Goal: Task Accomplishment & Management: Use online tool/utility

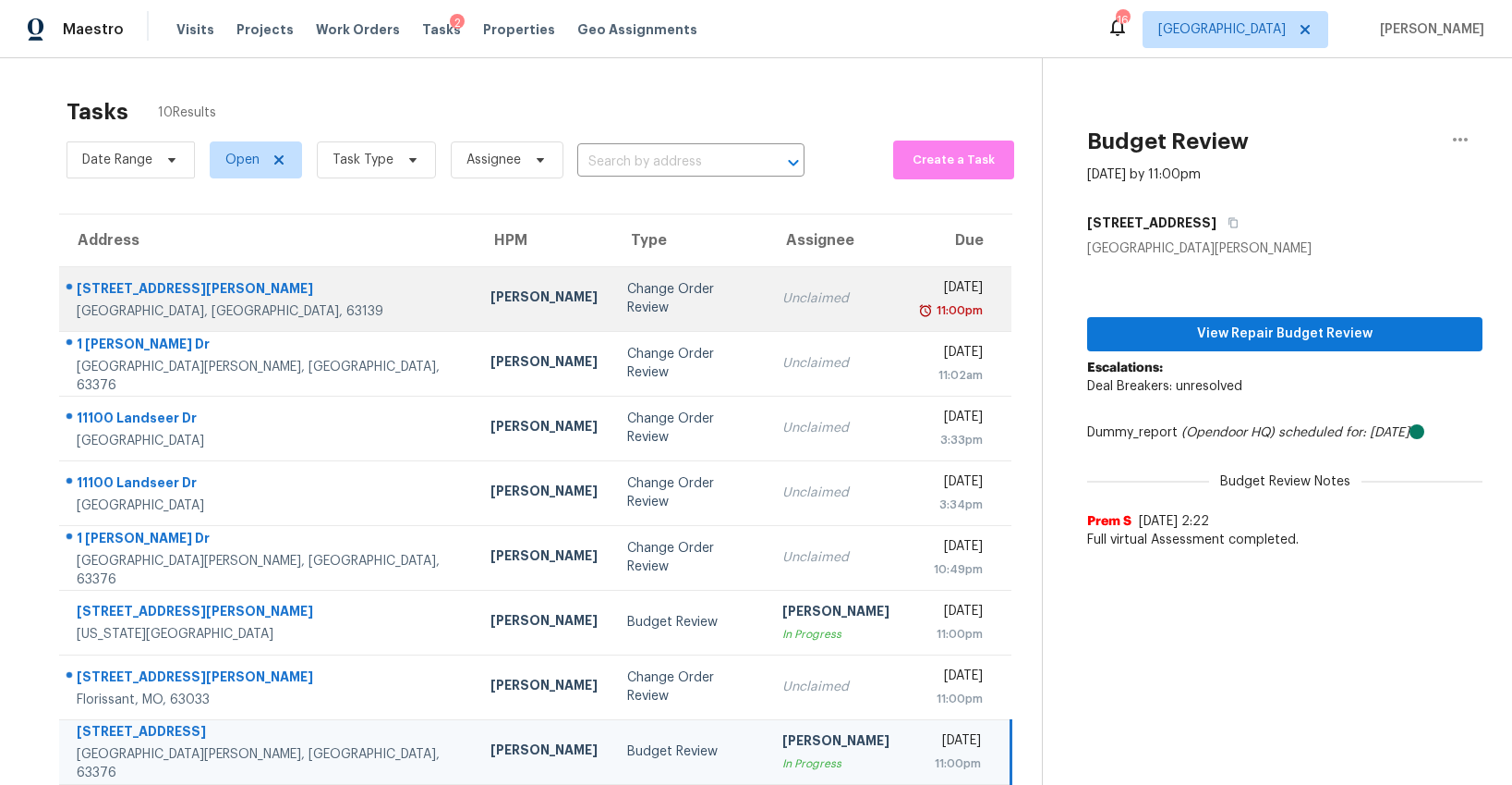
scroll to position [144, 0]
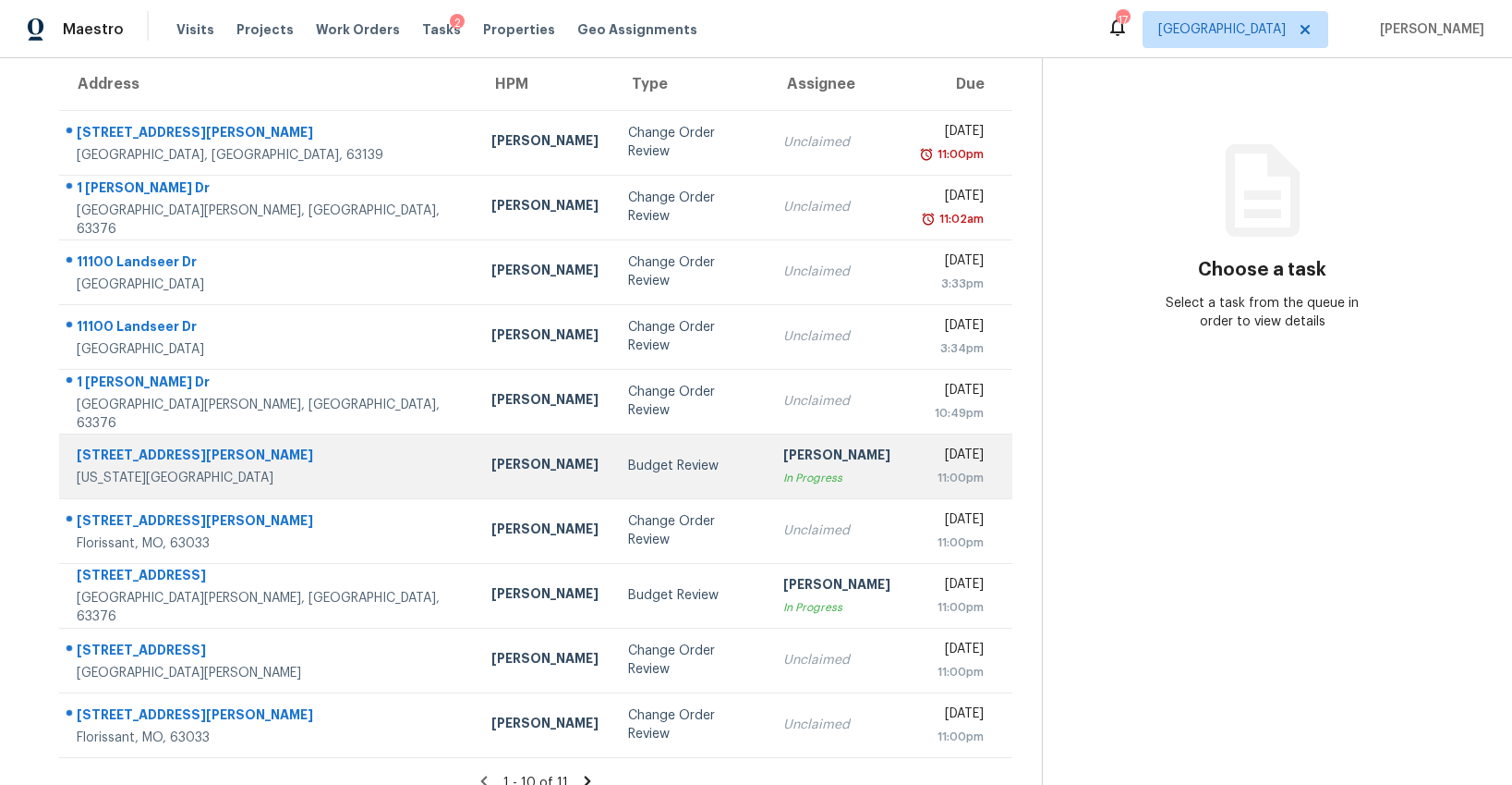
scroll to position [178, 0]
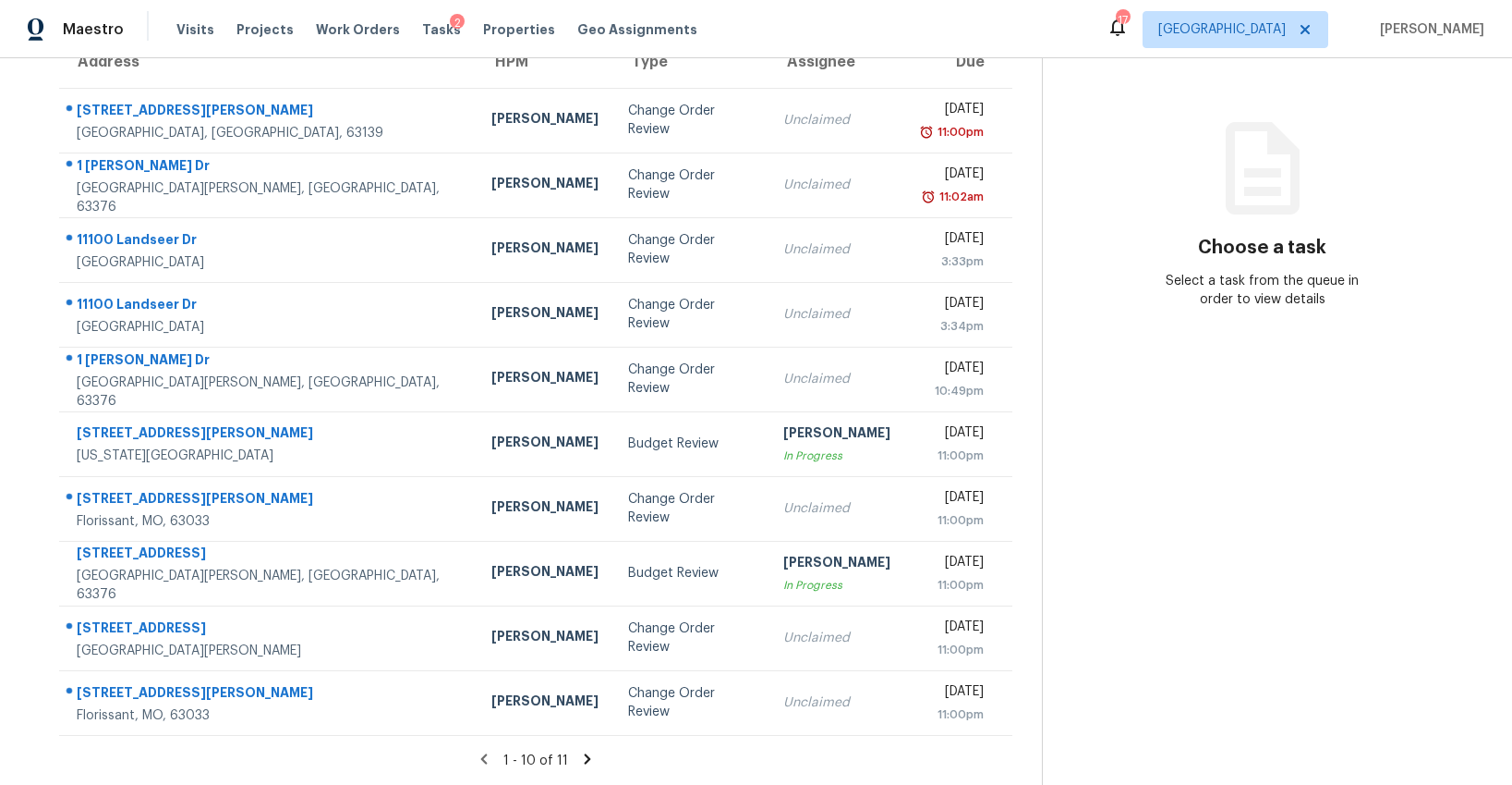
click at [579, 761] on icon at bounding box center [588, 759] width 17 height 17
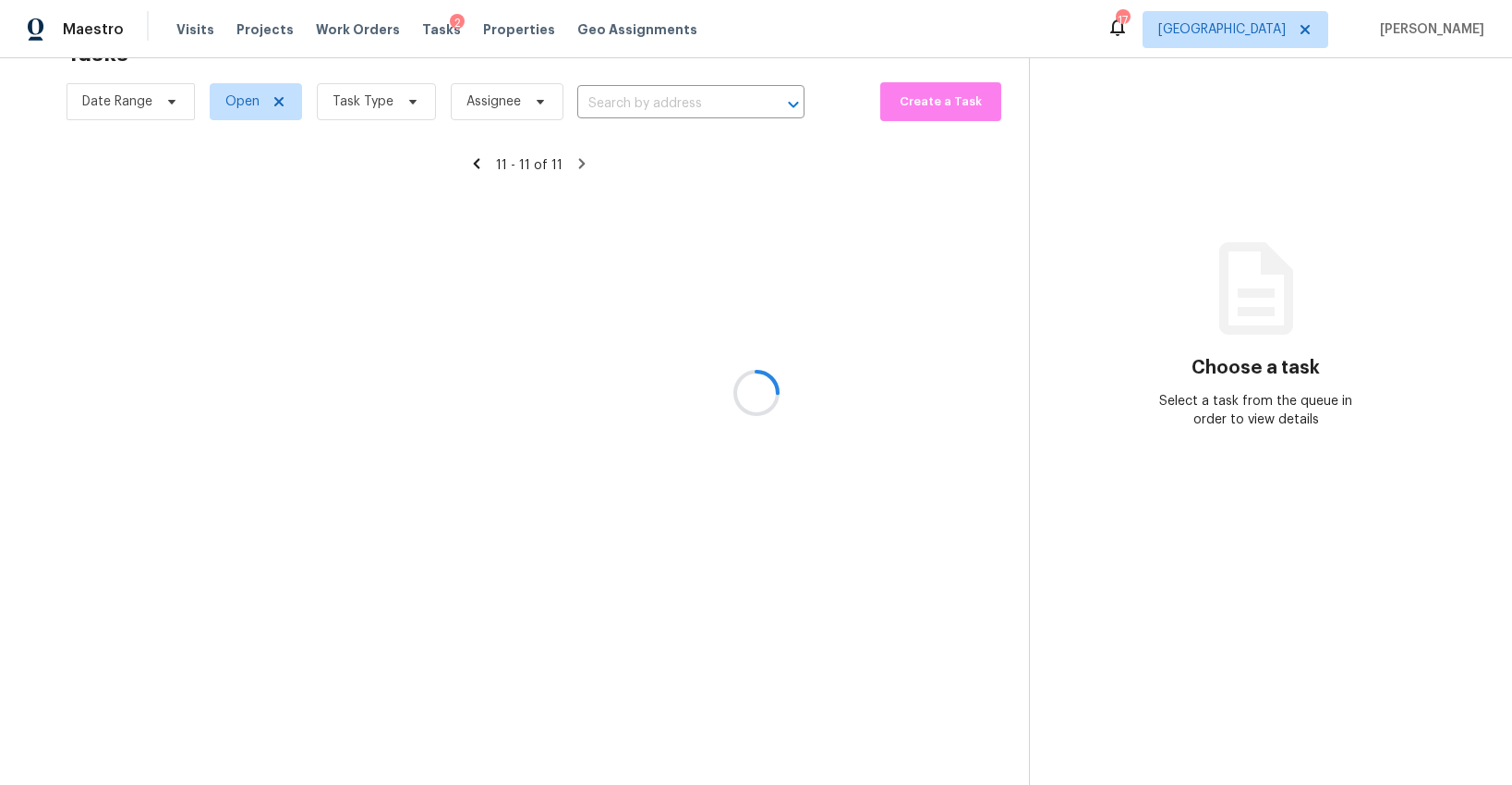
scroll to position [58, 0]
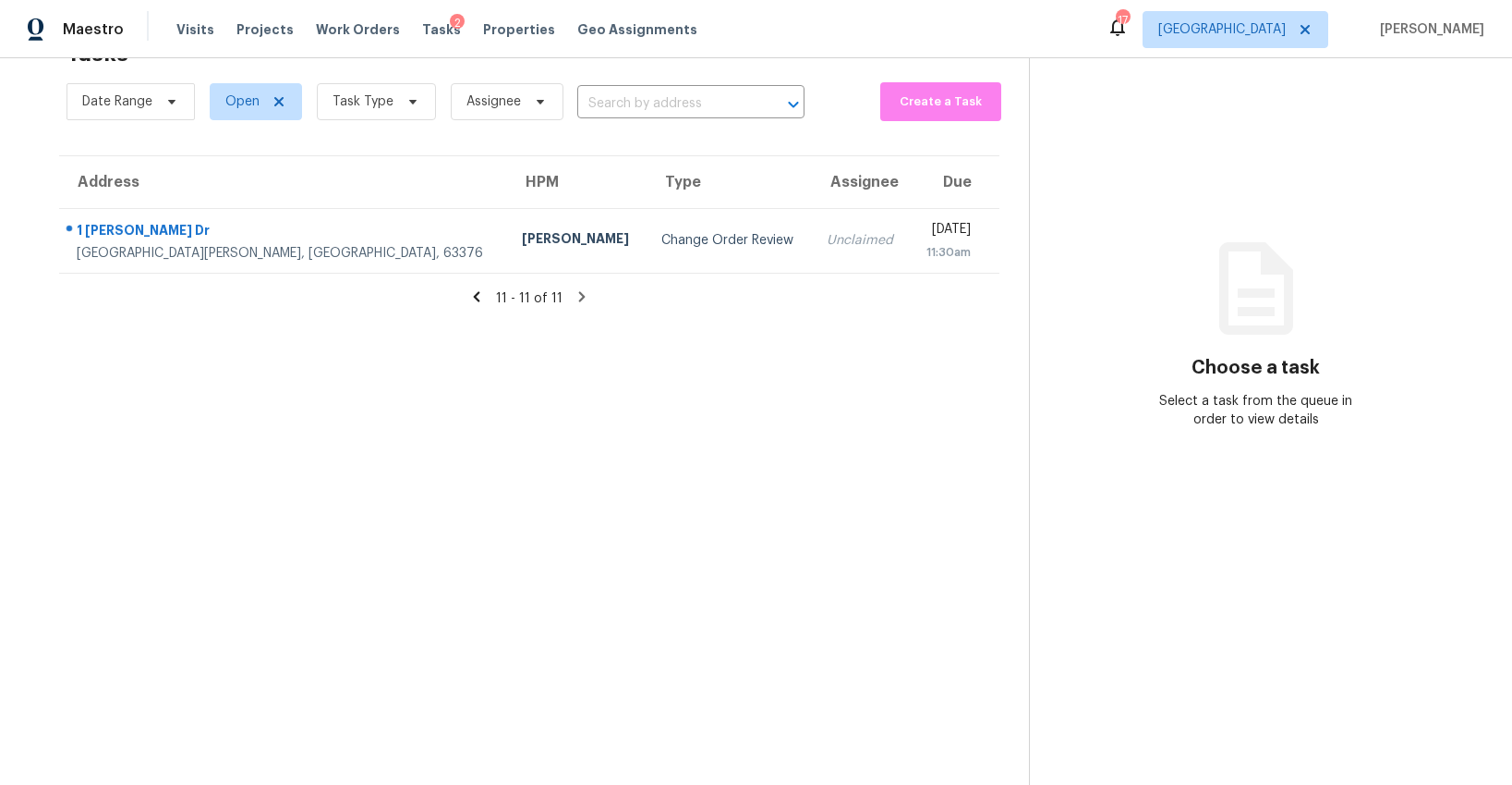
click at [477, 299] on icon at bounding box center [477, 296] width 17 height 17
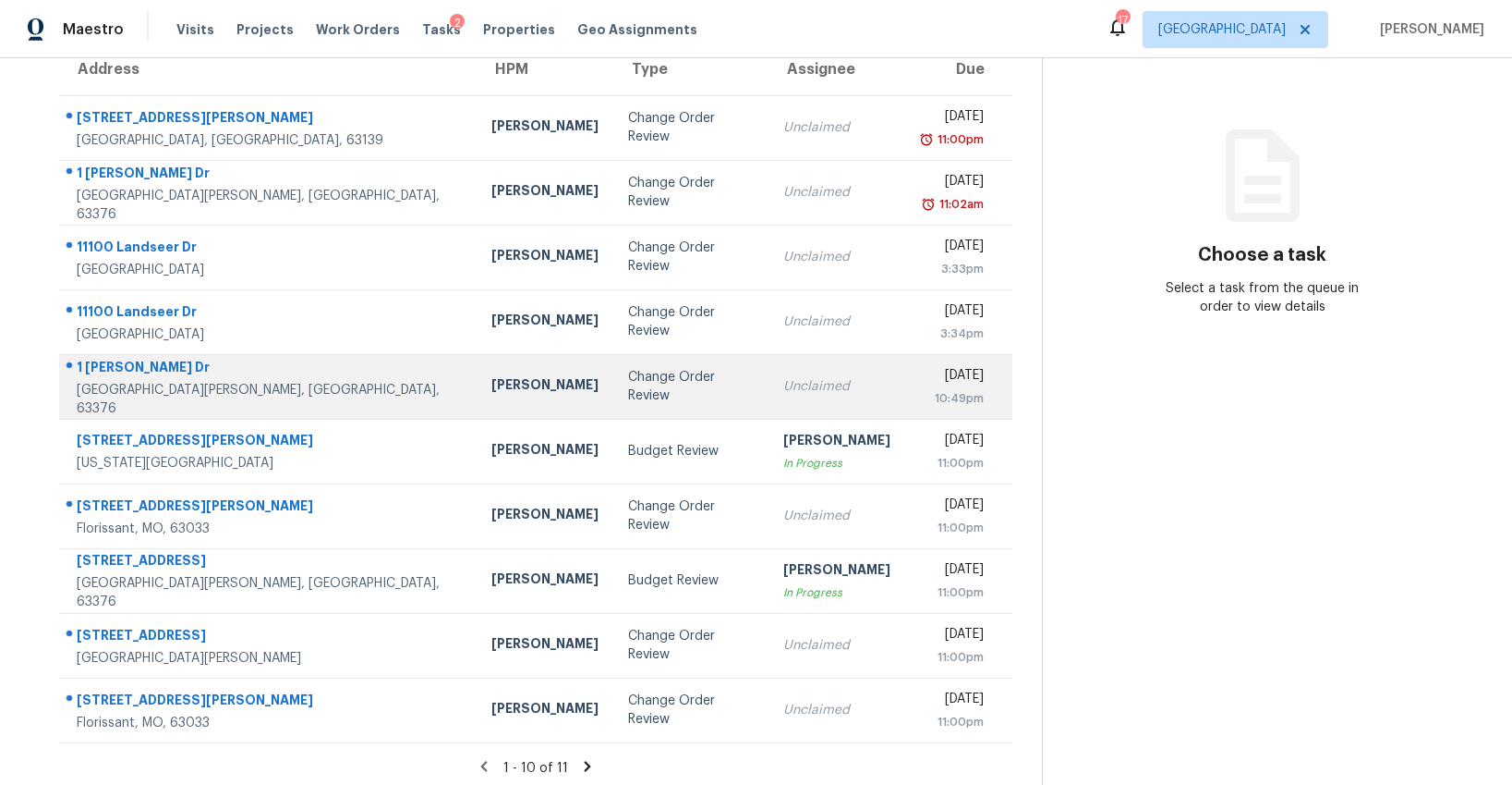
scroll to position [25, 0]
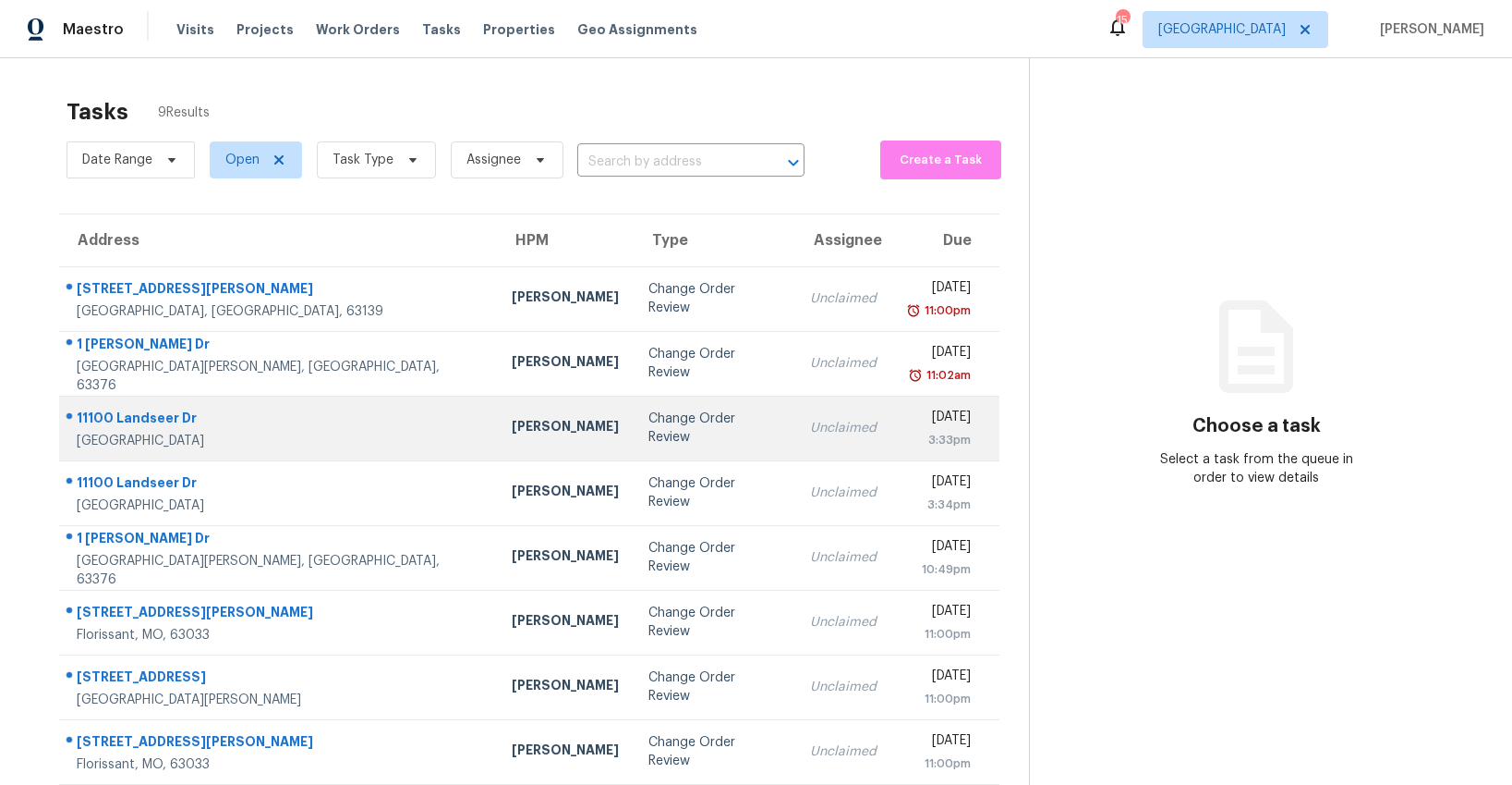
scroll to position [80, 0]
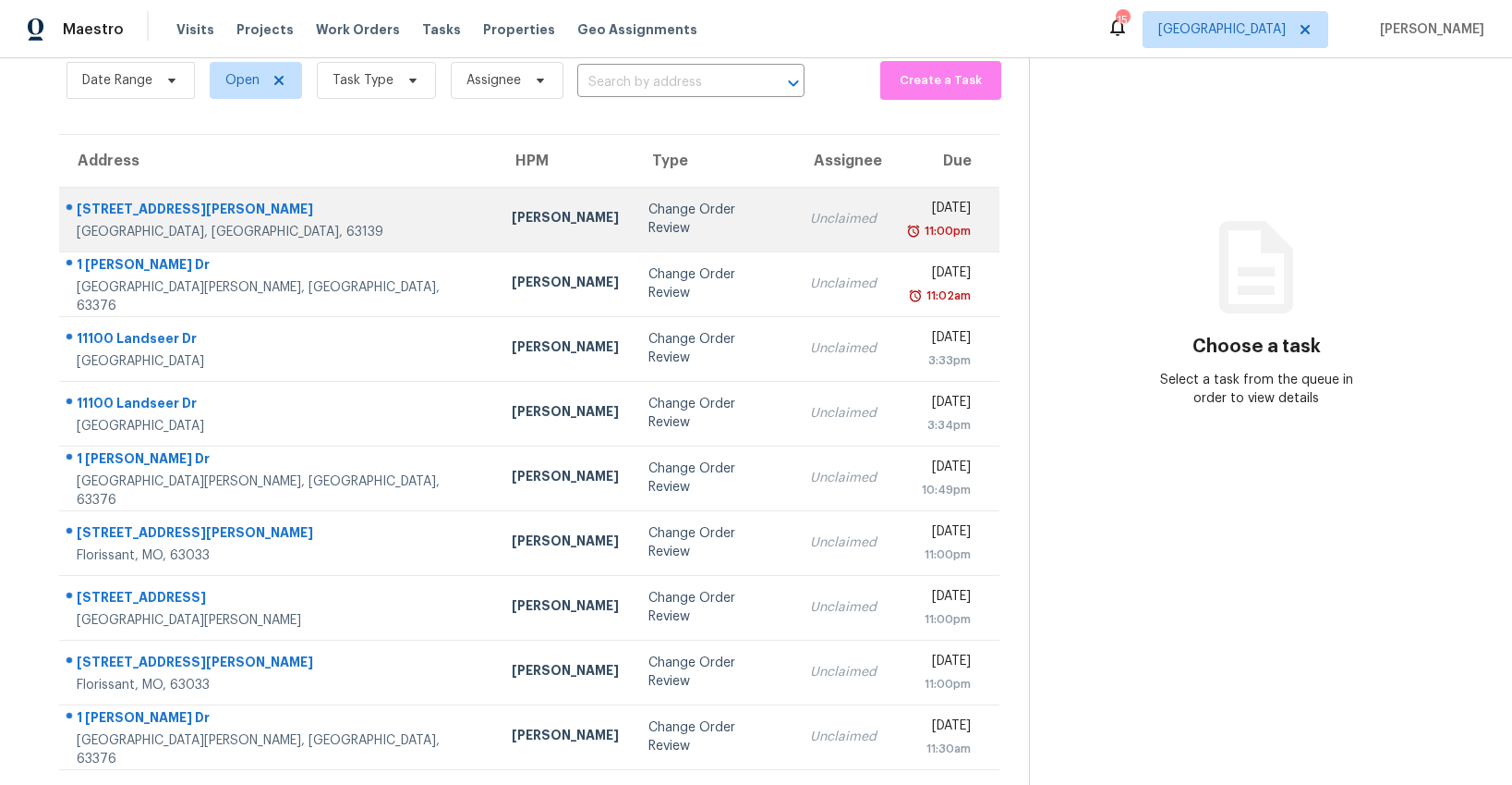
click at [634, 233] on td "Change Order Review" at bounding box center [714, 219] width 161 height 65
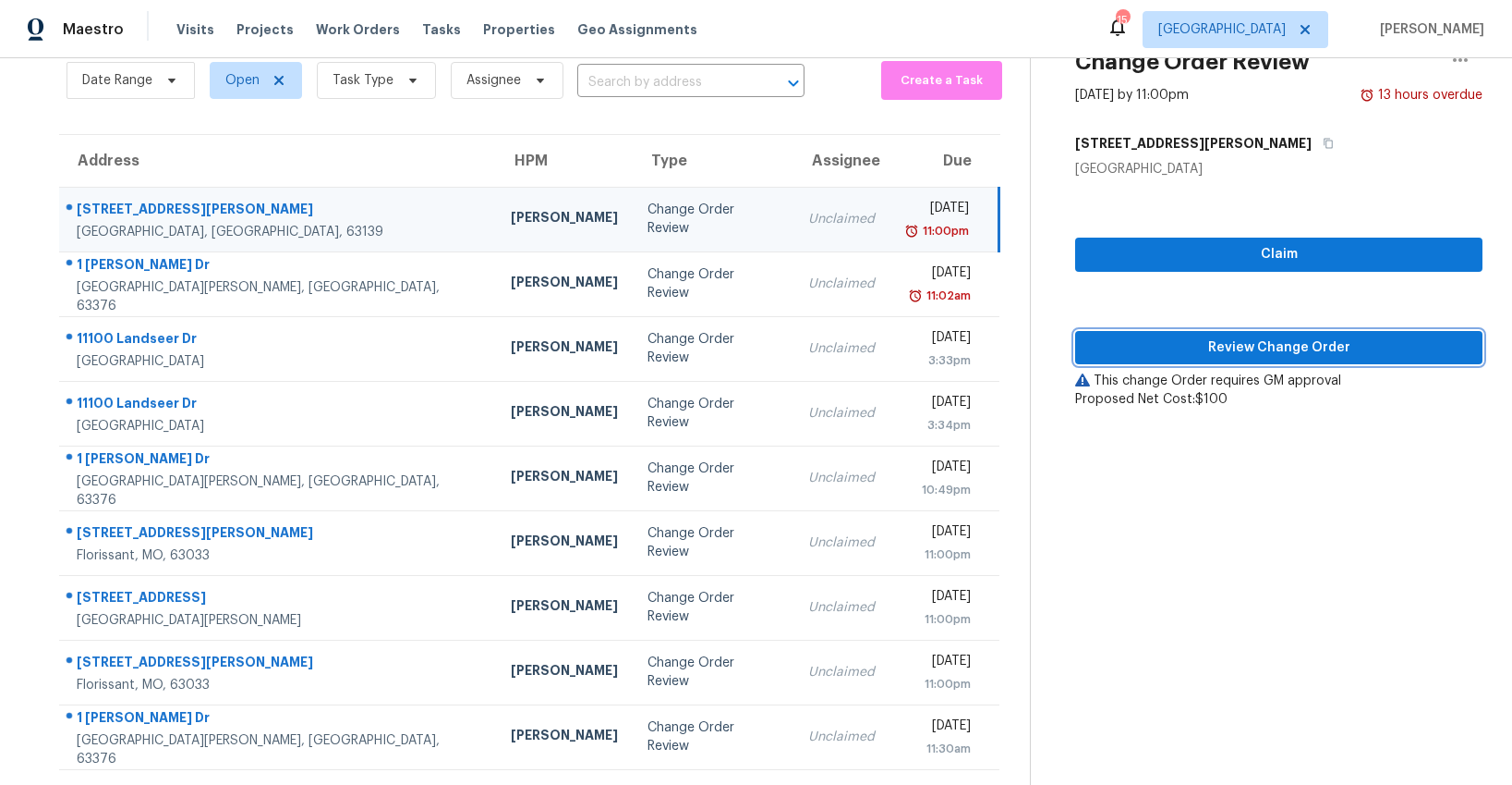
click at [1175, 347] on span "Review Change Order" at bounding box center [1279, 348] width 378 height 23
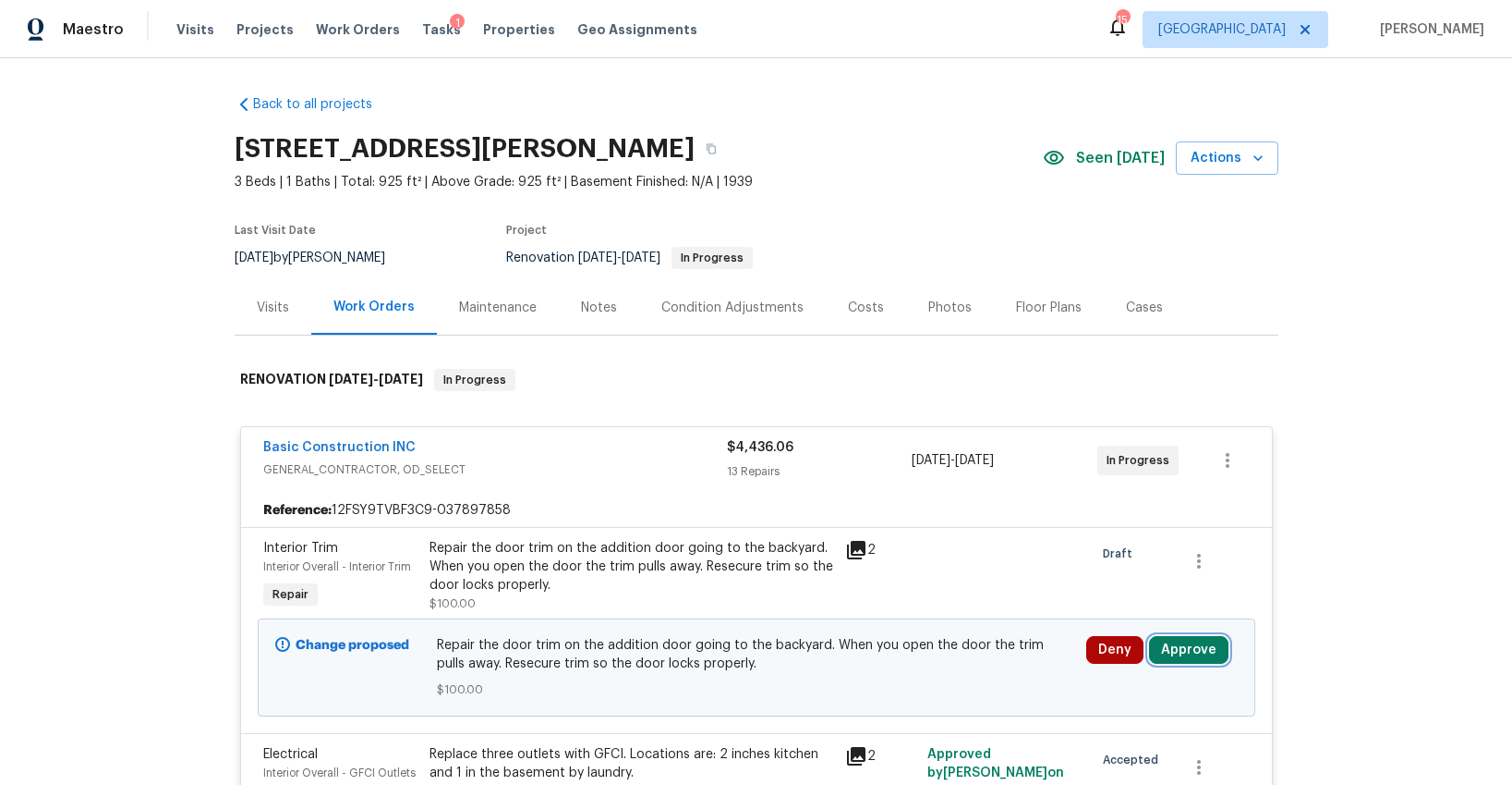
click at [1200, 639] on button "Approve" at bounding box center [1189, 650] width 80 height 28
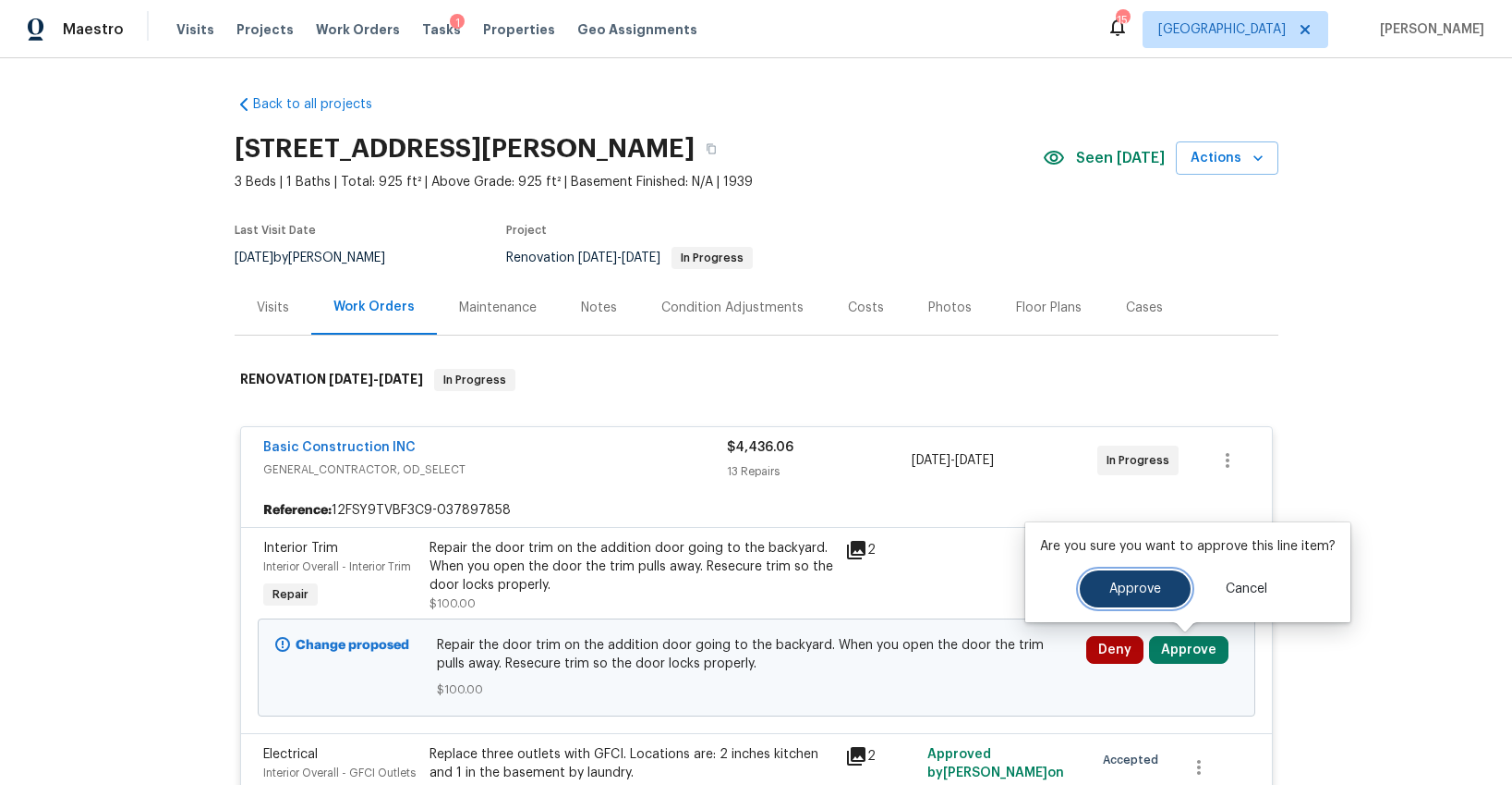
click at [1122, 573] on button "Approve" at bounding box center [1135, 588] width 111 height 37
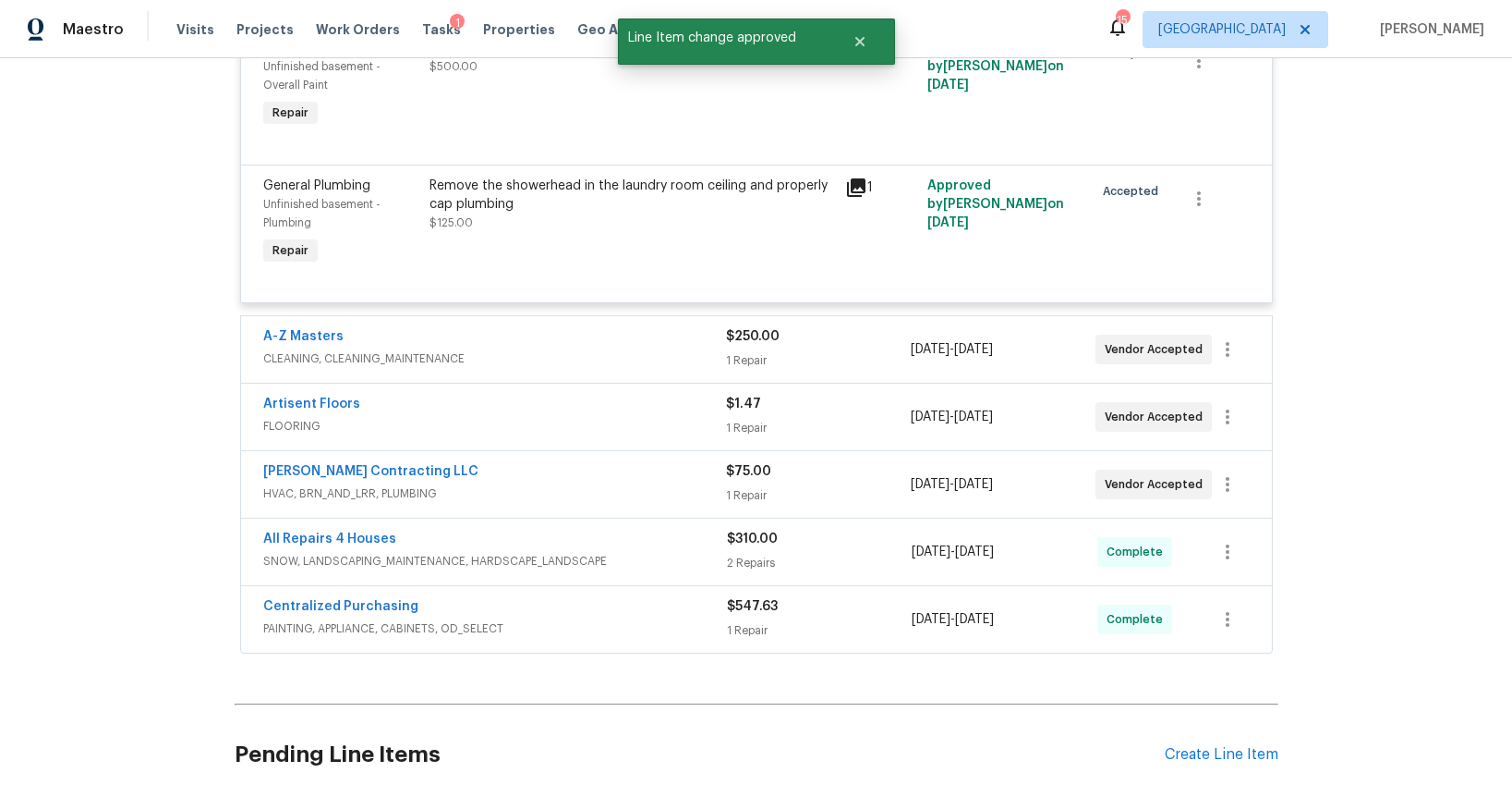
scroll to position [2059, 0]
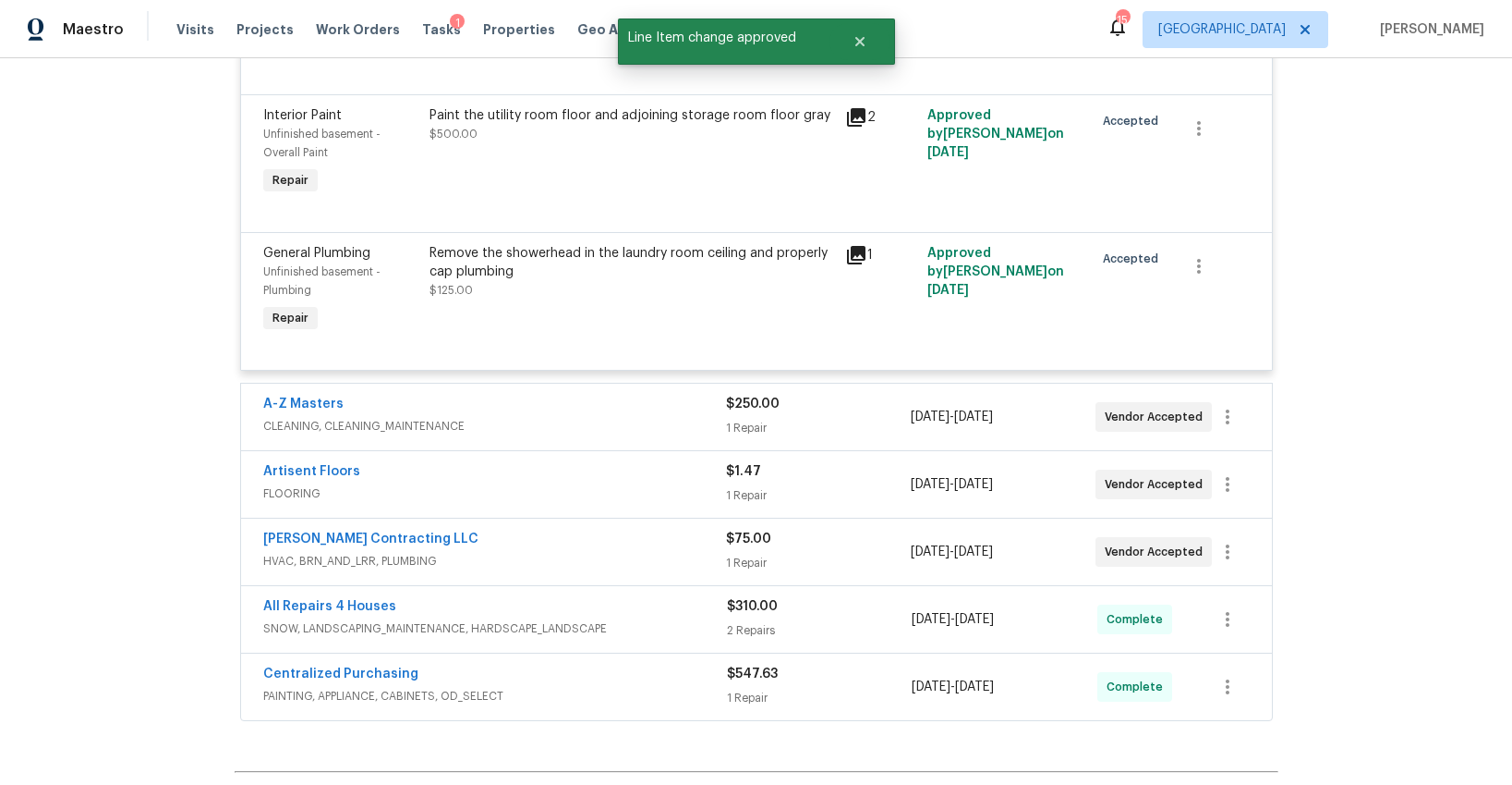
click at [607, 445] on div "A-Z Masters CLEANING, CLEANING_MAINTENANCE $250.00 1 Repair 8/12/2025 - 8/25/20…" at bounding box center [756, 416] width 1031 height 67
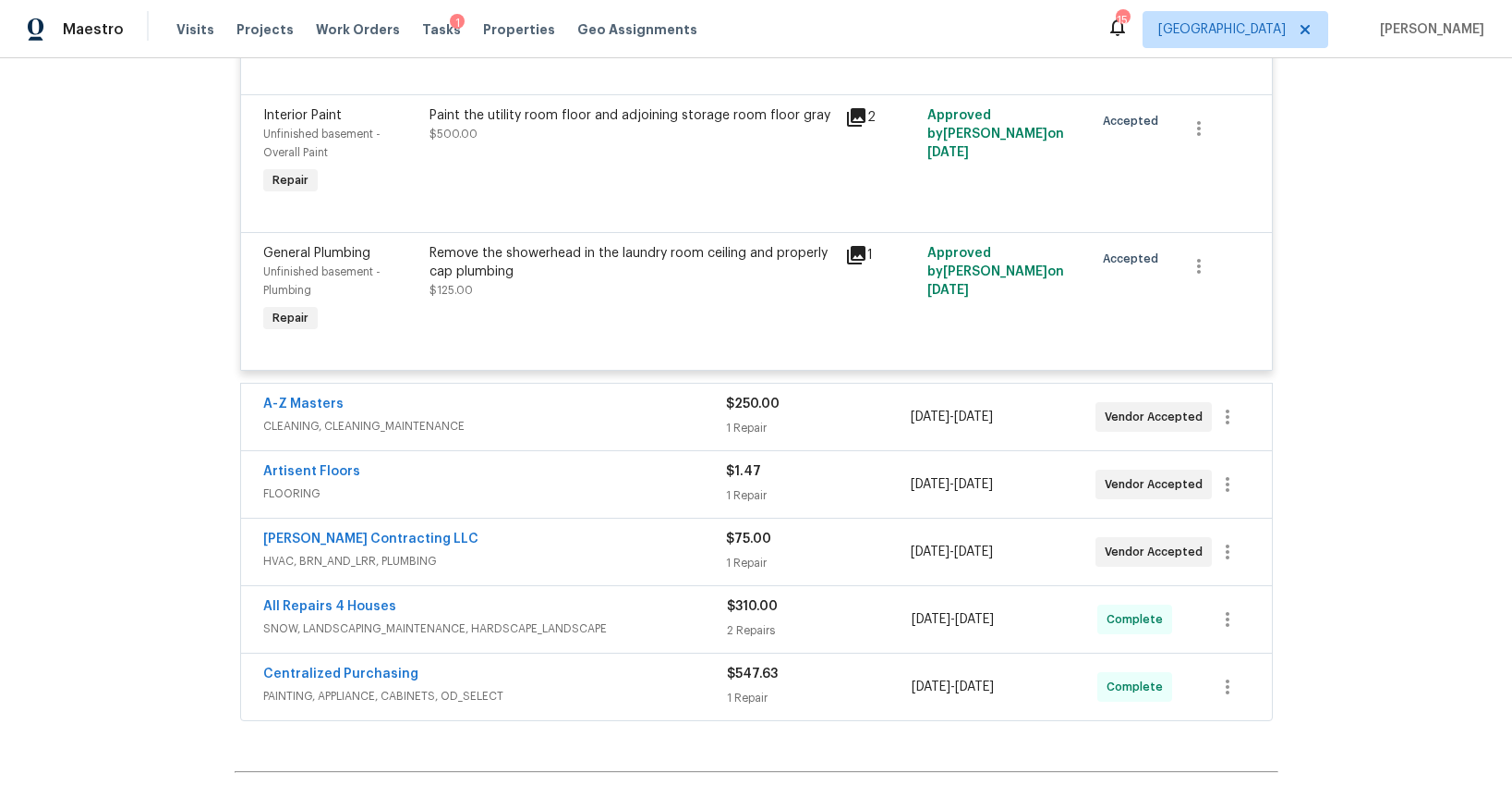
click at [610, 476] on div "Artisent Floors" at bounding box center [495, 474] width 463 height 23
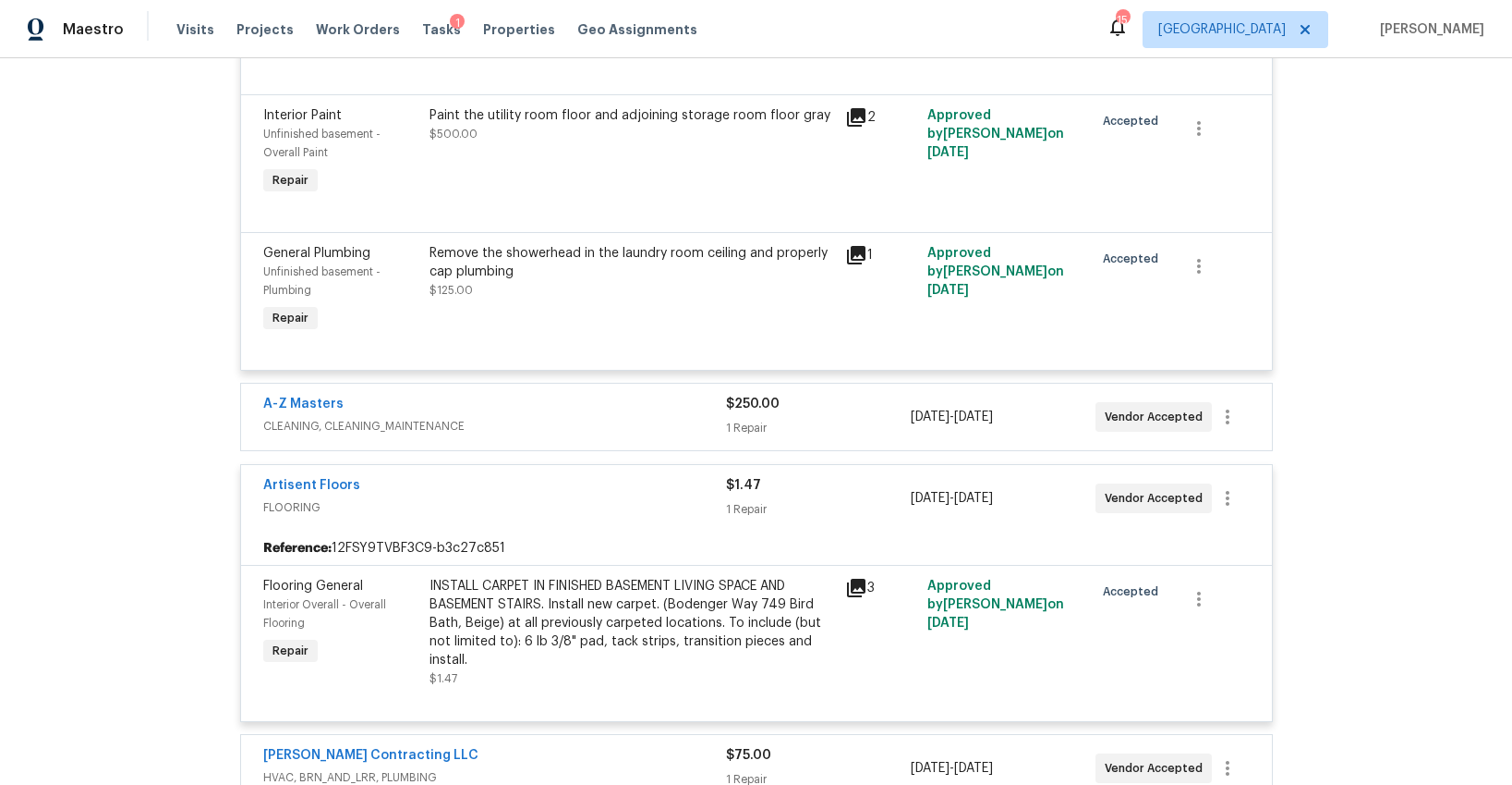
click at [606, 424] on span "CLEANING, CLEANING_MAINTENANCE" at bounding box center [495, 426] width 463 height 19
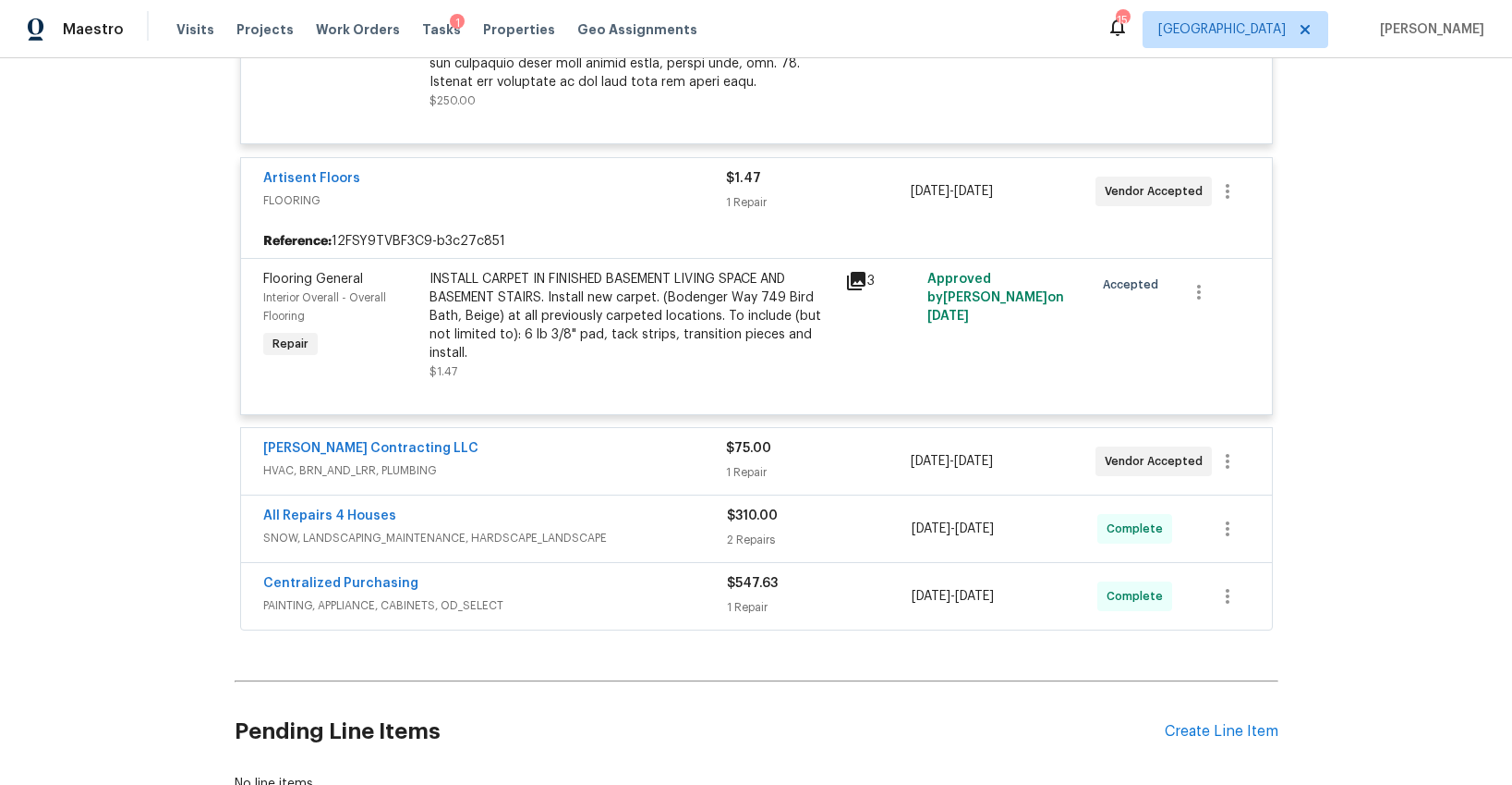
scroll to position [2985, 0]
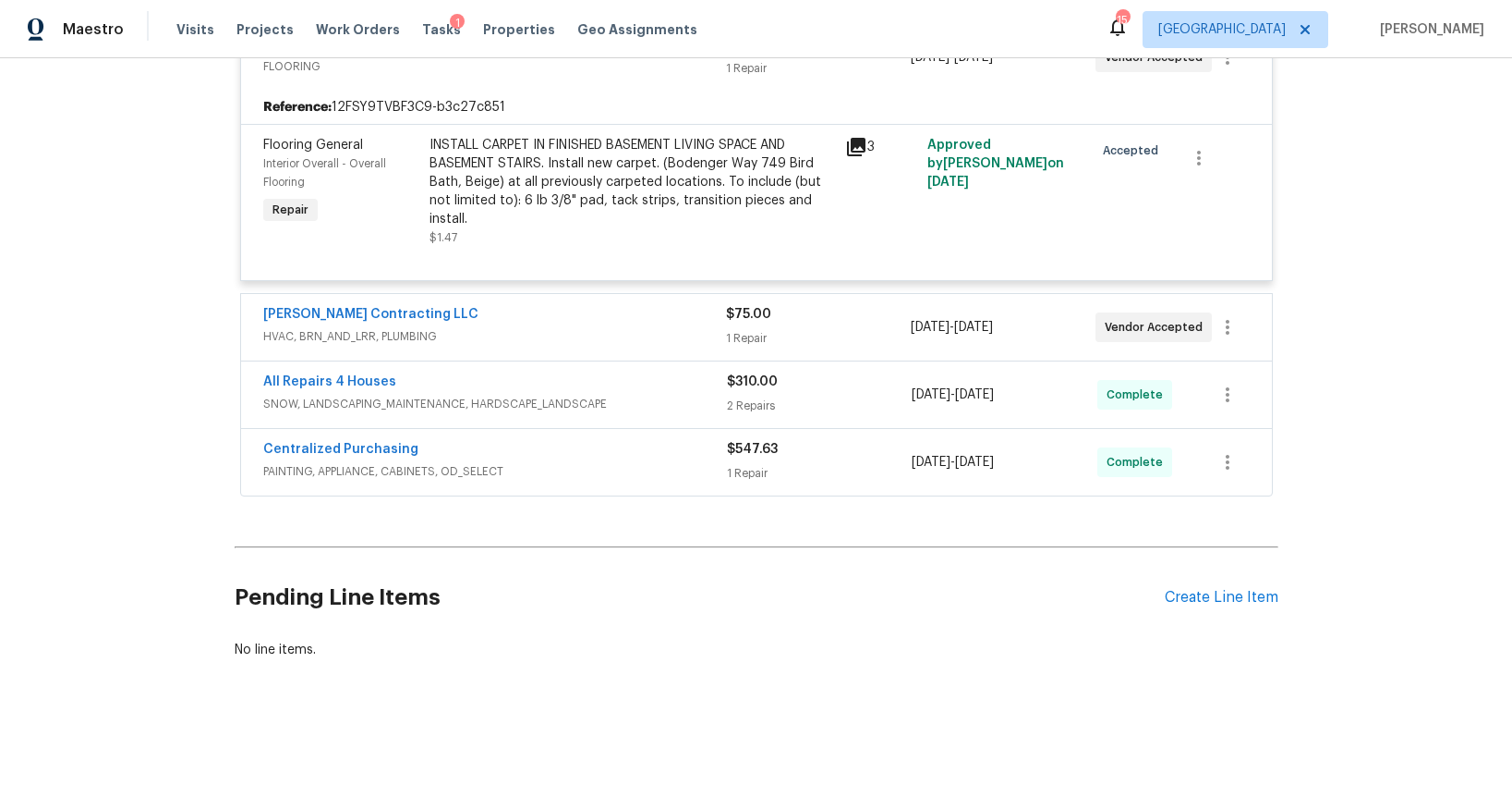
click at [604, 342] on span "HVAC, BRN_AND_LRR, PLUMBING" at bounding box center [495, 337] width 463 height 19
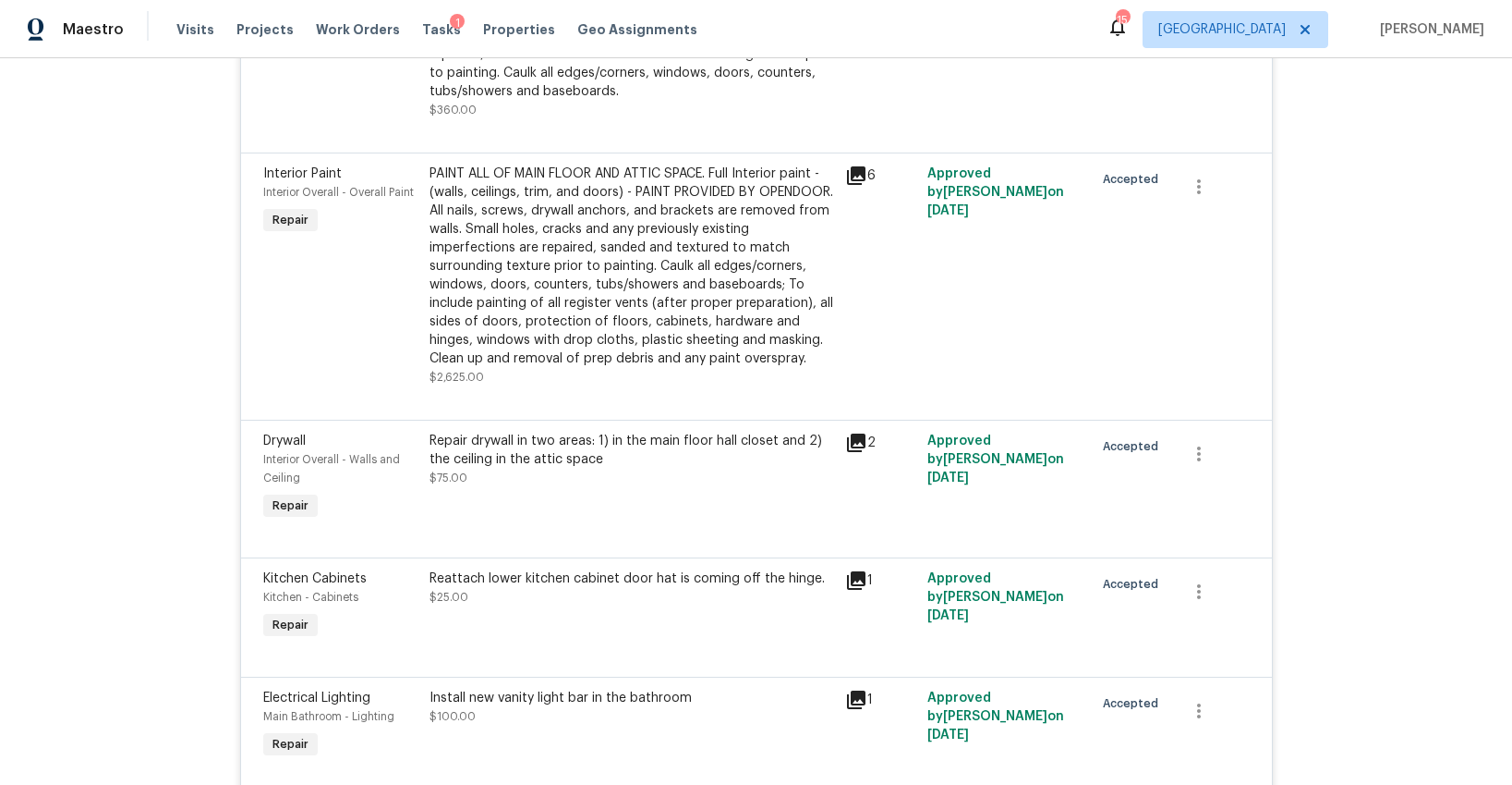
scroll to position [0, 0]
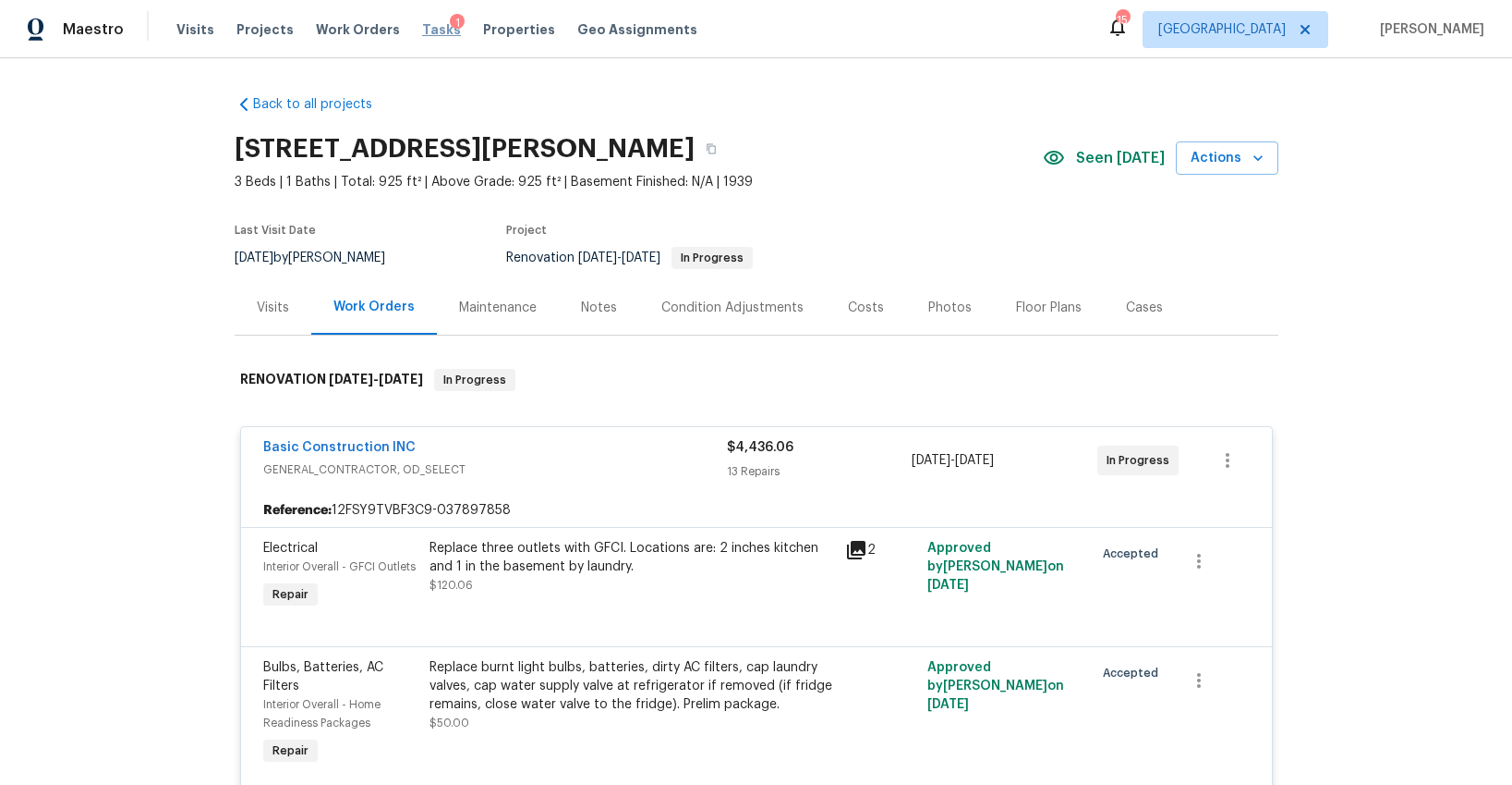
click at [422, 31] on span "Tasks" at bounding box center [441, 30] width 38 height 13
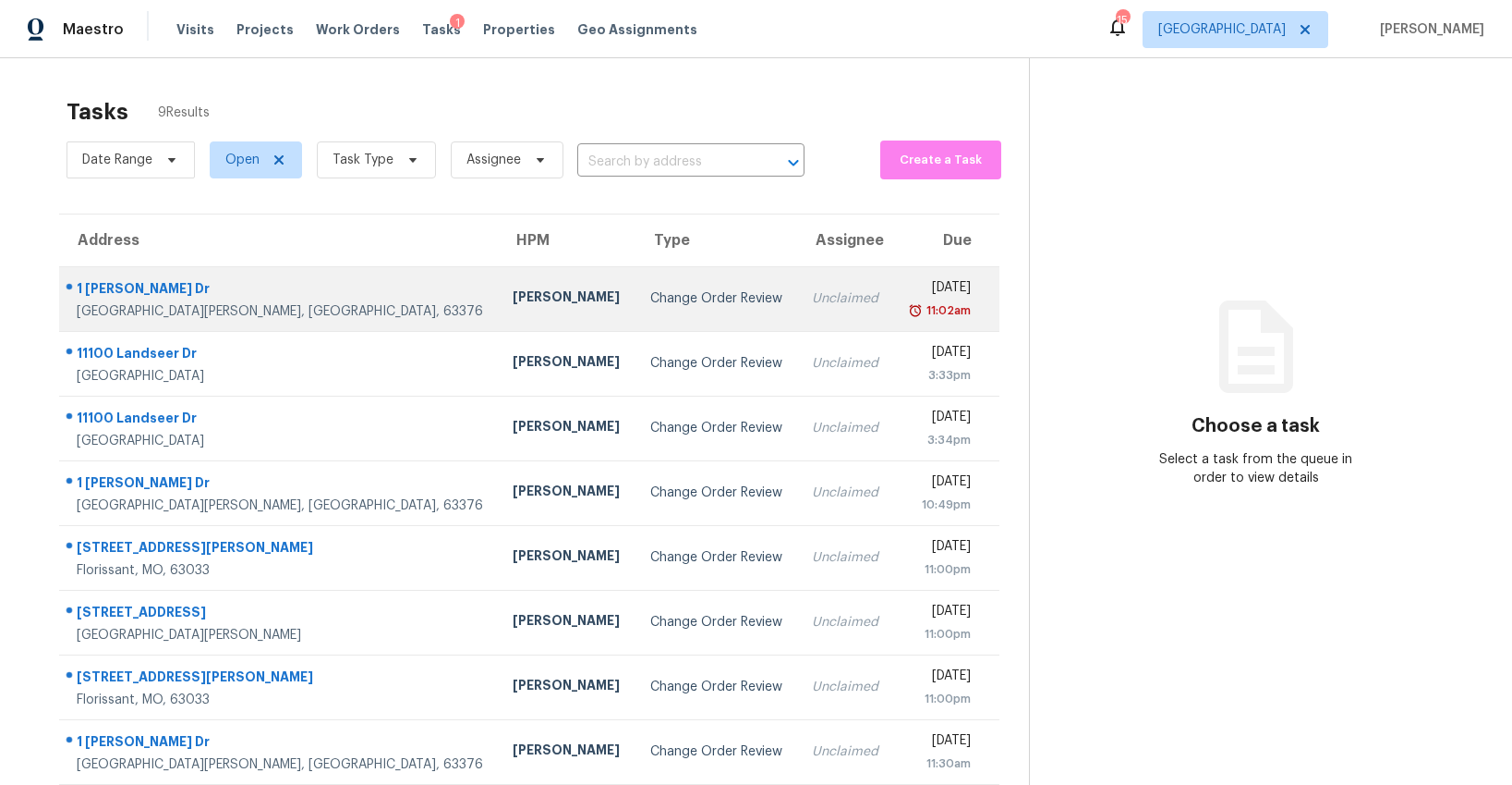
click at [651, 294] on div "Change Order Review" at bounding box center [716, 298] width 132 height 19
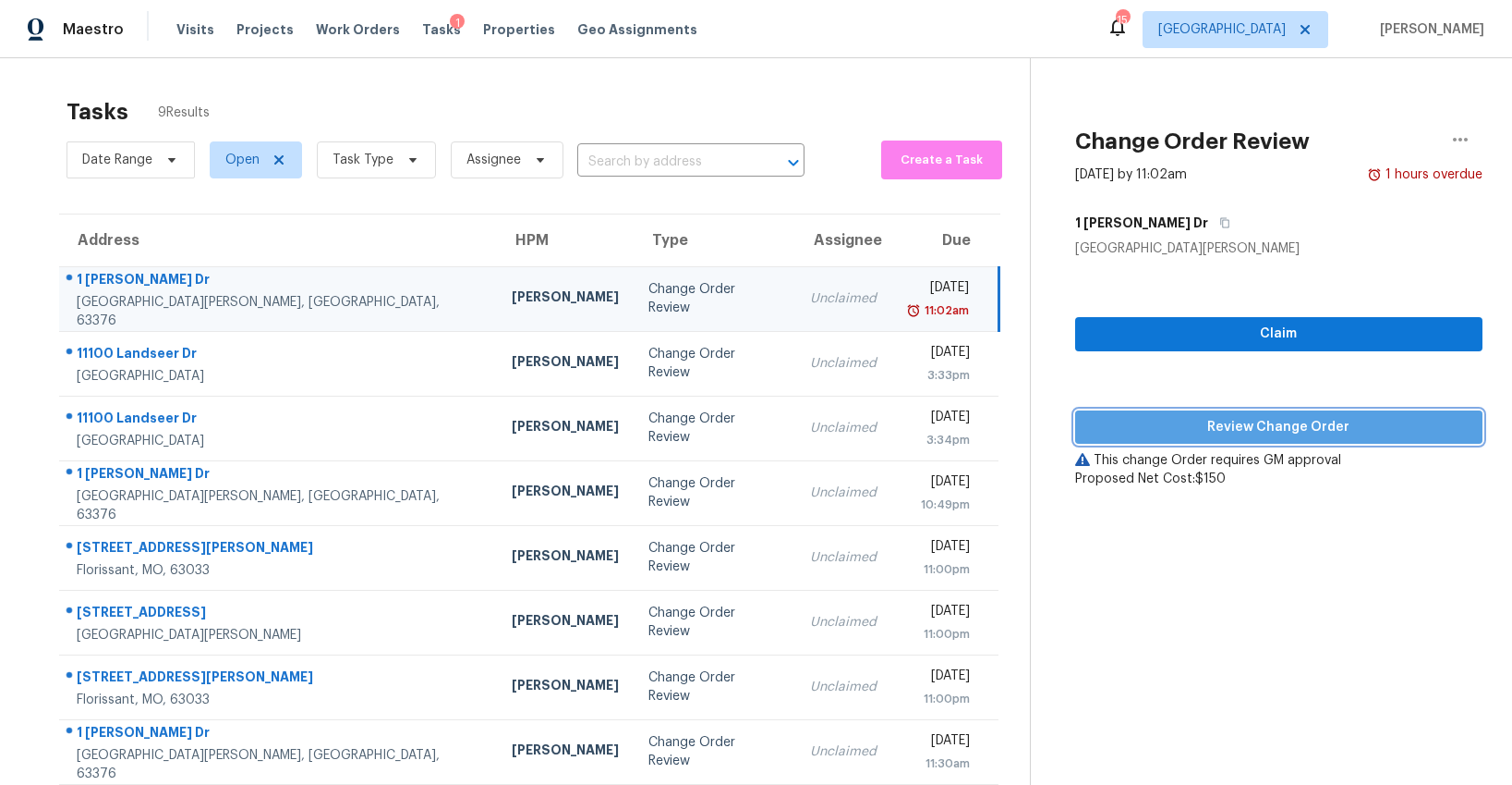
click at [1270, 432] on span "Review Change Order" at bounding box center [1279, 427] width 378 height 23
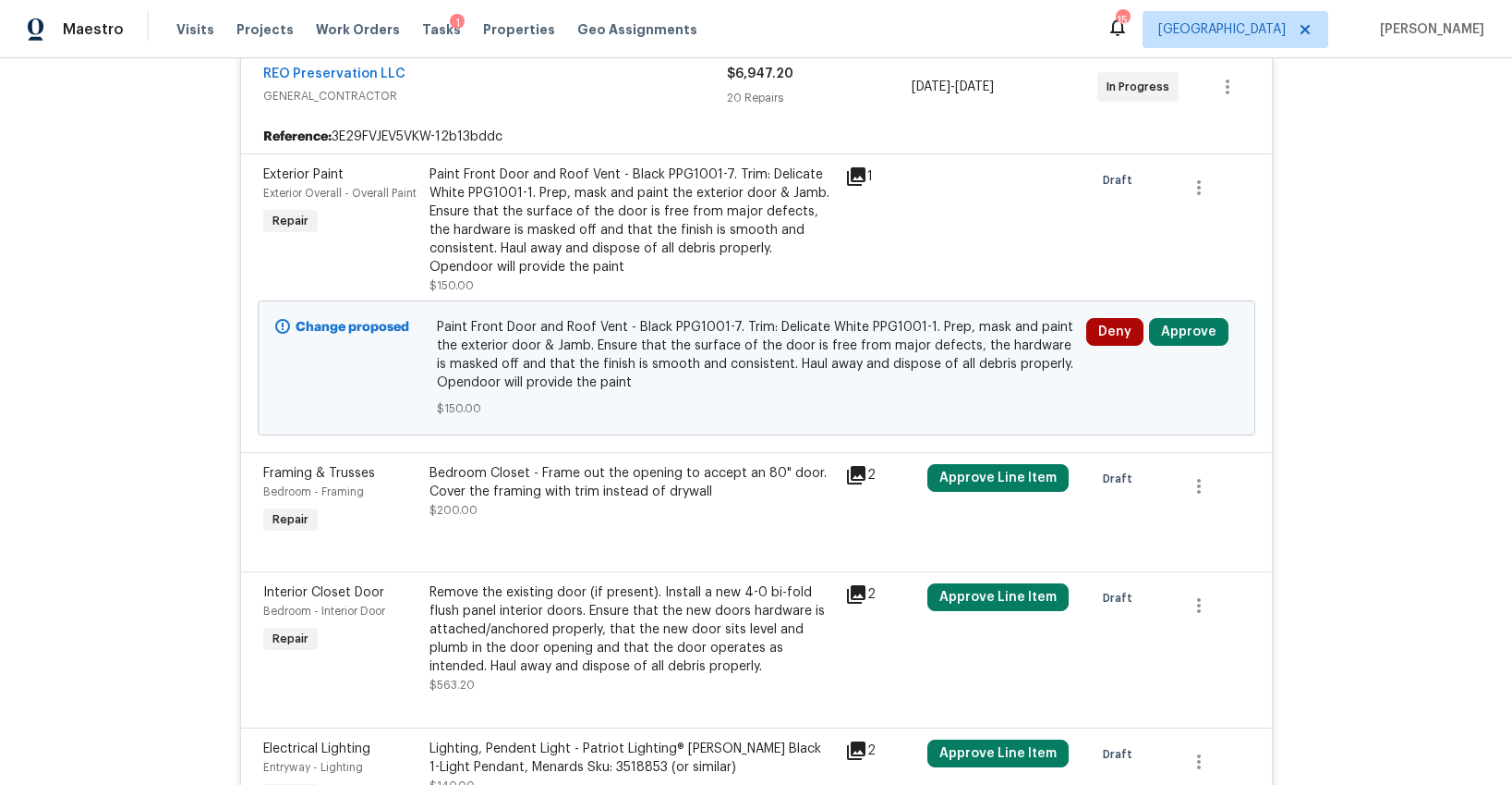
scroll to position [461, 0]
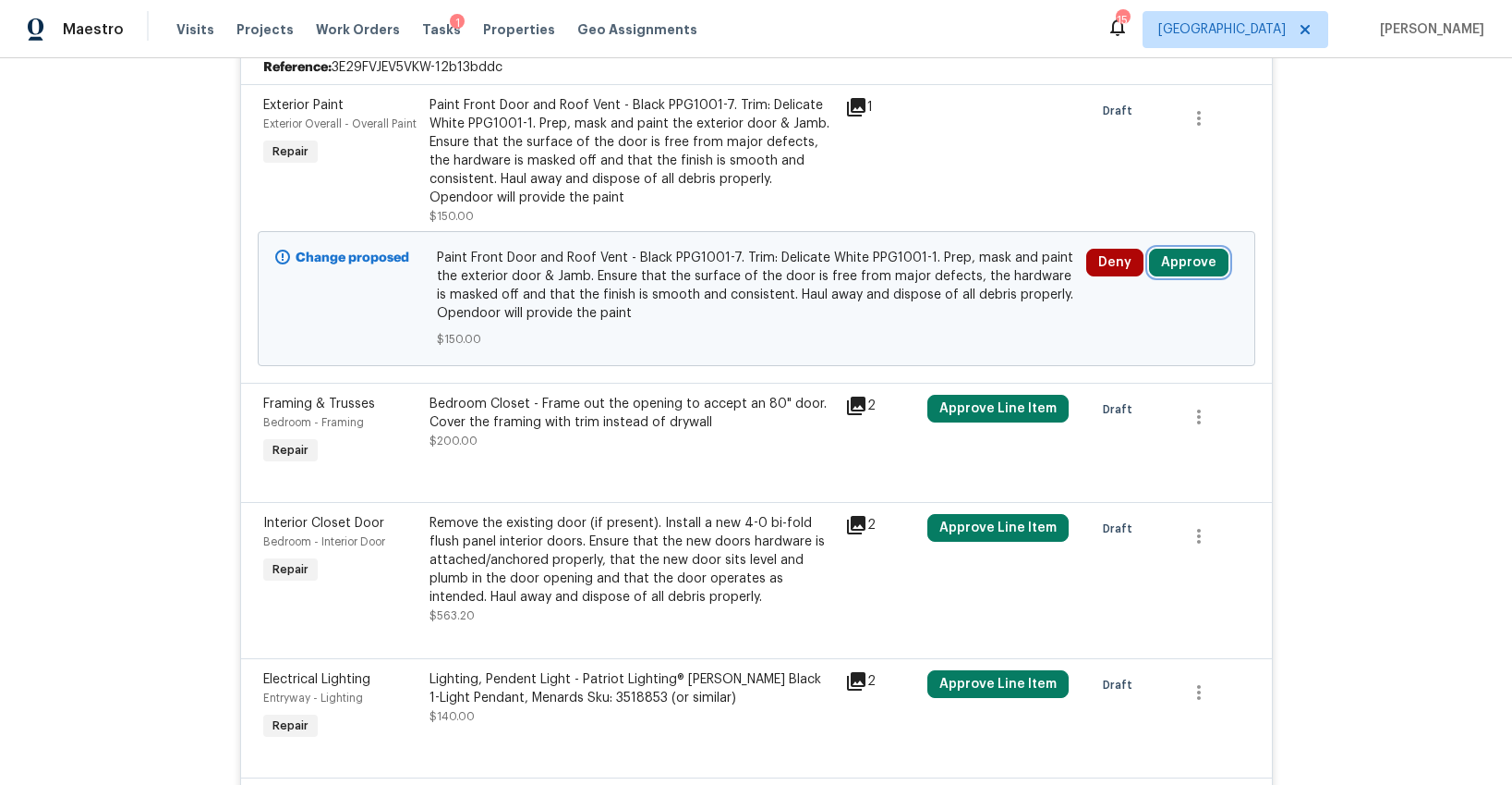
click at [1204, 249] on button "Approve" at bounding box center [1189, 263] width 80 height 28
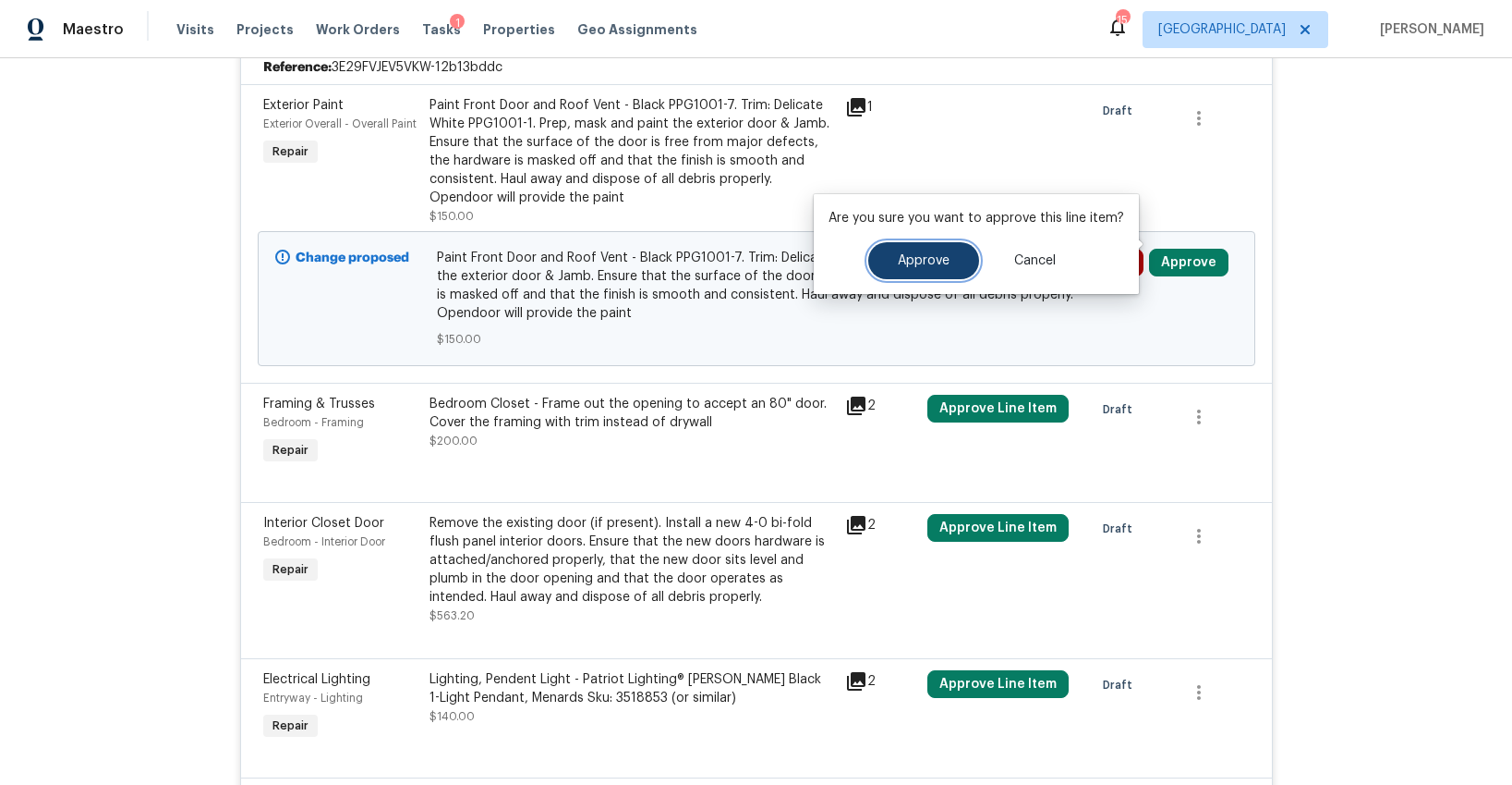
click at [930, 259] on span "Approve" at bounding box center [923, 261] width 52 height 14
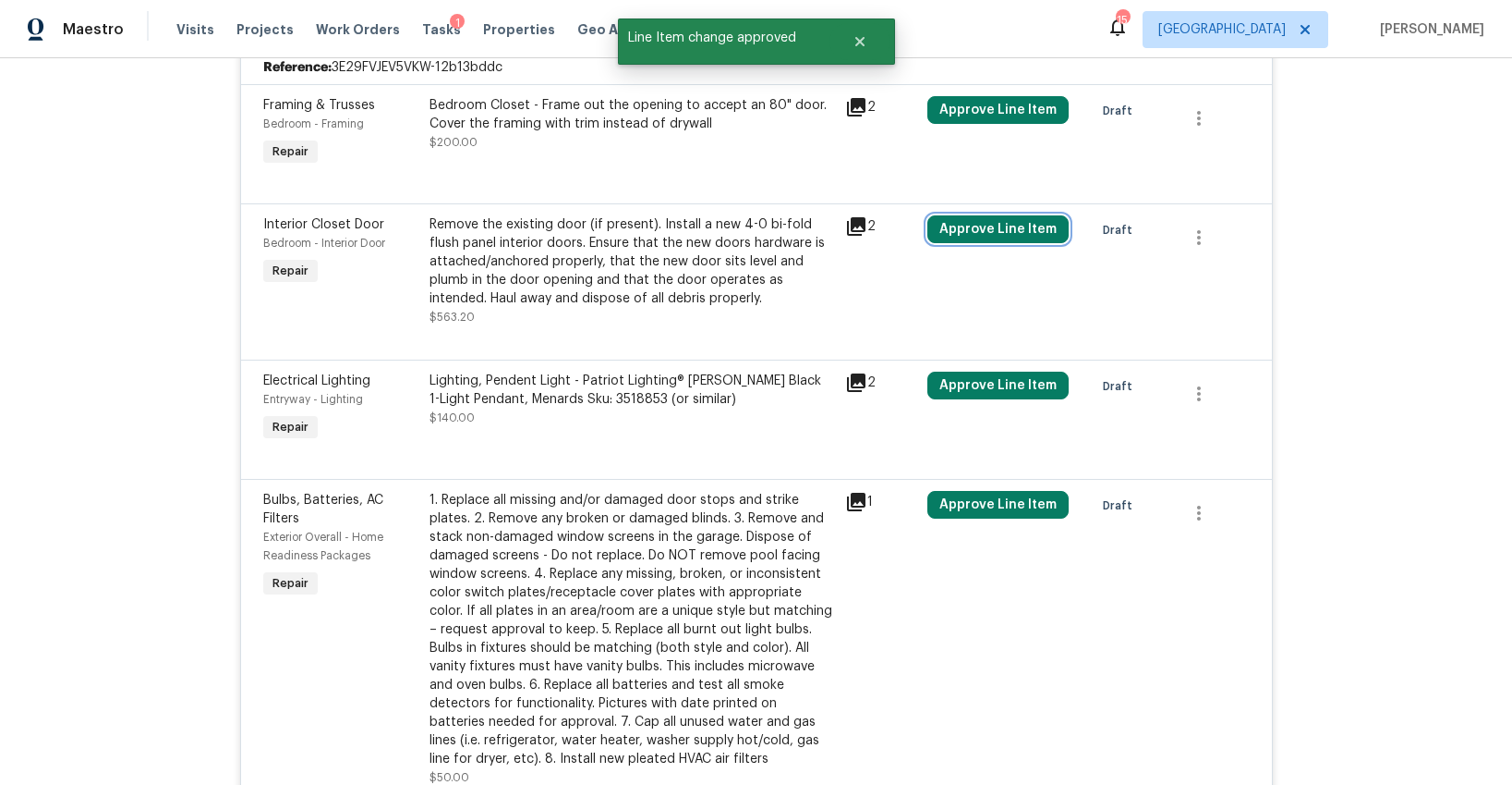
click at [979, 216] on button "Approve Line Item" at bounding box center [997, 230] width 142 height 28
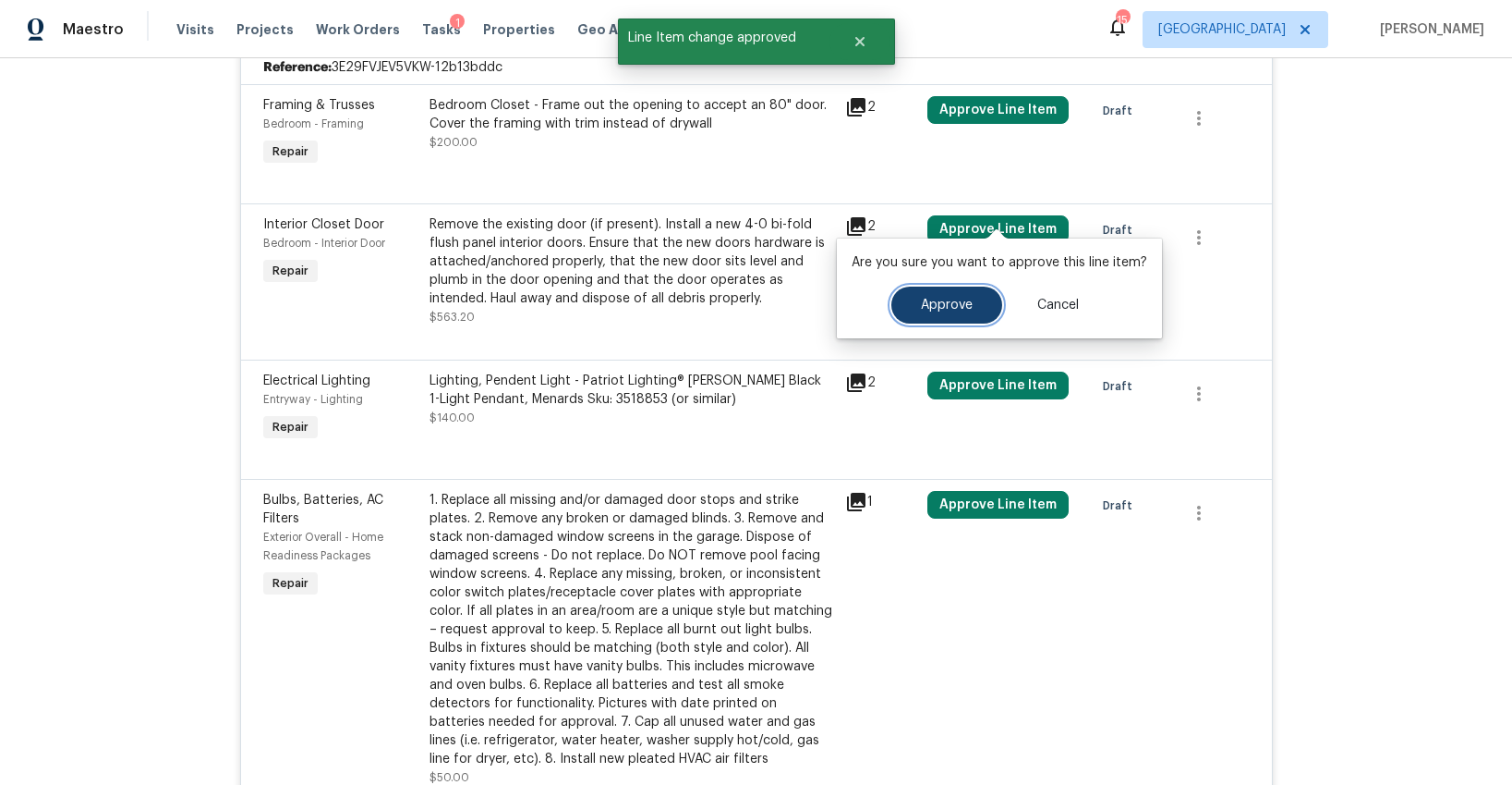
click at [910, 306] on button "Approve" at bounding box center [947, 304] width 111 height 37
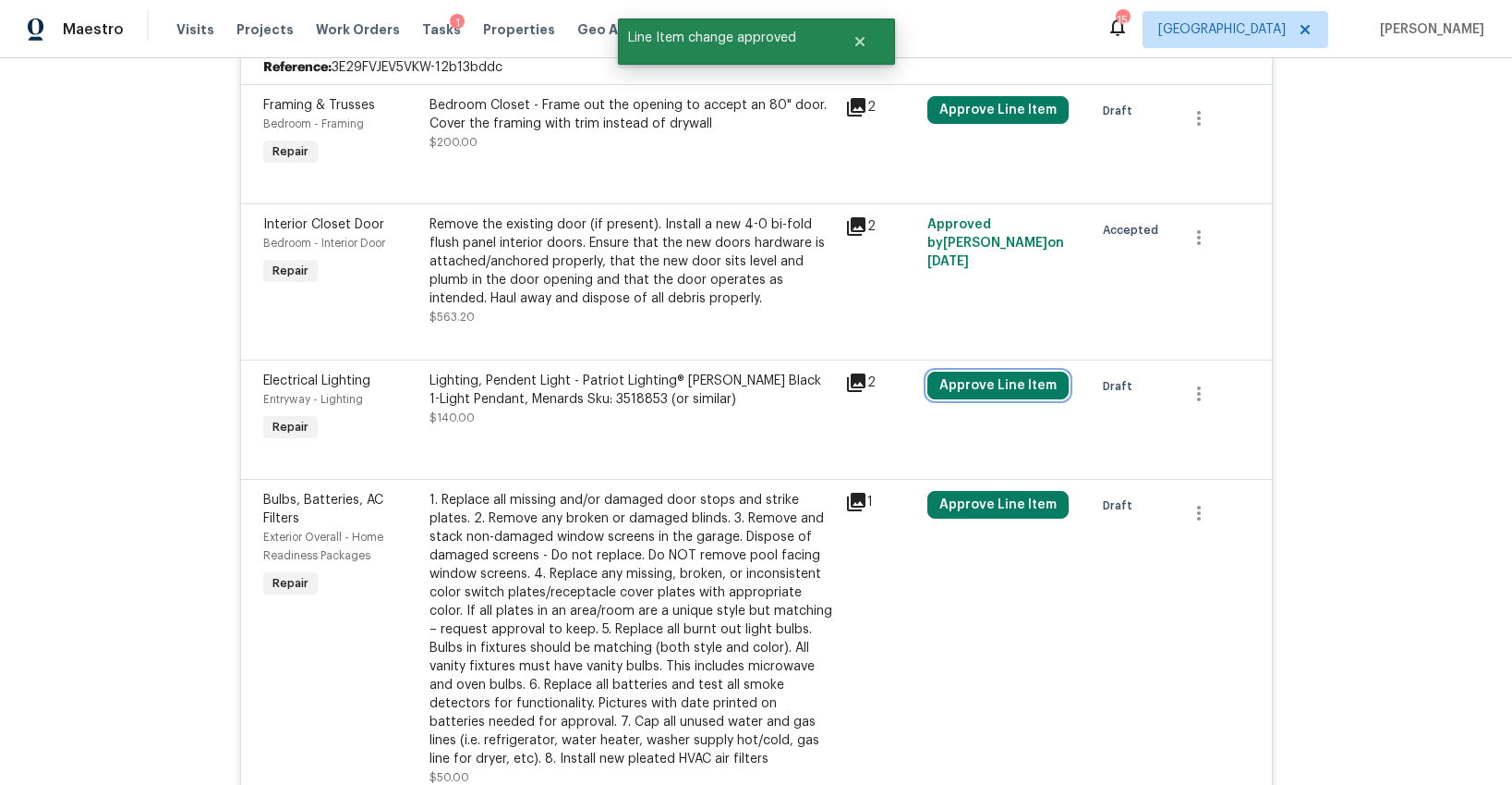
click at [966, 371] on button "Approve Line Item" at bounding box center [997, 385] width 142 height 28
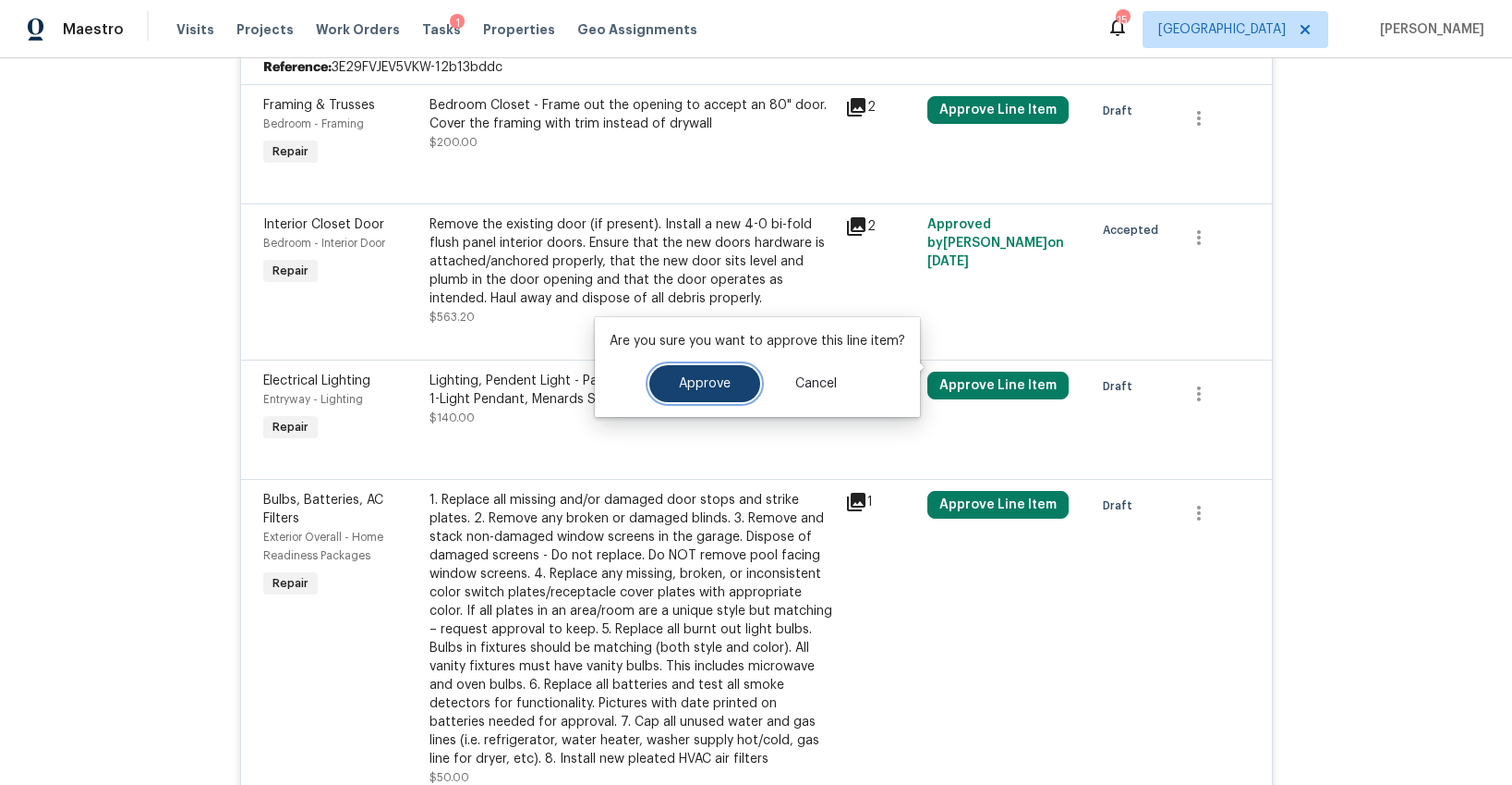
click at [751, 384] on button "Approve" at bounding box center [705, 383] width 111 height 37
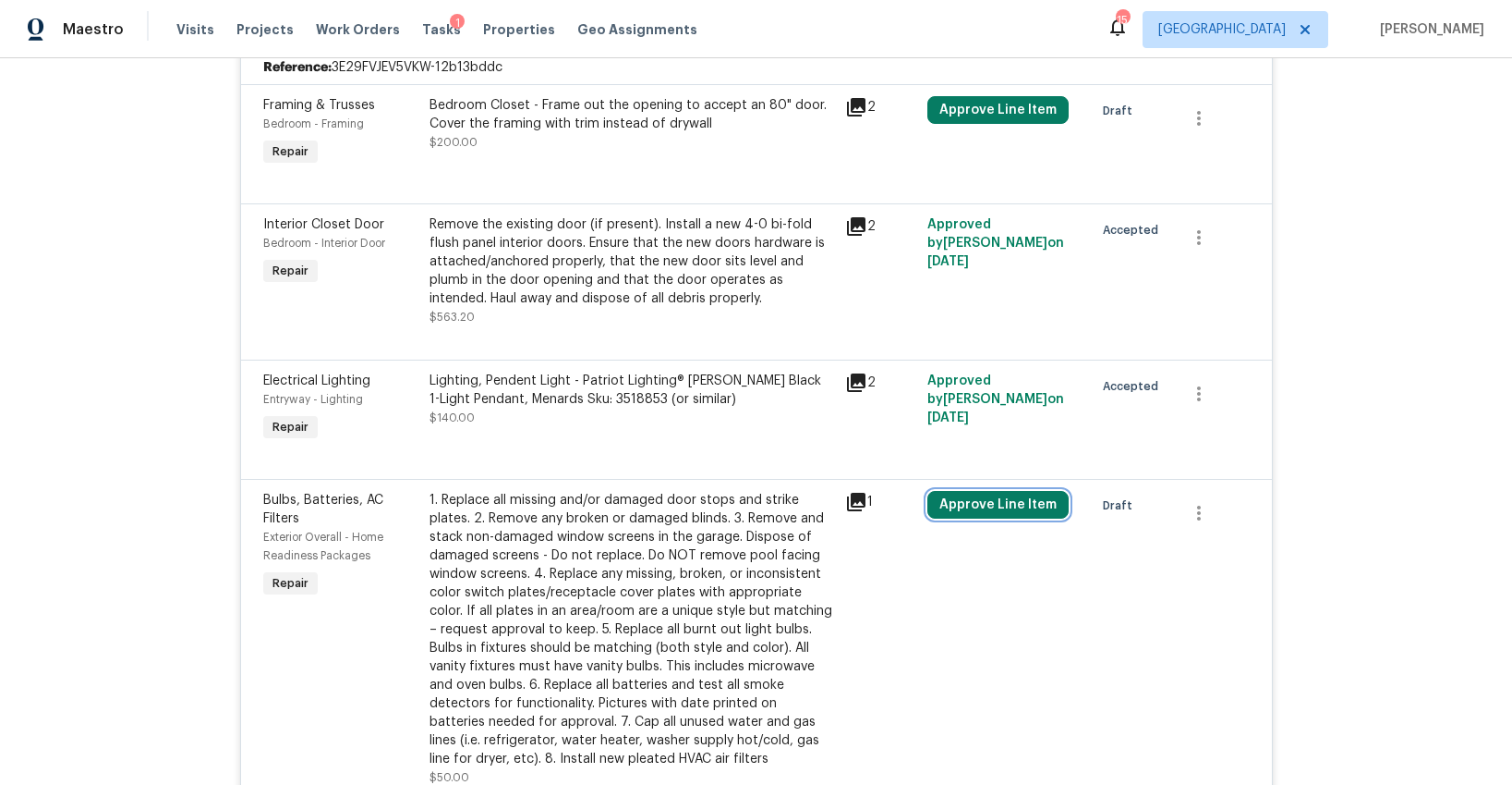
click at [953, 491] on button "Approve Line Item" at bounding box center [997, 505] width 142 height 28
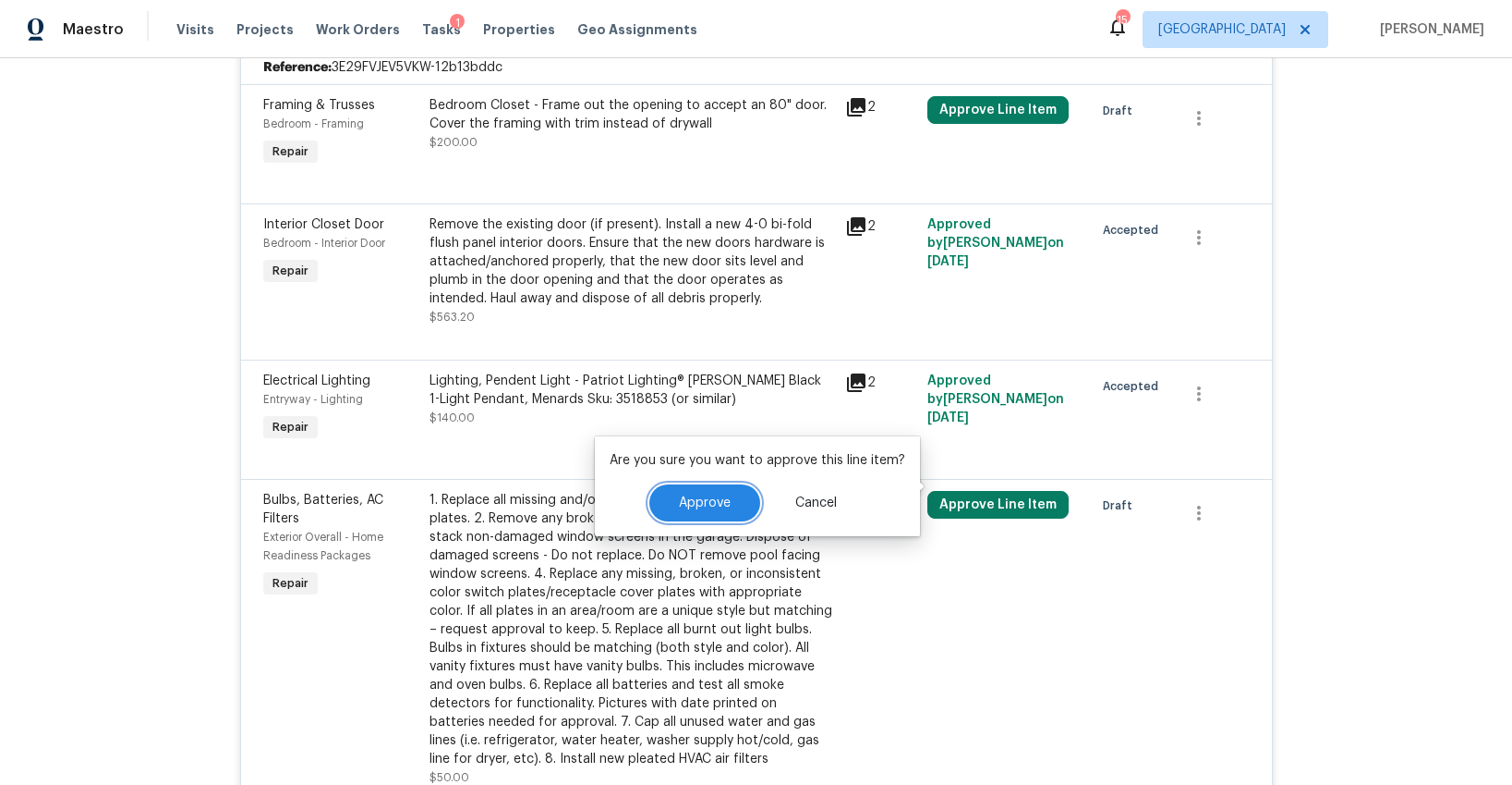
drag, startPoint x: 743, startPoint y: 493, endPoint x: 766, endPoint y: 477, distance: 28.0
click at [744, 493] on button "Approve" at bounding box center [705, 502] width 111 height 37
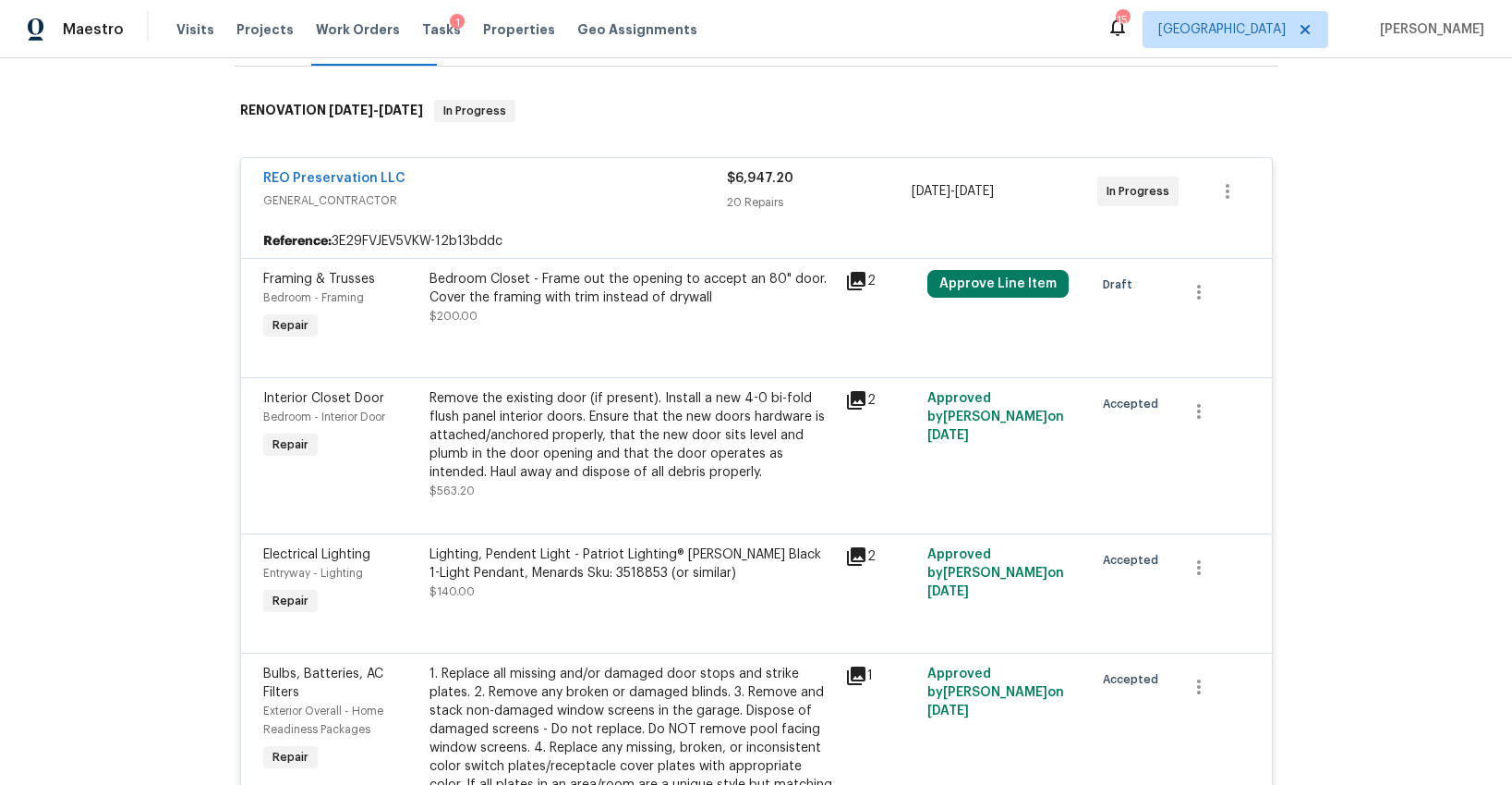
scroll to position [279, 0]
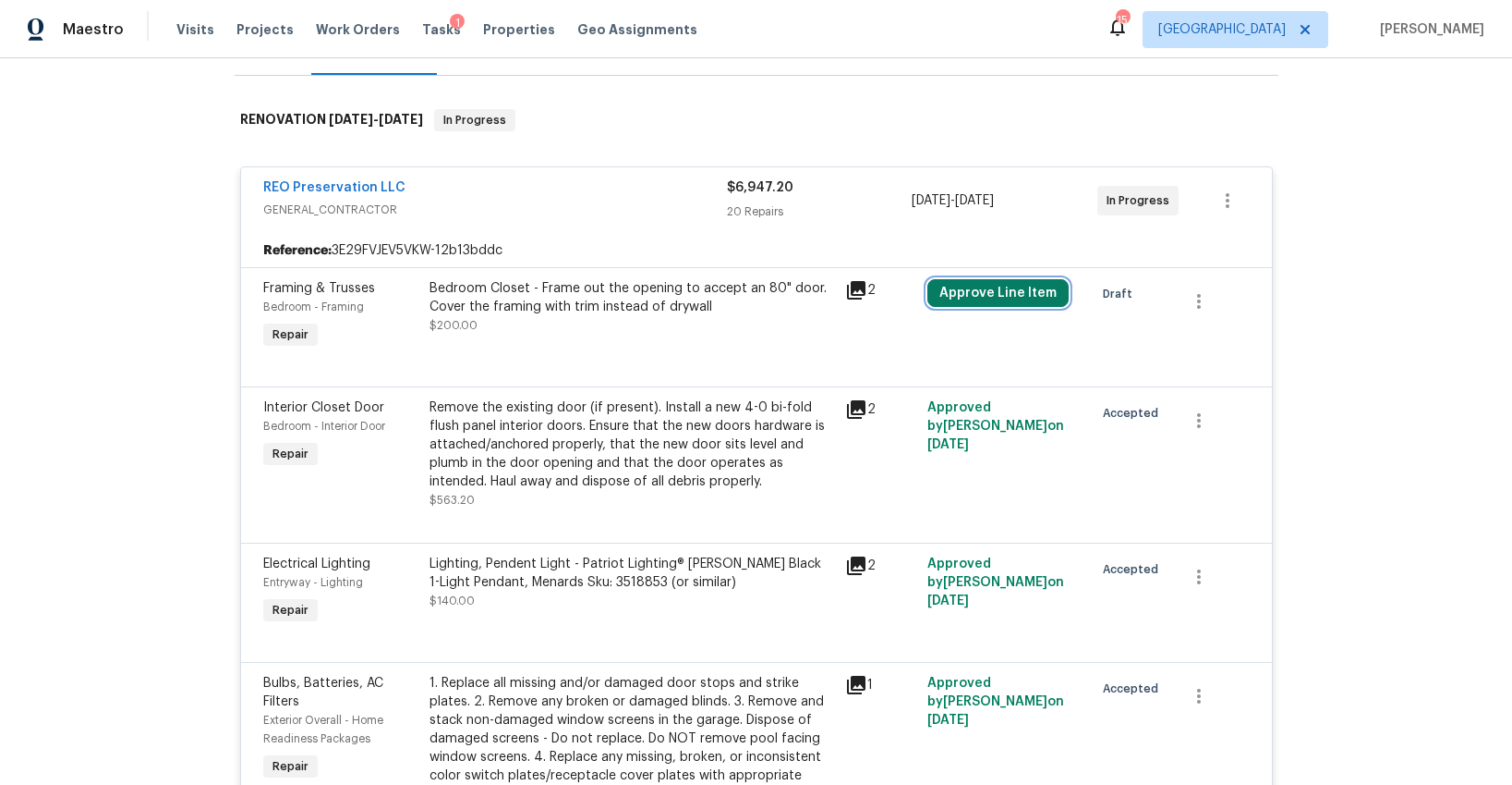
click at [984, 279] on button "Approve Line Item" at bounding box center [997, 294] width 142 height 28
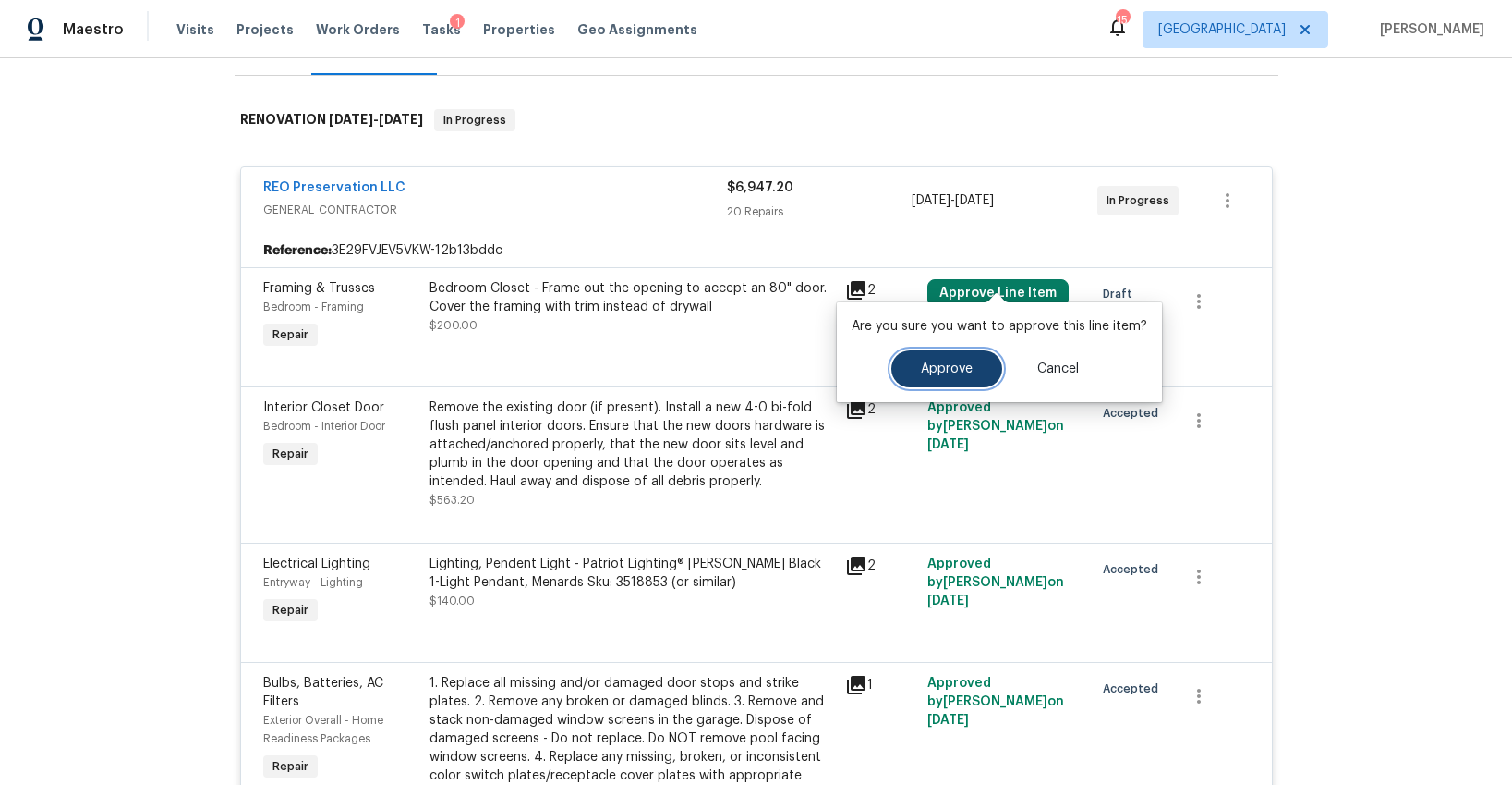
click at [925, 372] on span "Approve" at bounding box center [947, 369] width 52 height 14
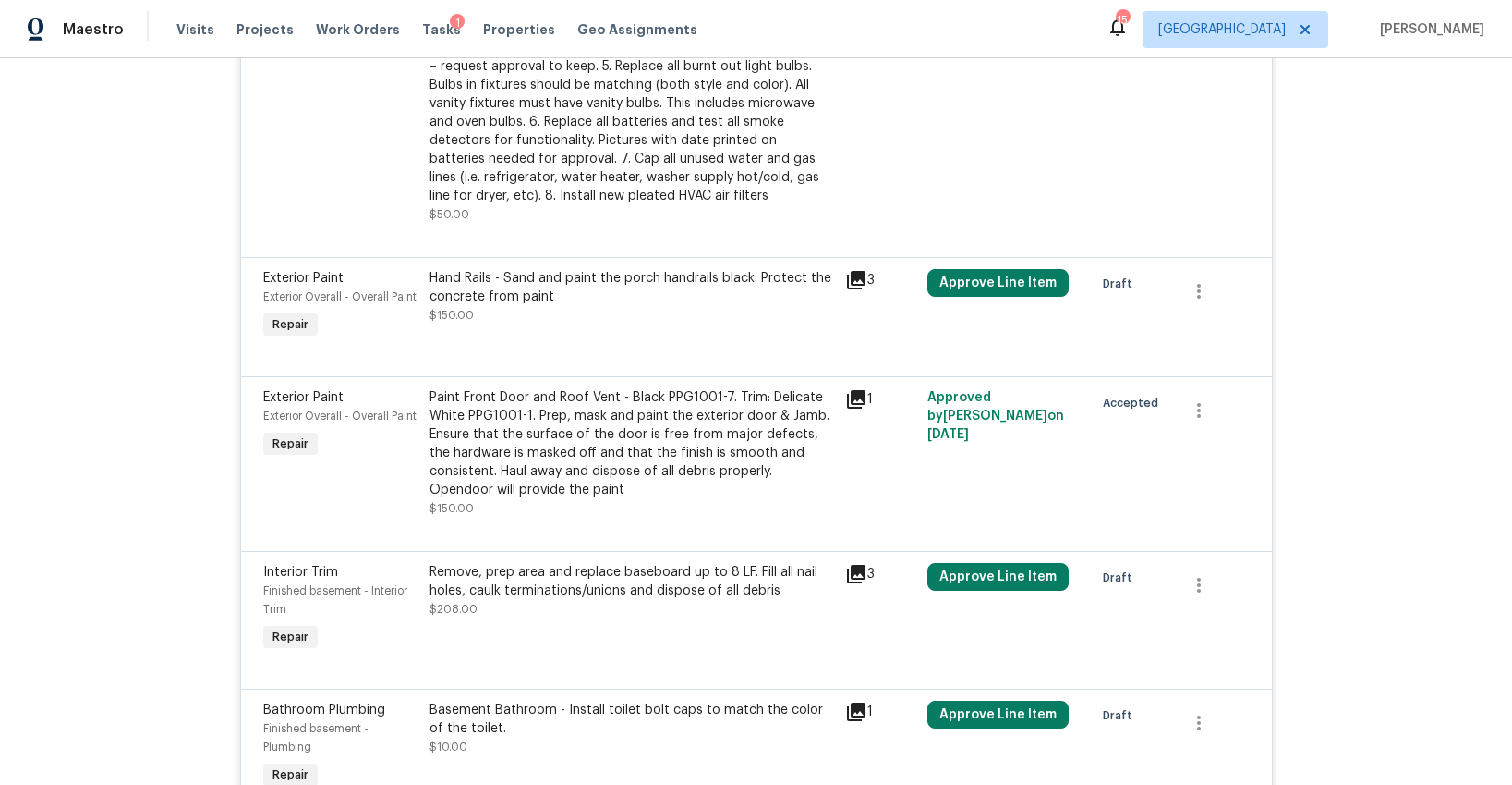
scroll to position [1039, 0]
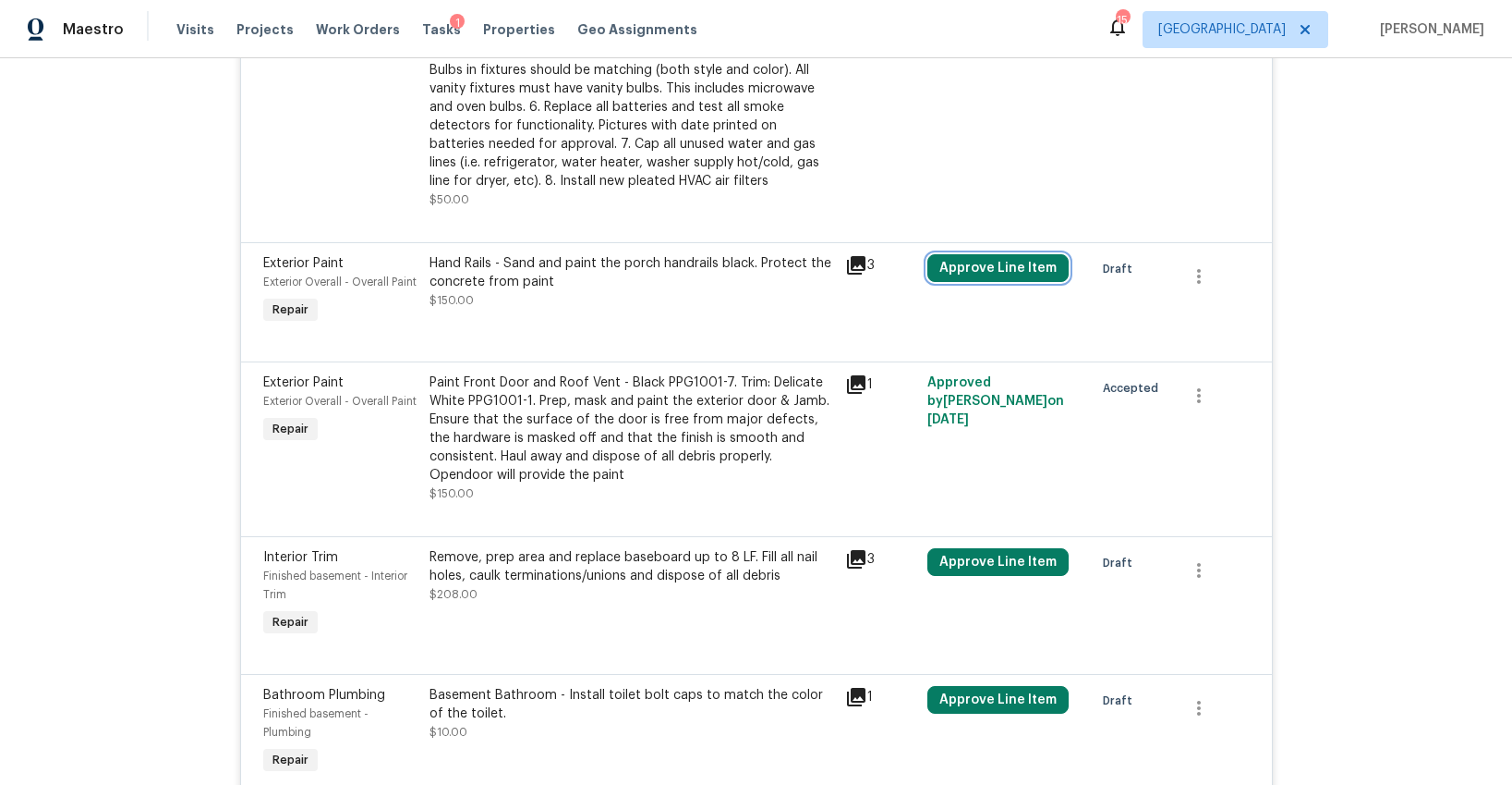
click at [1003, 254] on button "Approve Line Item" at bounding box center [997, 268] width 142 height 28
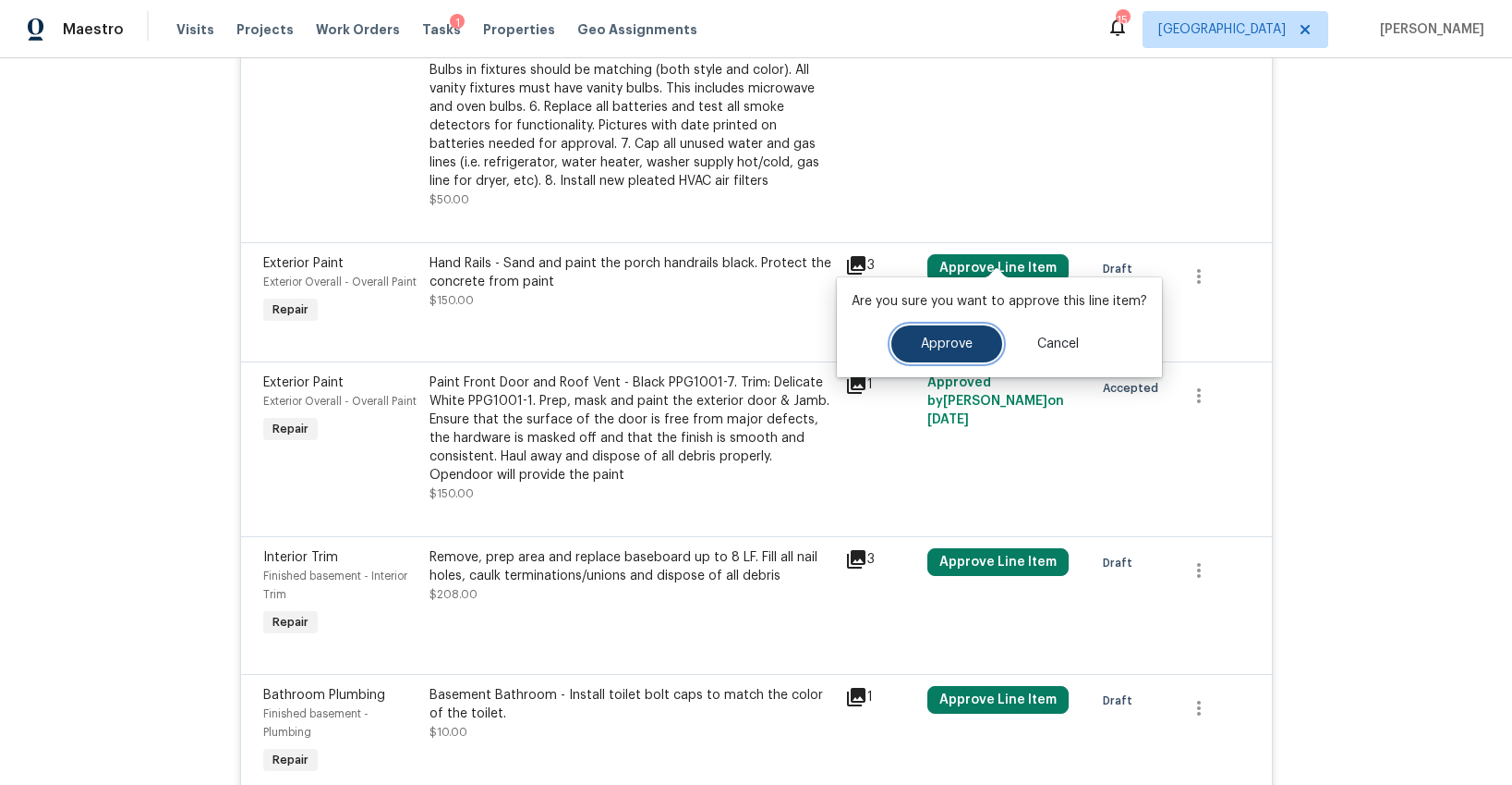
click at [921, 346] on span "Approve" at bounding box center [947, 344] width 52 height 14
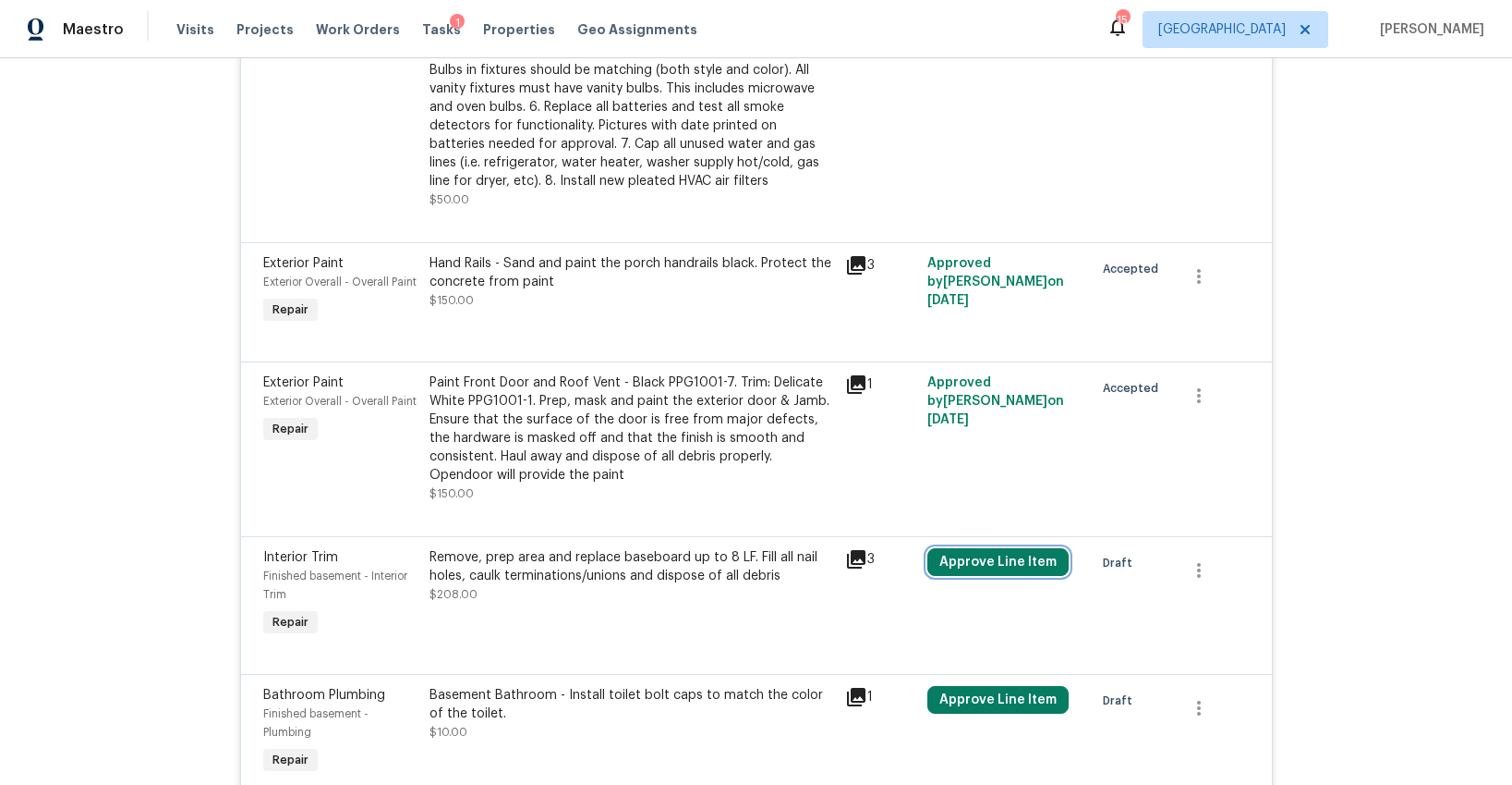
click at [997, 548] on button "Approve Line Item" at bounding box center [997, 562] width 142 height 28
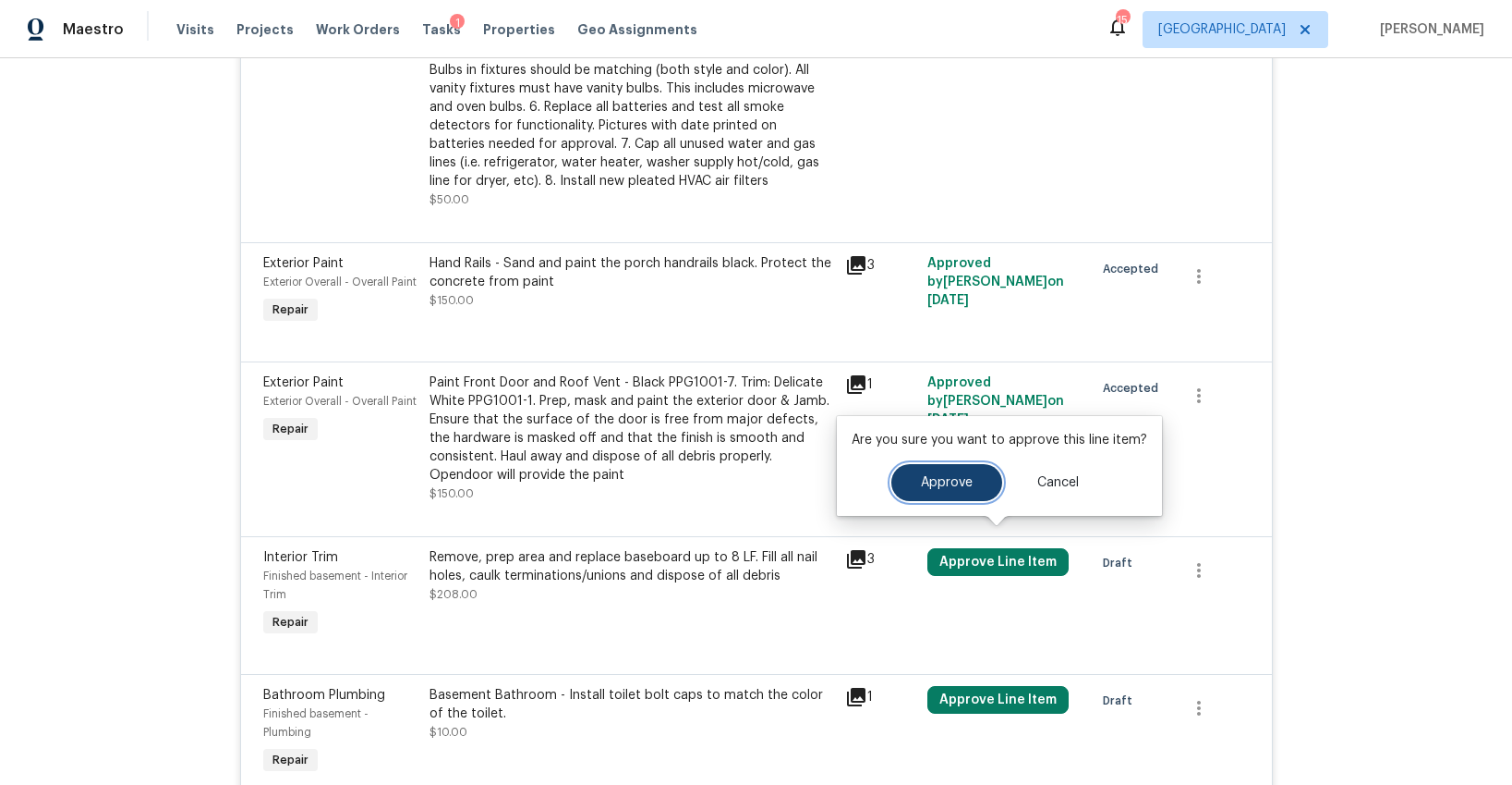
click at [950, 476] on span "Approve" at bounding box center [947, 483] width 52 height 14
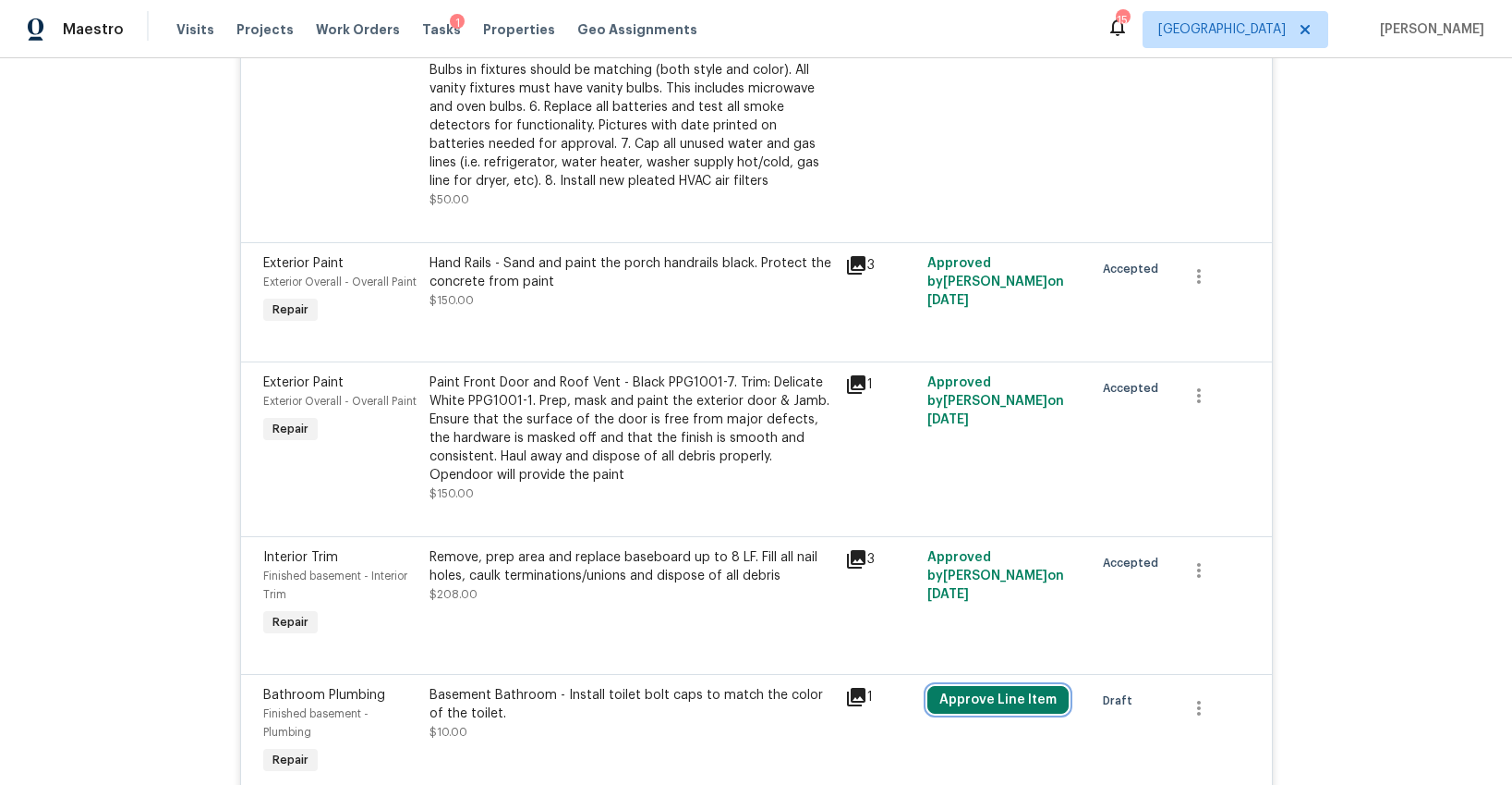
click at [994, 686] on button "Approve Line Item" at bounding box center [997, 700] width 142 height 28
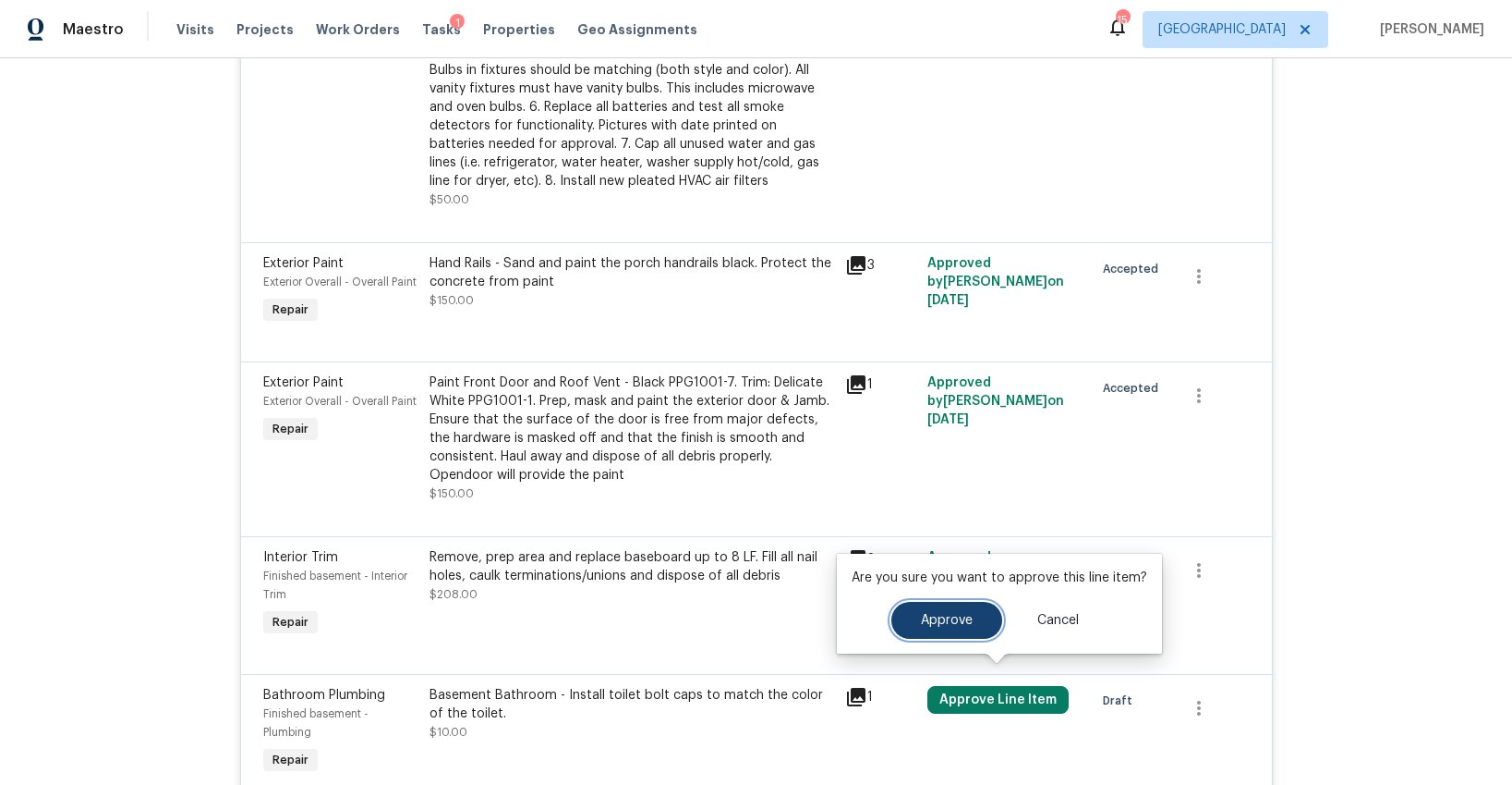
click at [955, 626] on button "Approve" at bounding box center [947, 620] width 111 height 37
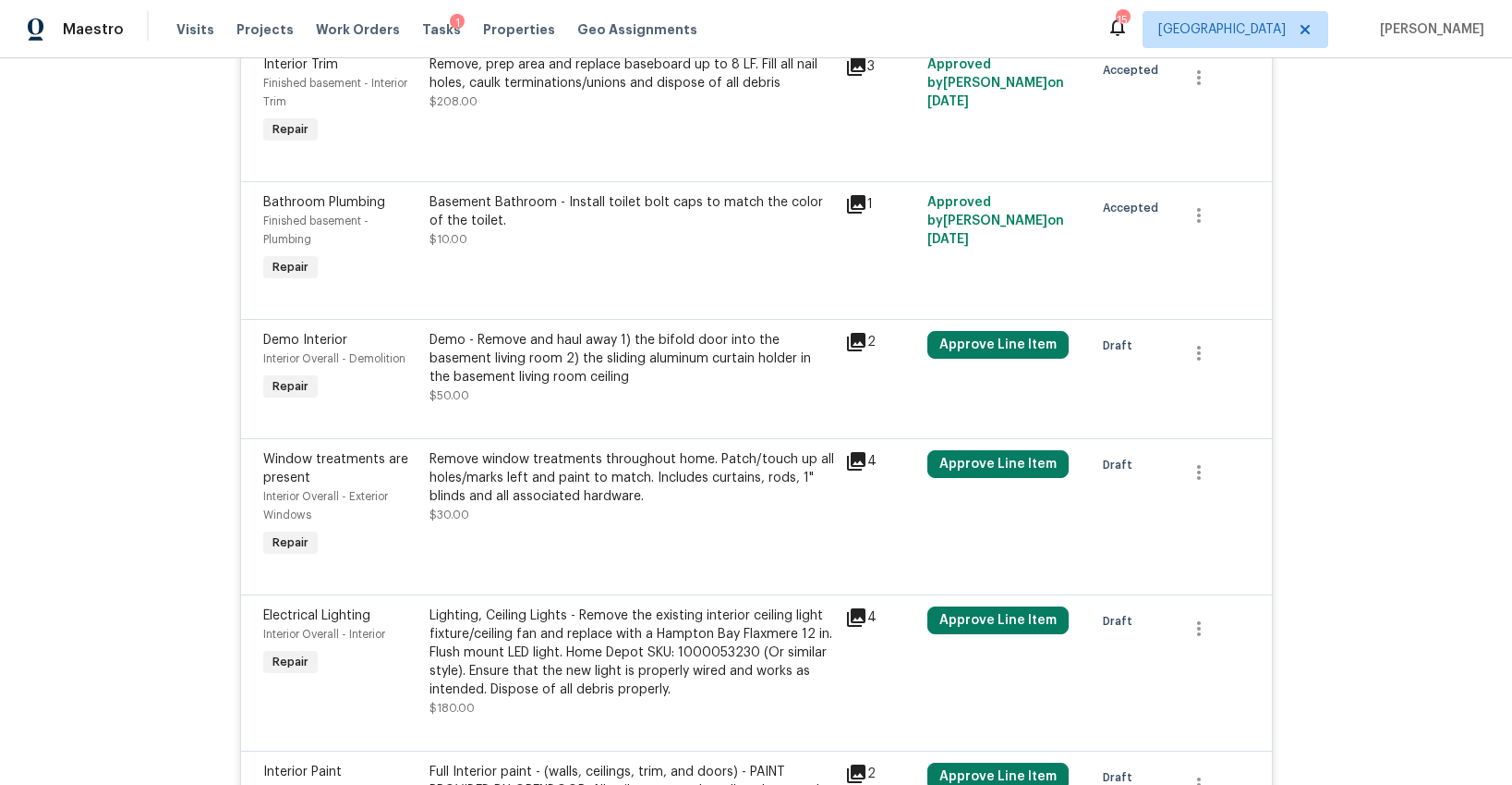
scroll to position [1599, 0]
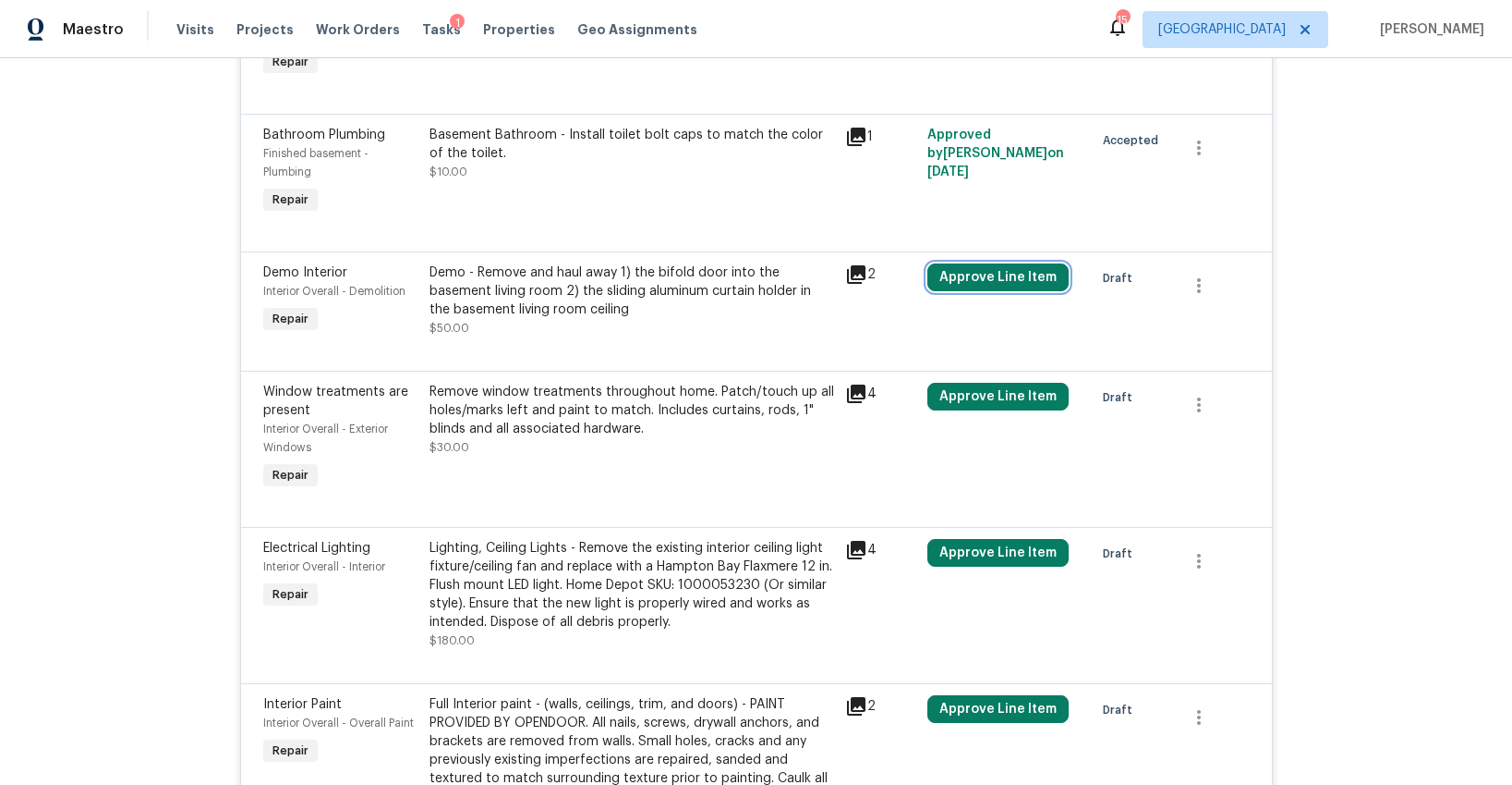
click at [969, 264] on button "Approve Line Item" at bounding box center [997, 278] width 142 height 28
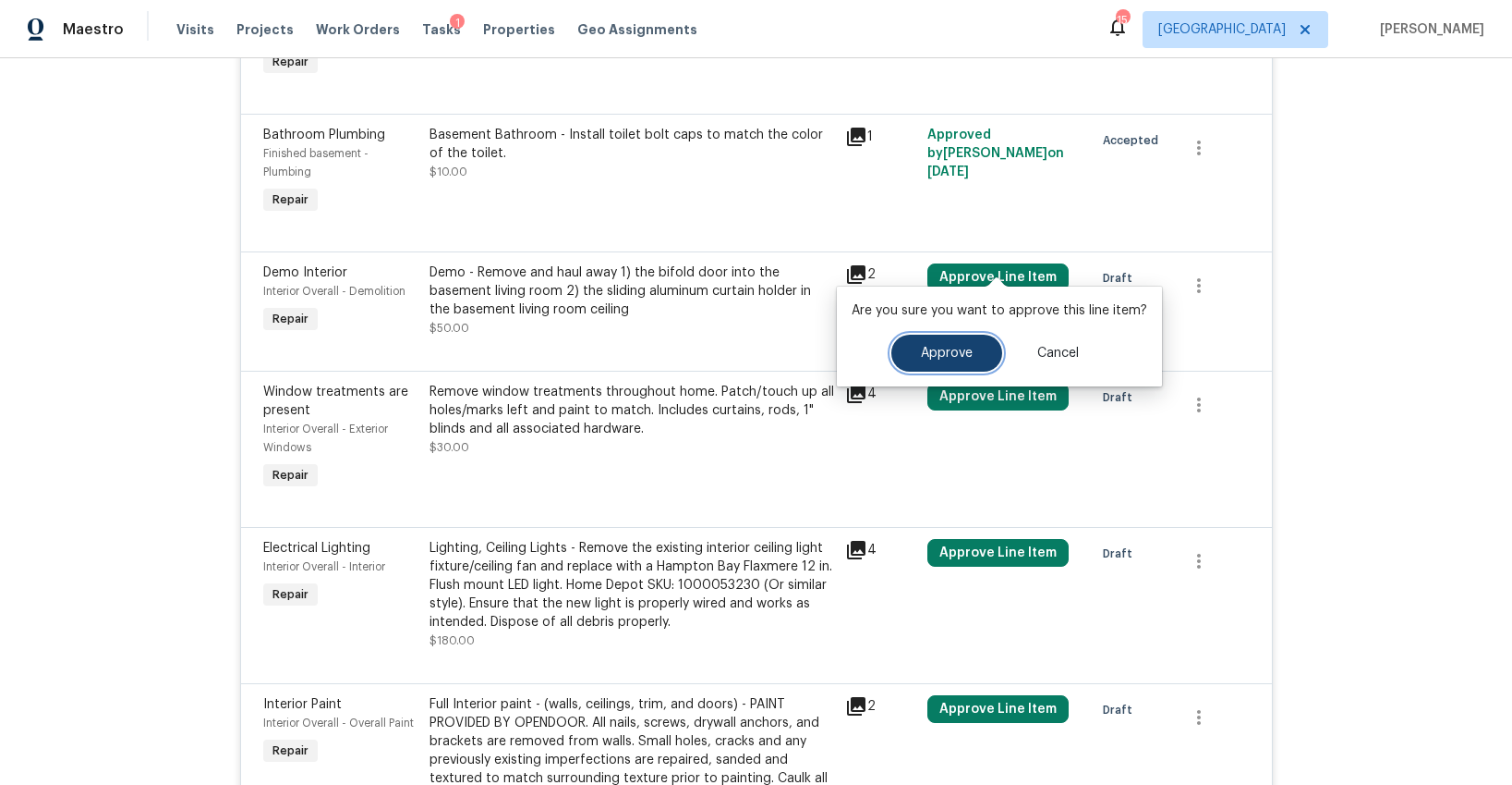
click at [959, 336] on button "Approve" at bounding box center [947, 353] width 111 height 37
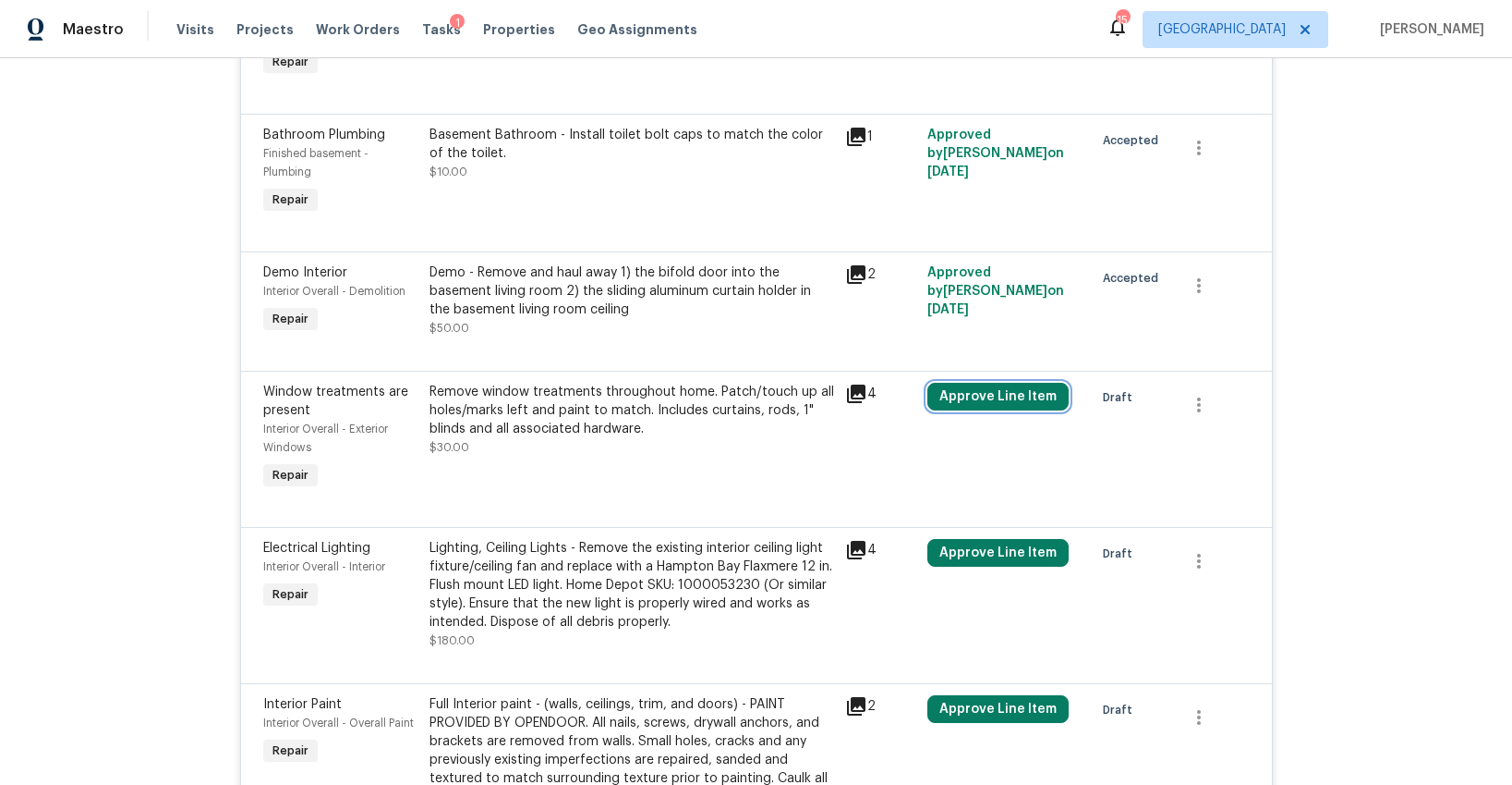
click at [972, 383] on button "Approve Line Item" at bounding box center [997, 397] width 142 height 28
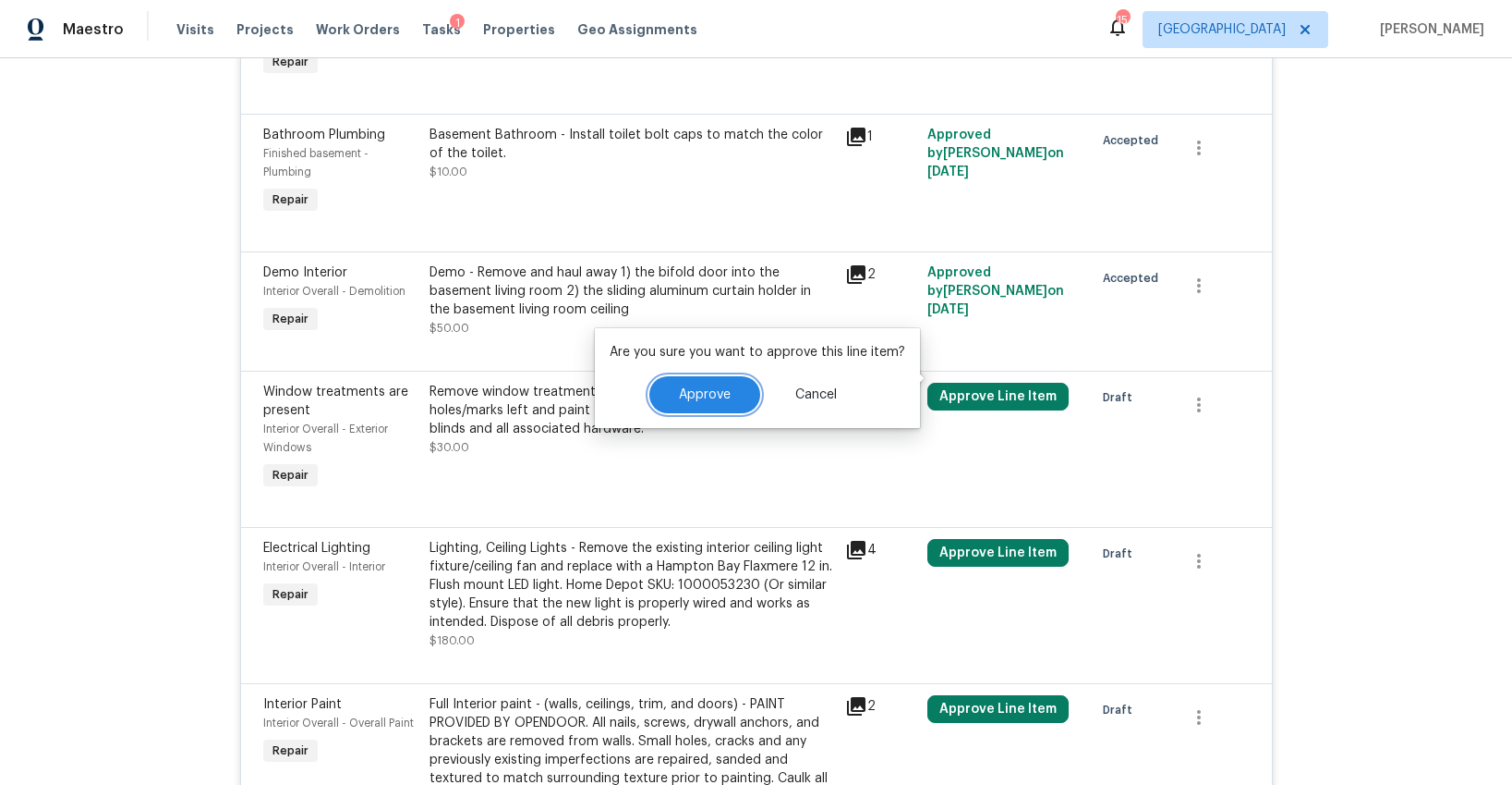
click at [666, 391] on button "Approve" at bounding box center [705, 394] width 111 height 37
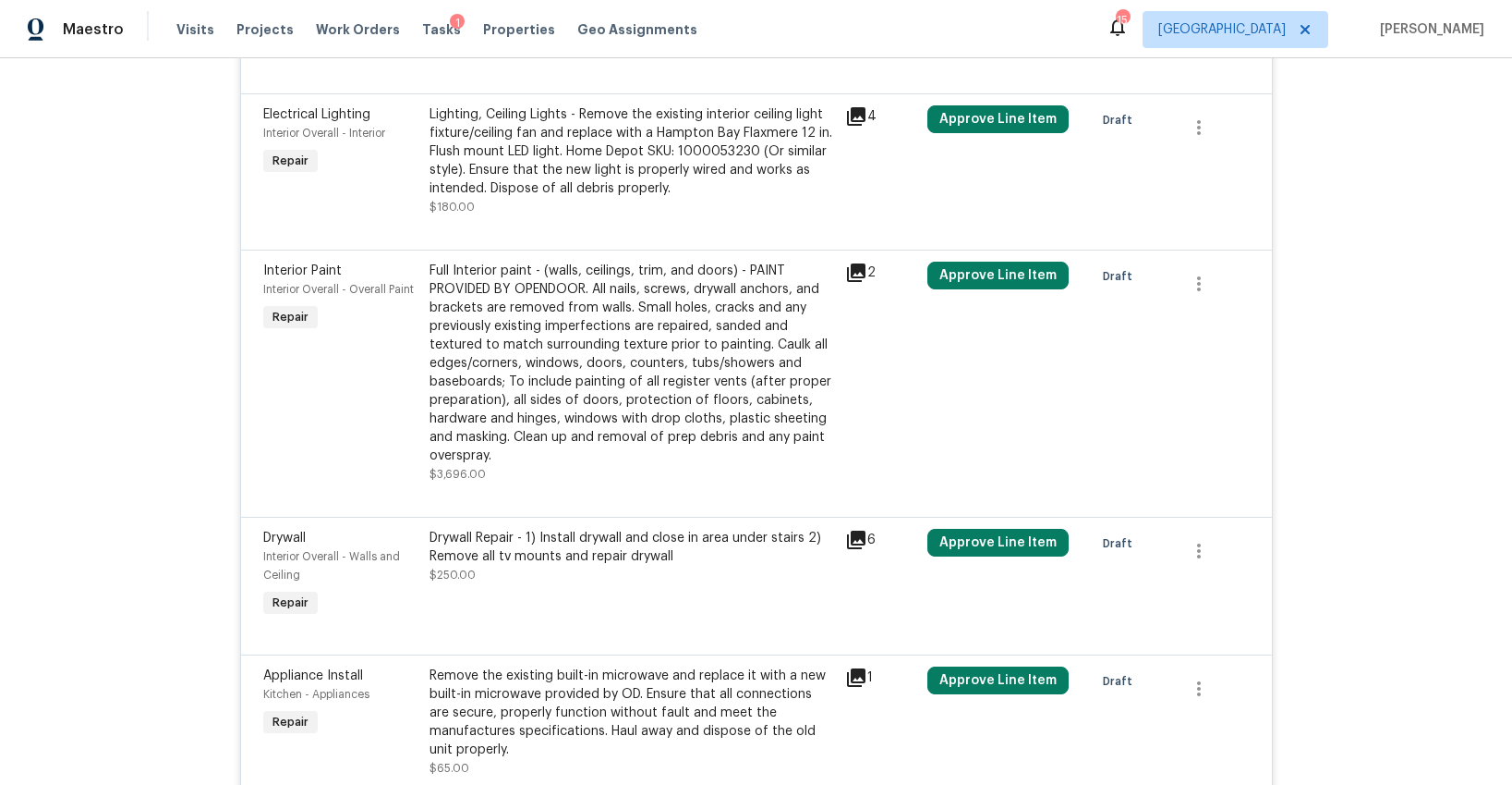
scroll to position [2012, 0]
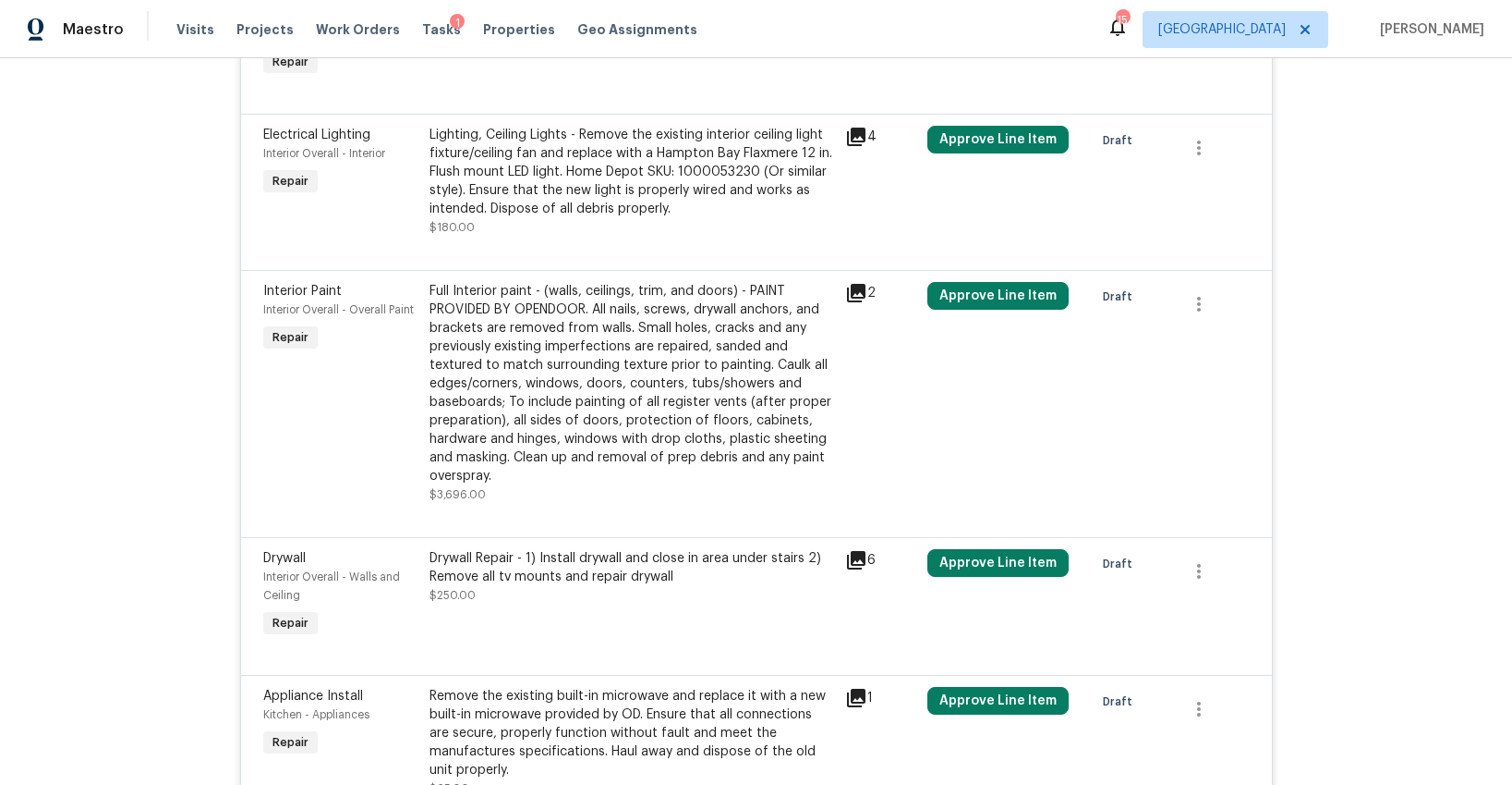
click at [996, 140] on div "Approve Line Item" at bounding box center [1005, 181] width 166 height 122
click at [994, 129] on button "Approve Line Item" at bounding box center [997, 140] width 142 height 28
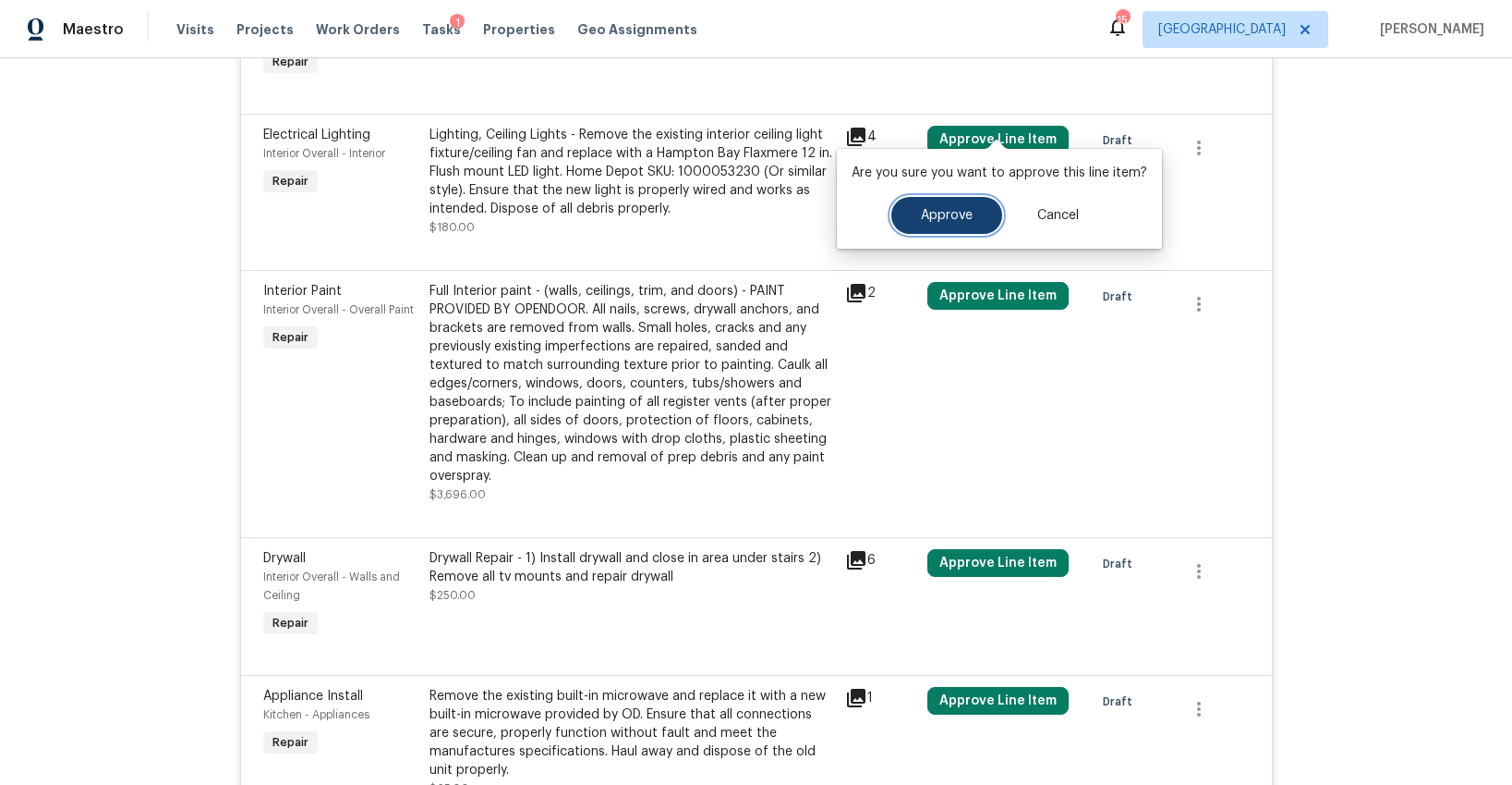
click at [937, 204] on button "Approve" at bounding box center [947, 215] width 111 height 37
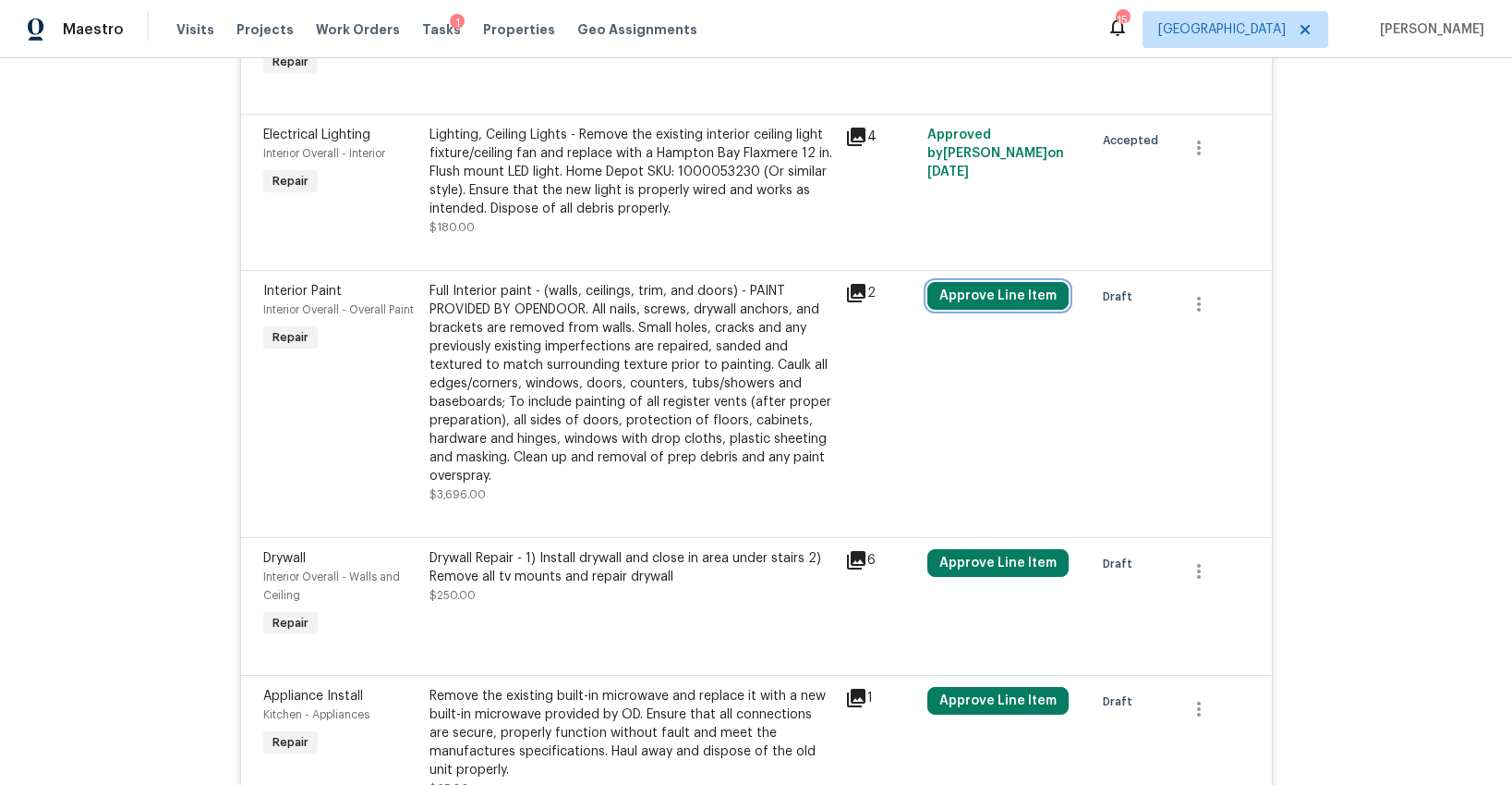
click at [972, 282] on button "Approve Line Item" at bounding box center [997, 296] width 142 height 28
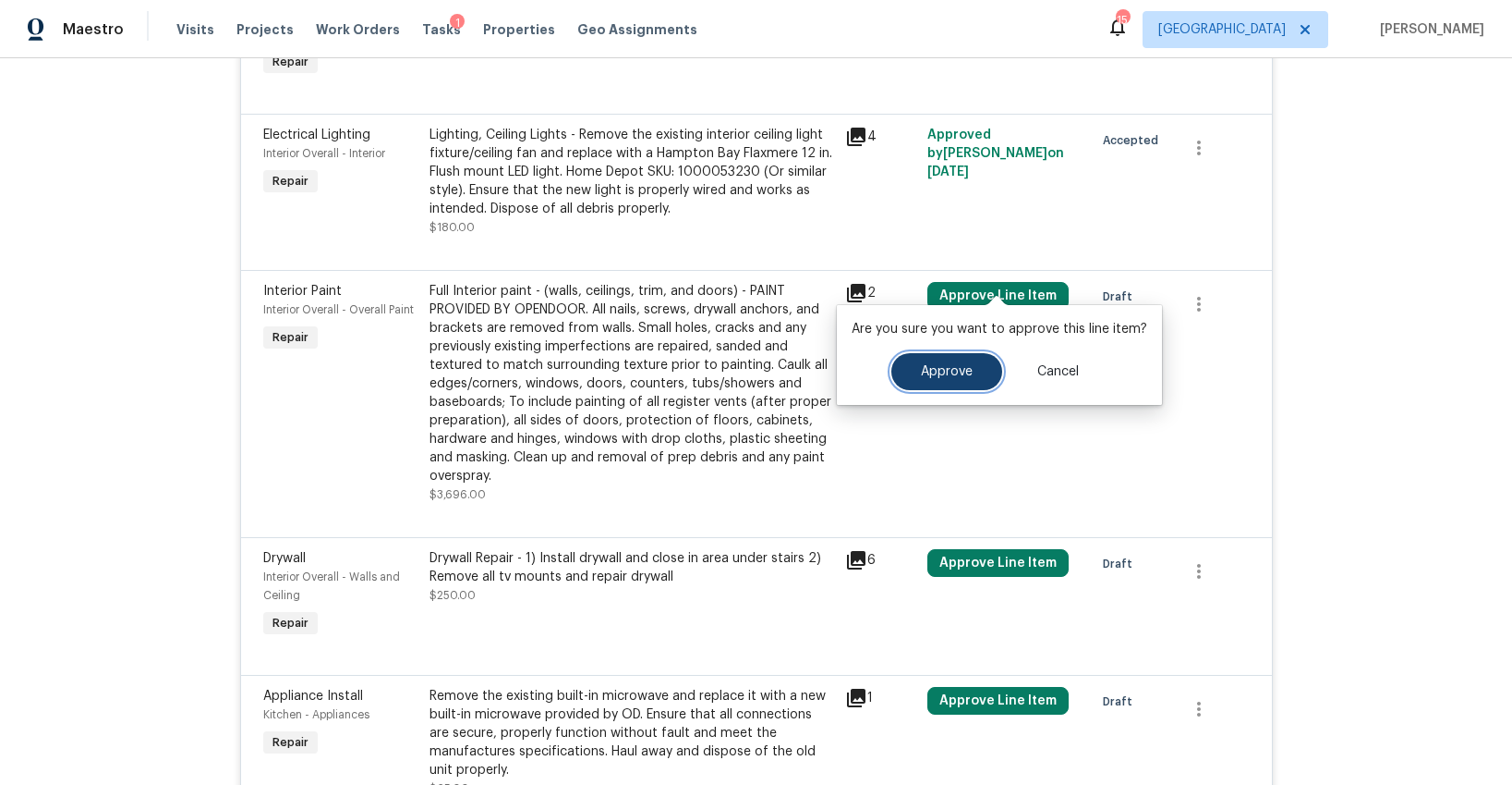
click at [955, 365] on span "Approve" at bounding box center [947, 371] width 52 height 14
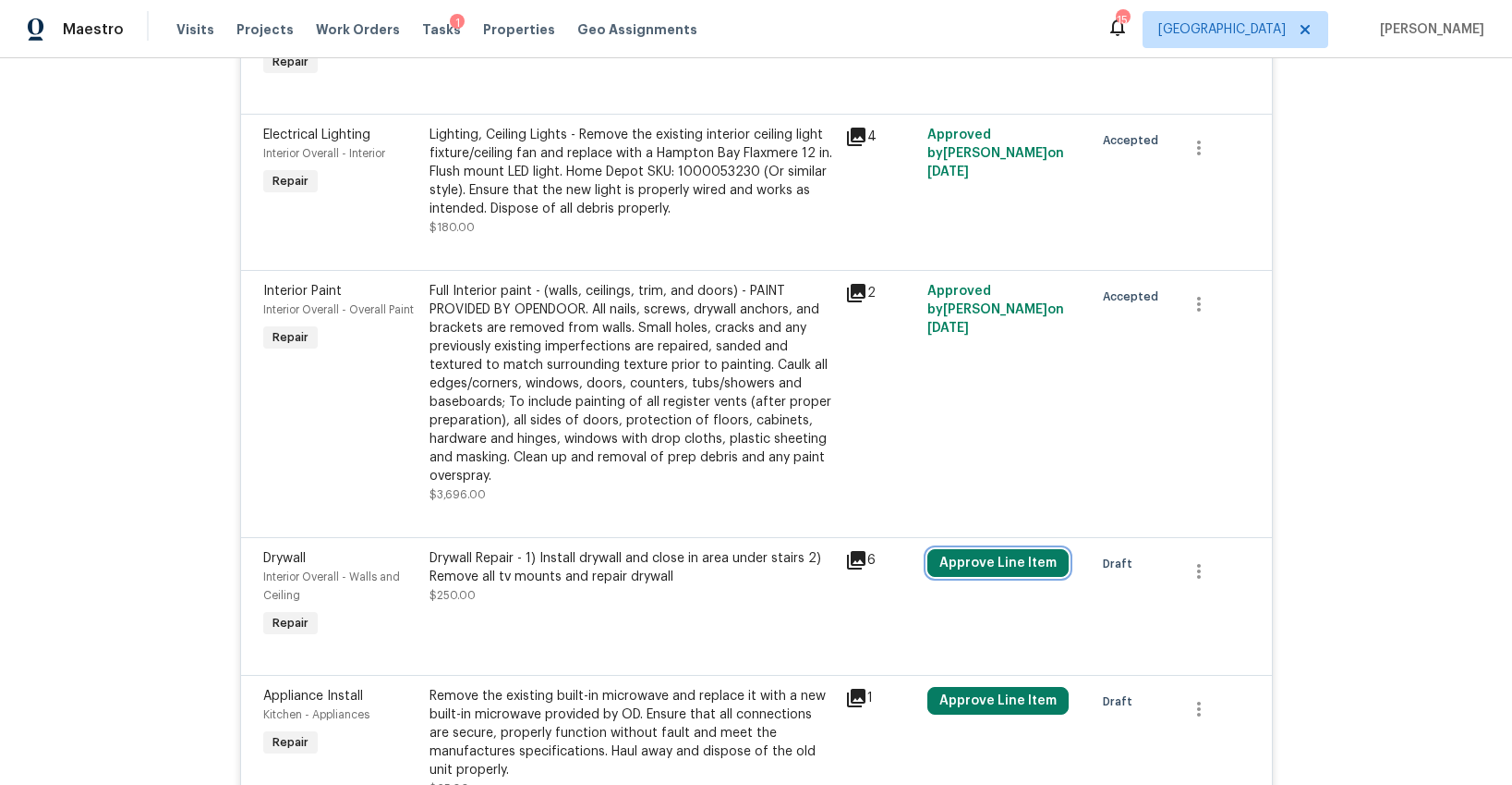
click at [990, 549] on button "Approve Line Item" at bounding box center [997, 563] width 142 height 28
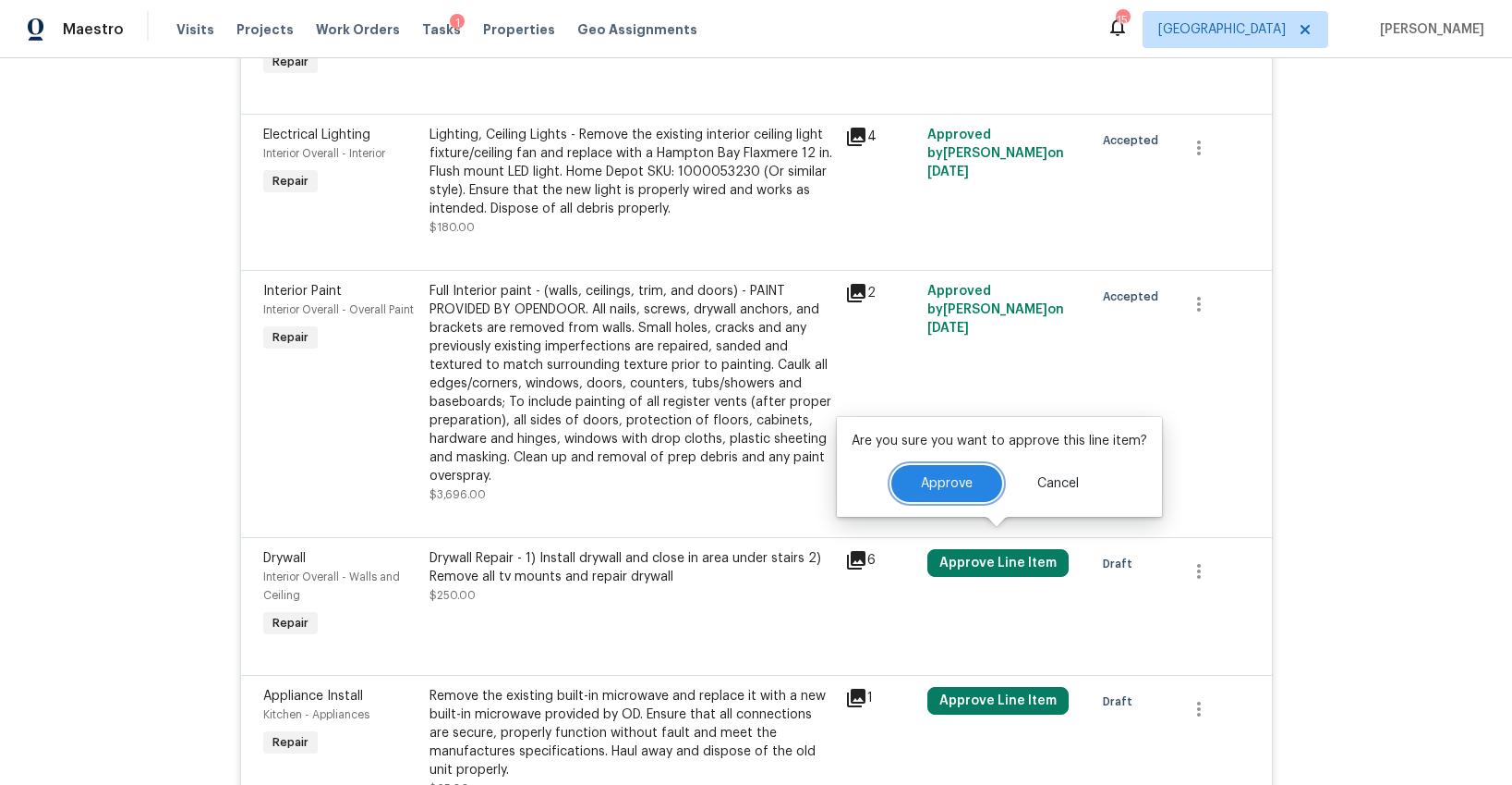
click at [917, 478] on button "Approve" at bounding box center [947, 483] width 111 height 37
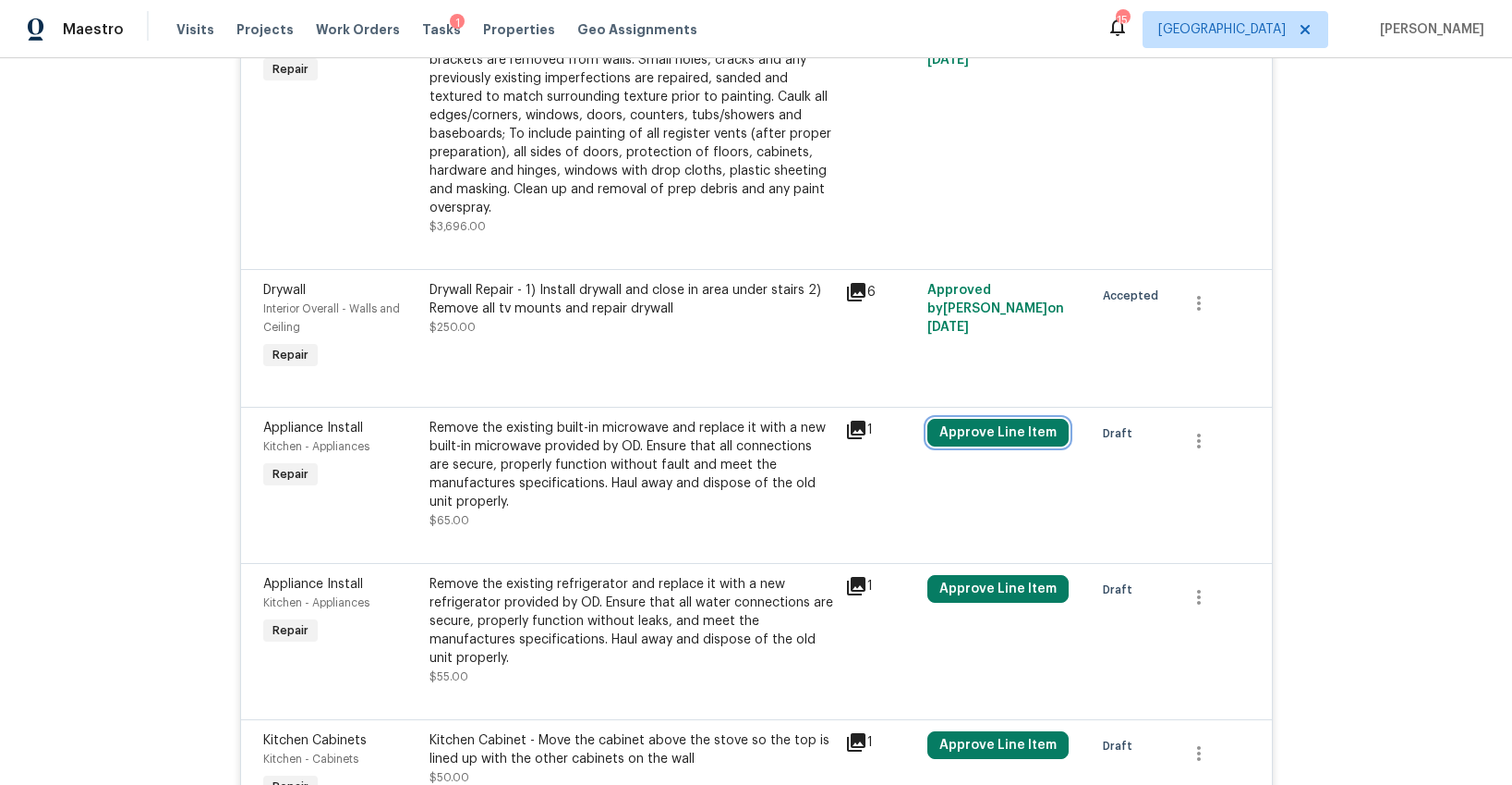
click at [964, 418] on button "Approve Line Item" at bounding box center [997, 432] width 142 height 28
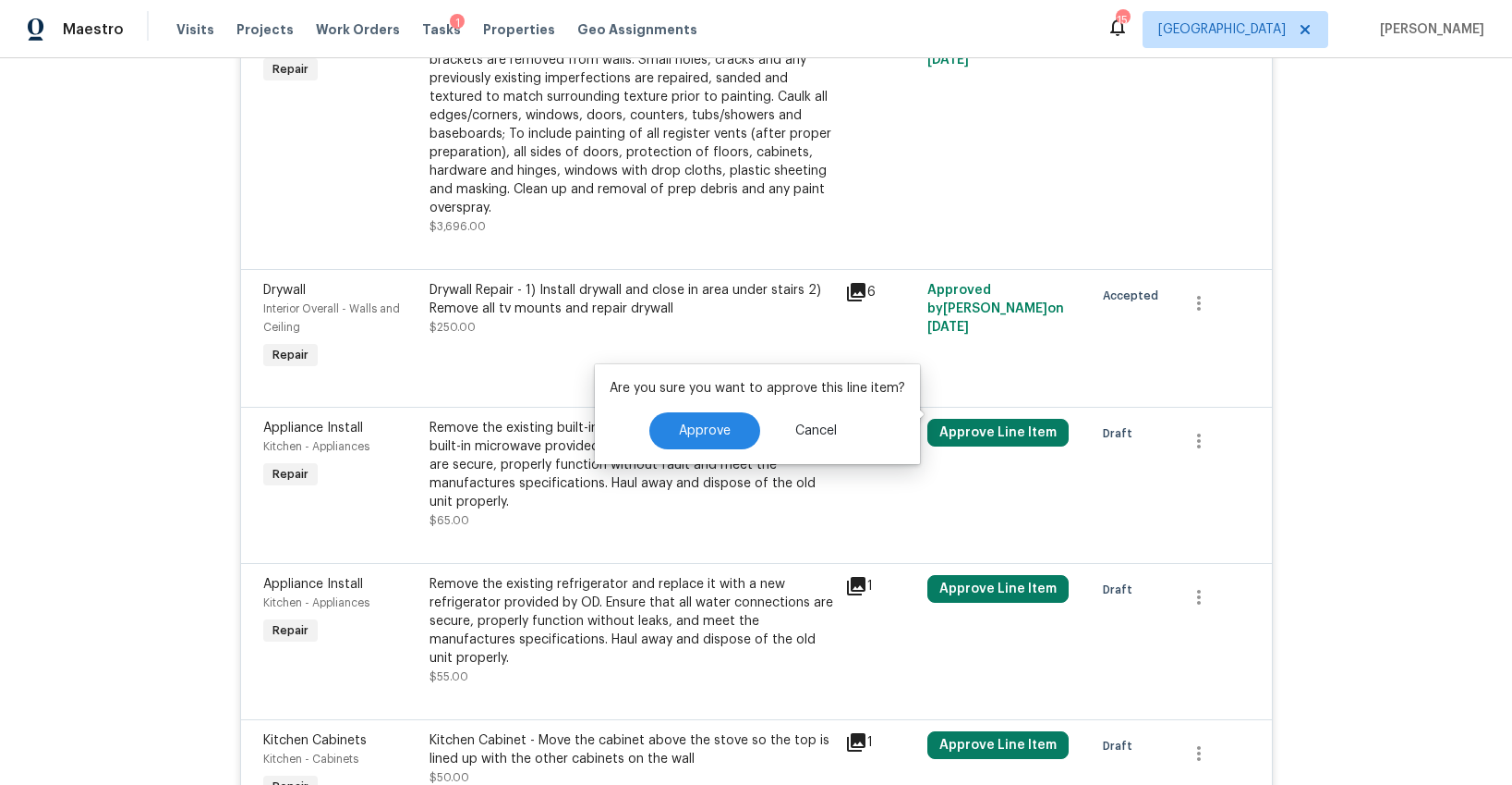
scroll to position [2277, 0]
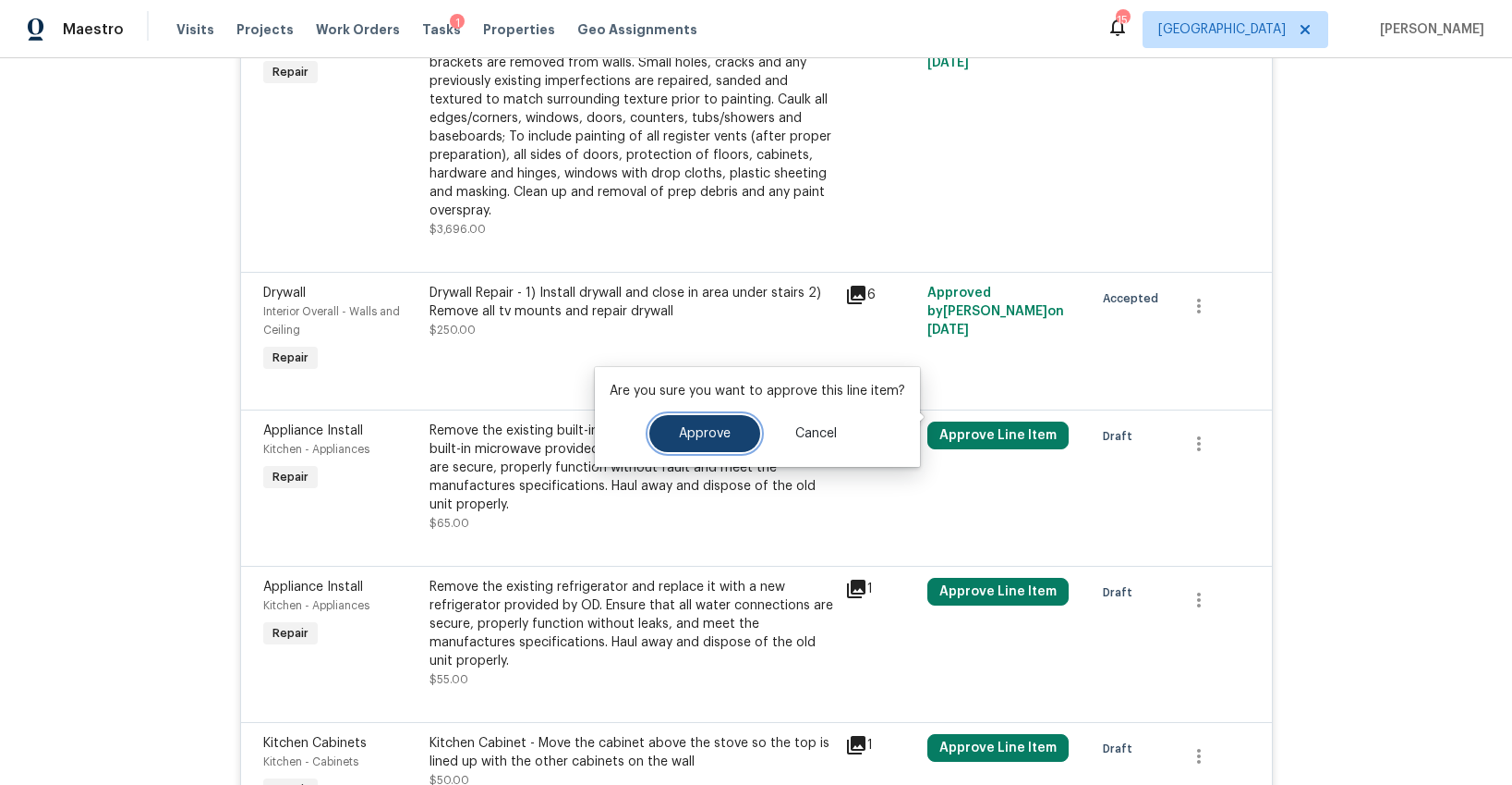
click at [732, 422] on button "Approve" at bounding box center [705, 432] width 111 height 37
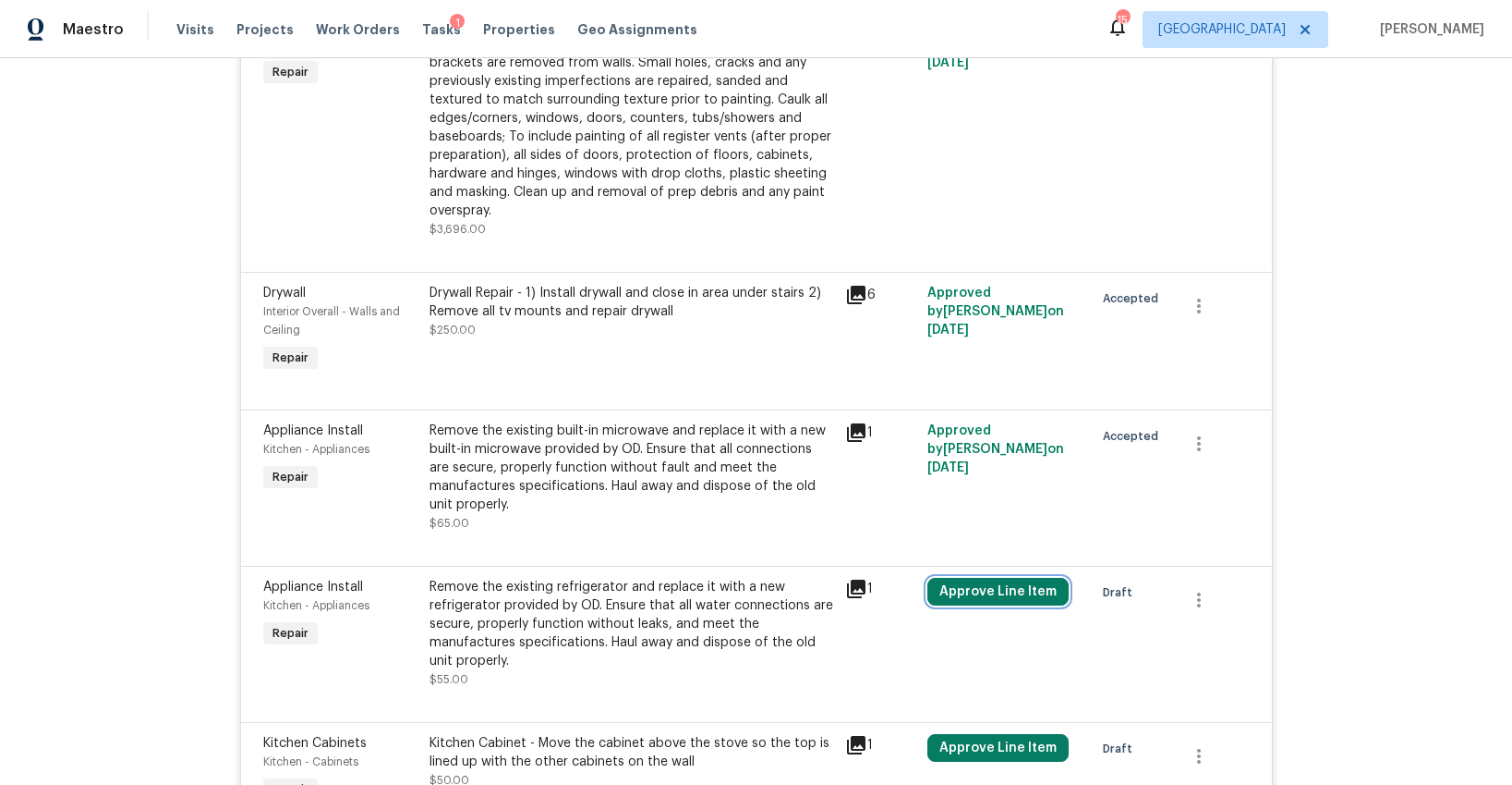
click at [948, 578] on button "Approve Line Item" at bounding box center [997, 592] width 142 height 28
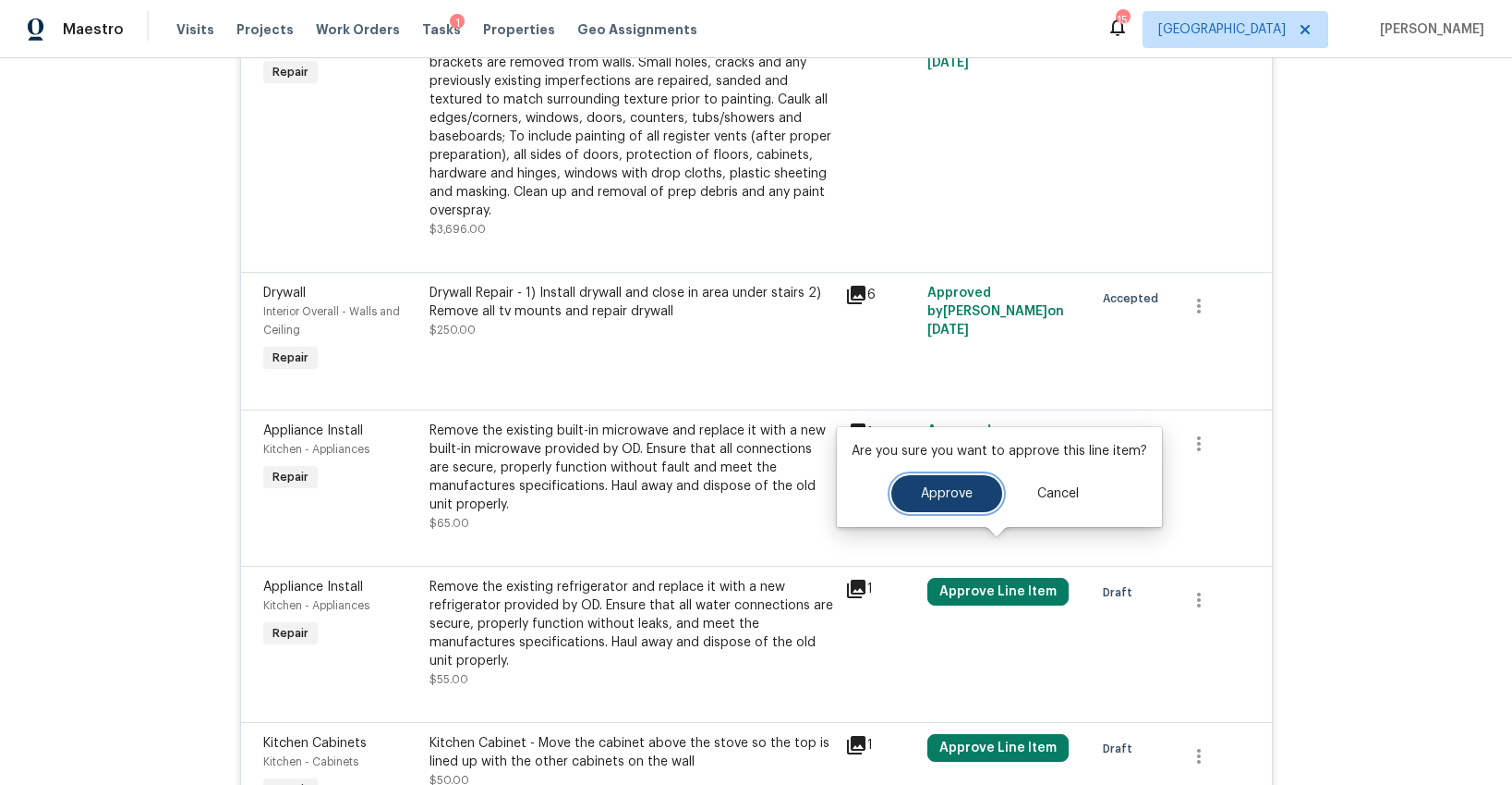
click at [921, 499] on span "Approve" at bounding box center [947, 493] width 52 height 14
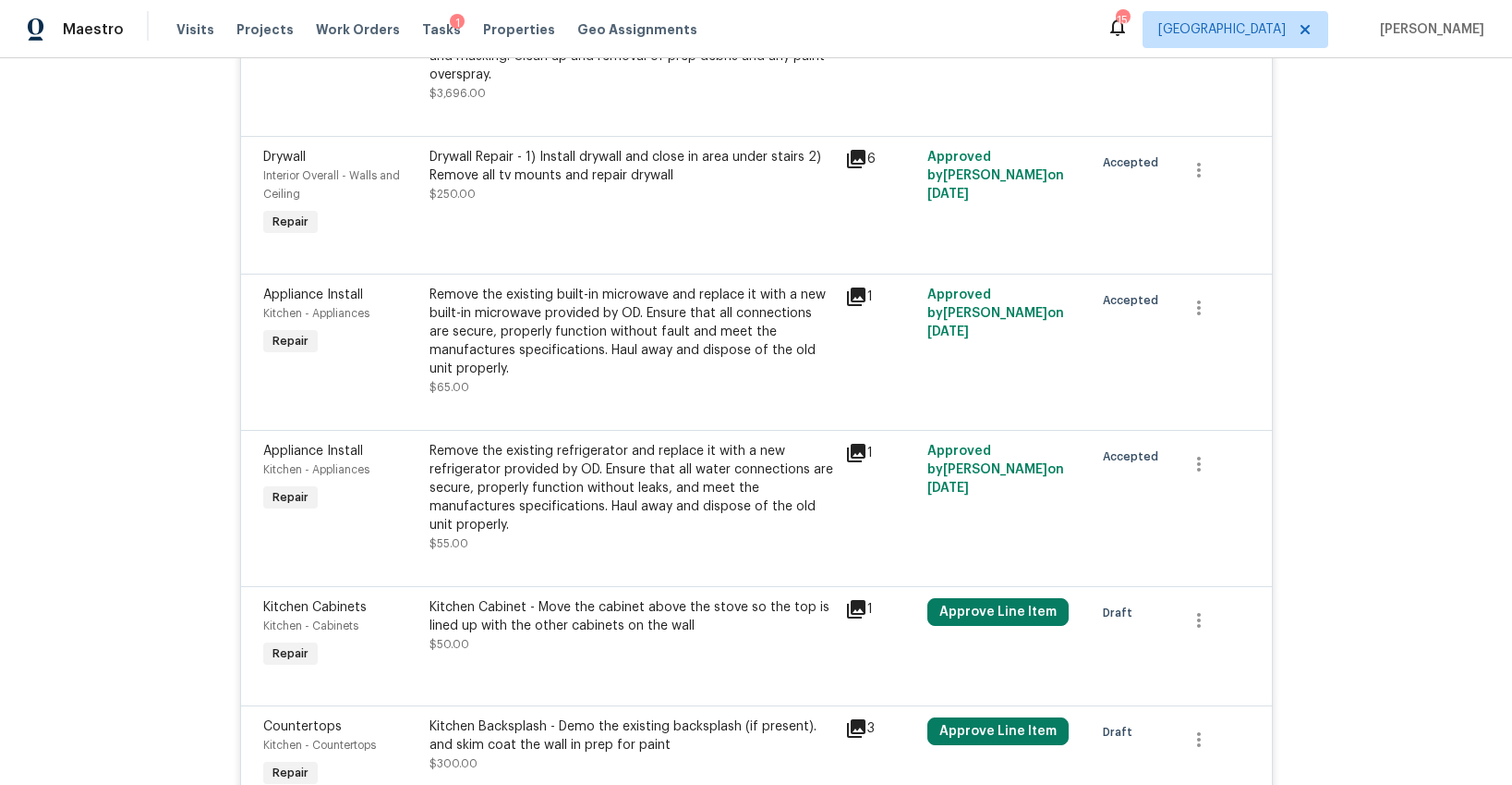
scroll to position [2667, 0]
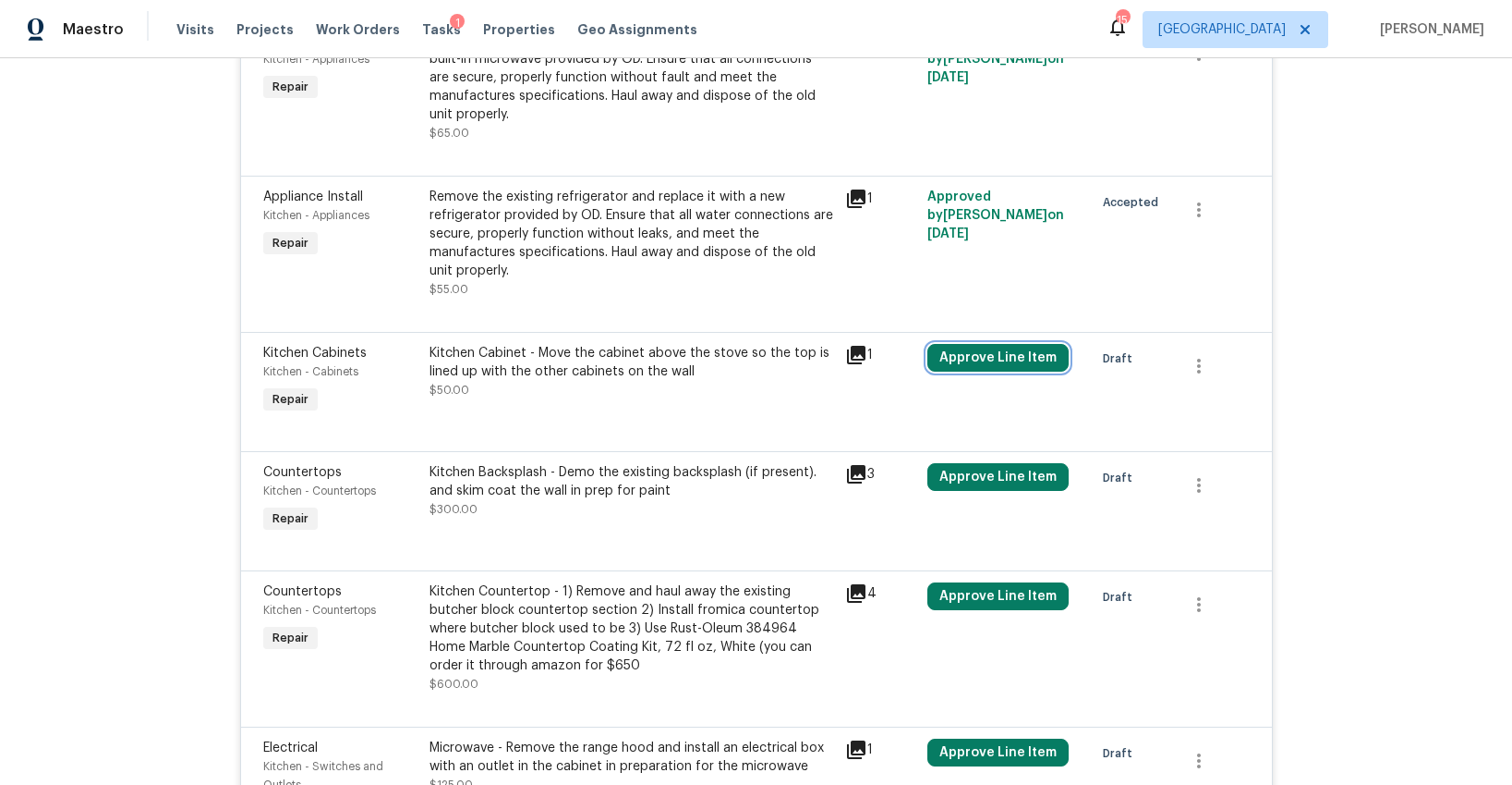
click at [982, 344] on button "Approve Line Item" at bounding box center [997, 358] width 142 height 28
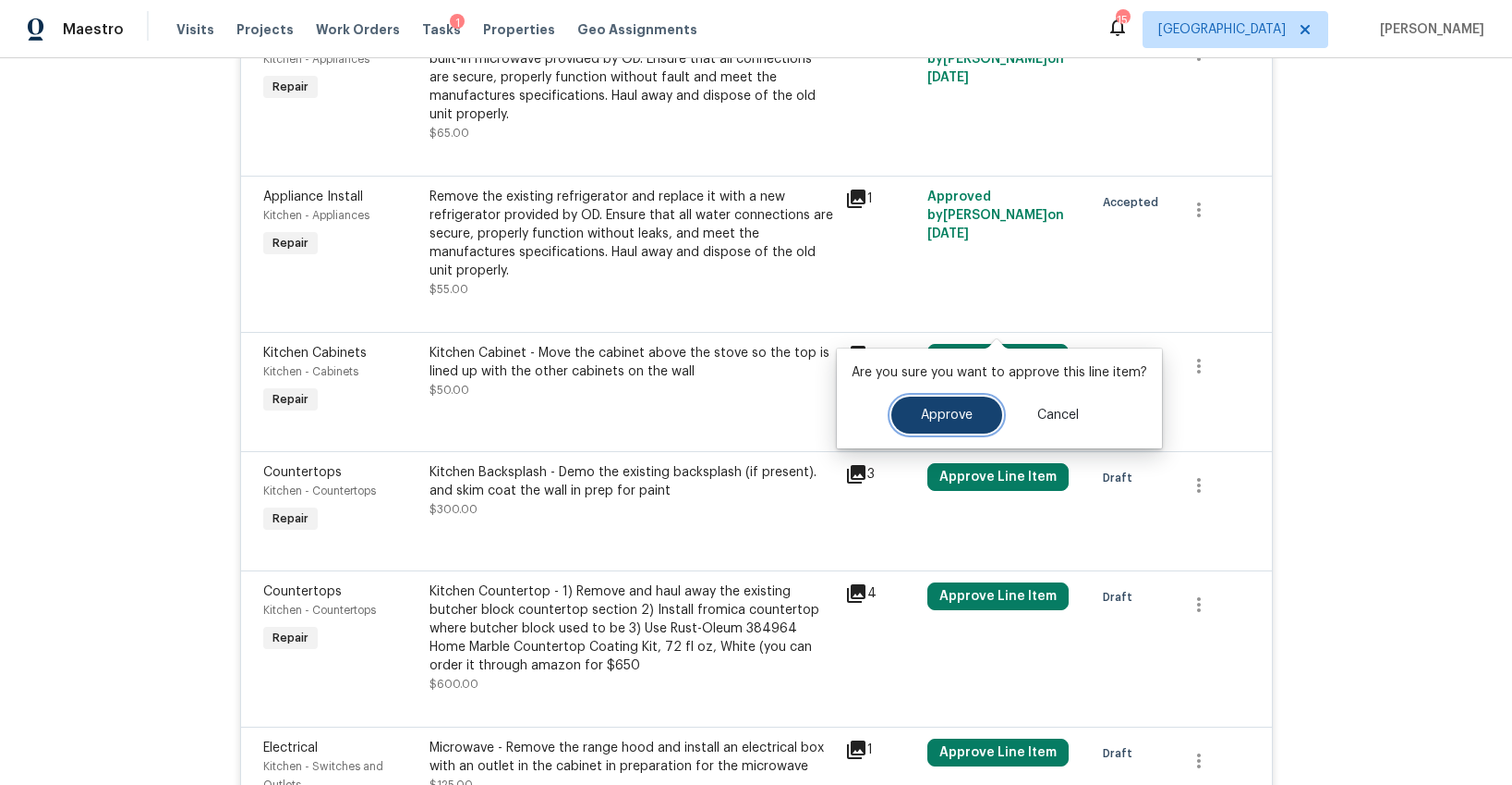
click at [951, 409] on span "Approve" at bounding box center [947, 415] width 52 height 14
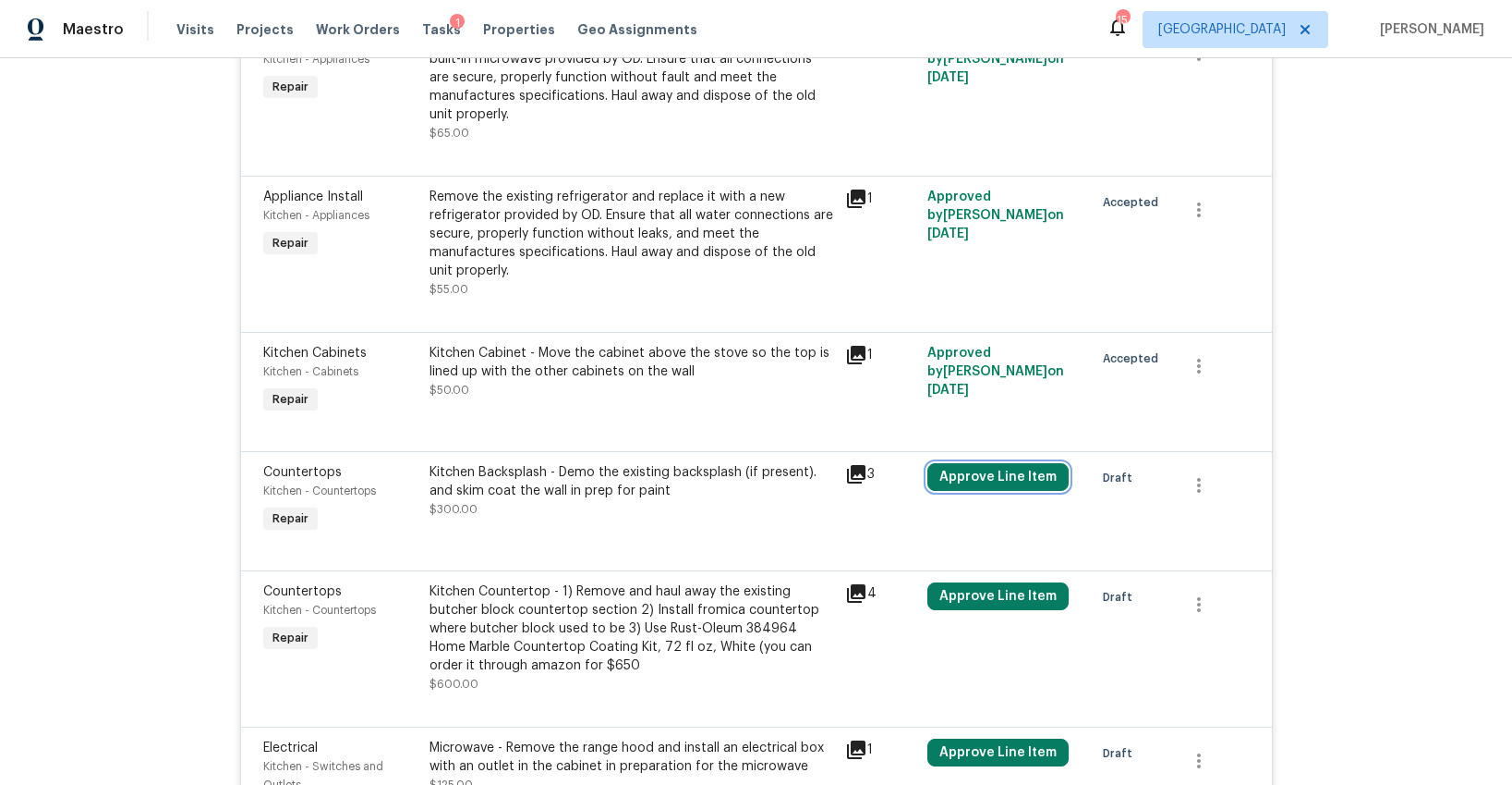
click at [973, 463] on button "Approve Line Item" at bounding box center [997, 477] width 142 height 28
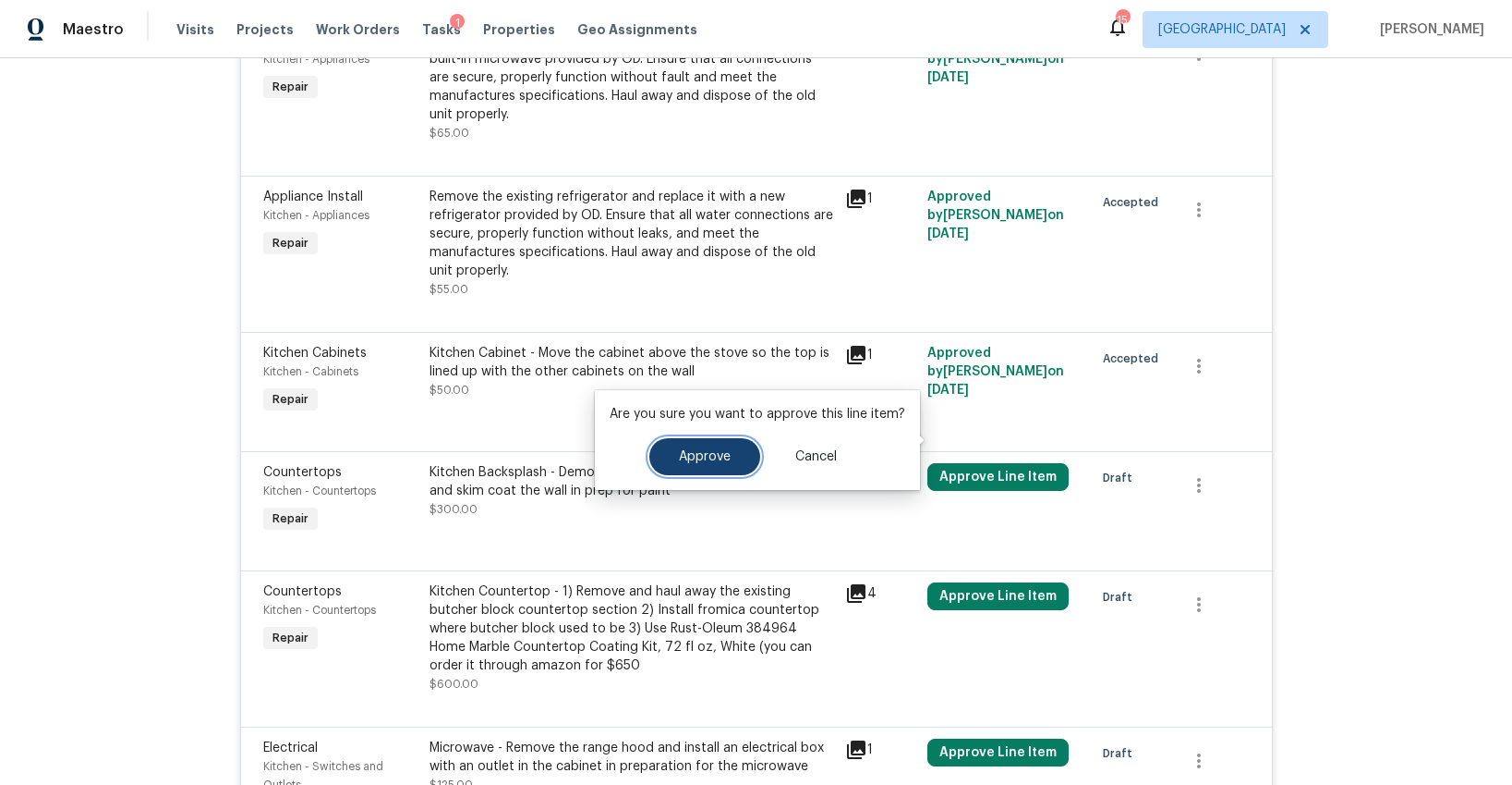
click at [688, 443] on button "Approve" at bounding box center [705, 456] width 111 height 37
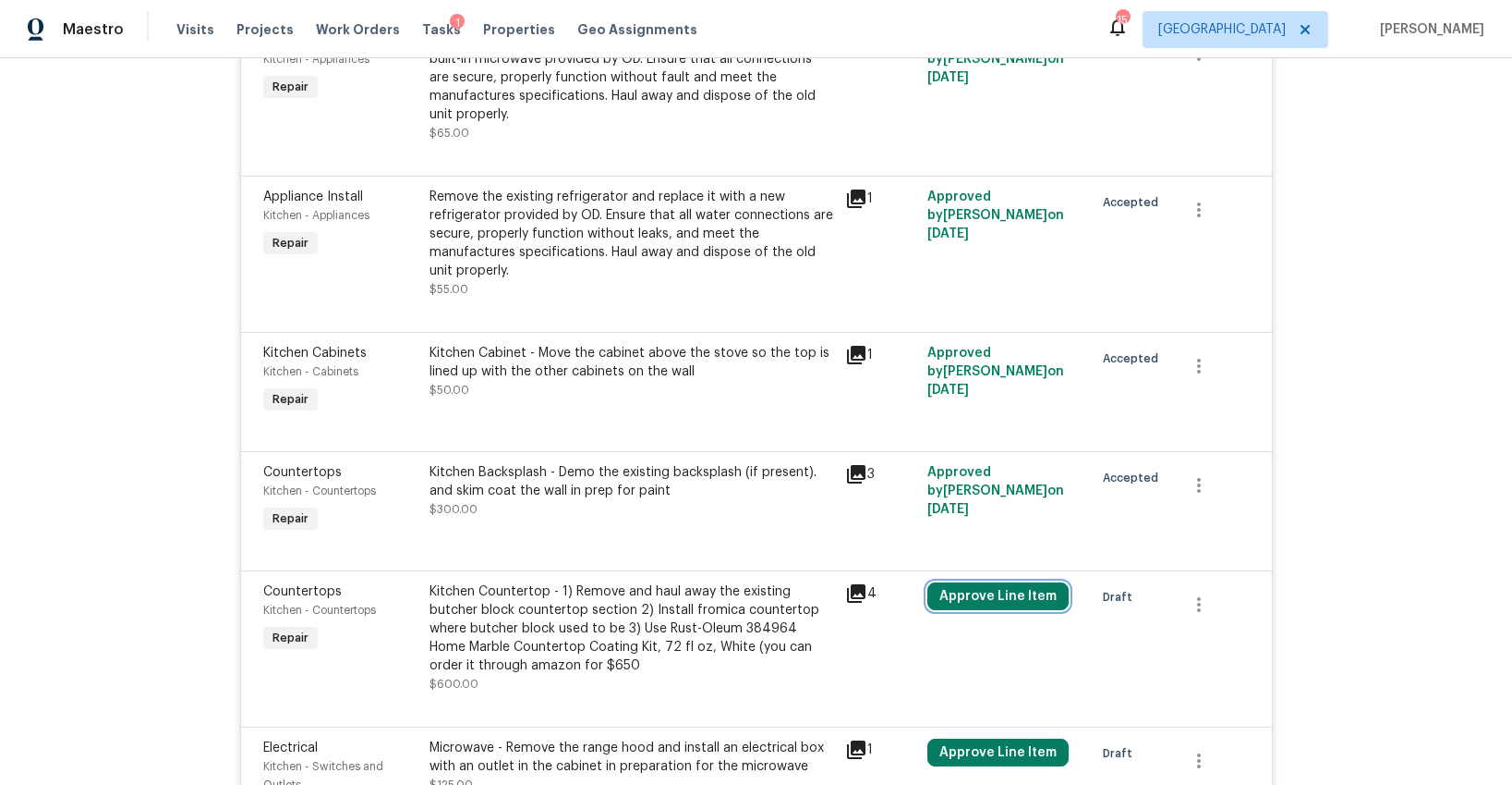
click at [954, 582] on button "Approve Line Item" at bounding box center [997, 596] width 142 height 28
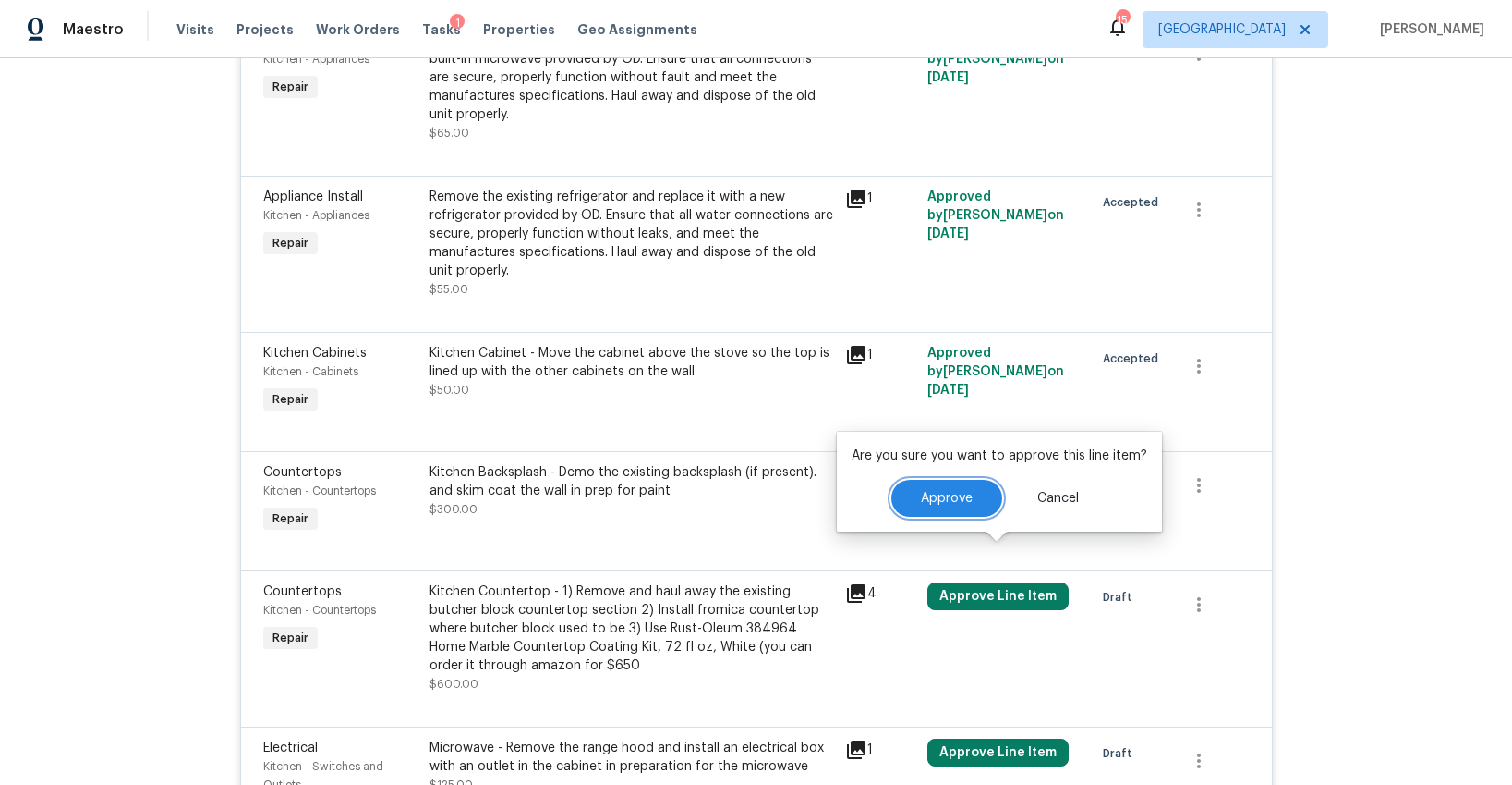
drag, startPoint x: 946, startPoint y: 504, endPoint x: 958, endPoint y: 503, distance: 12.0
click at [949, 504] on span "Approve" at bounding box center [947, 498] width 52 height 14
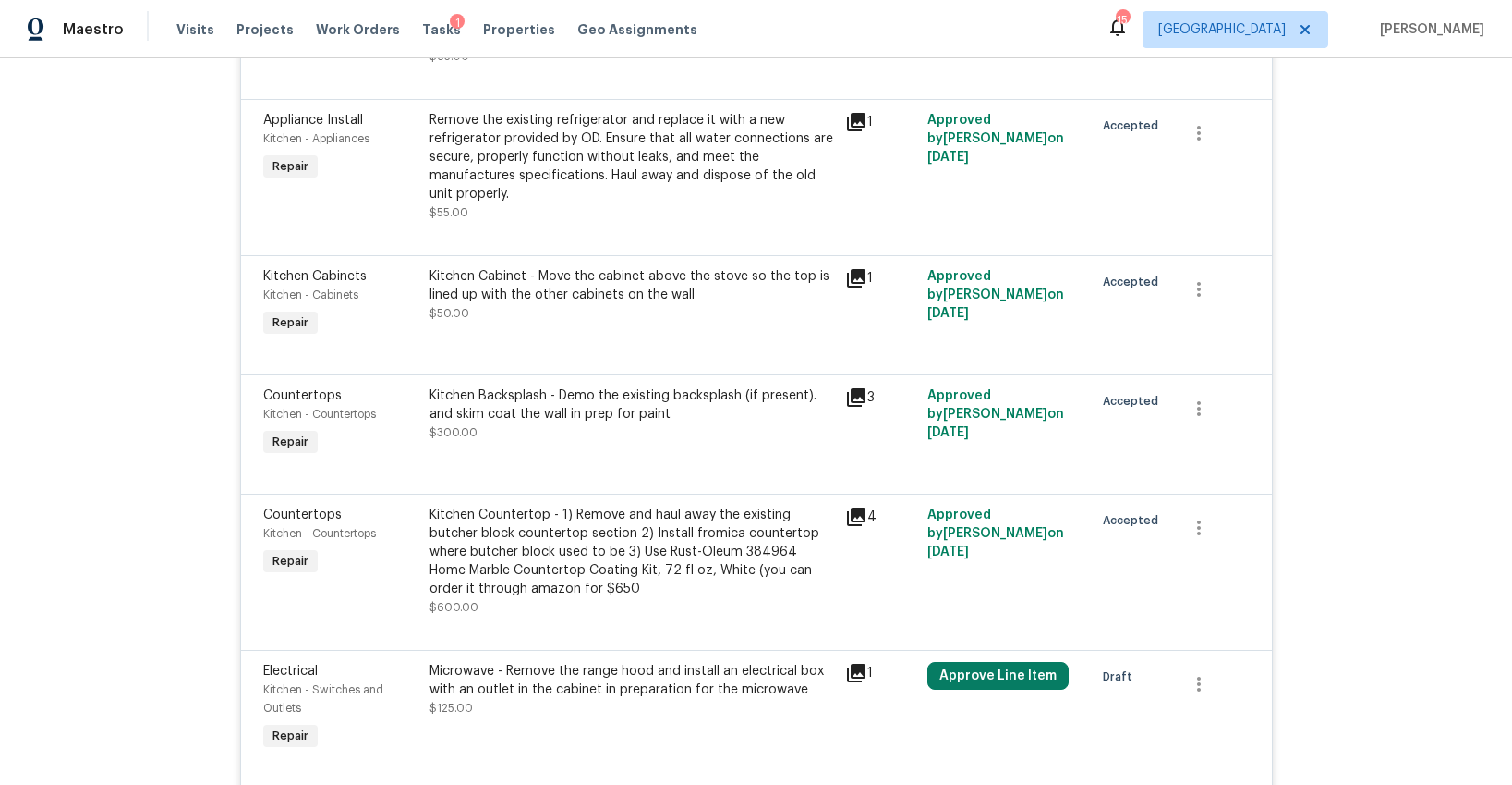
scroll to position [3017, 0]
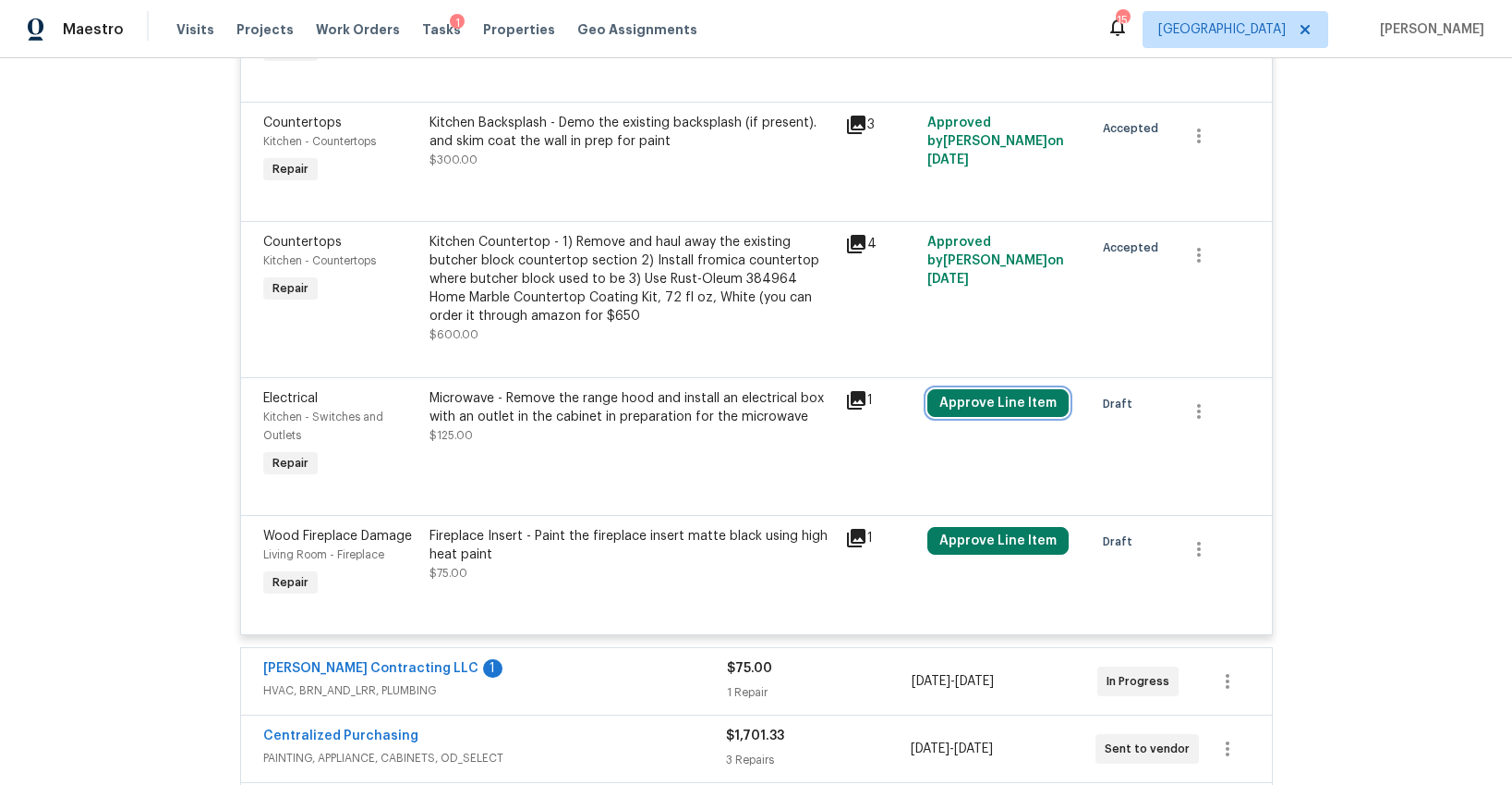
click at [975, 389] on button "Approve Line Item" at bounding box center [997, 403] width 142 height 28
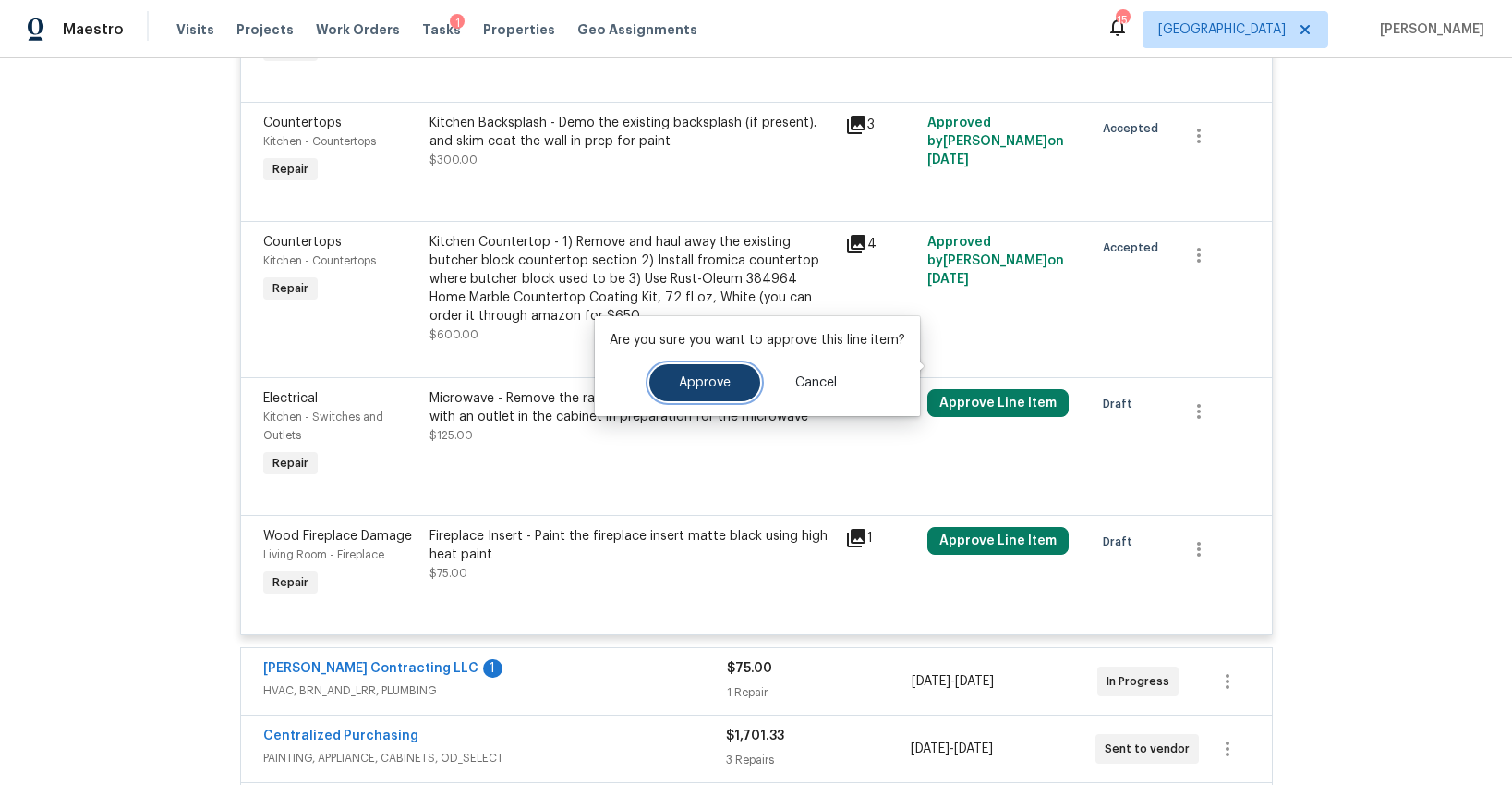
click at [680, 364] on button "Approve" at bounding box center [705, 382] width 111 height 37
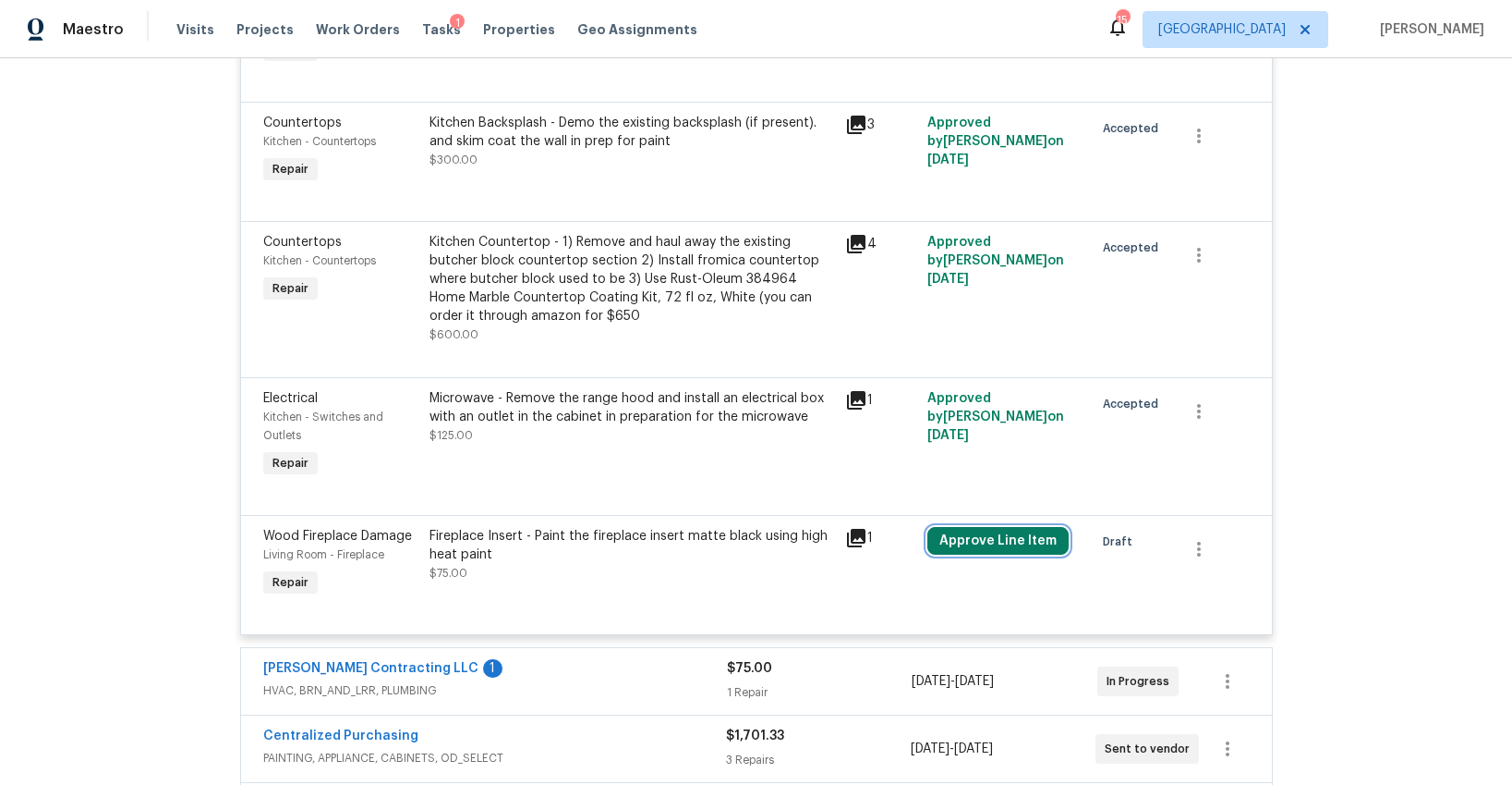
click at [985, 527] on button "Approve Line Item" at bounding box center [997, 541] width 142 height 28
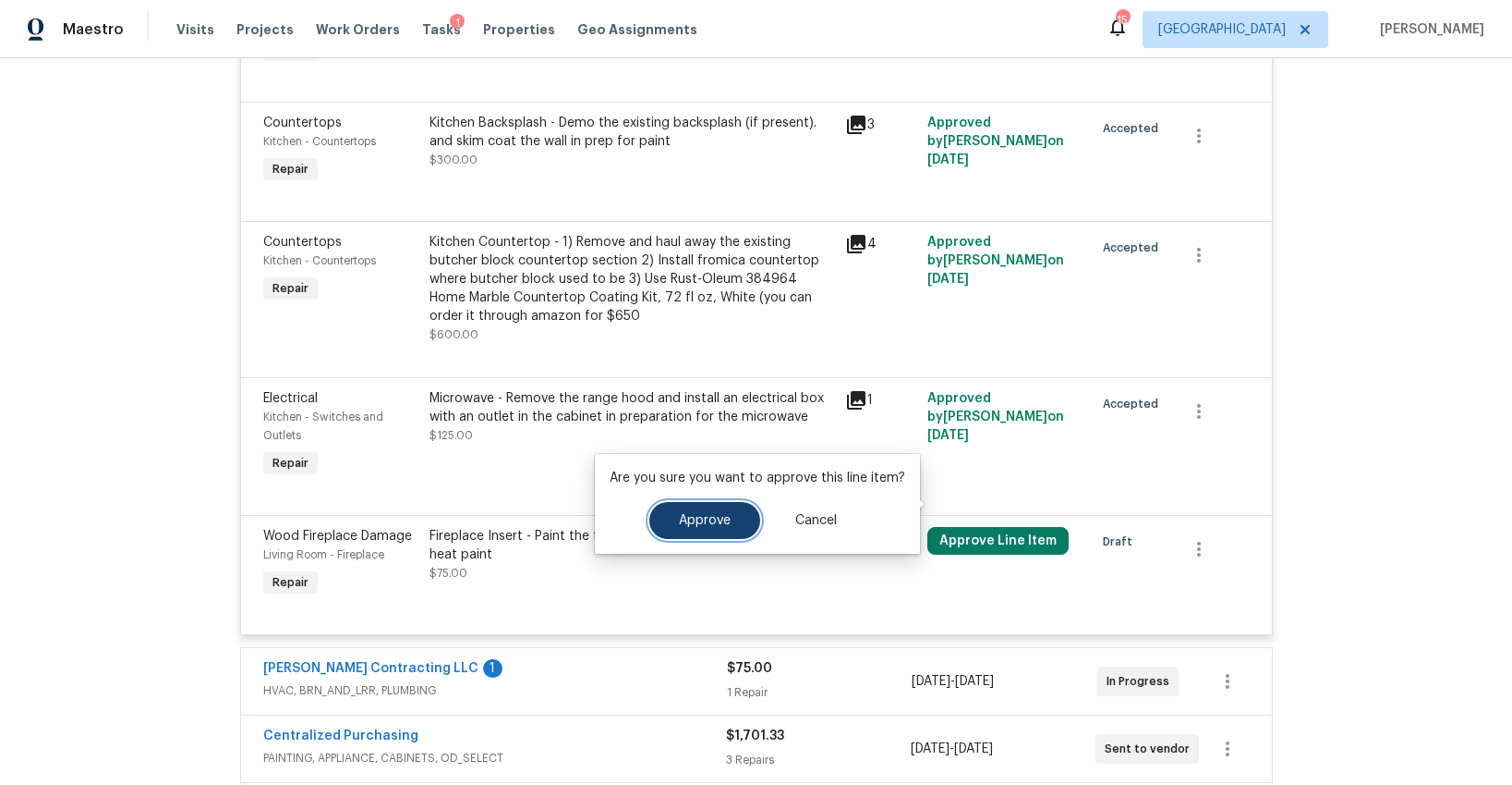
click at [713, 529] on button "Approve" at bounding box center [705, 520] width 111 height 37
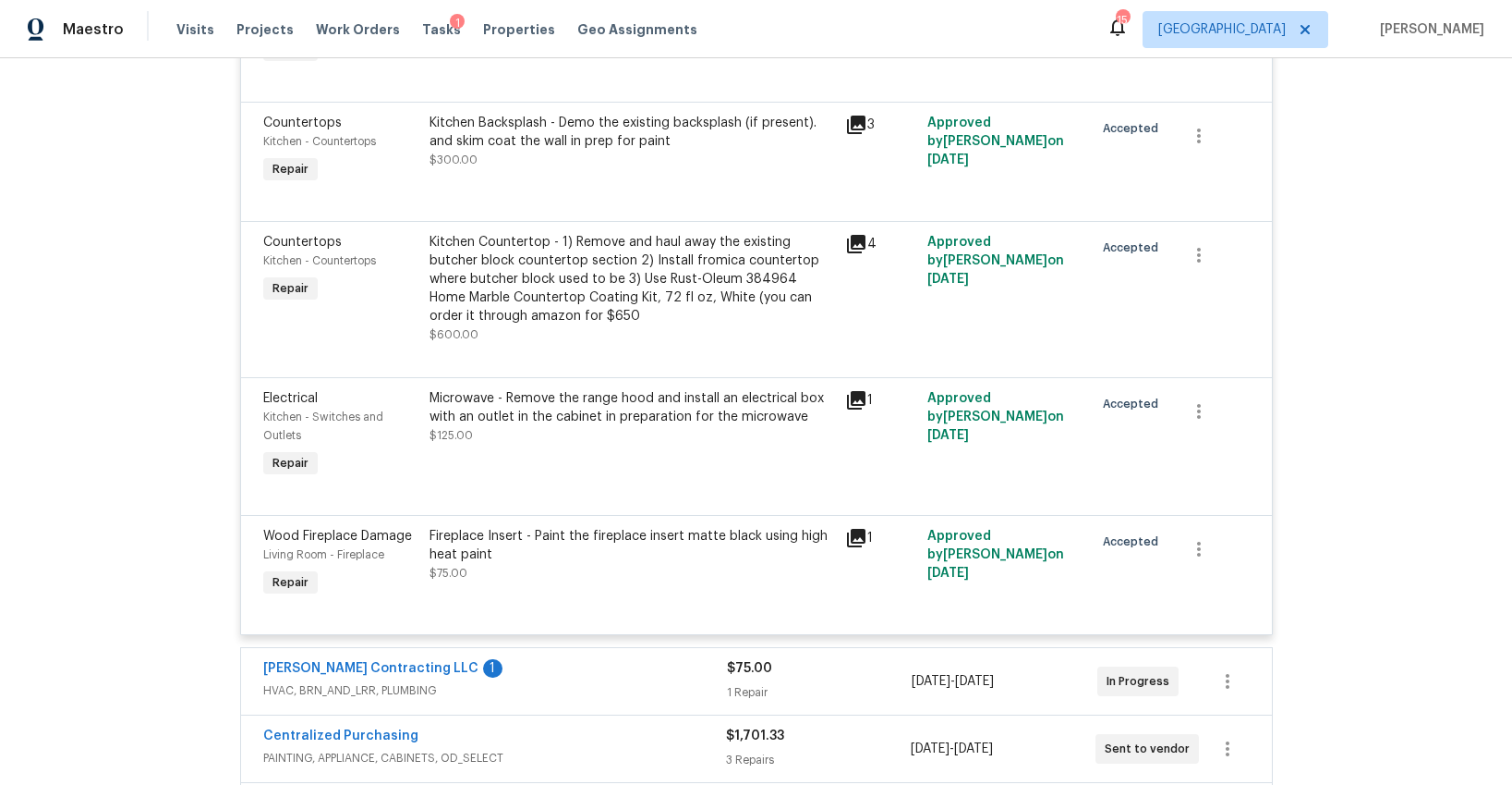
scroll to position [3338, 0]
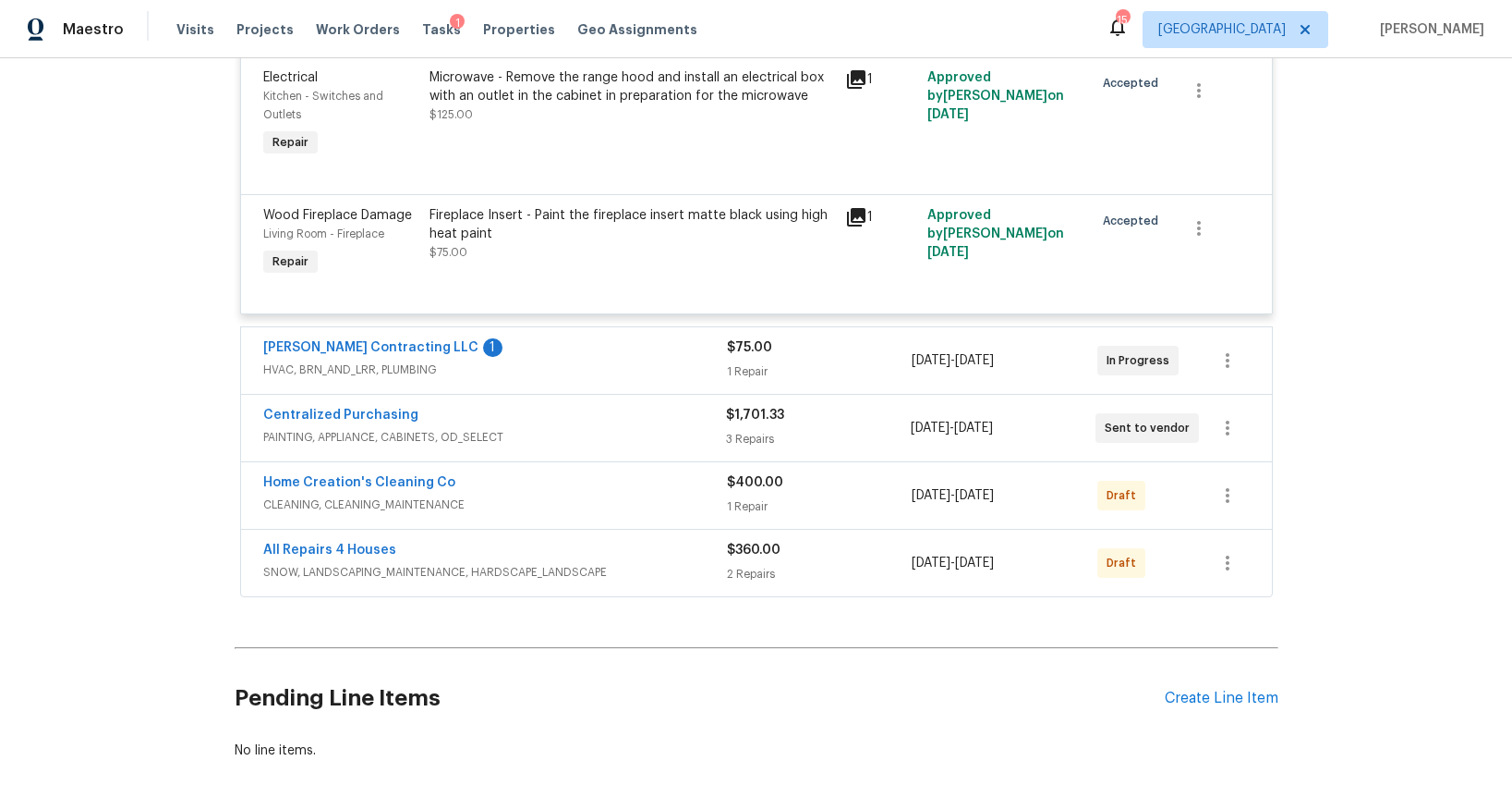
click at [552, 360] on span "HVAC, BRN_AND_LRR, PLUMBING" at bounding box center [495, 370] width 464 height 19
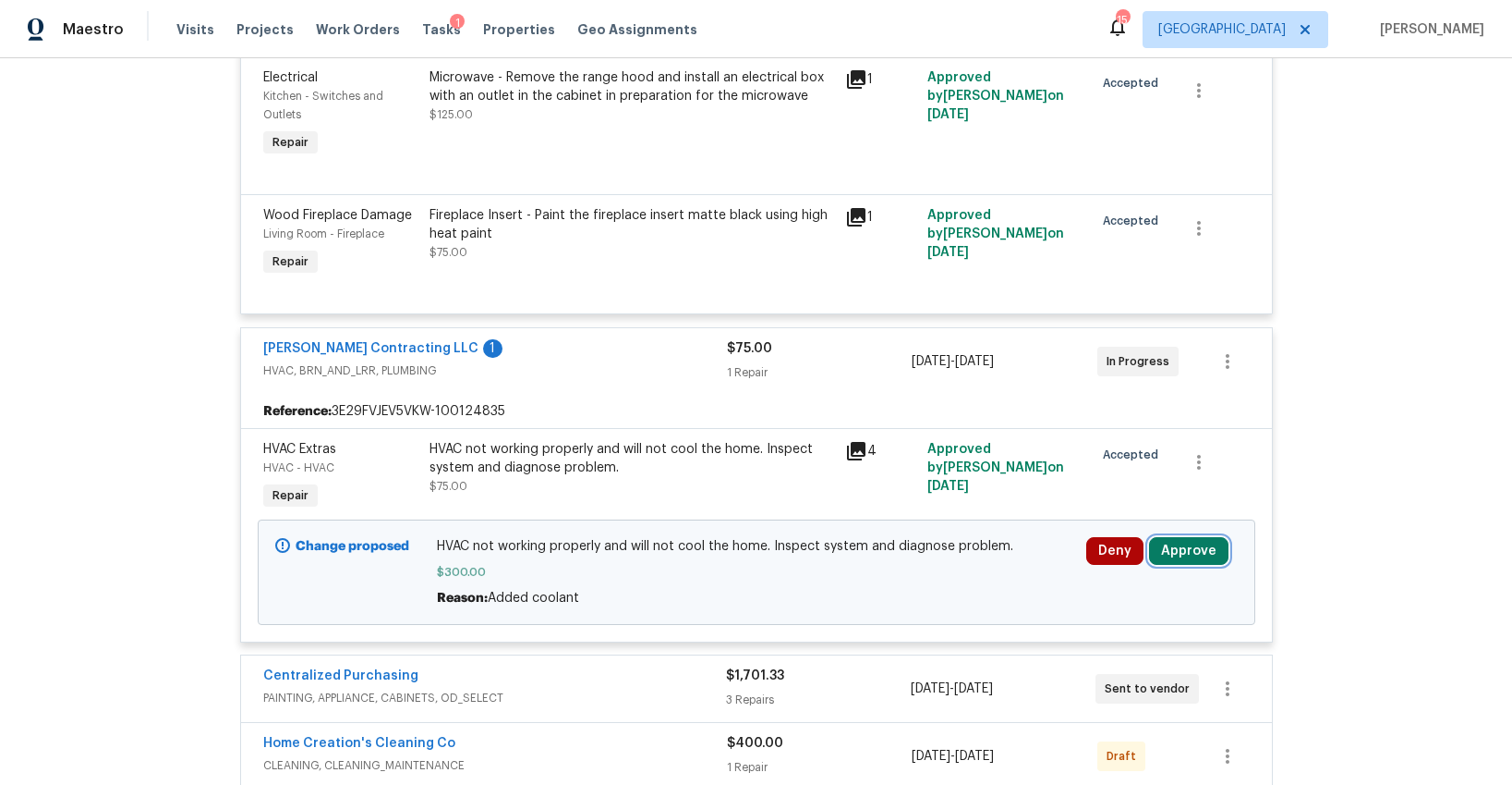
click at [1182, 537] on button "Approve" at bounding box center [1189, 551] width 80 height 28
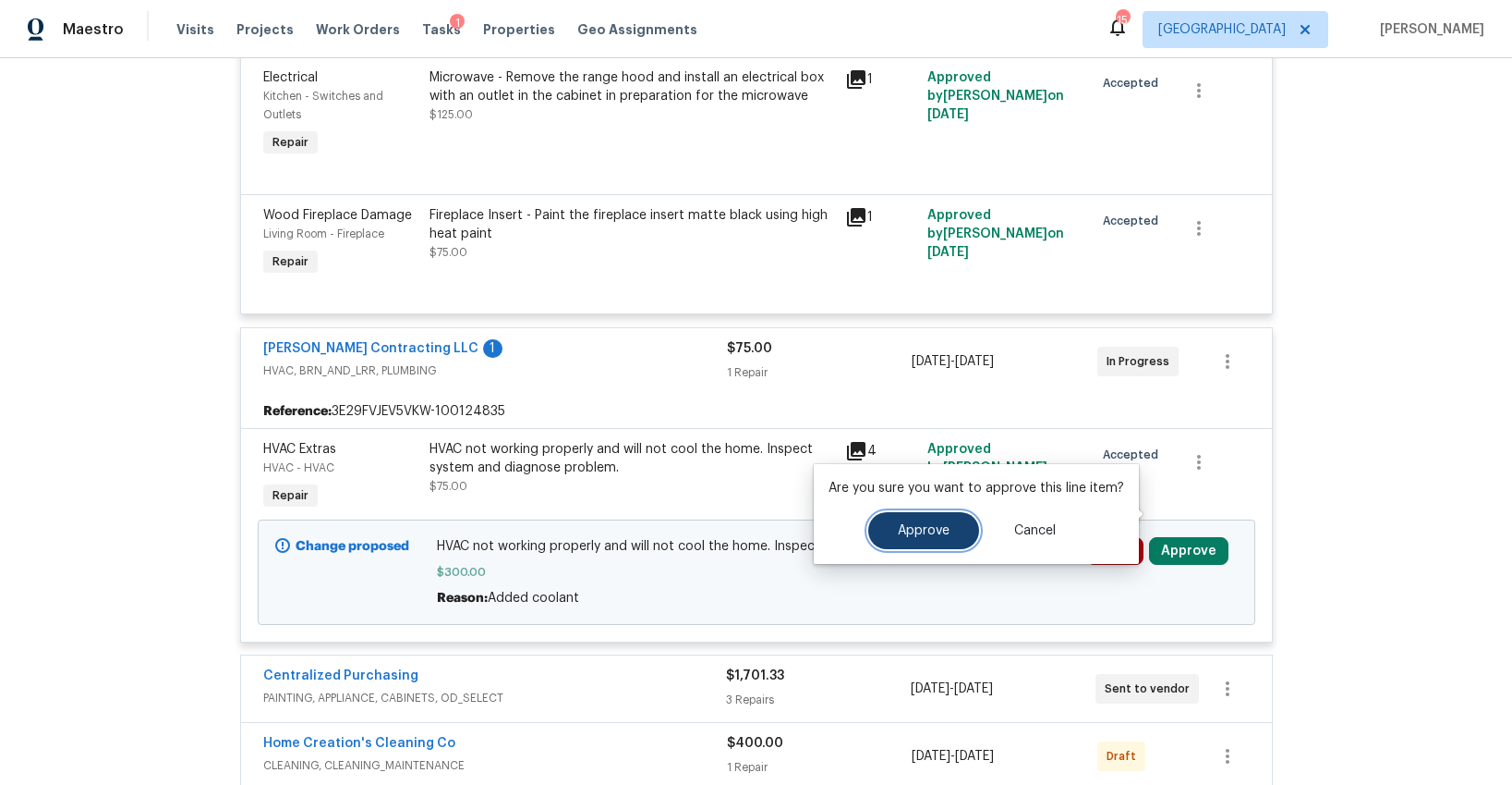
click at [931, 528] on span "Approve" at bounding box center [923, 531] width 52 height 14
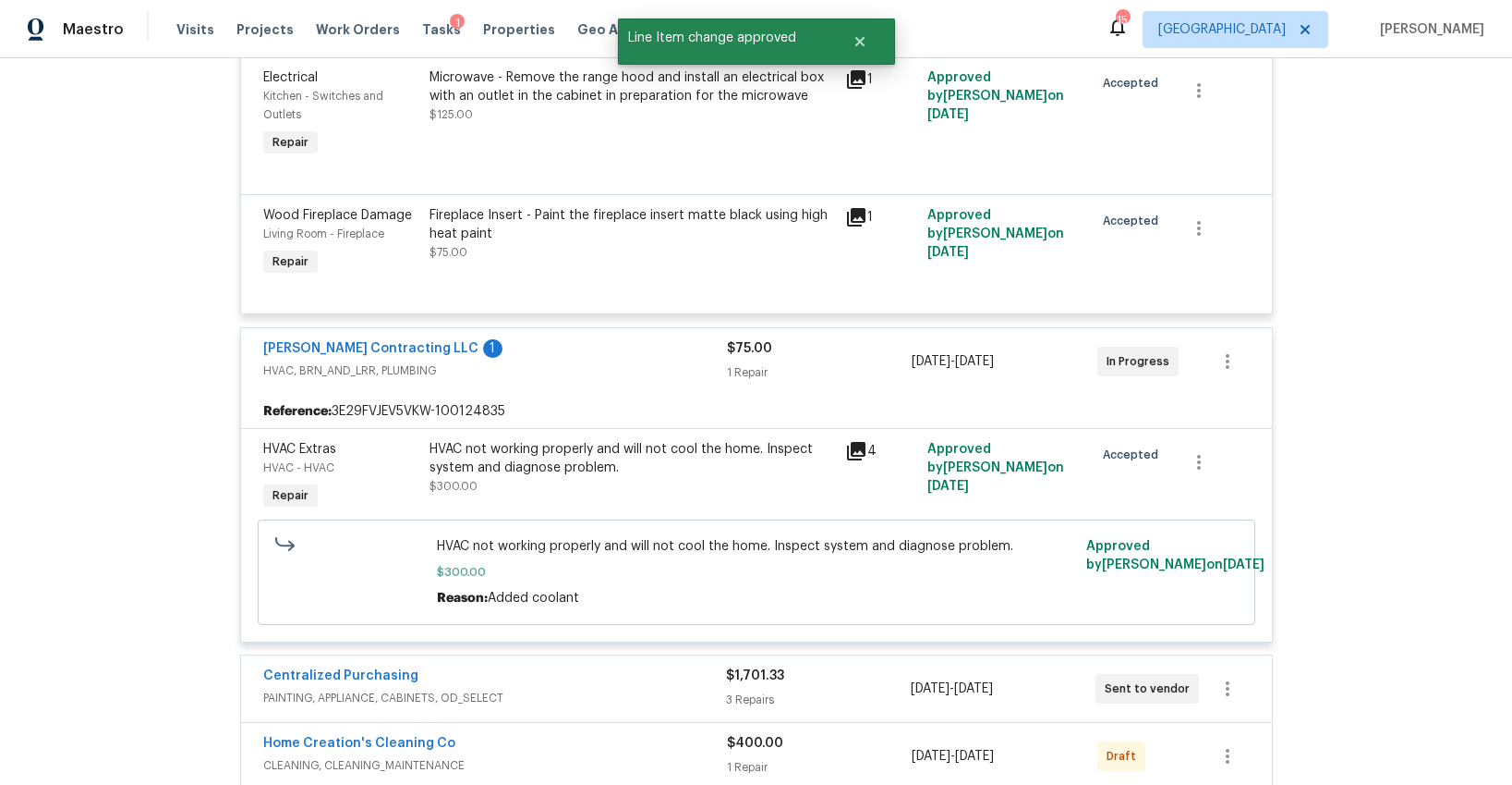
scroll to position [3662, 0]
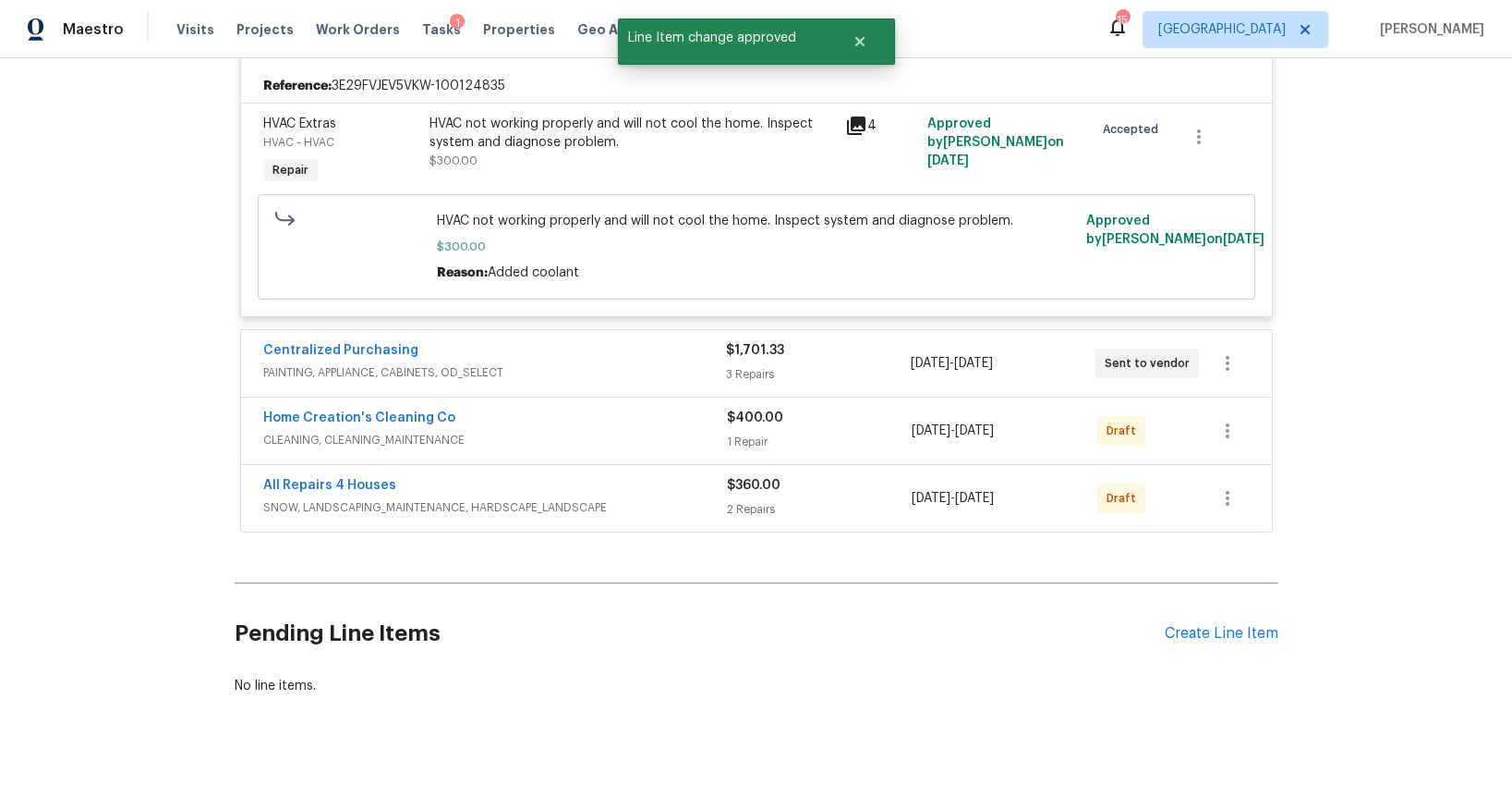
click at [828, 341] on div "$1,701.33" at bounding box center [818, 351] width 185 height 19
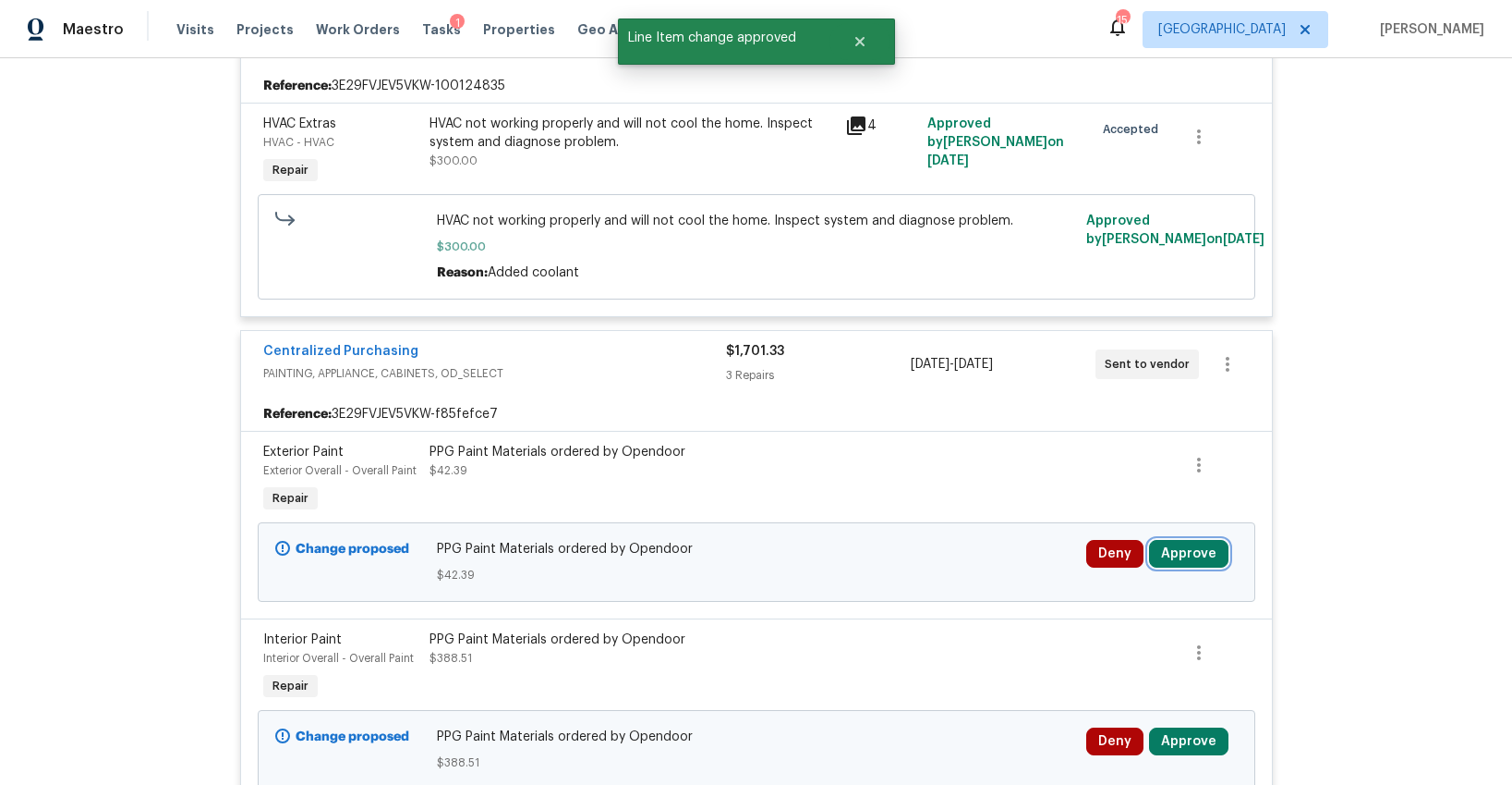
click at [1168, 540] on button "Approve" at bounding box center [1189, 554] width 80 height 28
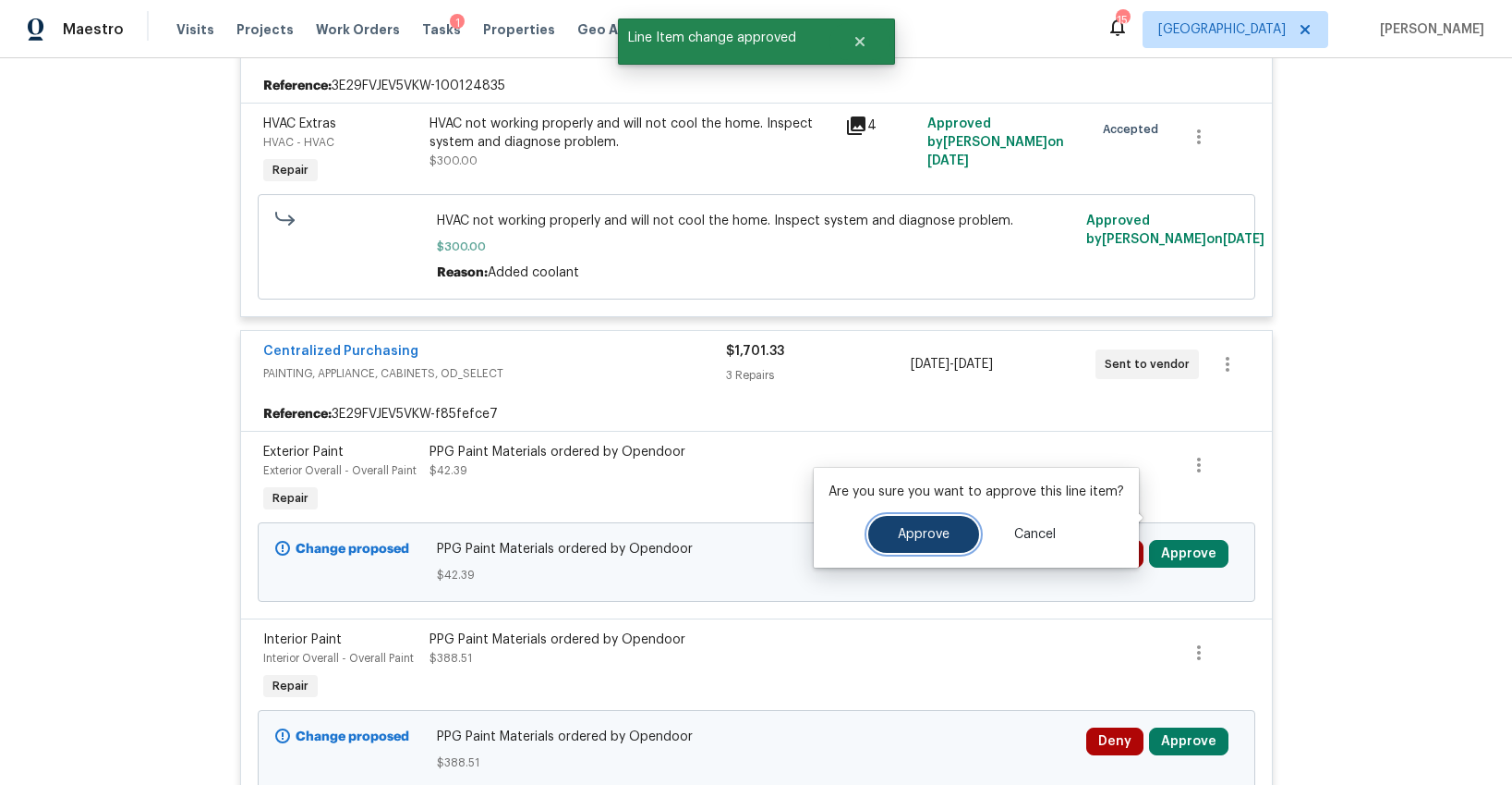
click at [939, 522] on button "Approve" at bounding box center [923, 534] width 111 height 37
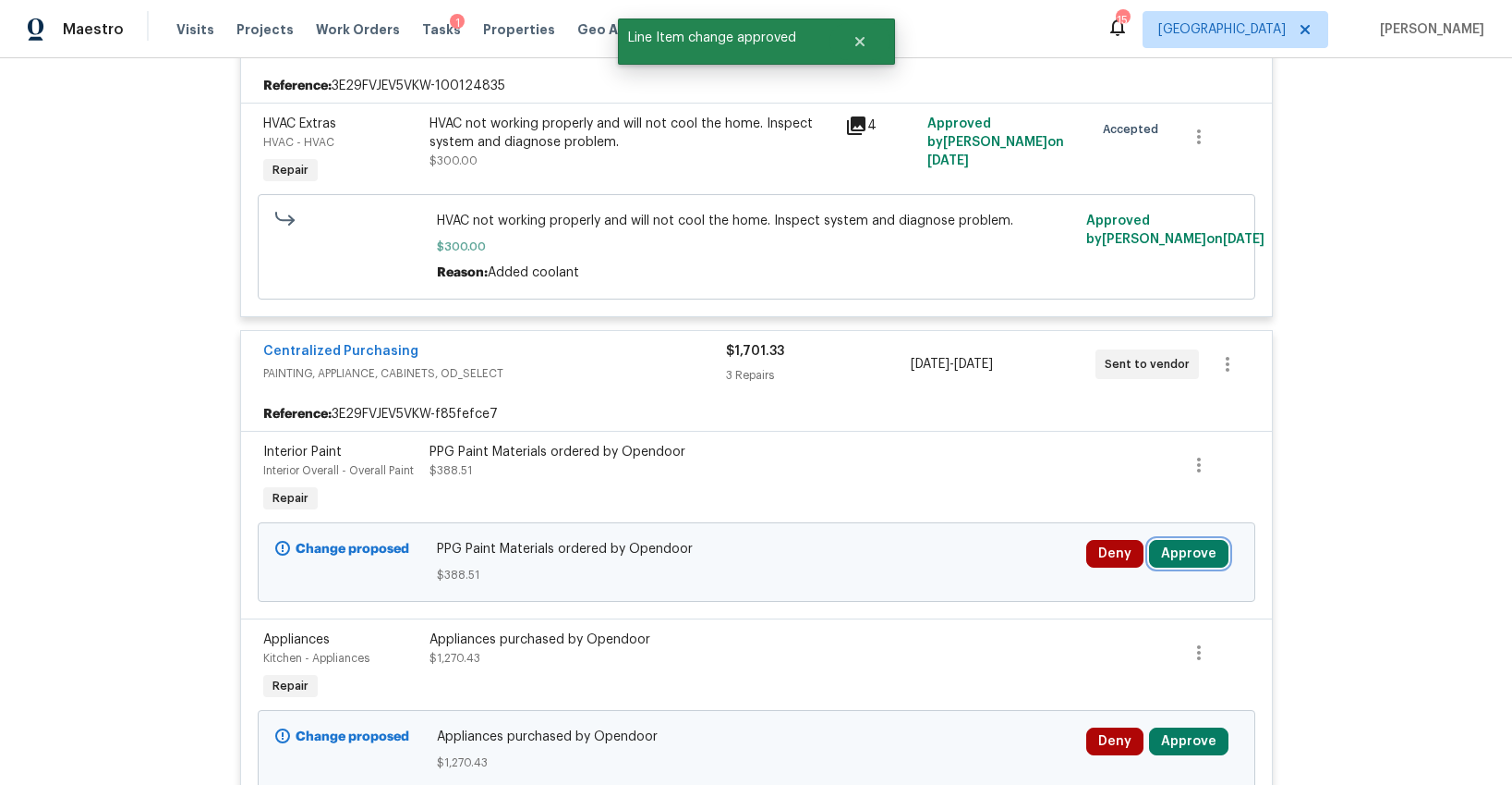
click at [1168, 540] on button "Approve" at bounding box center [1189, 554] width 80 height 28
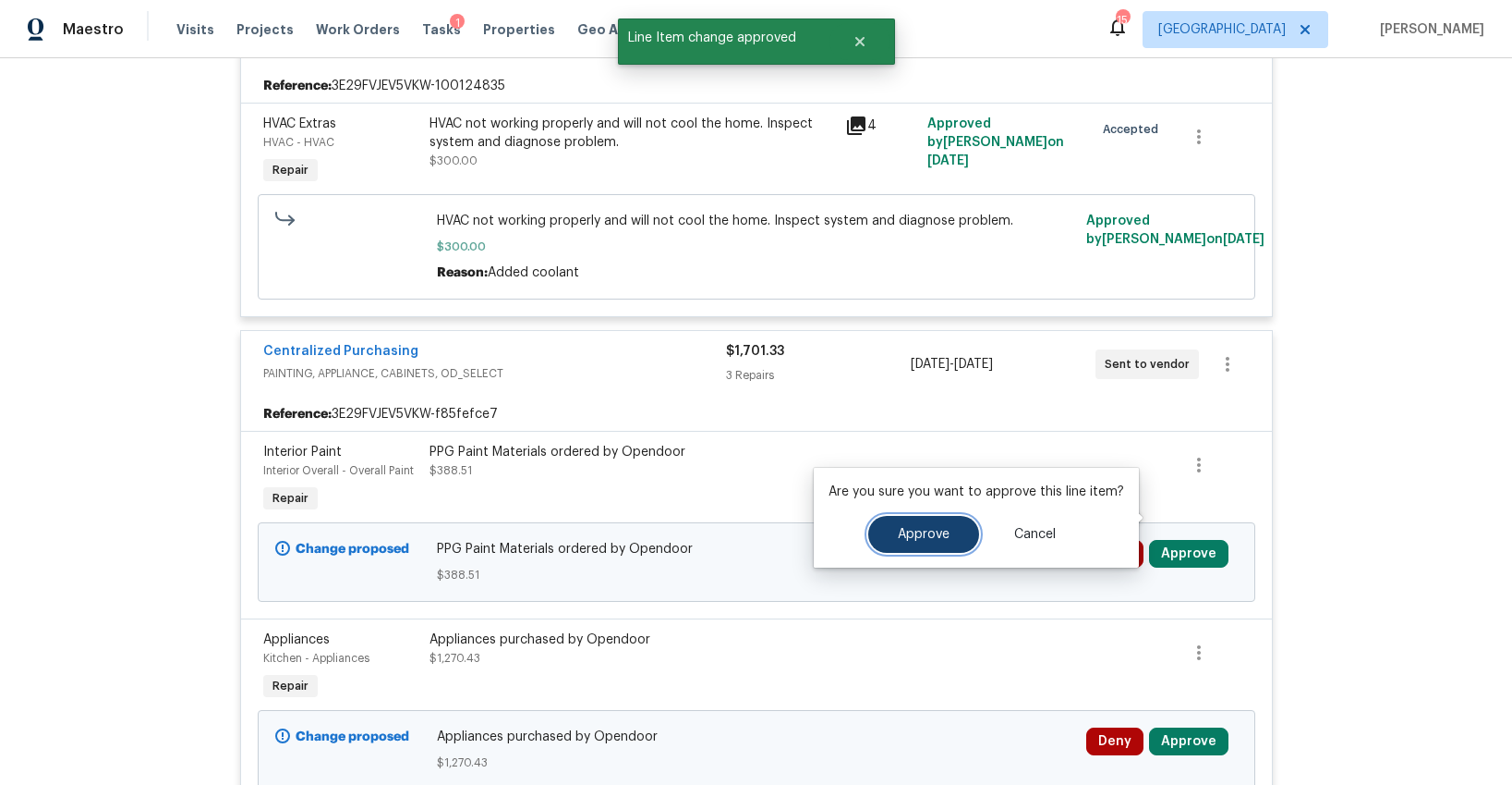
click at [958, 531] on button "Approve" at bounding box center [923, 534] width 111 height 37
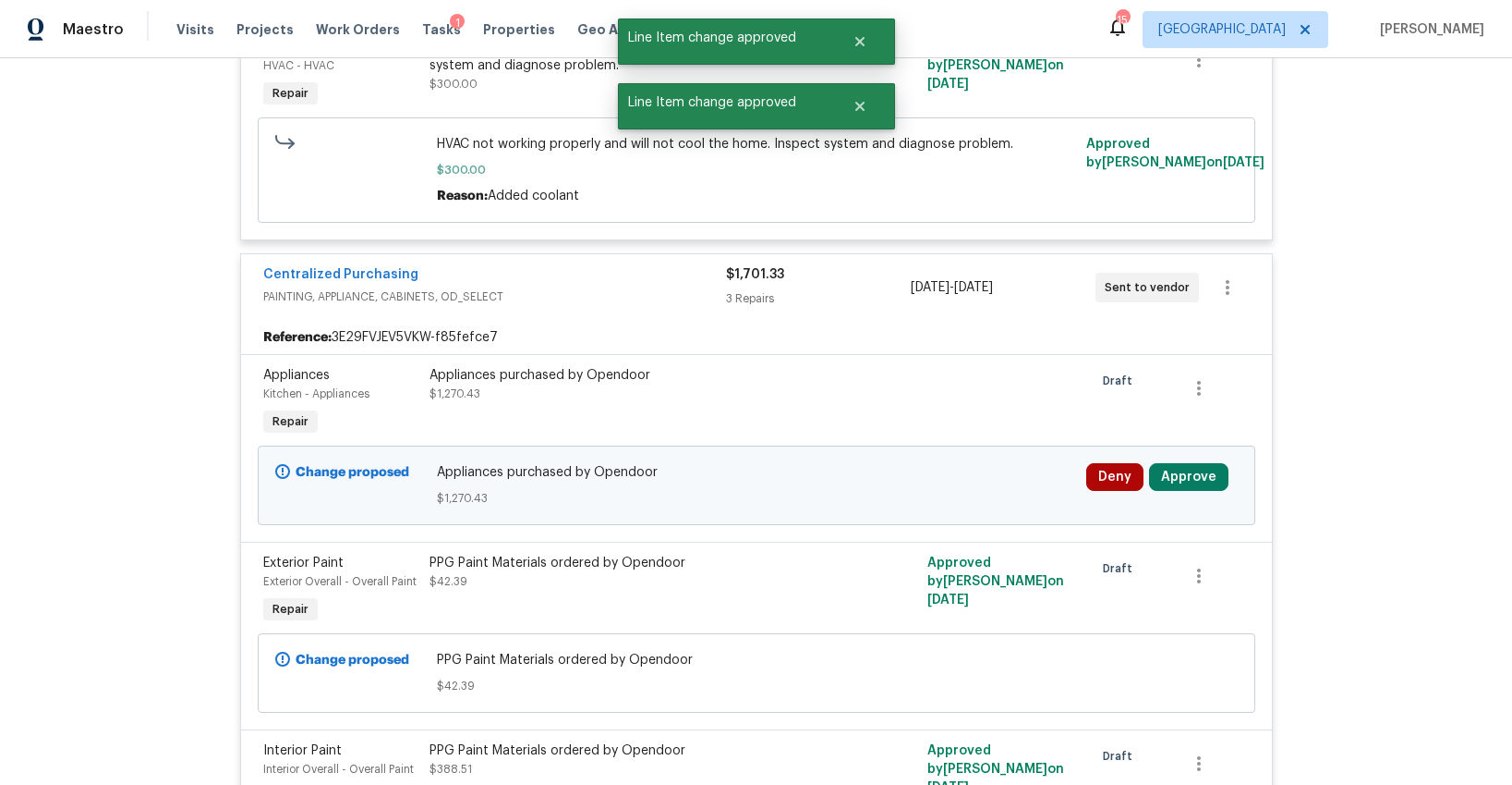
scroll to position [3760, 0]
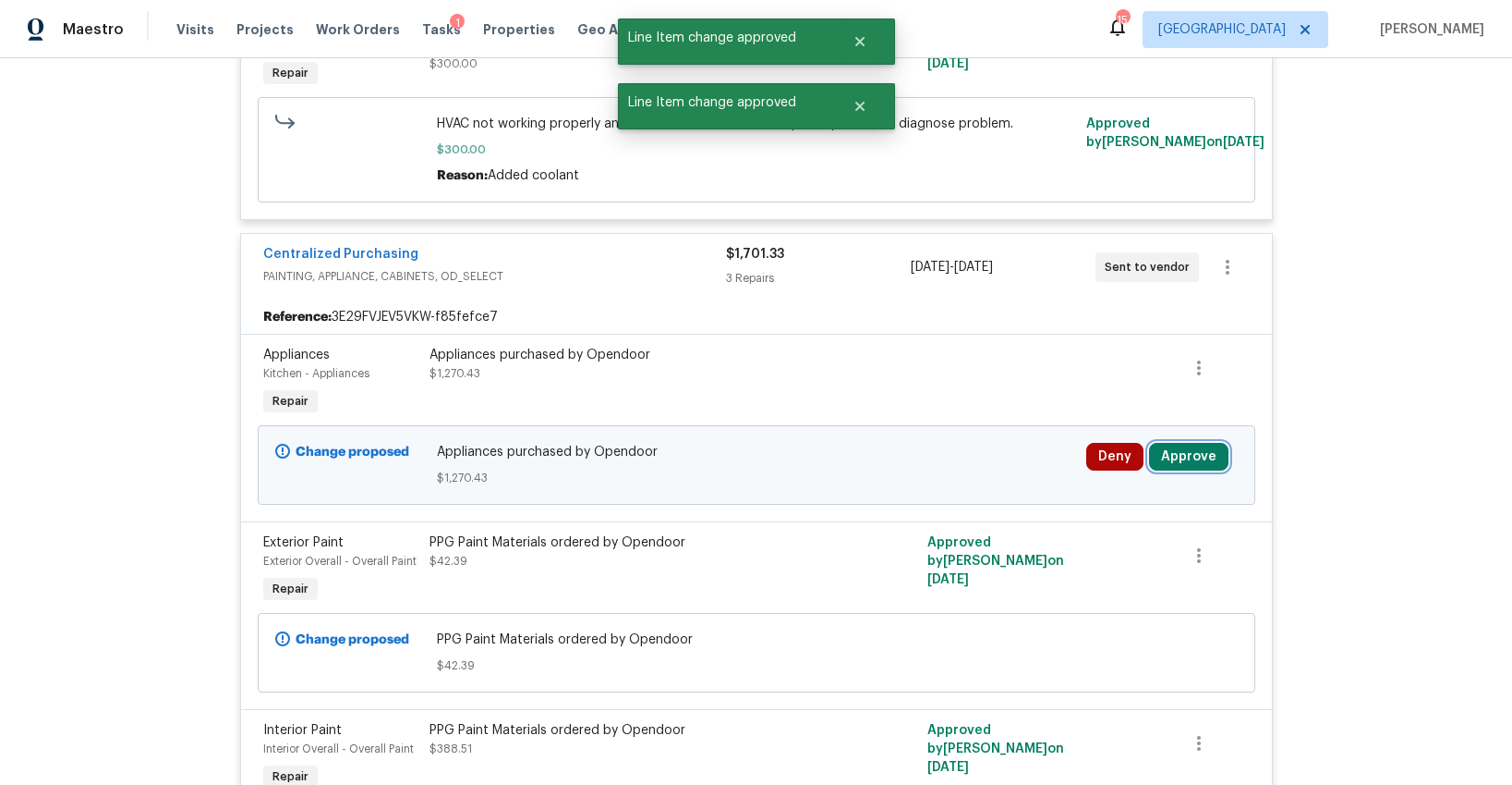
click at [1204, 443] on button "Approve" at bounding box center [1189, 457] width 80 height 28
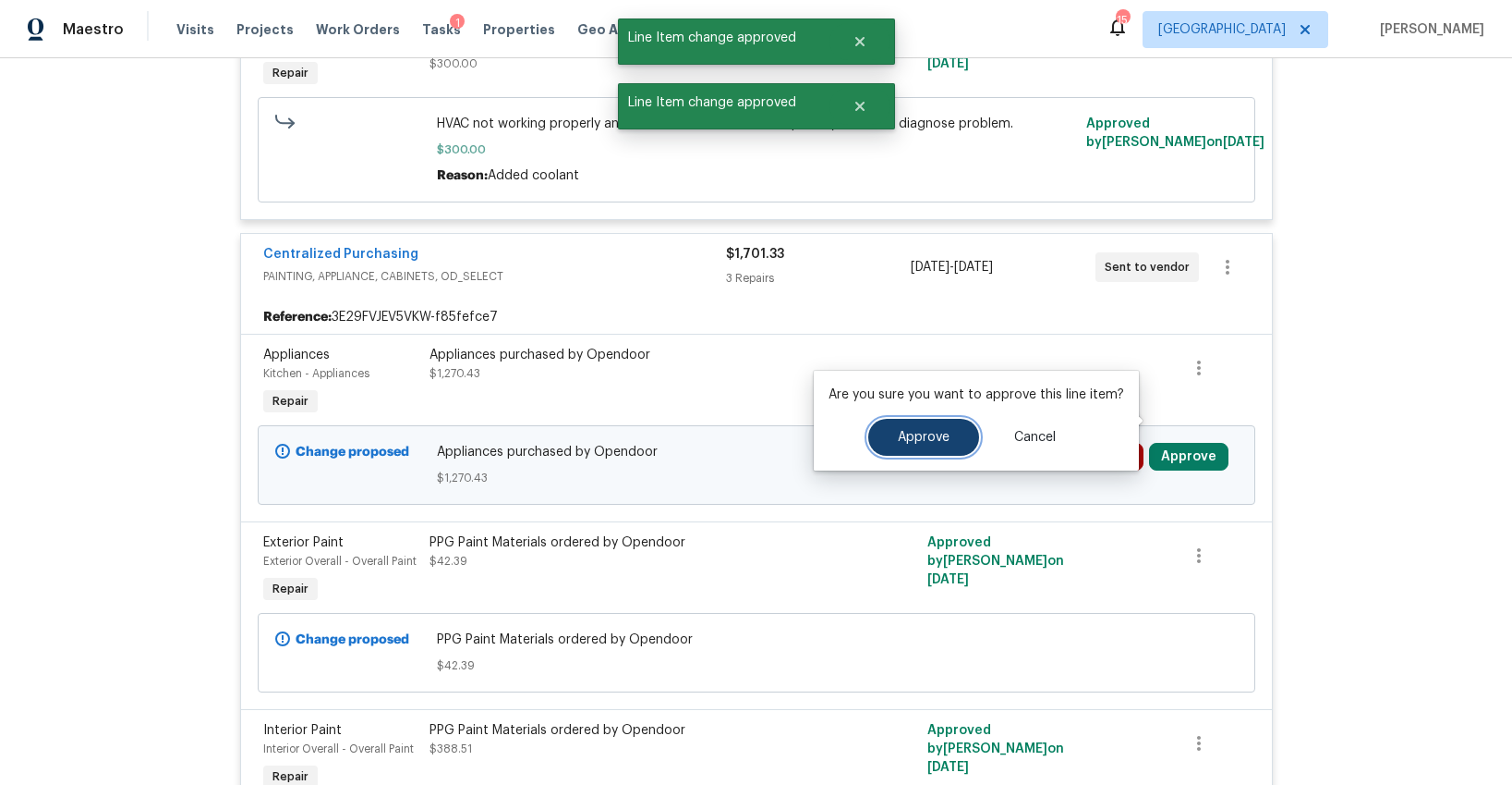
click at [941, 436] on span "Approve" at bounding box center [923, 437] width 52 height 14
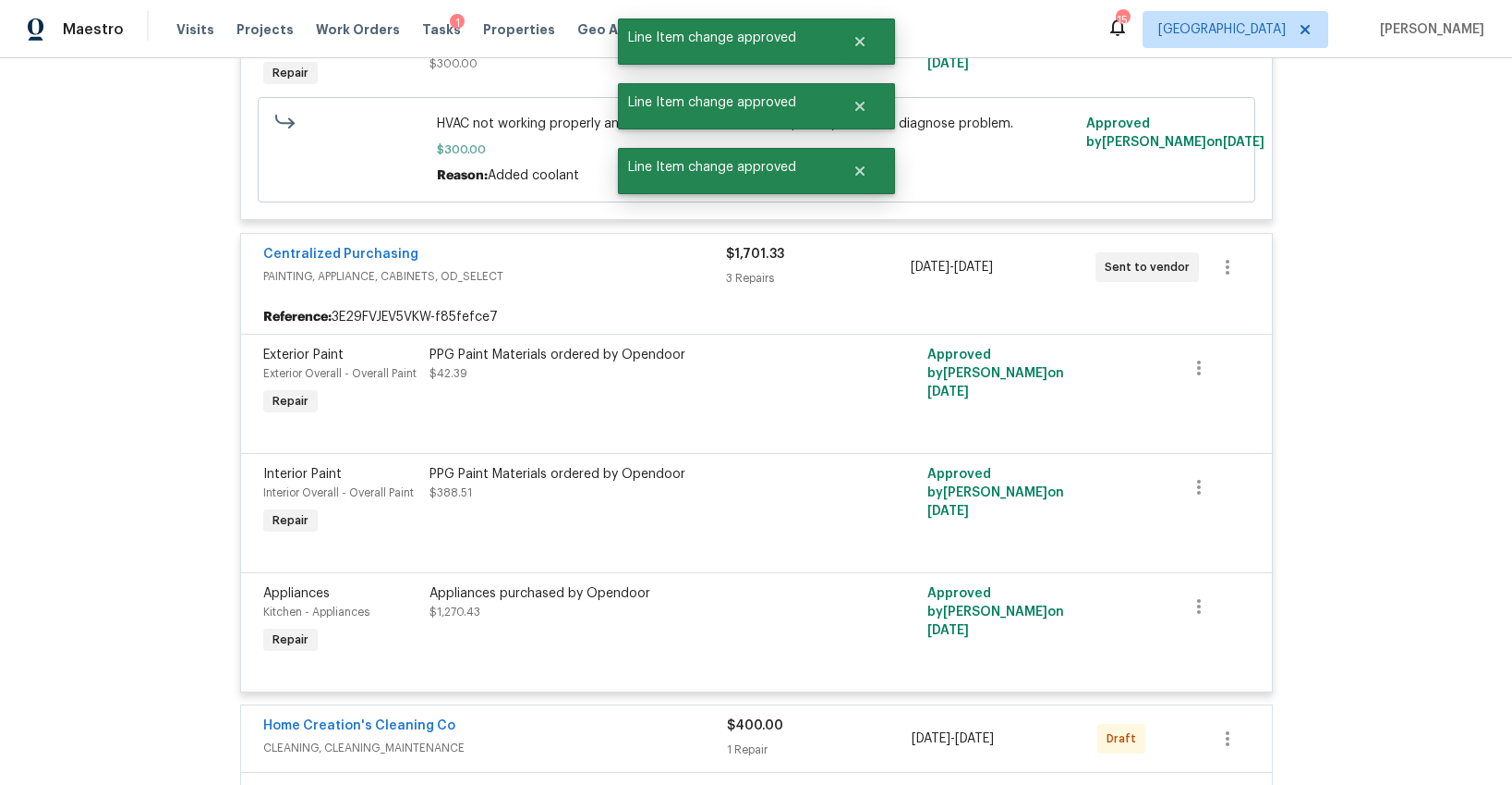
scroll to position [4068, 0]
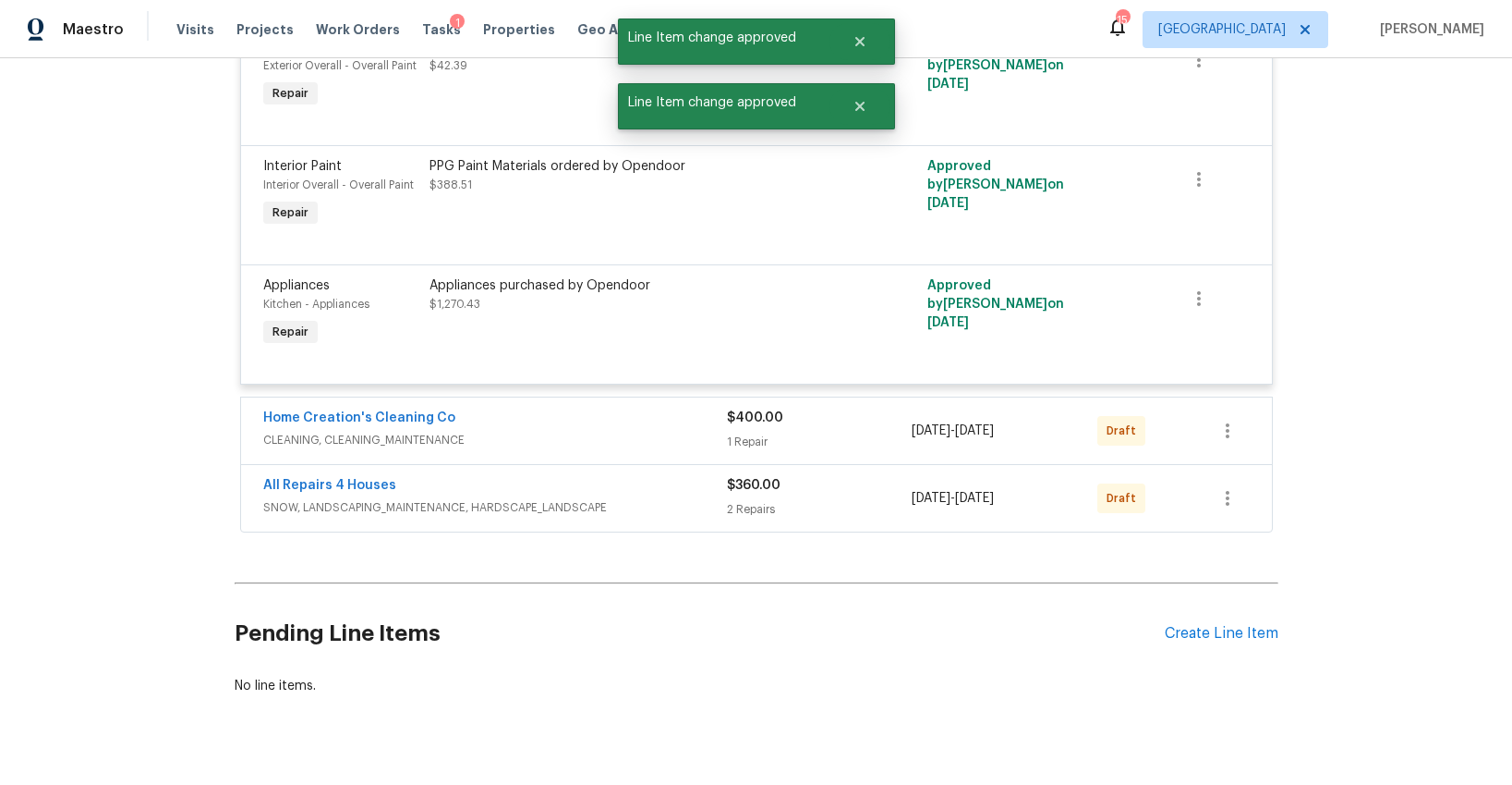
click at [611, 430] on span "CLEANING, CLEANING_MAINTENANCE" at bounding box center [495, 440] width 464 height 19
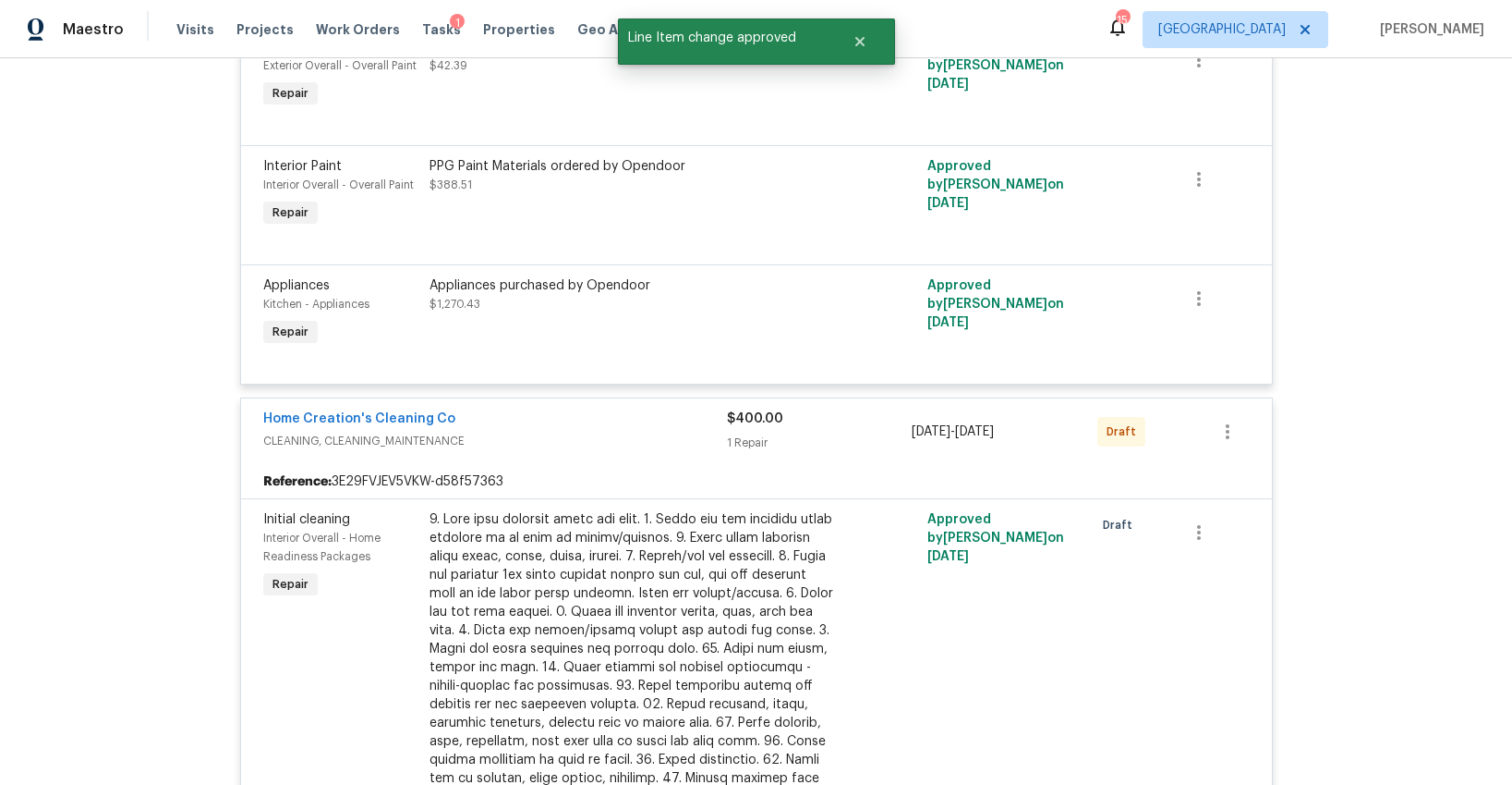
scroll to position [4567, 0]
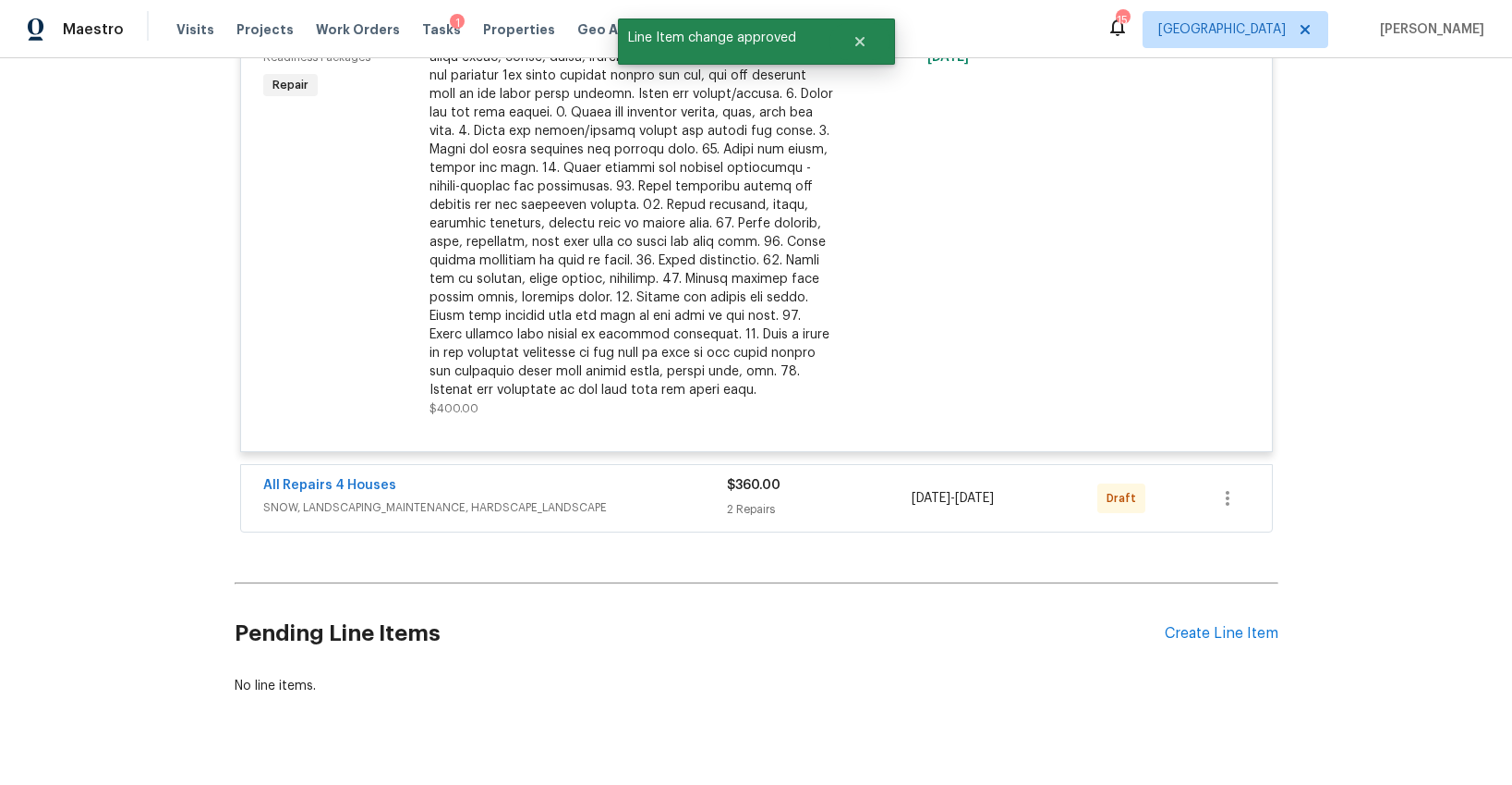
click at [548, 498] on span "SNOW, LANDSCAPING_MAINTENANCE, HARDSCAPE_LANDSCAPE" at bounding box center [495, 507] width 464 height 19
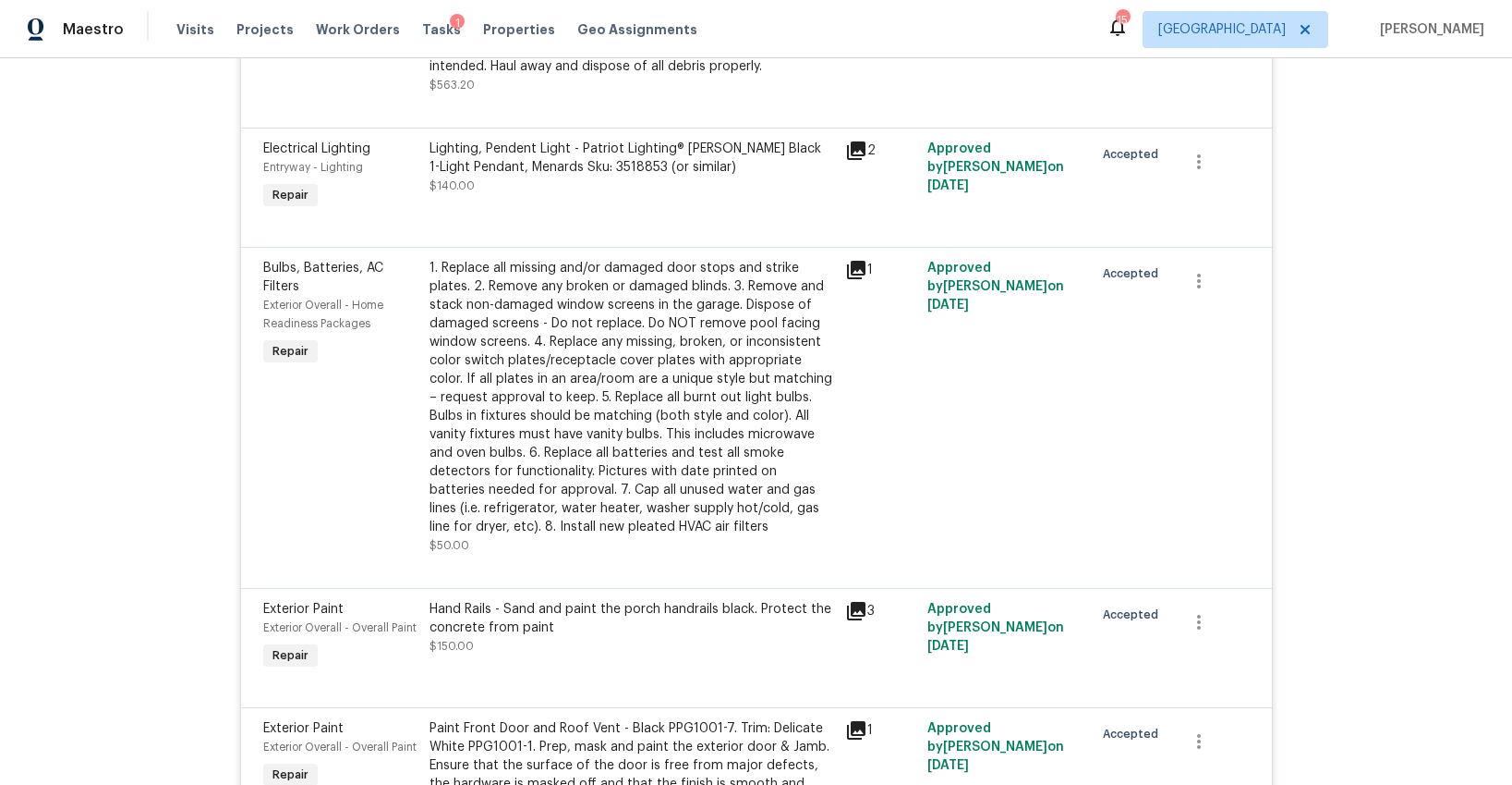
scroll to position [0, 0]
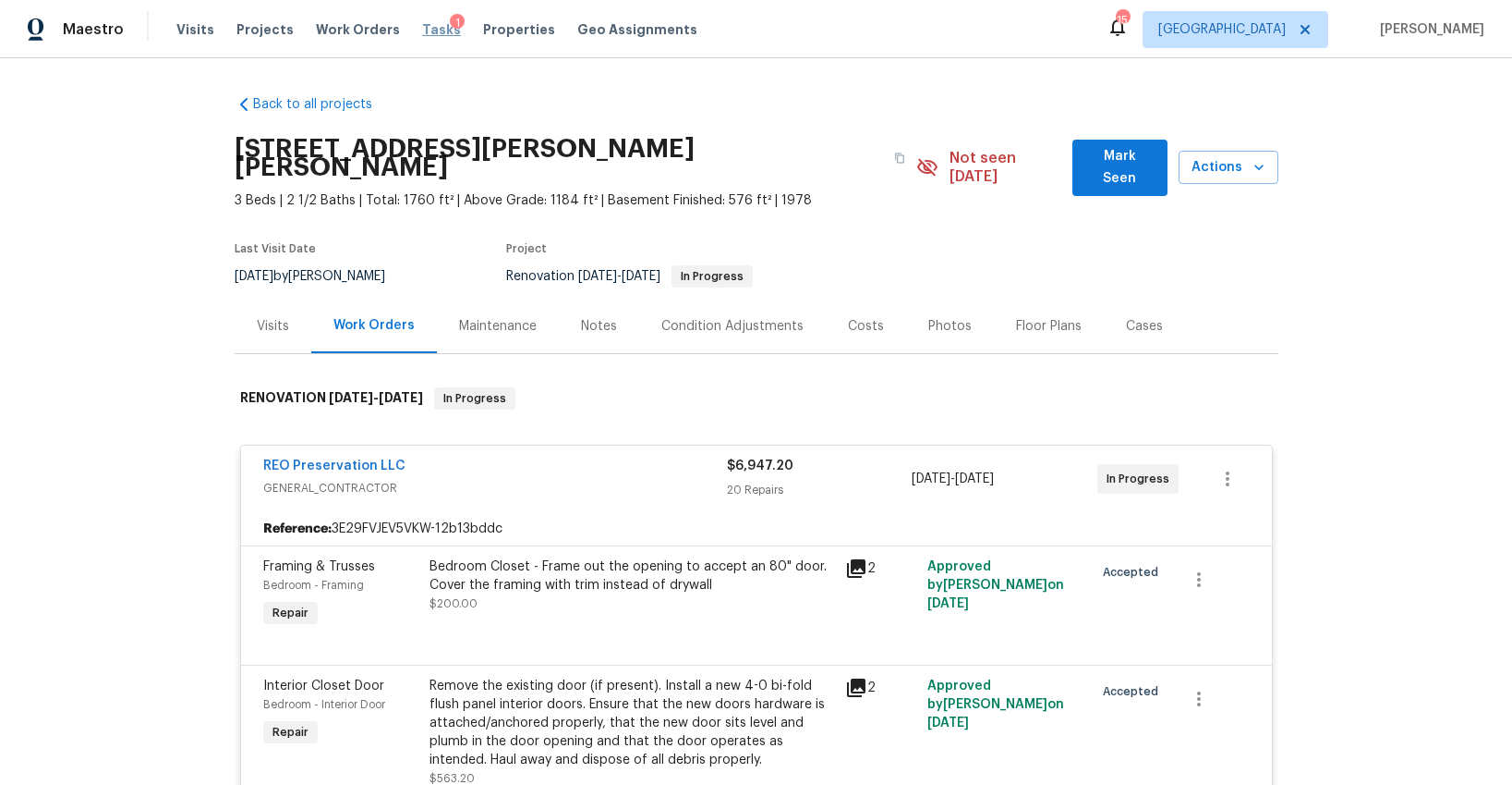
click at [422, 32] on span "Tasks" at bounding box center [441, 30] width 38 height 13
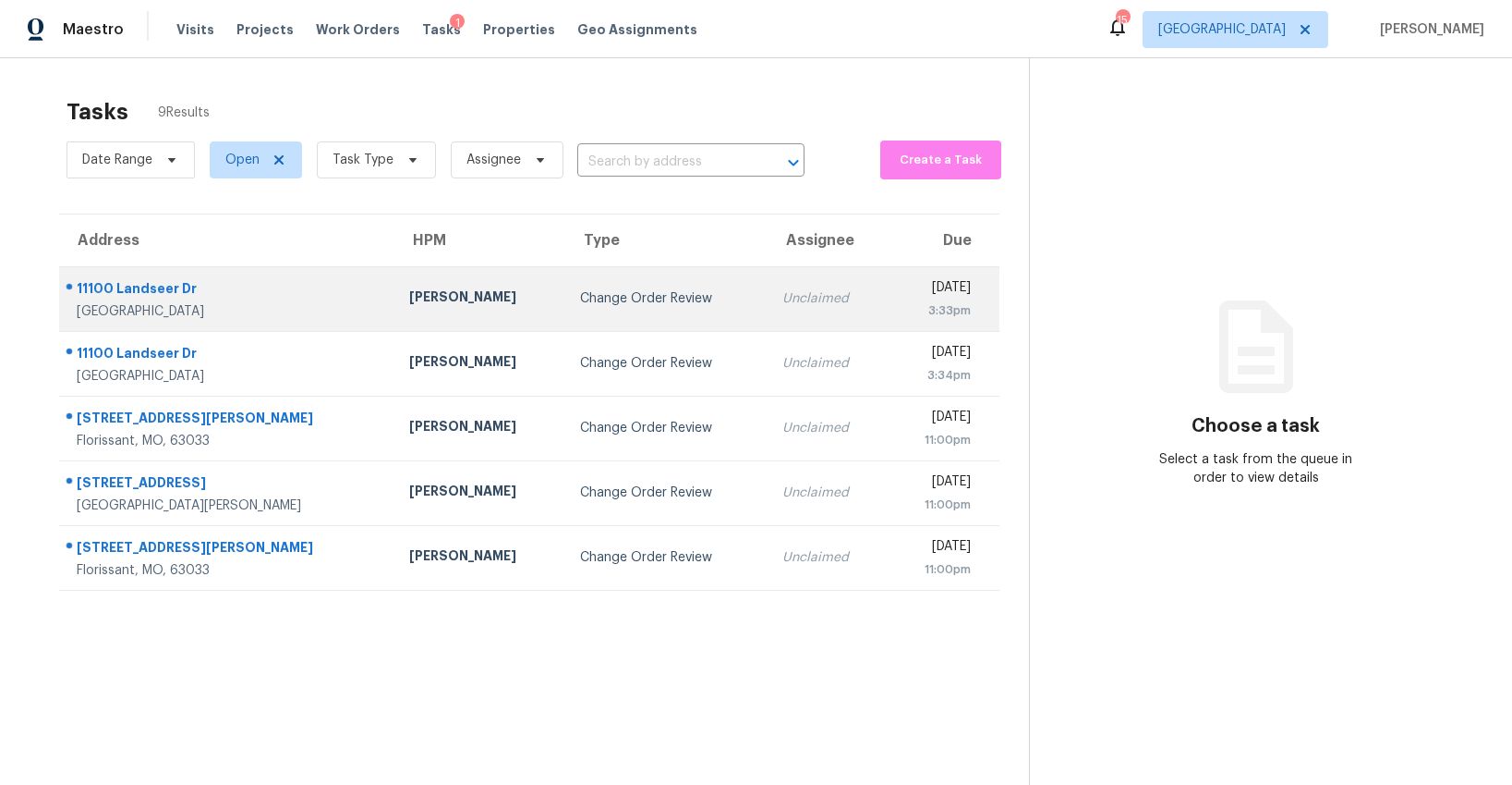
click at [580, 302] on div "Change Order Review" at bounding box center [666, 298] width 172 height 19
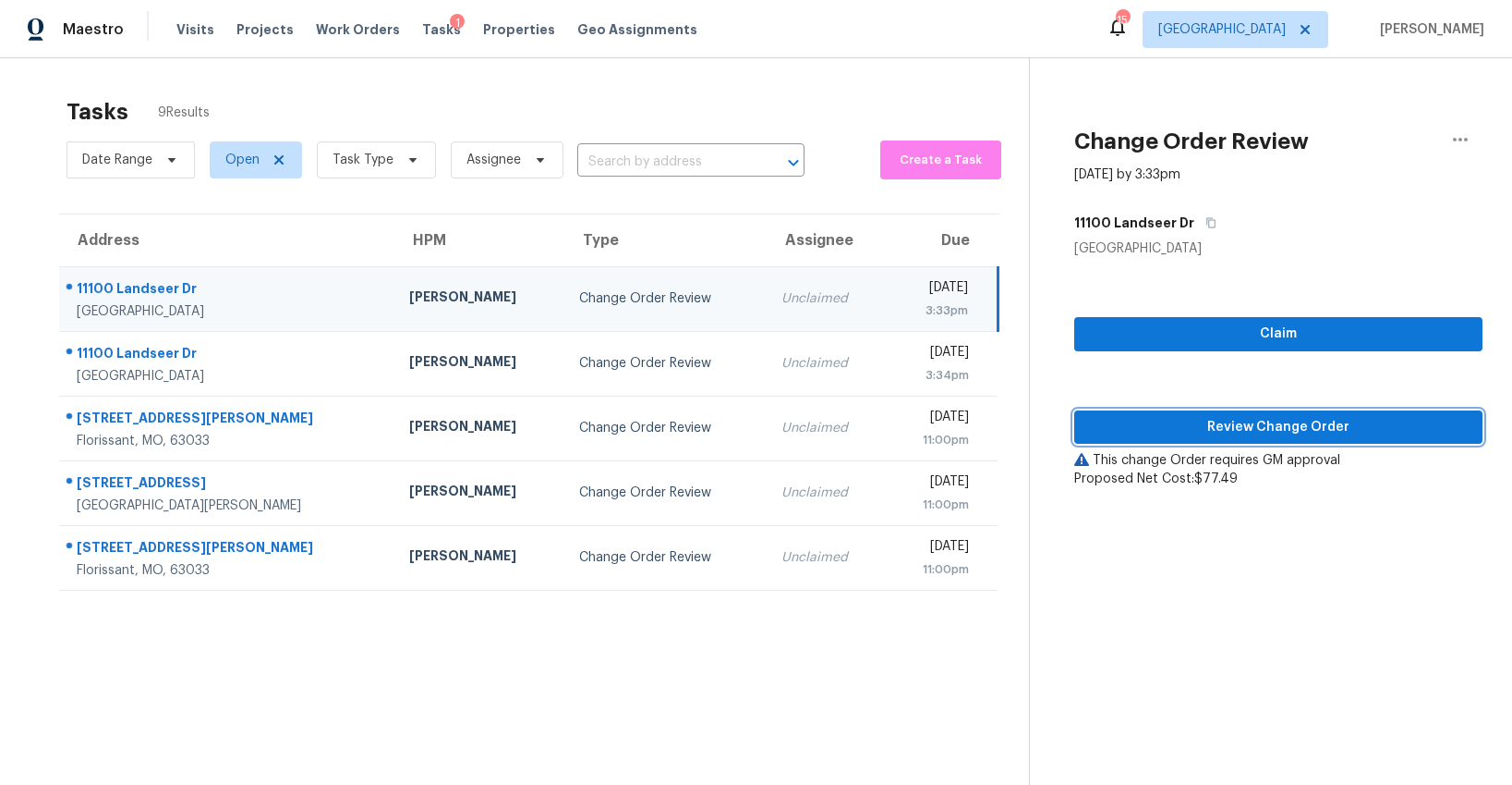
click at [1133, 417] on span "Review Change Order" at bounding box center [1279, 427] width 379 height 23
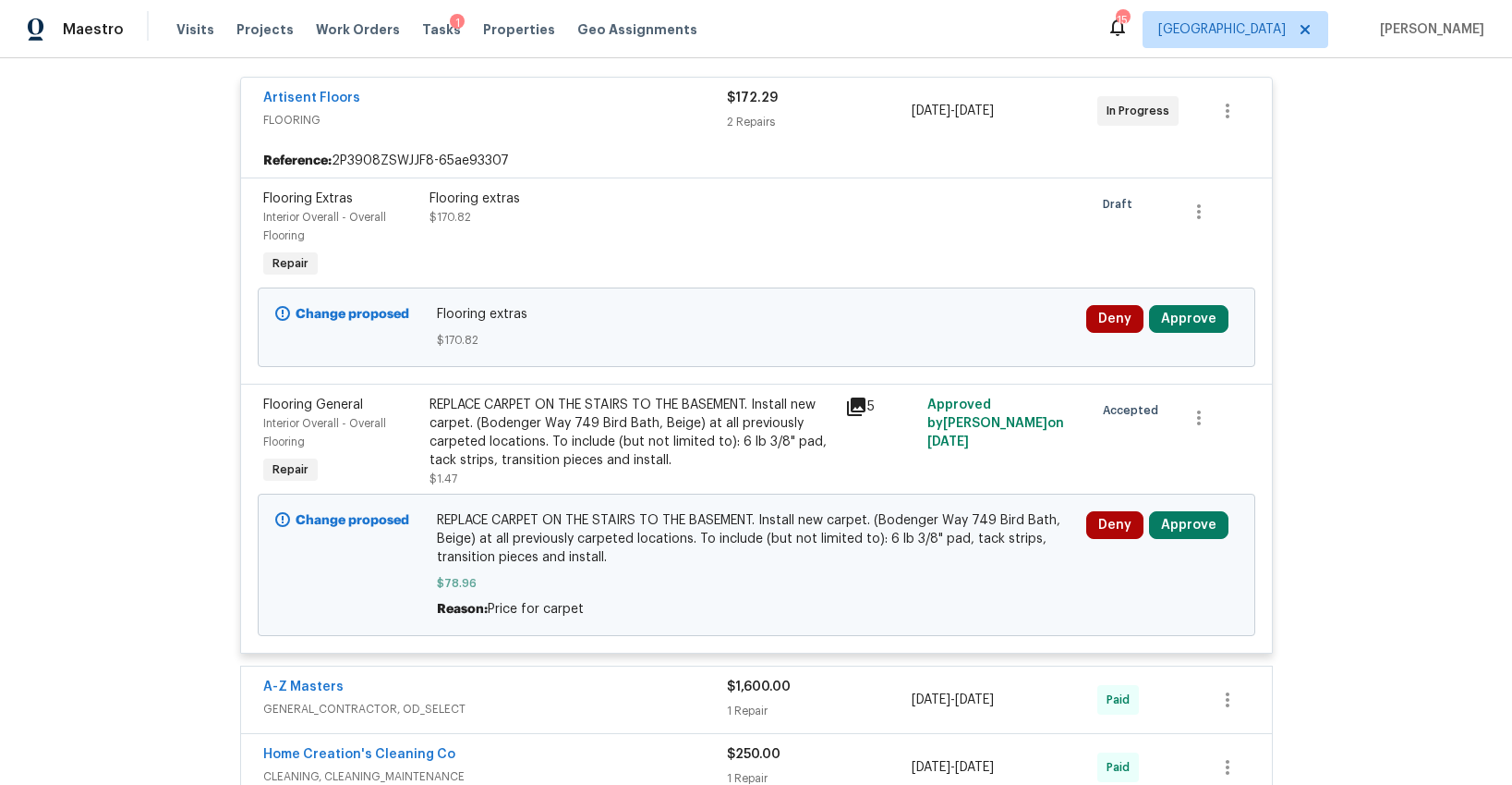
scroll to position [492, 0]
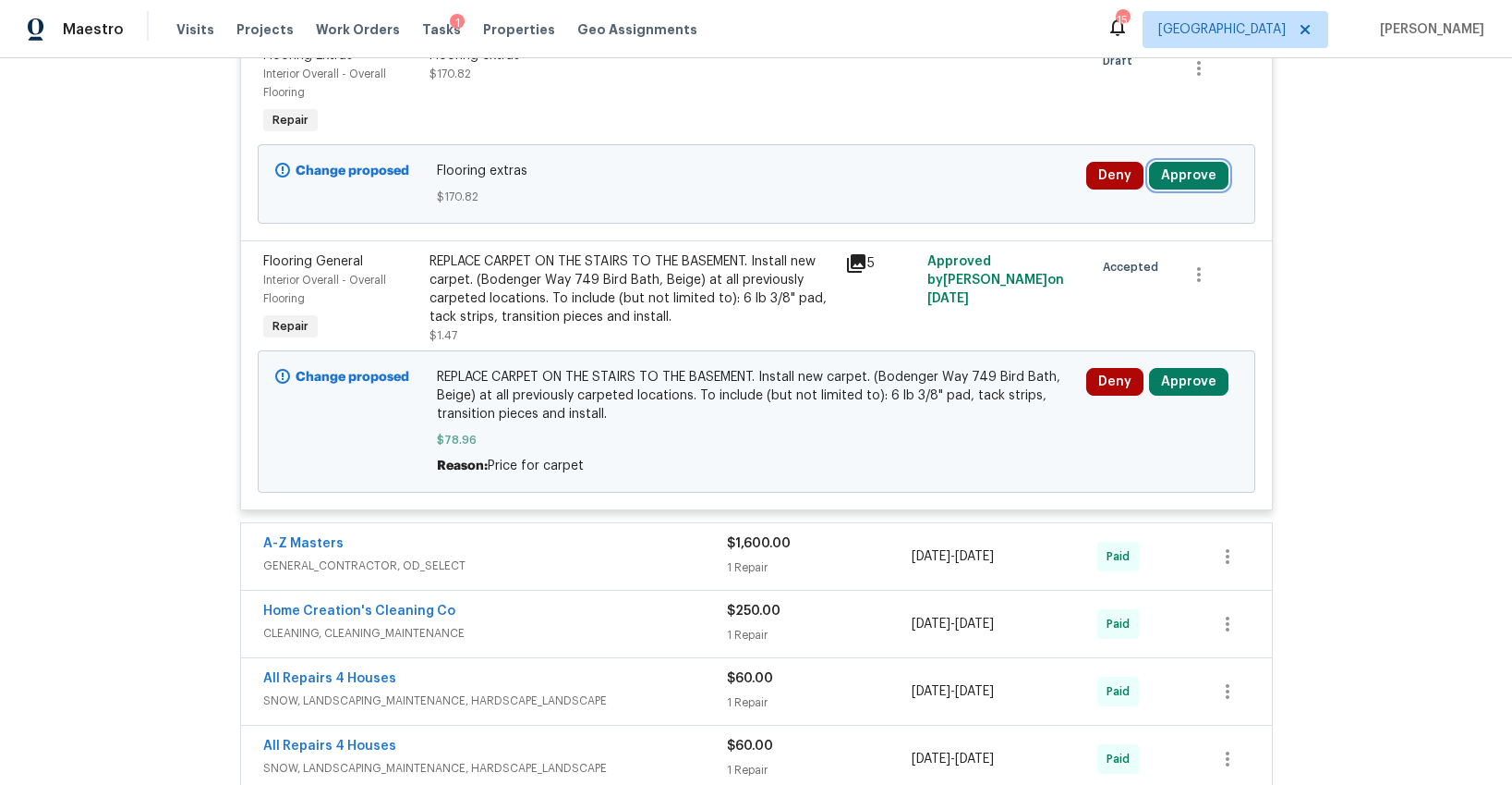
click at [1187, 179] on button "Approve" at bounding box center [1189, 175] width 80 height 28
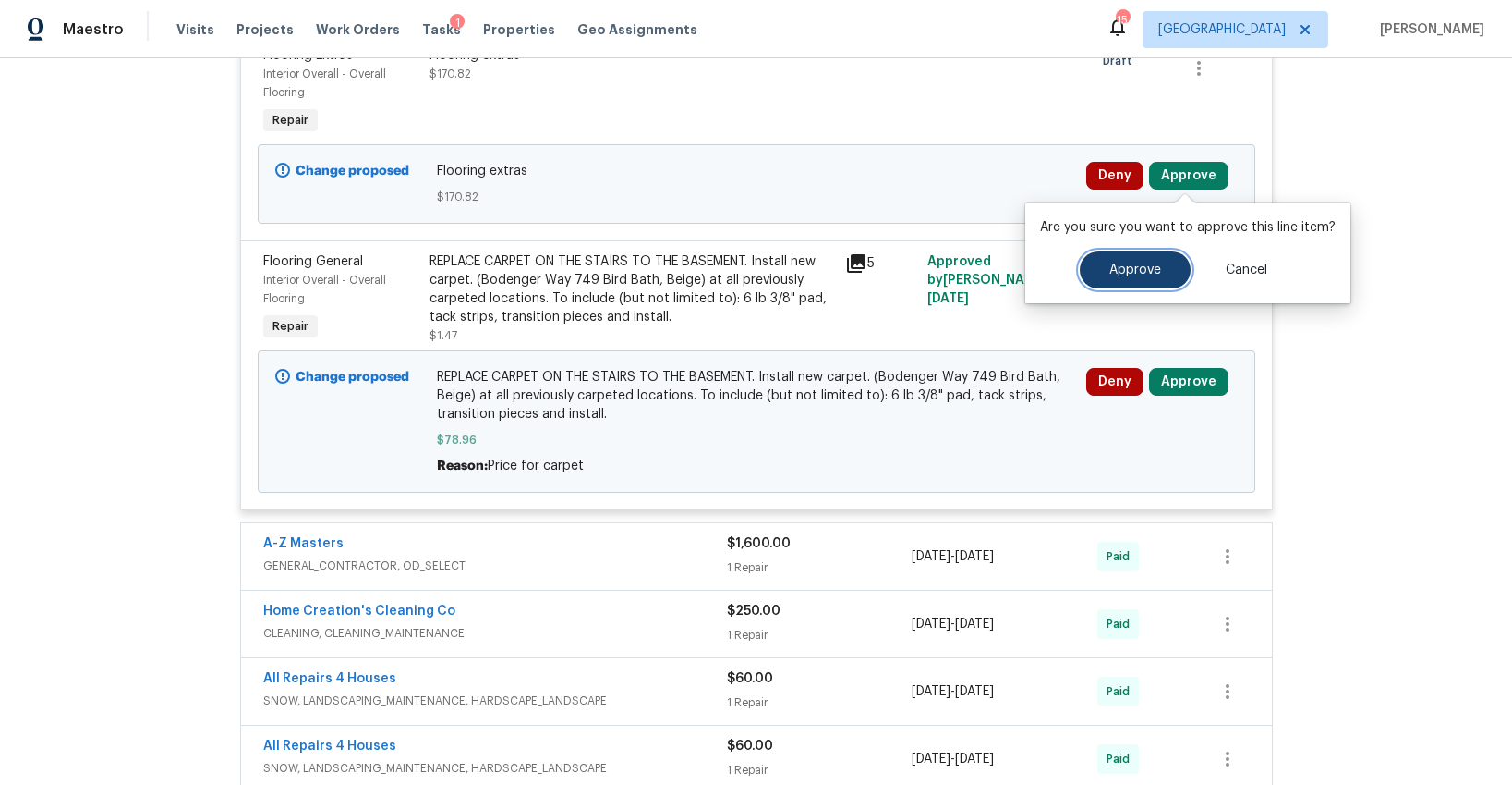
click at [1096, 267] on button "Approve" at bounding box center [1135, 269] width 111 height 37
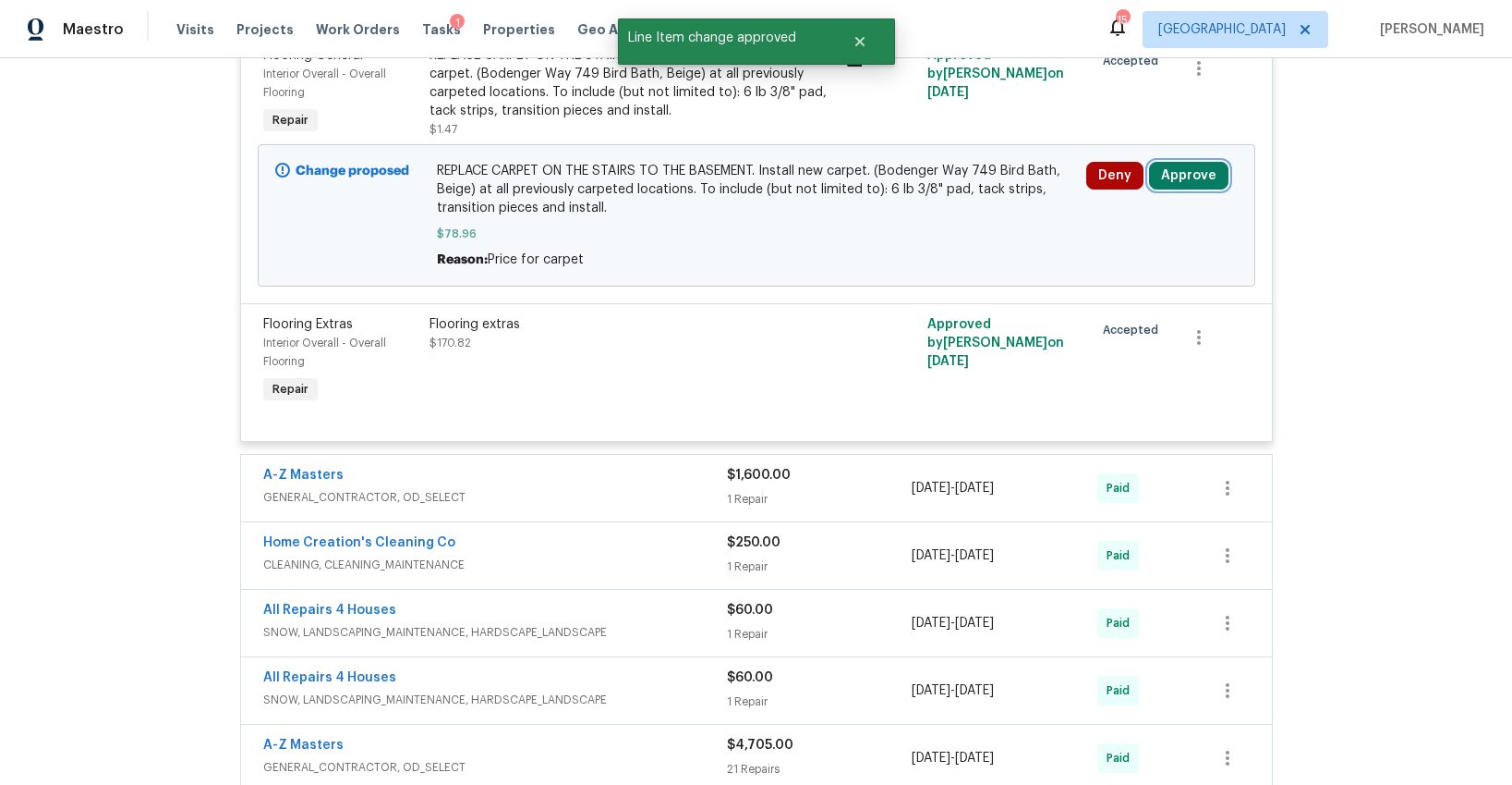
click at [1190, 174] on button "Approve" at bounding box center [1189, 175] width 80 height 28
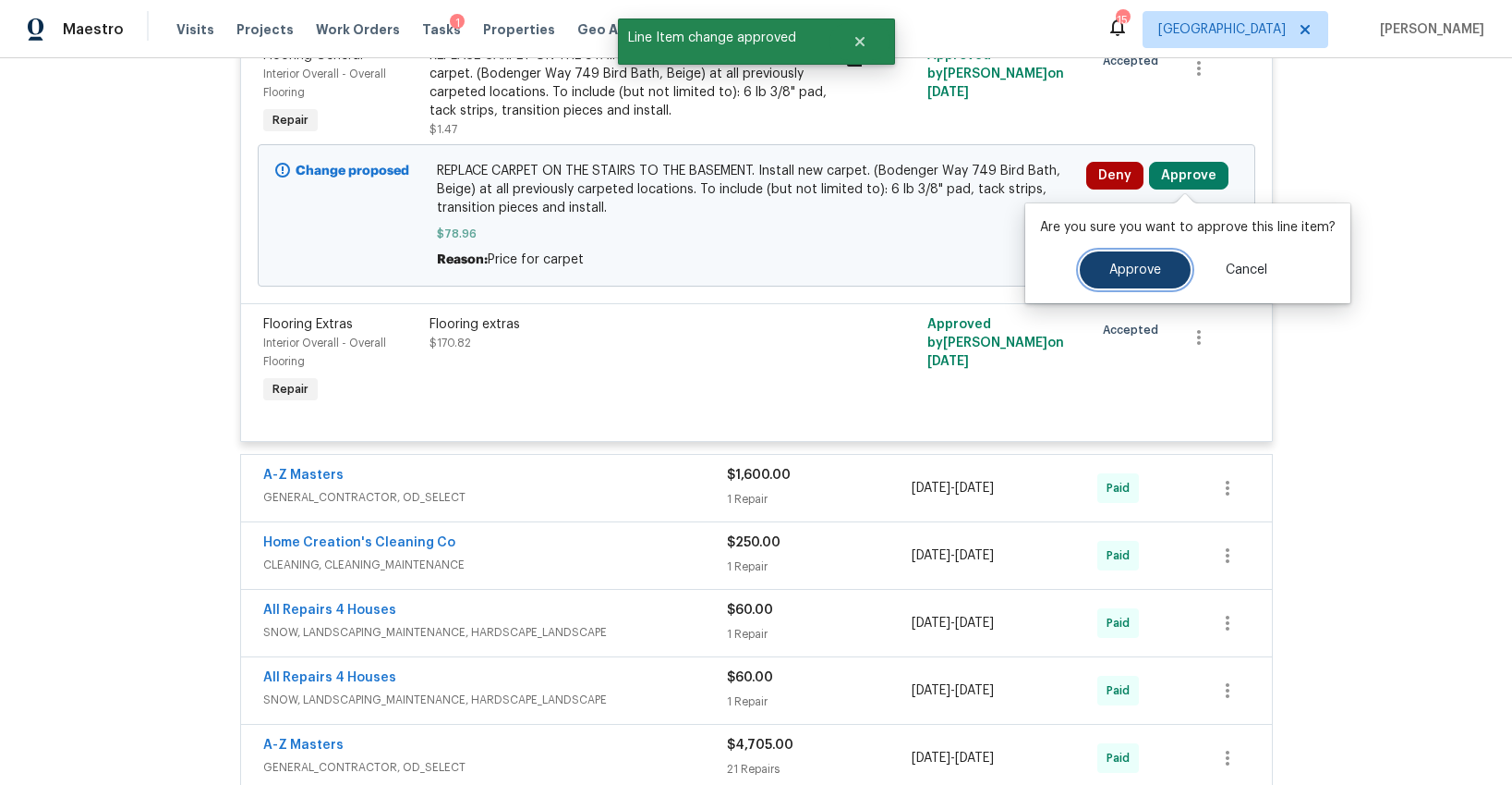
click at [1110, 270] on span "Approve" at bounding box center [1135, 270] width 52 height 14
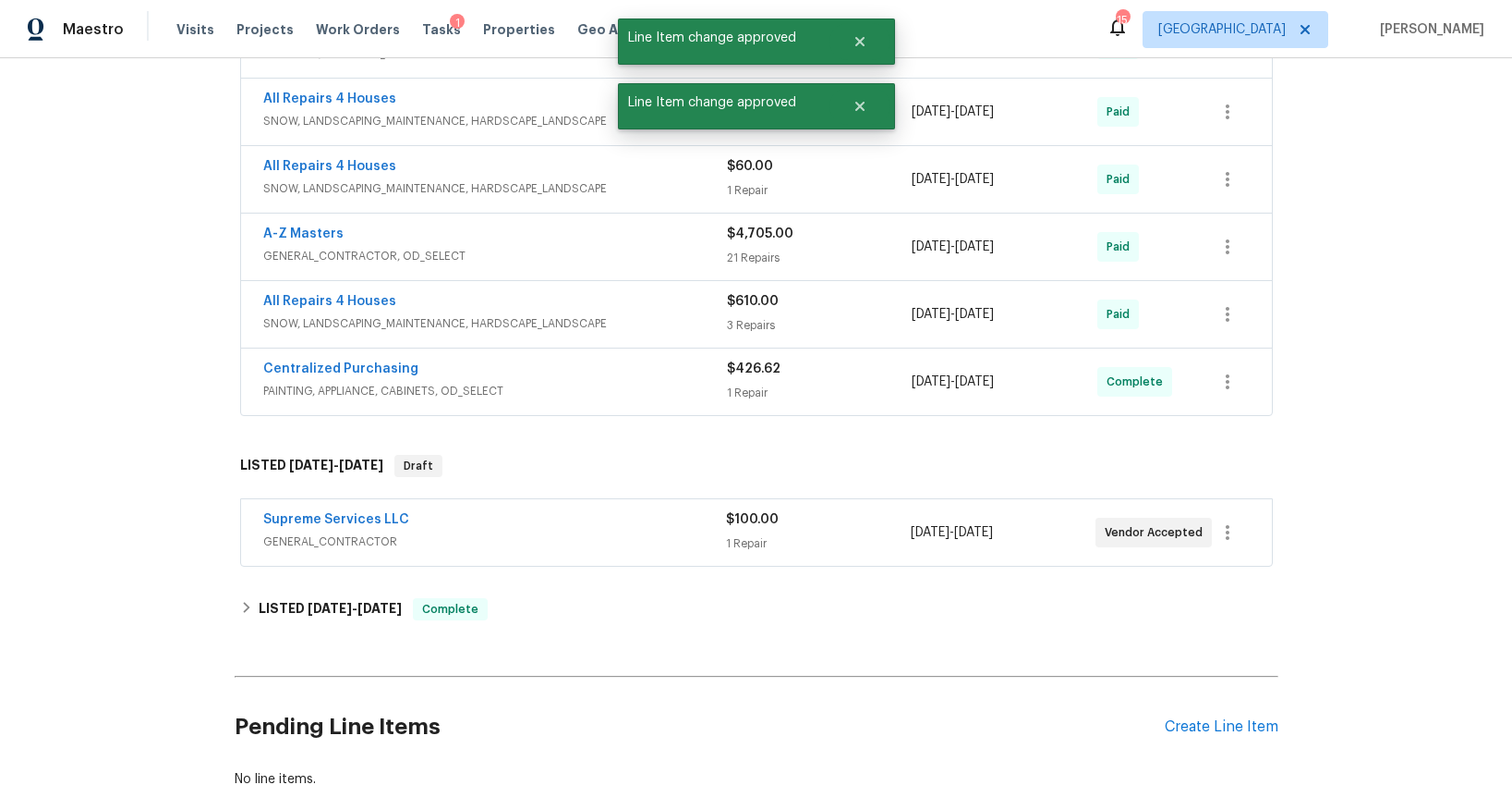
scroll to position [1134, 0]
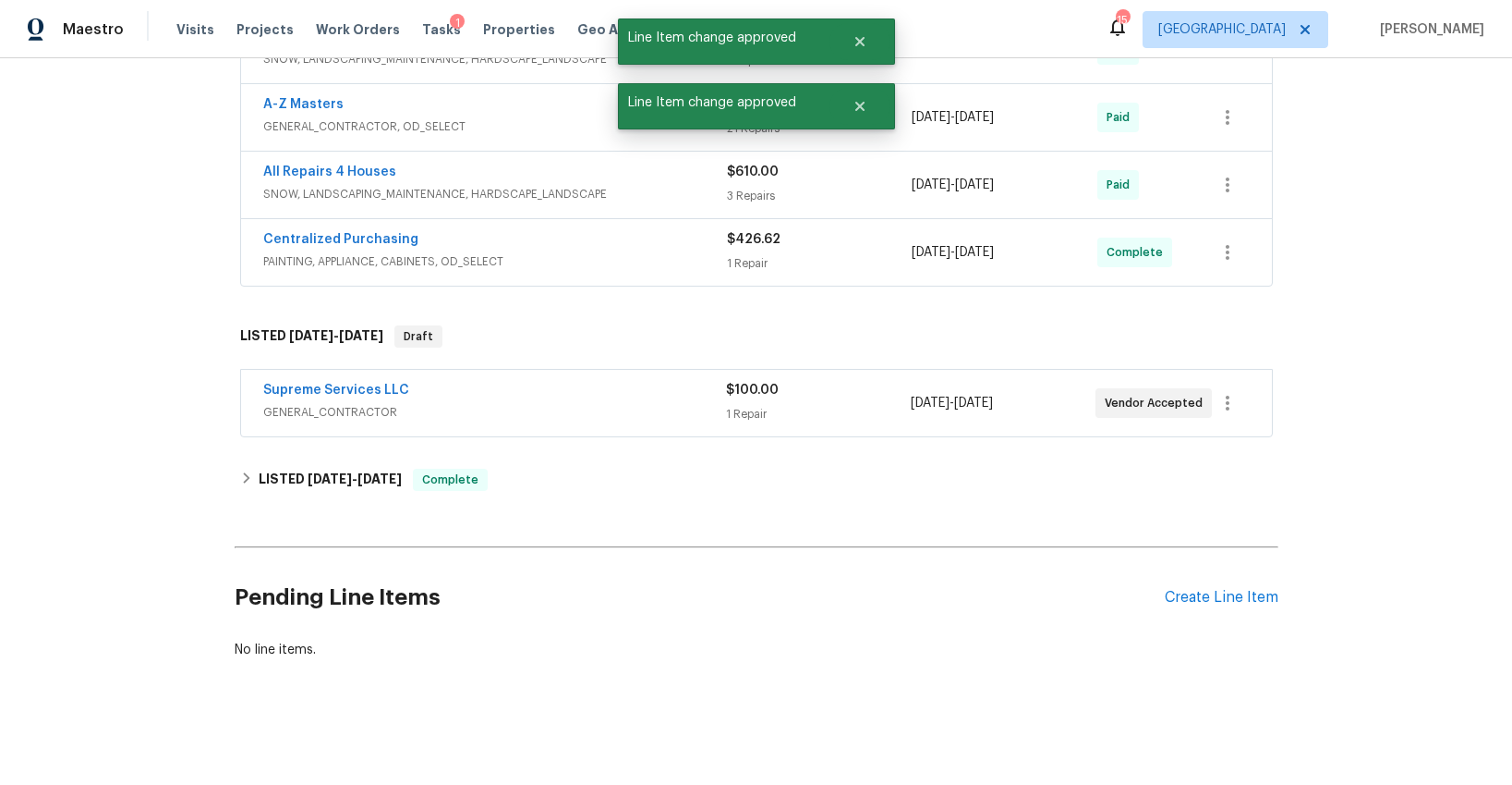
click at [567, 421] on div "Supreme Services LLC GENERAL_CONTRACTOR" at bounding box center [495, 402] width 463 height 44
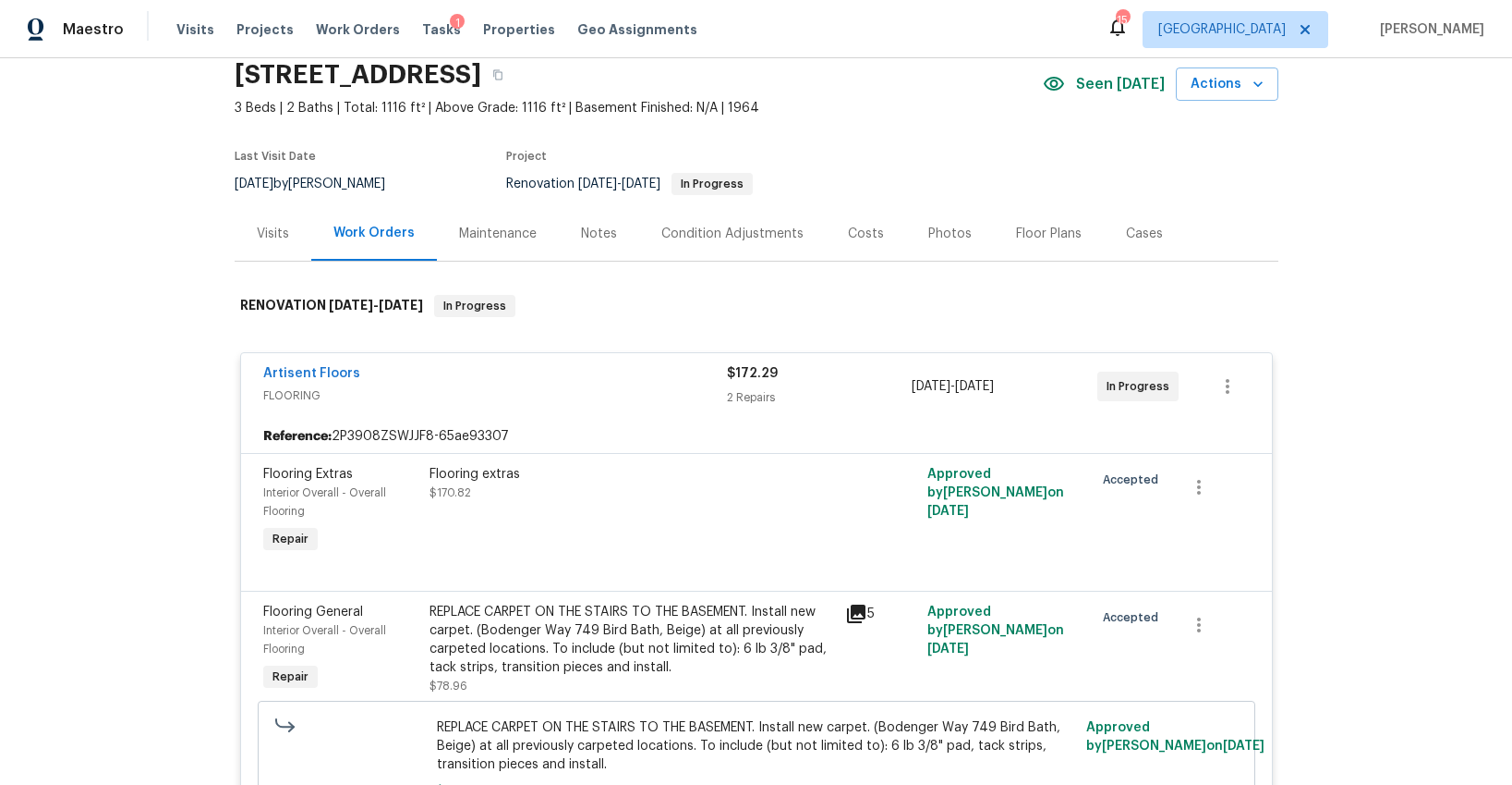
scroll to position [0, 0]
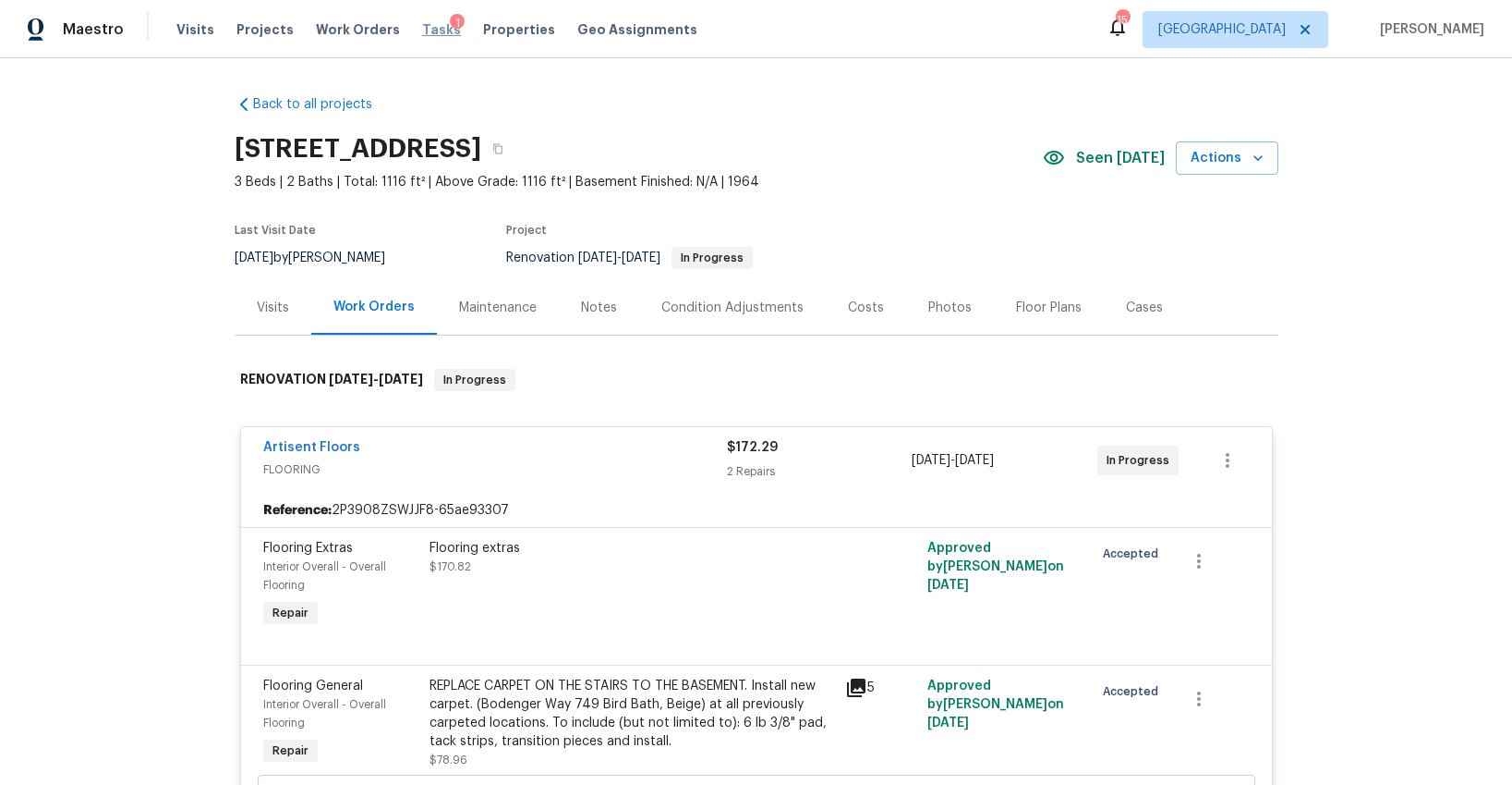
click at [430, 32] on span "Tasks" at bounding box center [441, 30] width 38 height 13
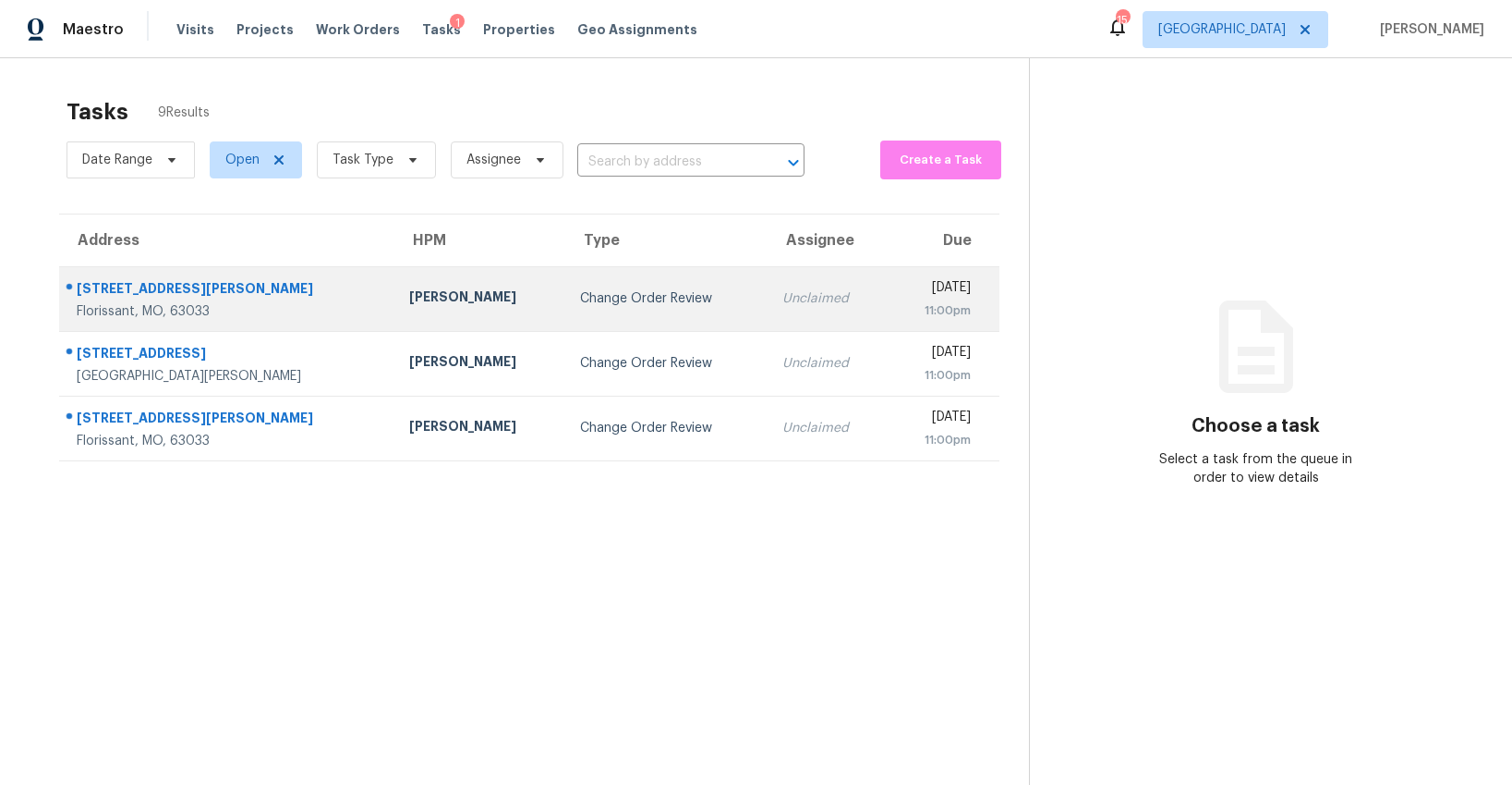
click at [580, 293] on div "Change Order Review" at bounding box center [666, 298] width 172 height 19
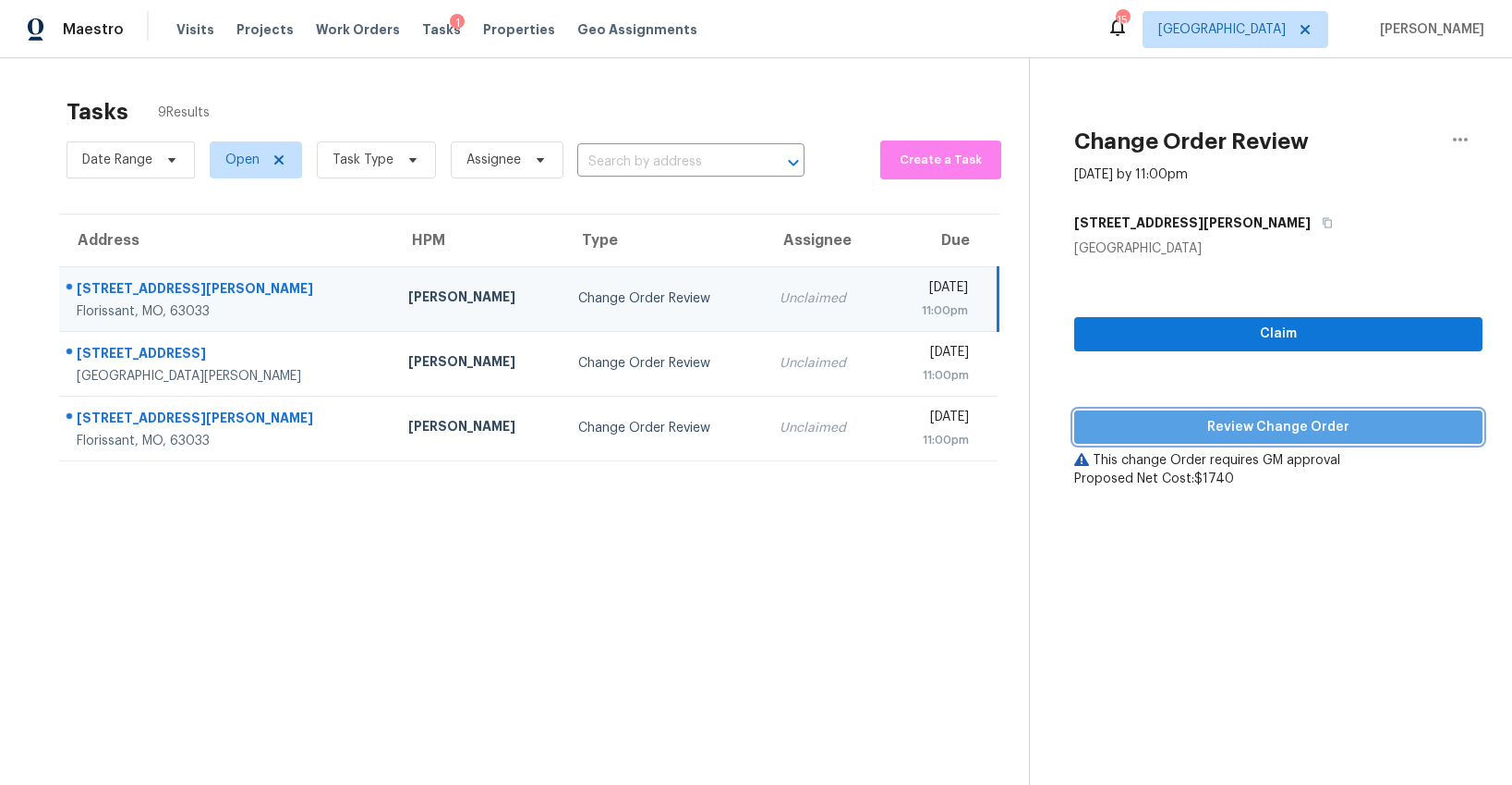
click at [1190, 435] on span "Review Change Order" at bounding box center [1279, 427] width 379 height 23
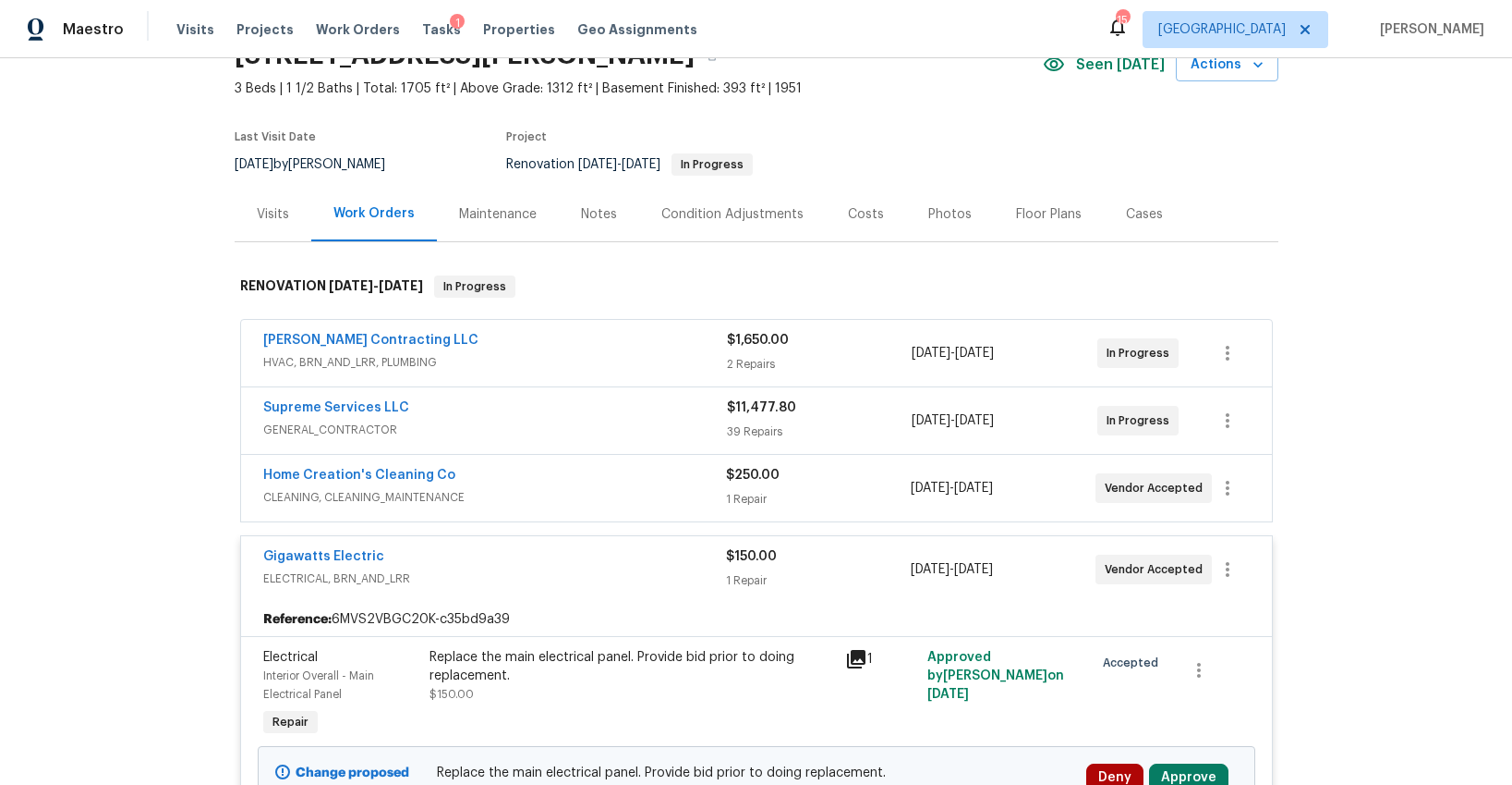
scroll to position [259, 0]
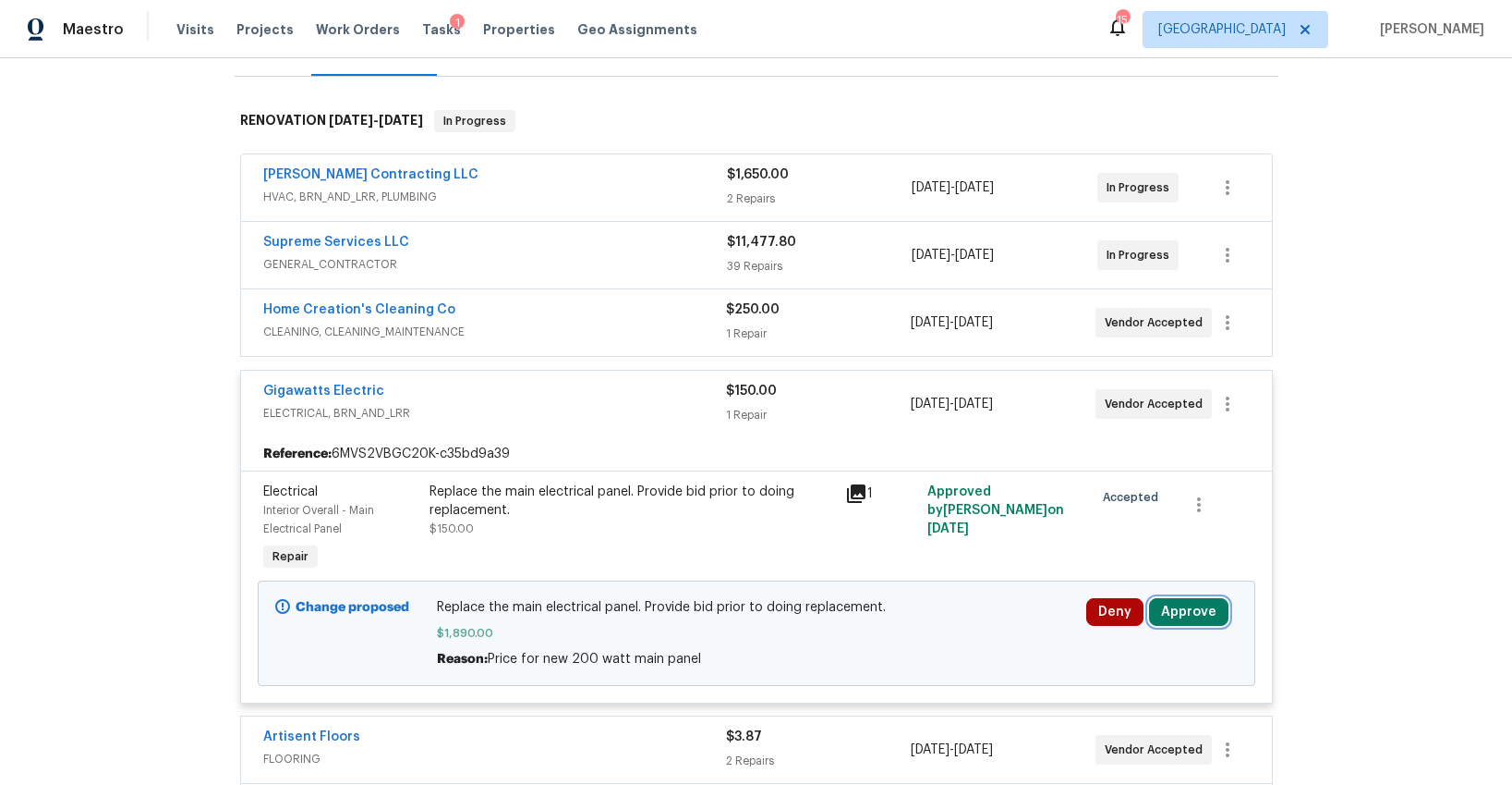
click at [1200, 615] on button "Approve" at bounding box center [1189, 612] width 80 height 28
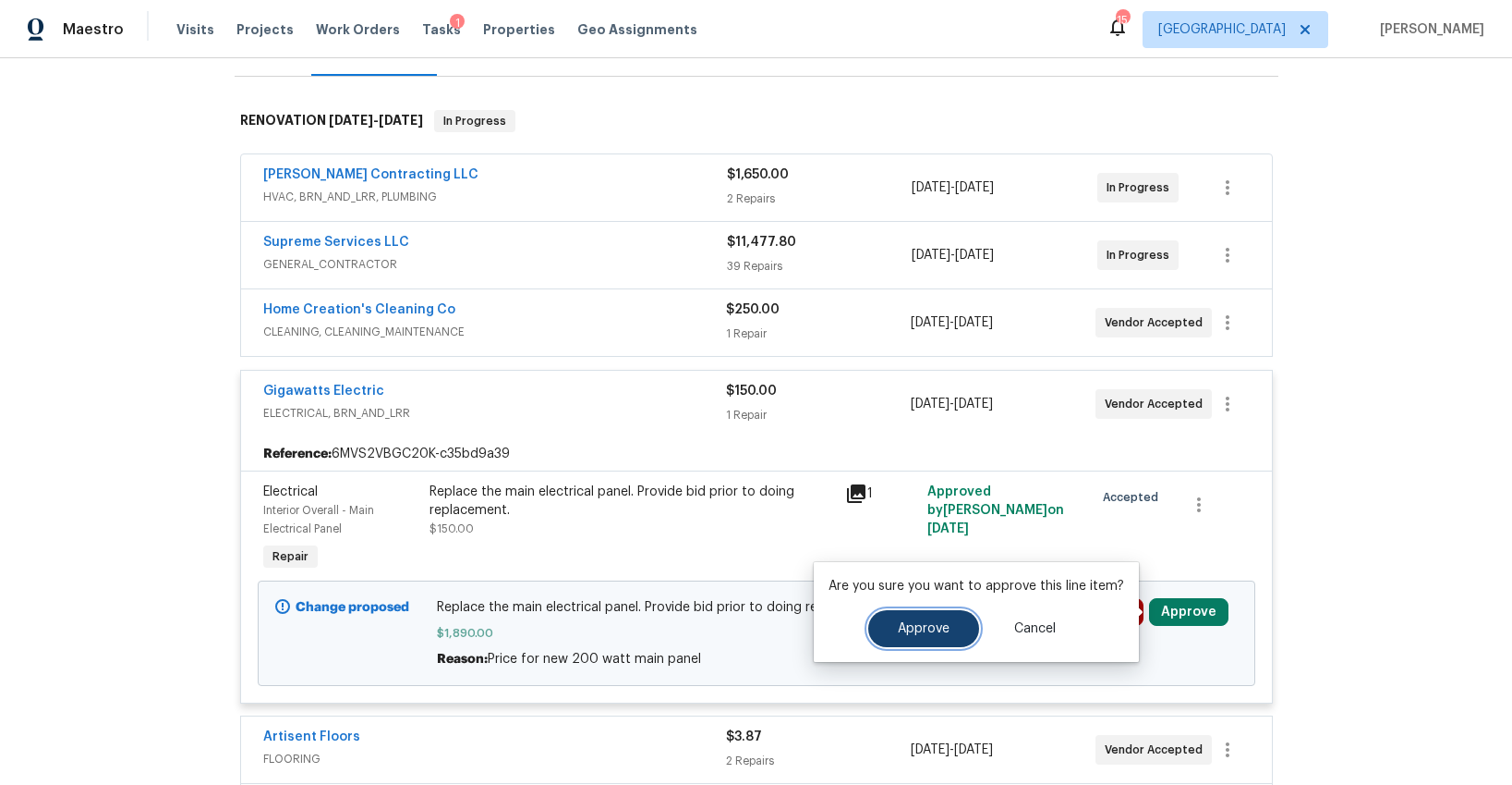
click at [921, 638] on button "Approve" at bounding box center [923, 627] width 111 height 37
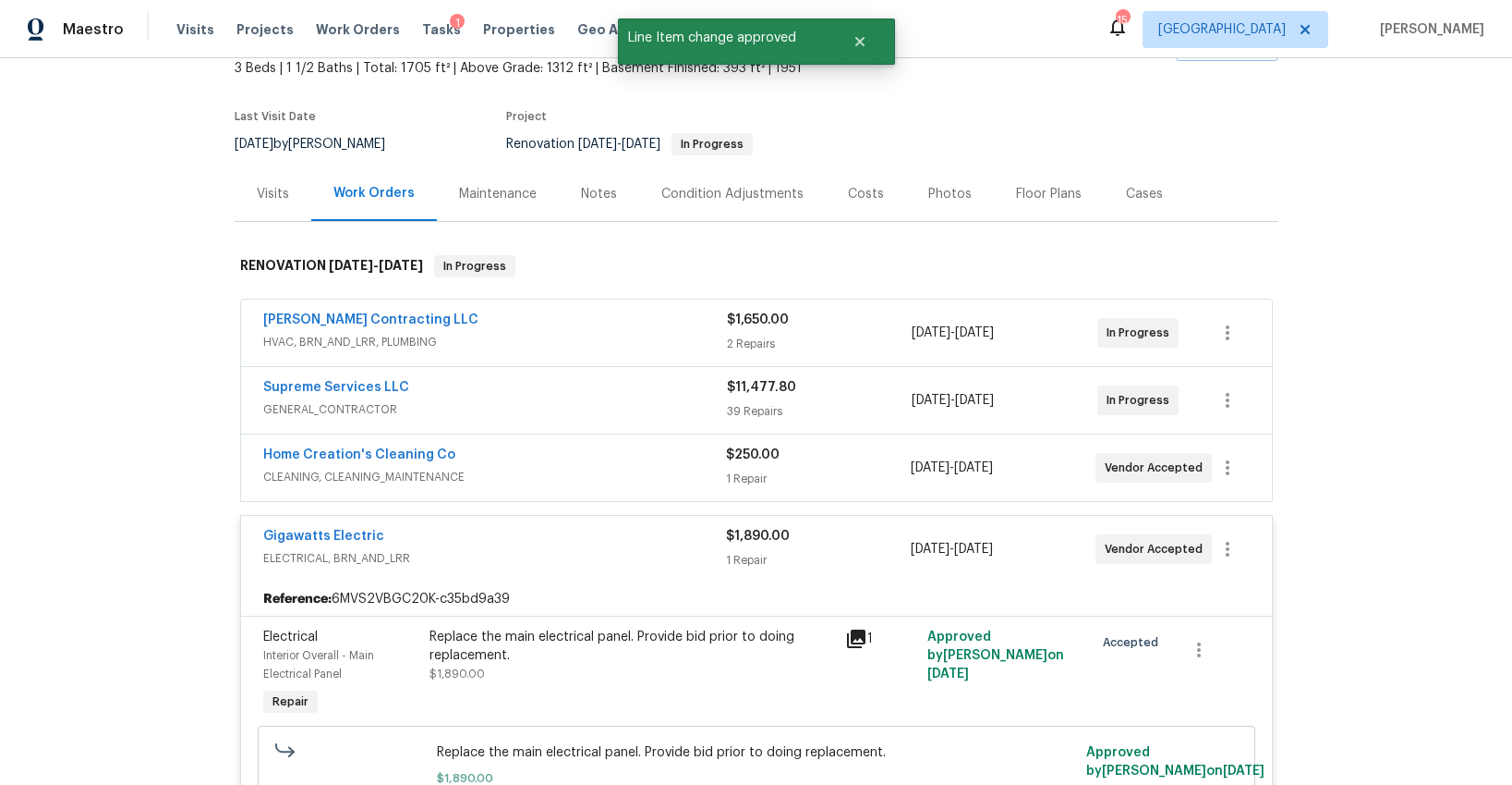
scroll to position [0, 0]
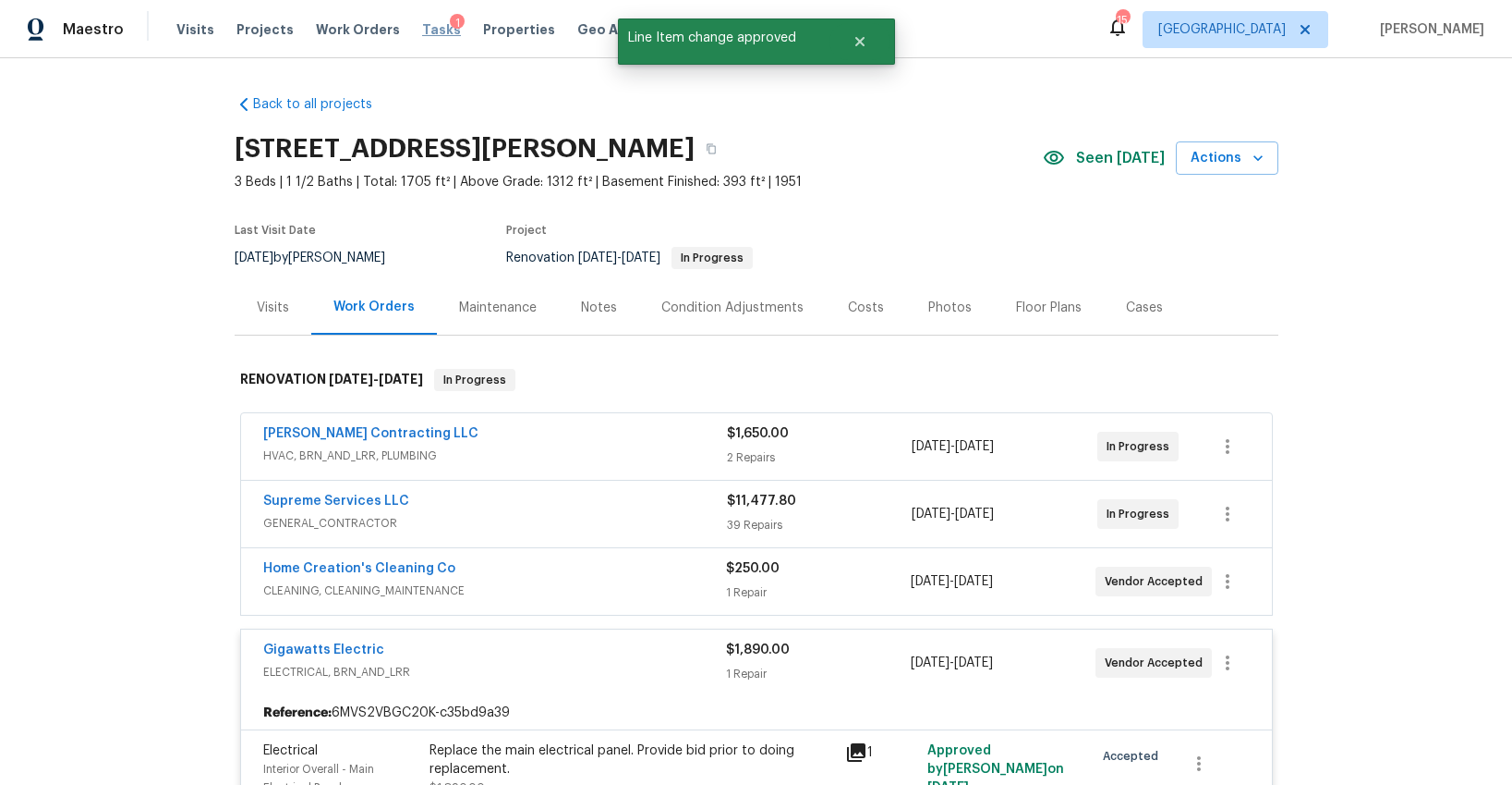
click at [422, 27] on span "Tasks" at bounding box center [441, 30] width 38 height 13
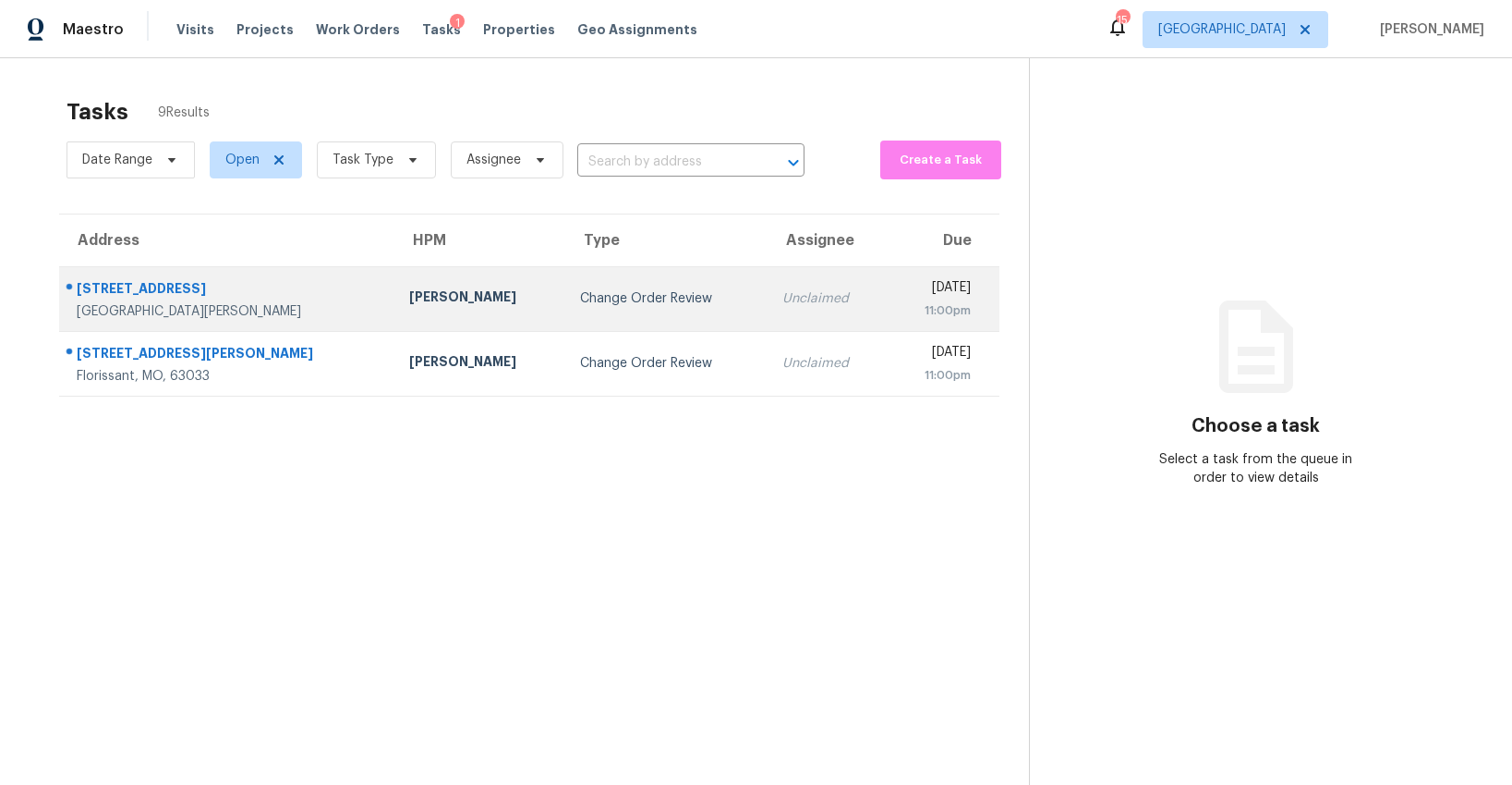
click at [580, 305] on div "Change Order Review" at bounding box center [666, 298] width 172 height 19
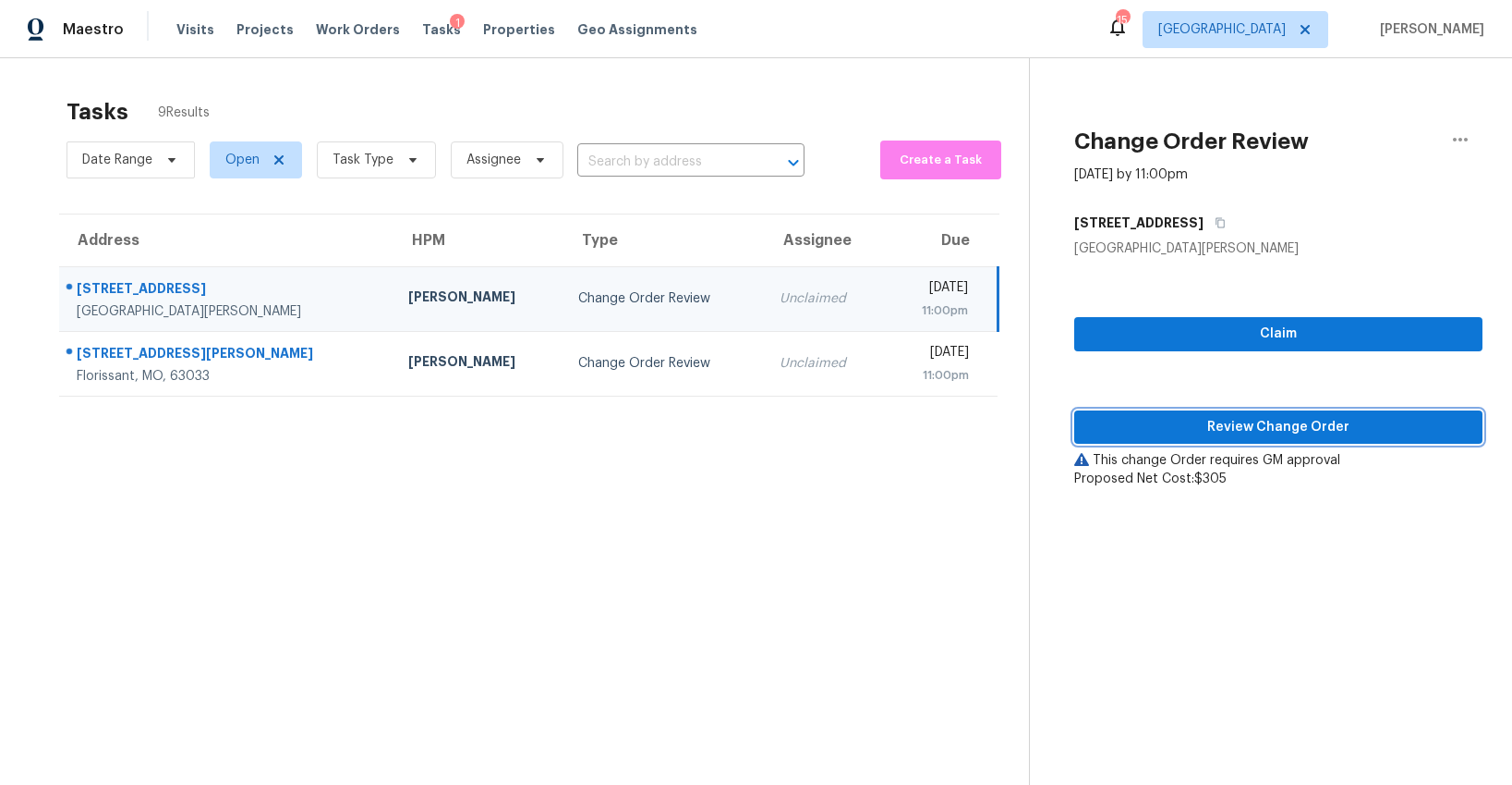
click at [1185, 418] on span "Review Change Order" at bounding box center [1279, 427] width 379 height 23
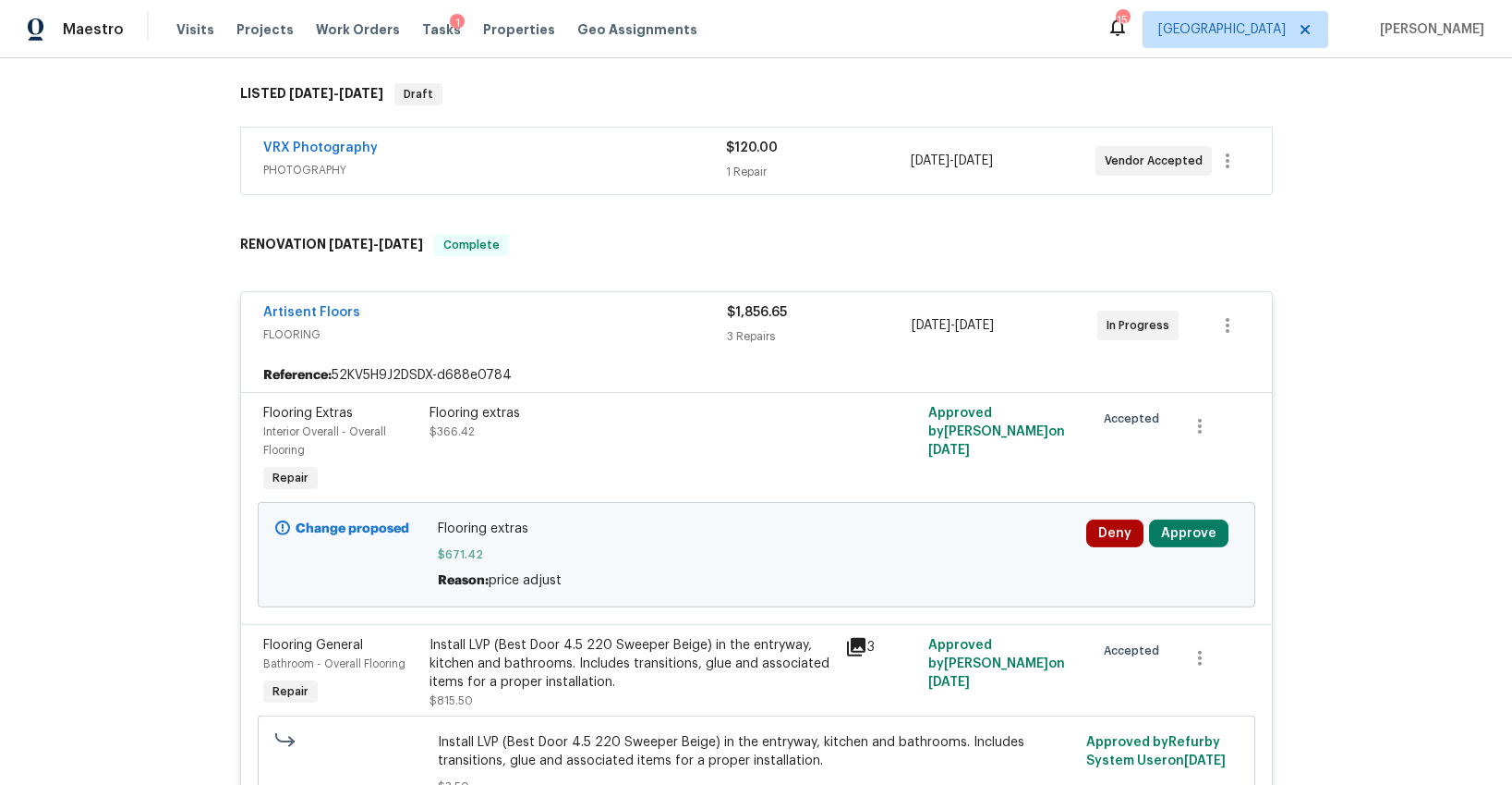
scroll to position [296, 0]
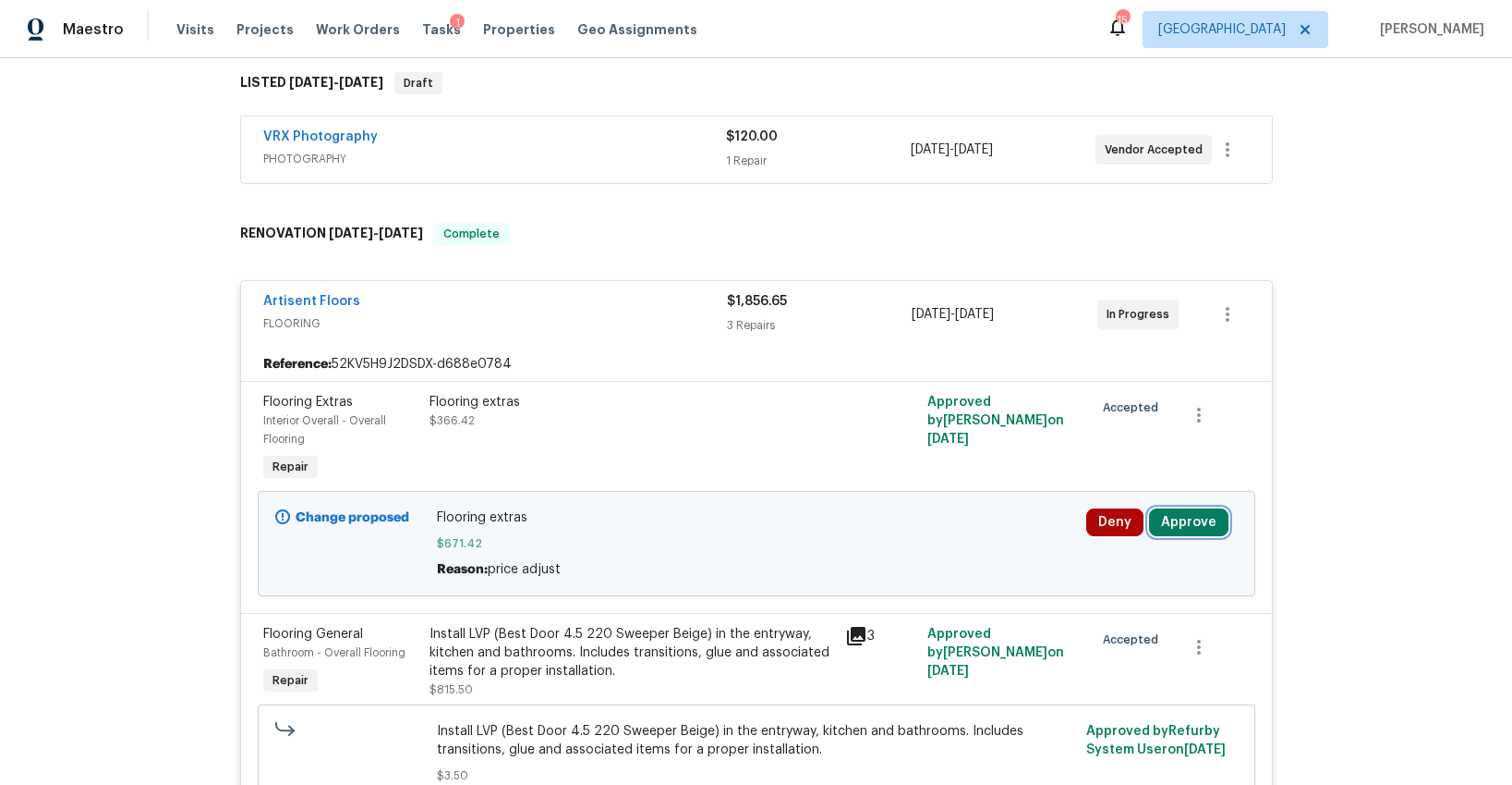
click at [1203, 516] on button "Approve" at bounding box center [1189, 522] width 80 height 28
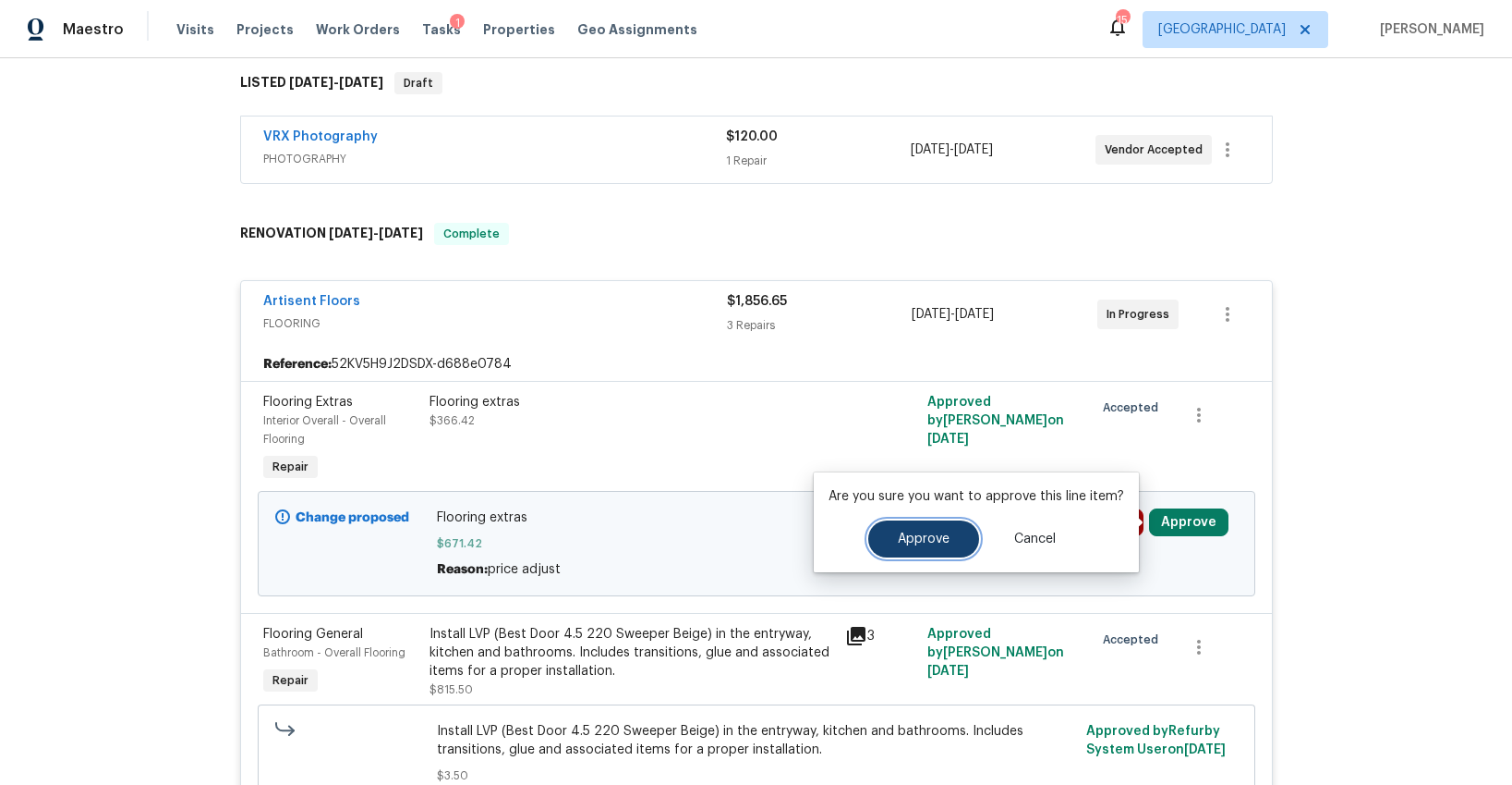
click at [944, 535] on span "Approve" at bounding box center [923, 539] width 52 height 14
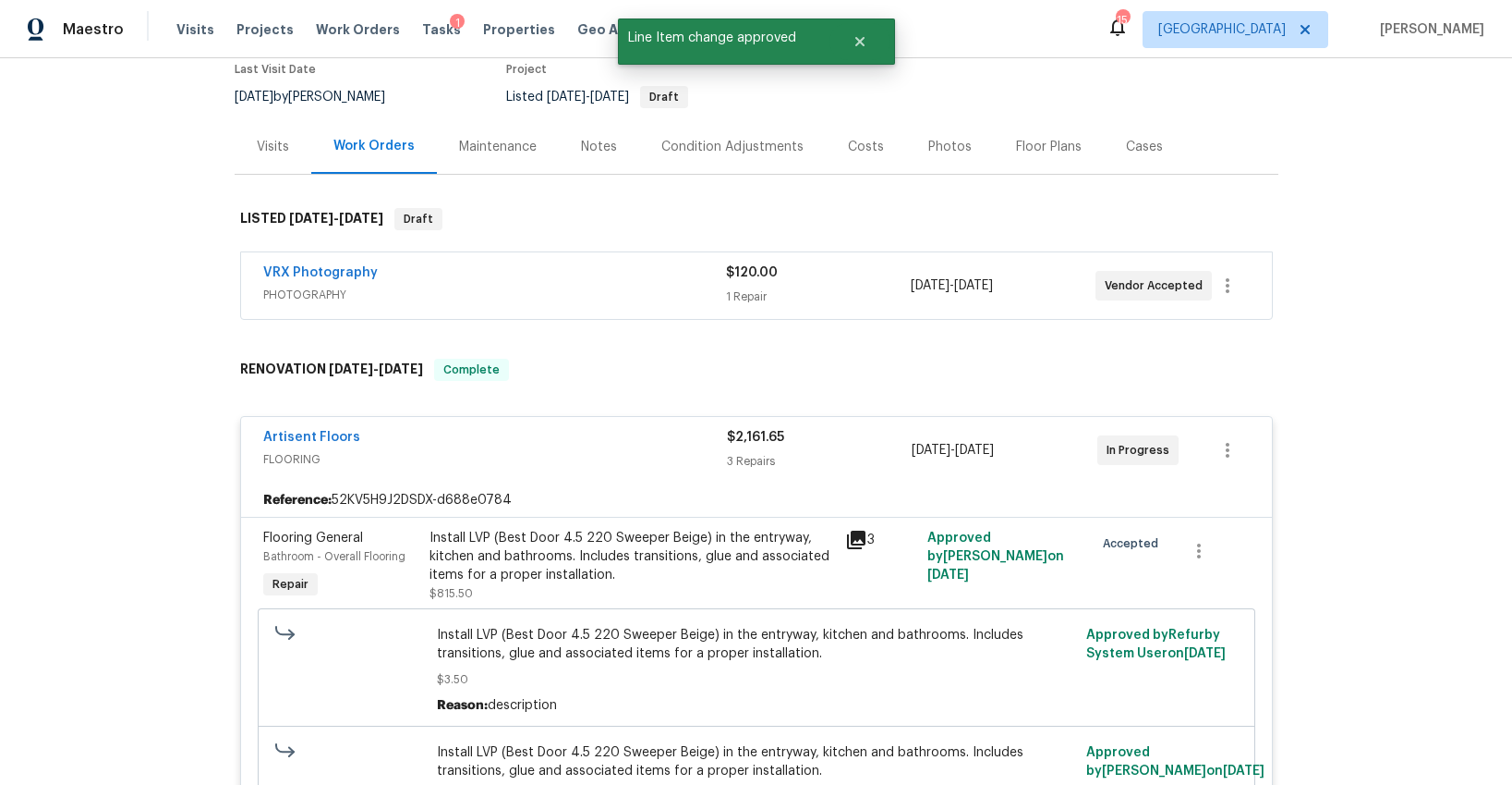
scroll to position [0, 0]
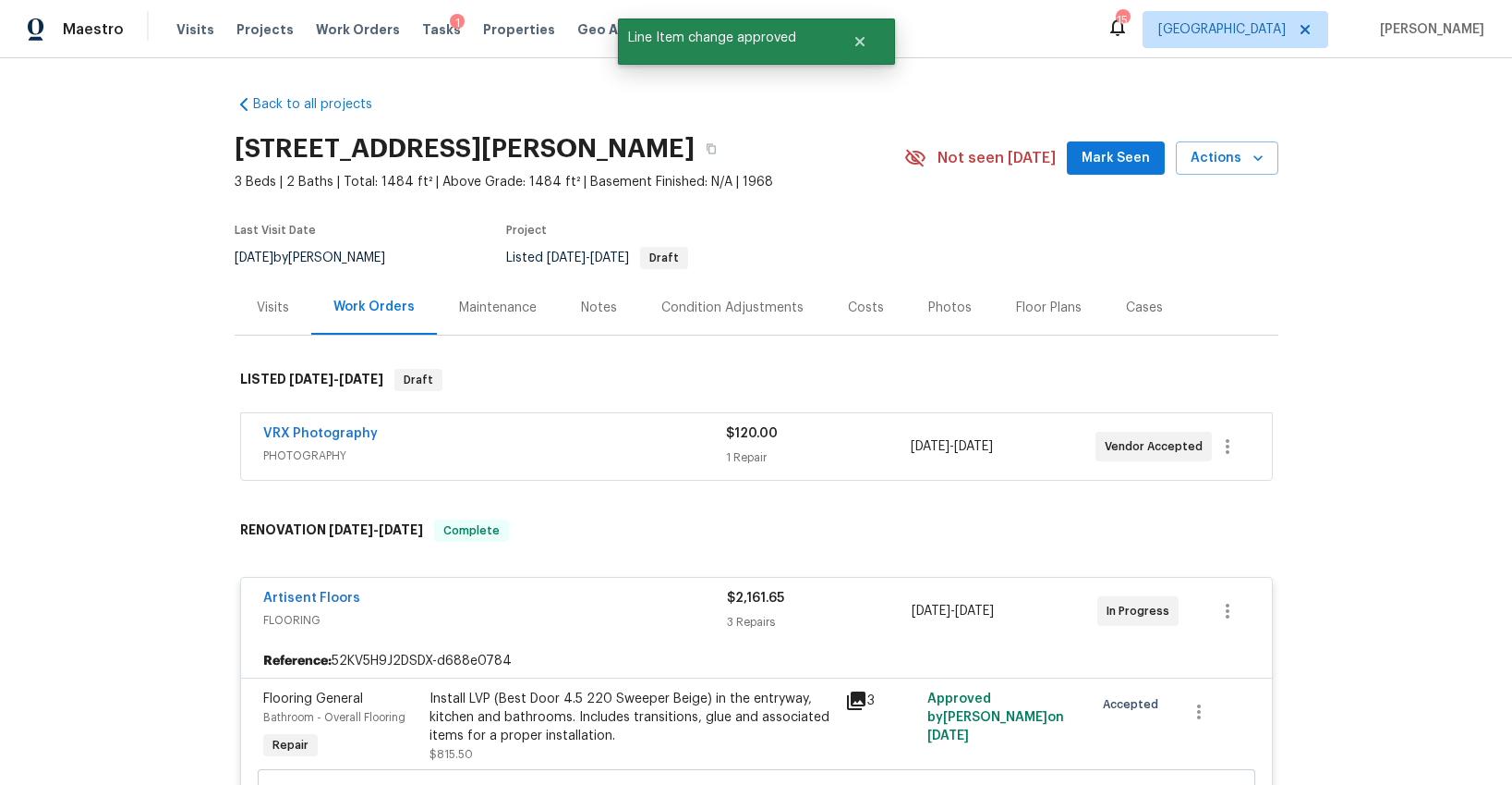
click at [532, 471] on div "VRX Photography PHOTOGRAPHY $120.00 1 Repair 8/22/2025 - 8/23/2025 Vendor Accep…" at bounding box center [756, 446] width 1031 height 67
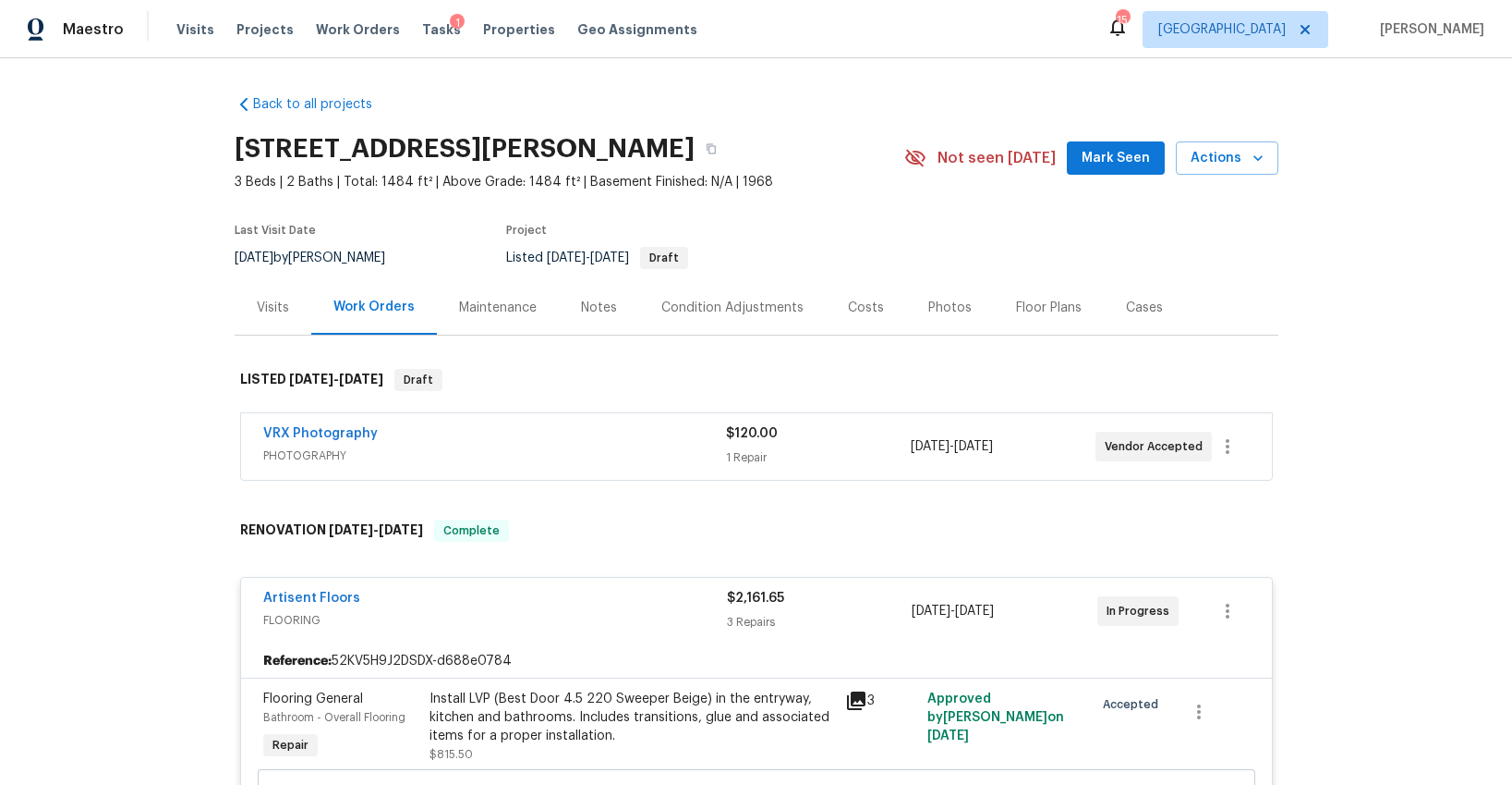
click at [450, 31] on div "1" at bounding box center [457, 23] width 15 height 19
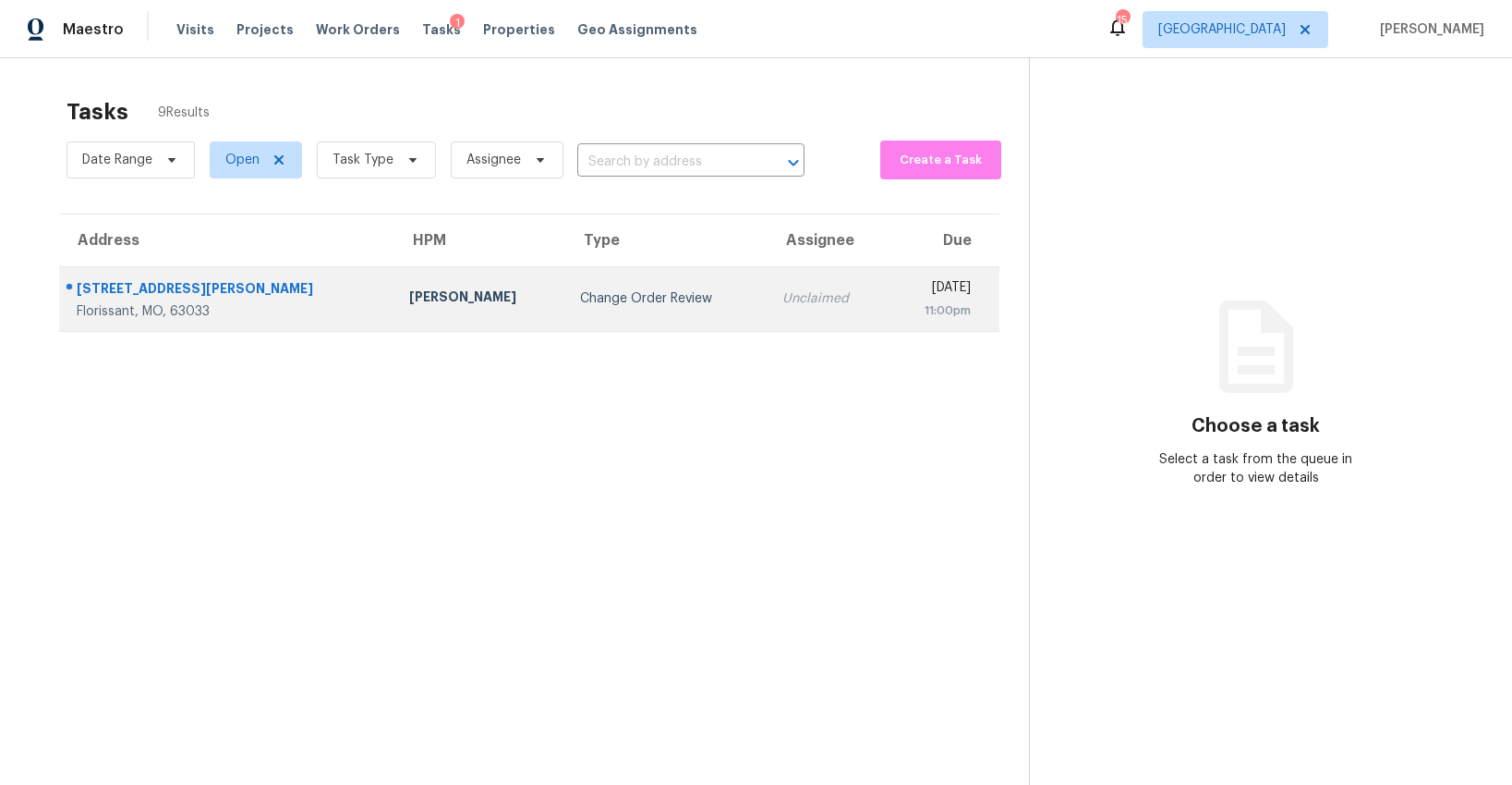
click at [580, 299] on div "Change Order Review" at bounding box center [666, 298] width 172 height 19
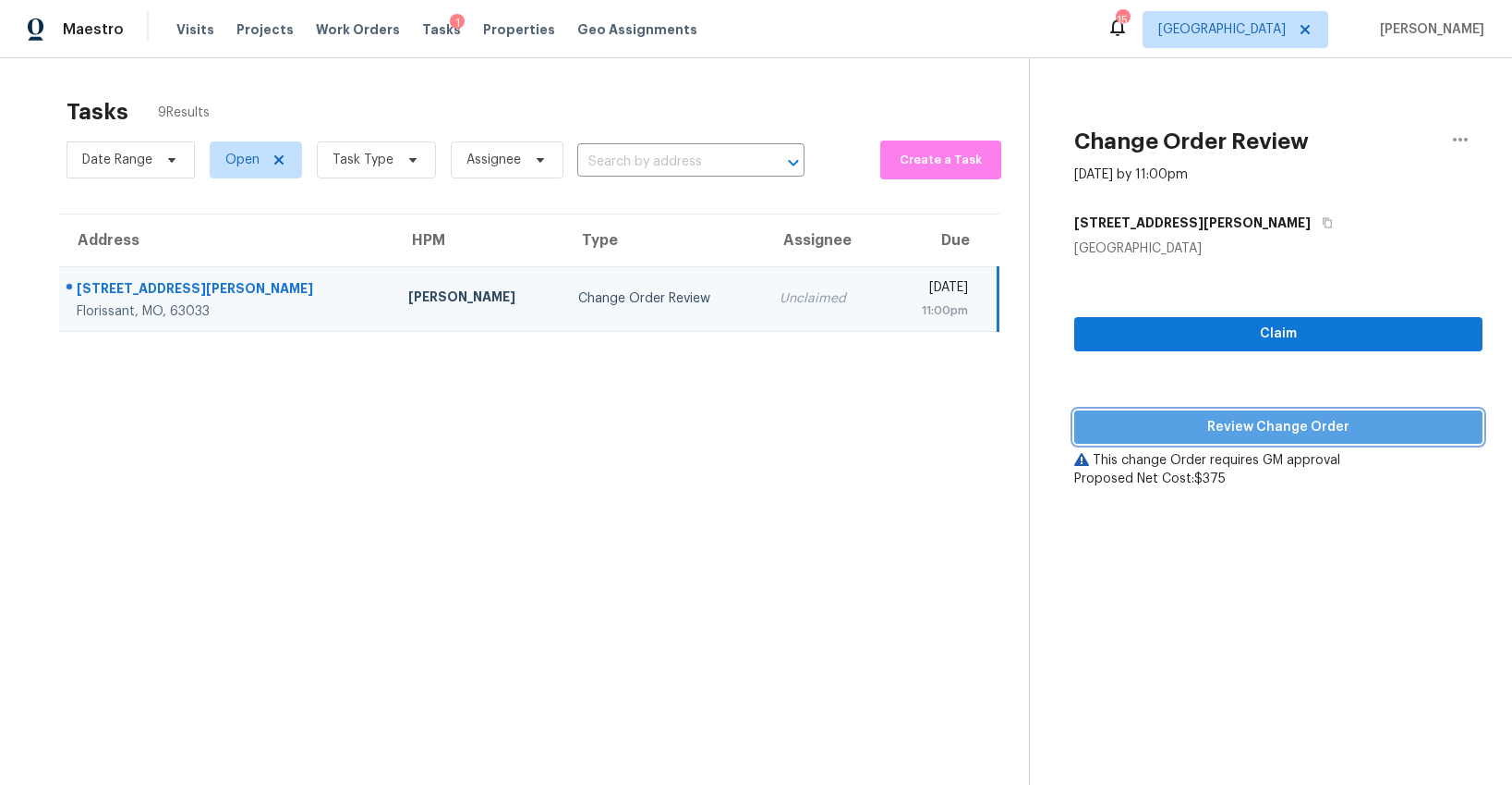
click at [1242, 419] on span "Review Change Order" at bounding box center [1279, 427] width 379 height 23
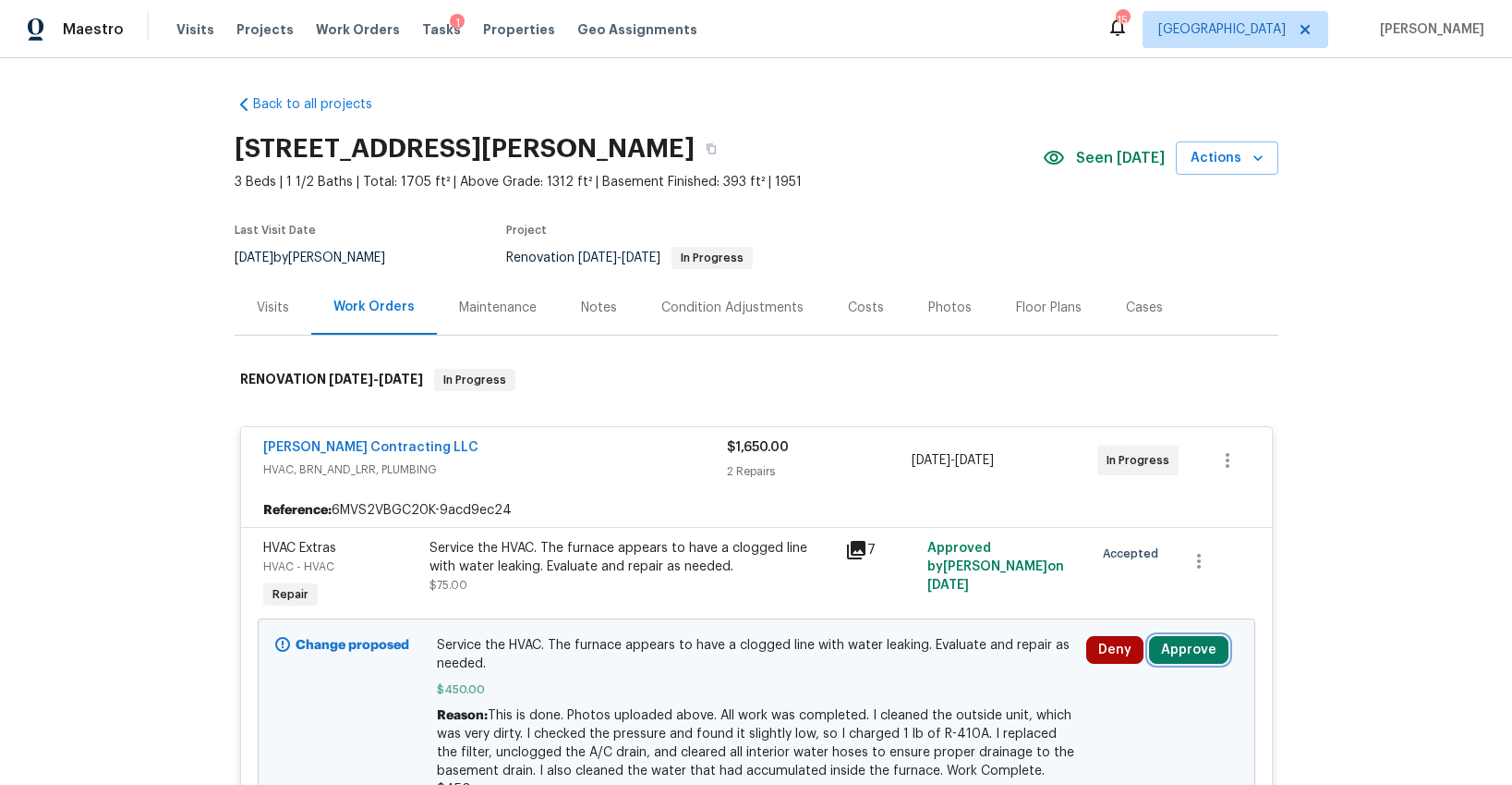
click at [1185, 654] on button "Approve" at bounding box center [1189, 650] width 80 height 28
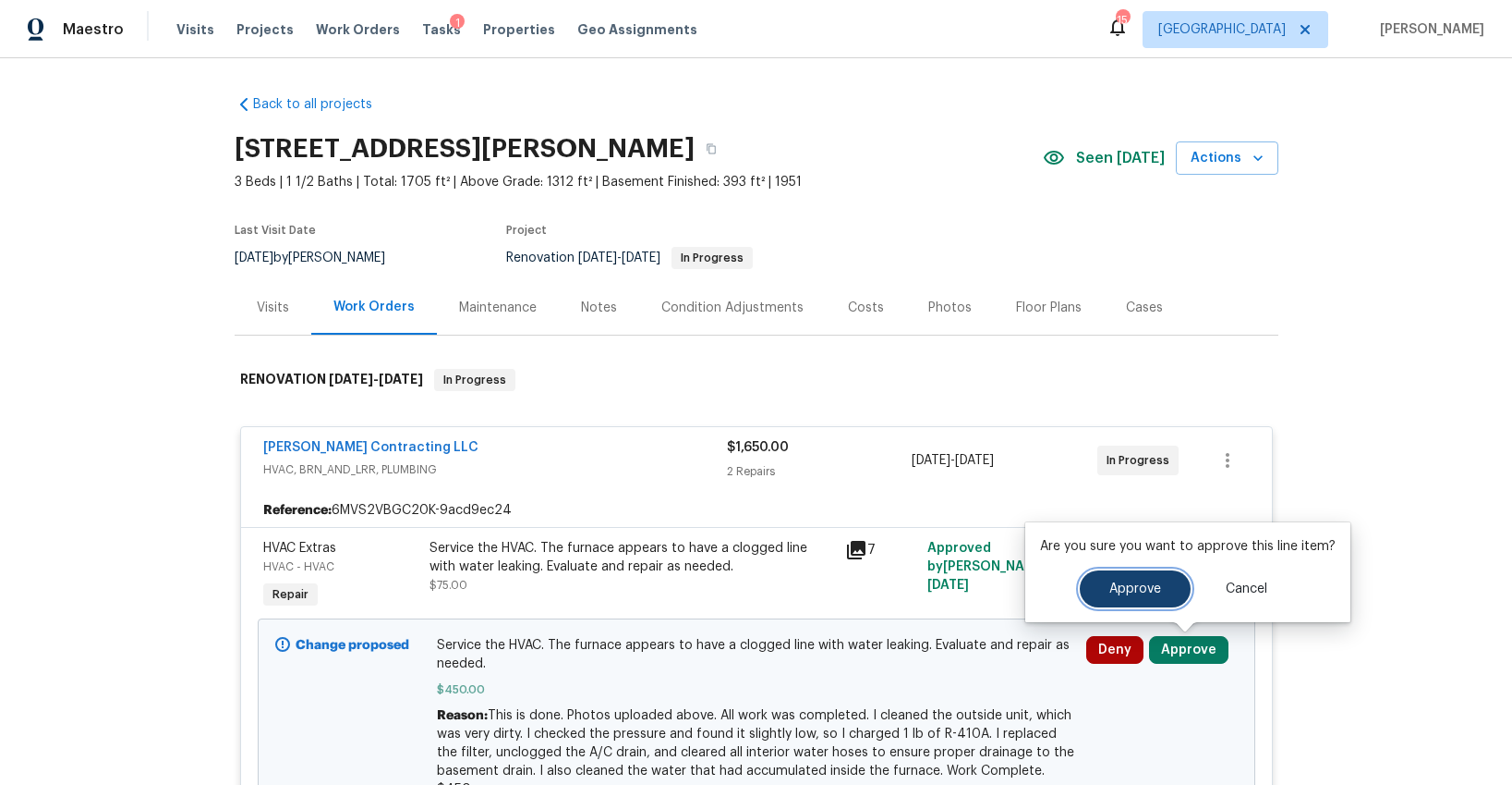
click at [1101, 595] on button "Approve" at bounding box center [1135, 588] width 111 height 37
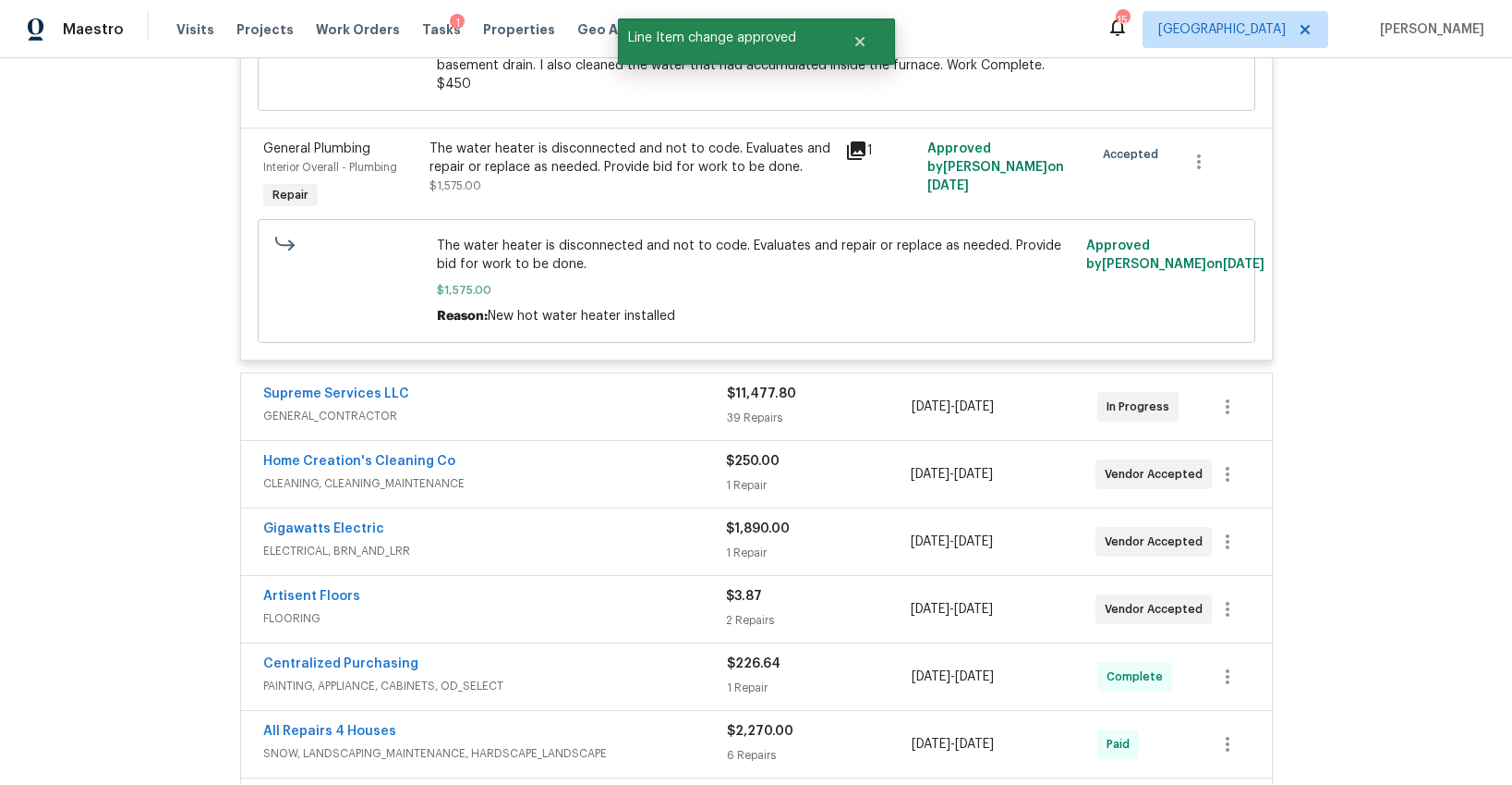
scroll to position [684, 0]
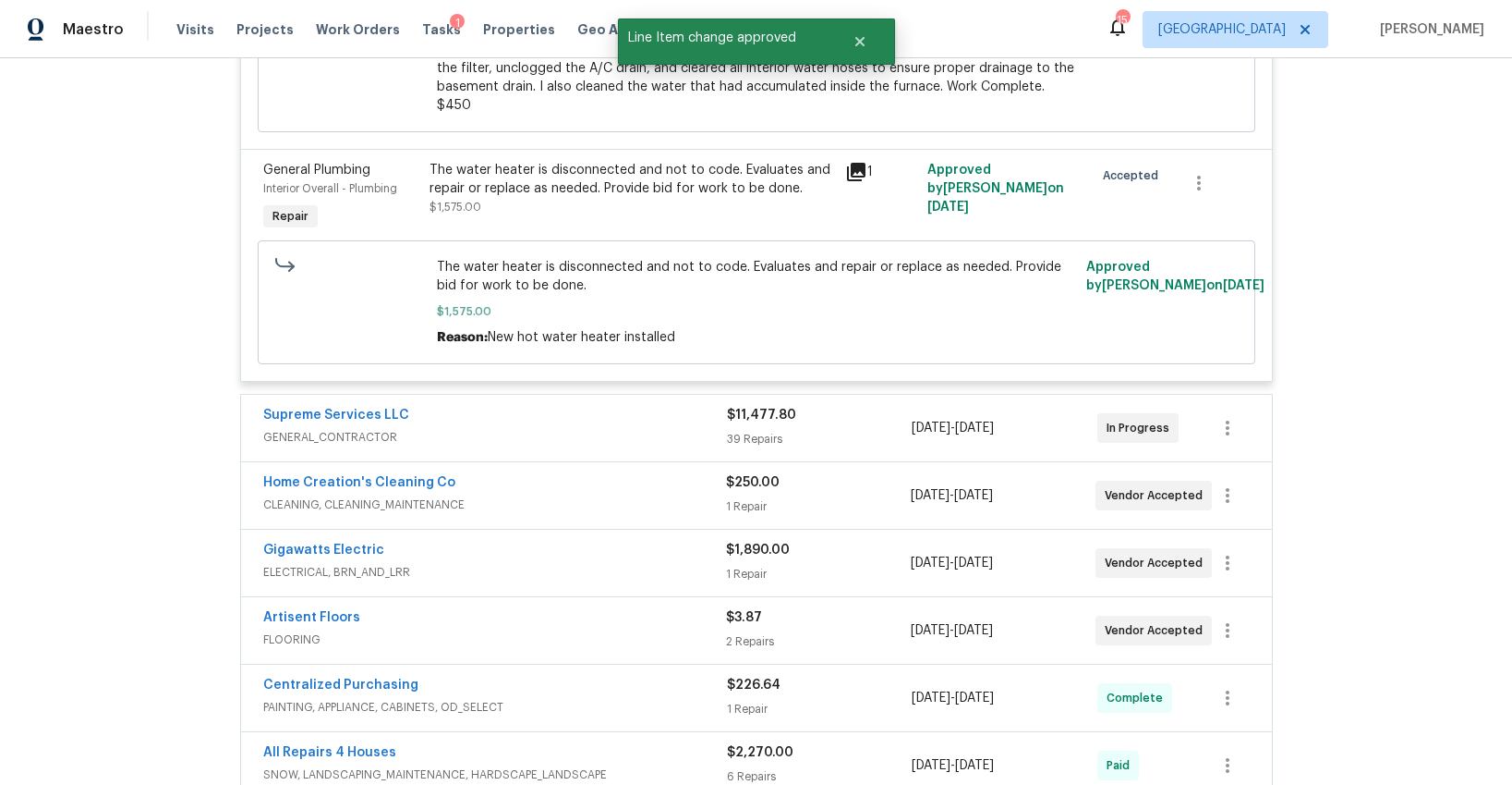
click at [635, 428] on span "GENERAL_CONTRACTOR" at bounding box center [495, 437] width 464 height 19
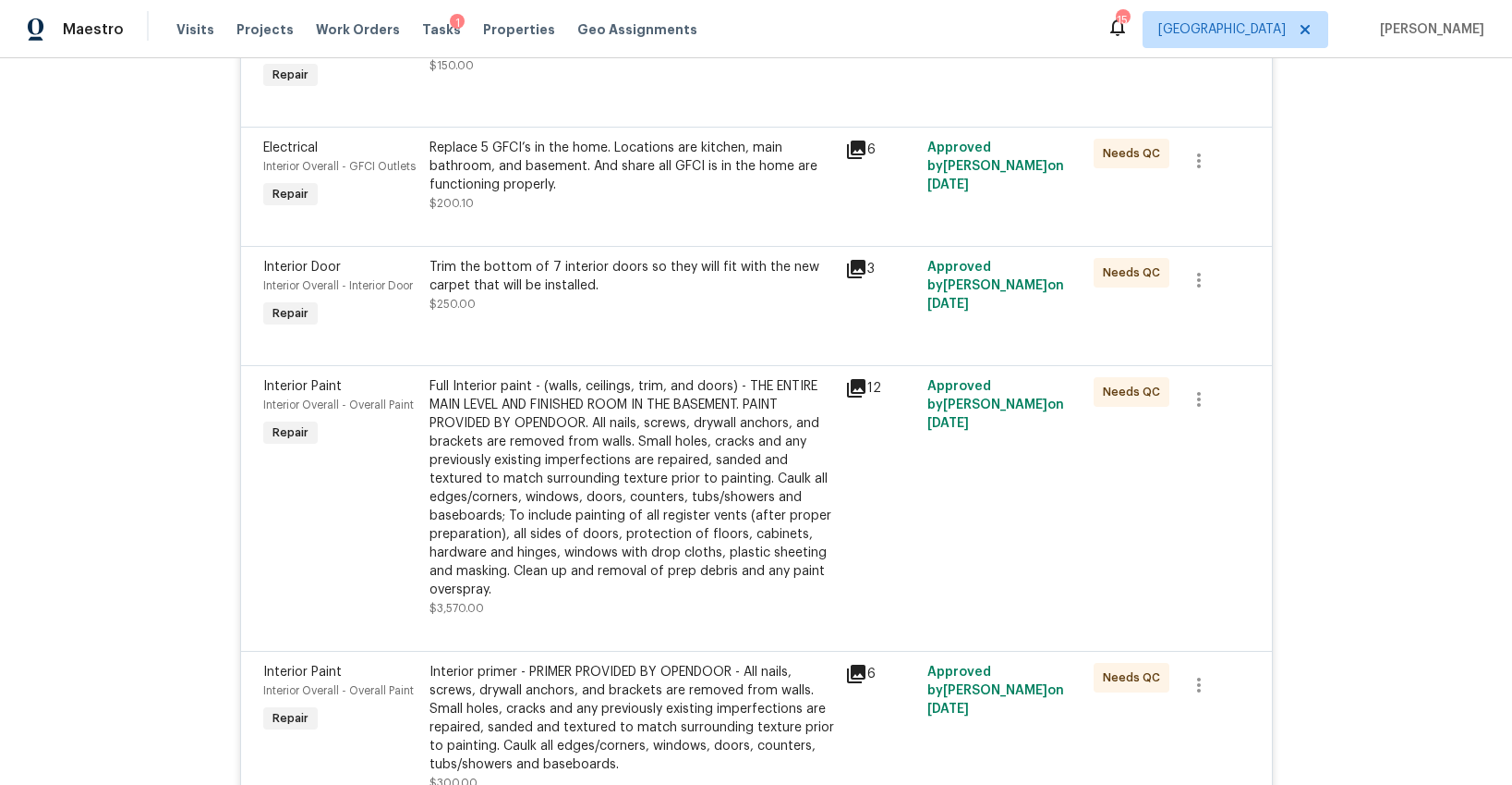
scroll to position [2169, 0]
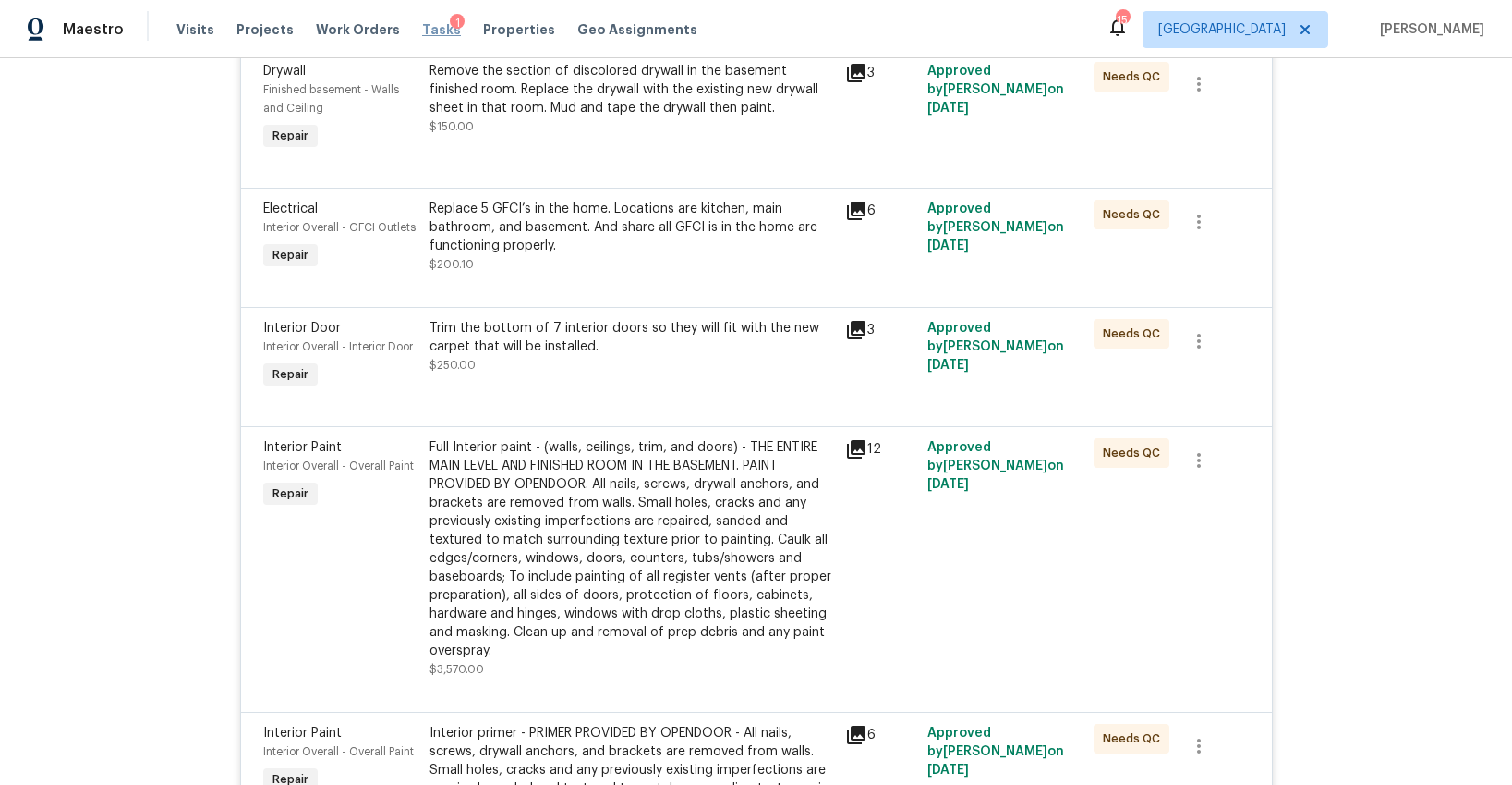
click at [422, 33] on span "Tasks" at bounding box center [441, 30] width 38 height 13
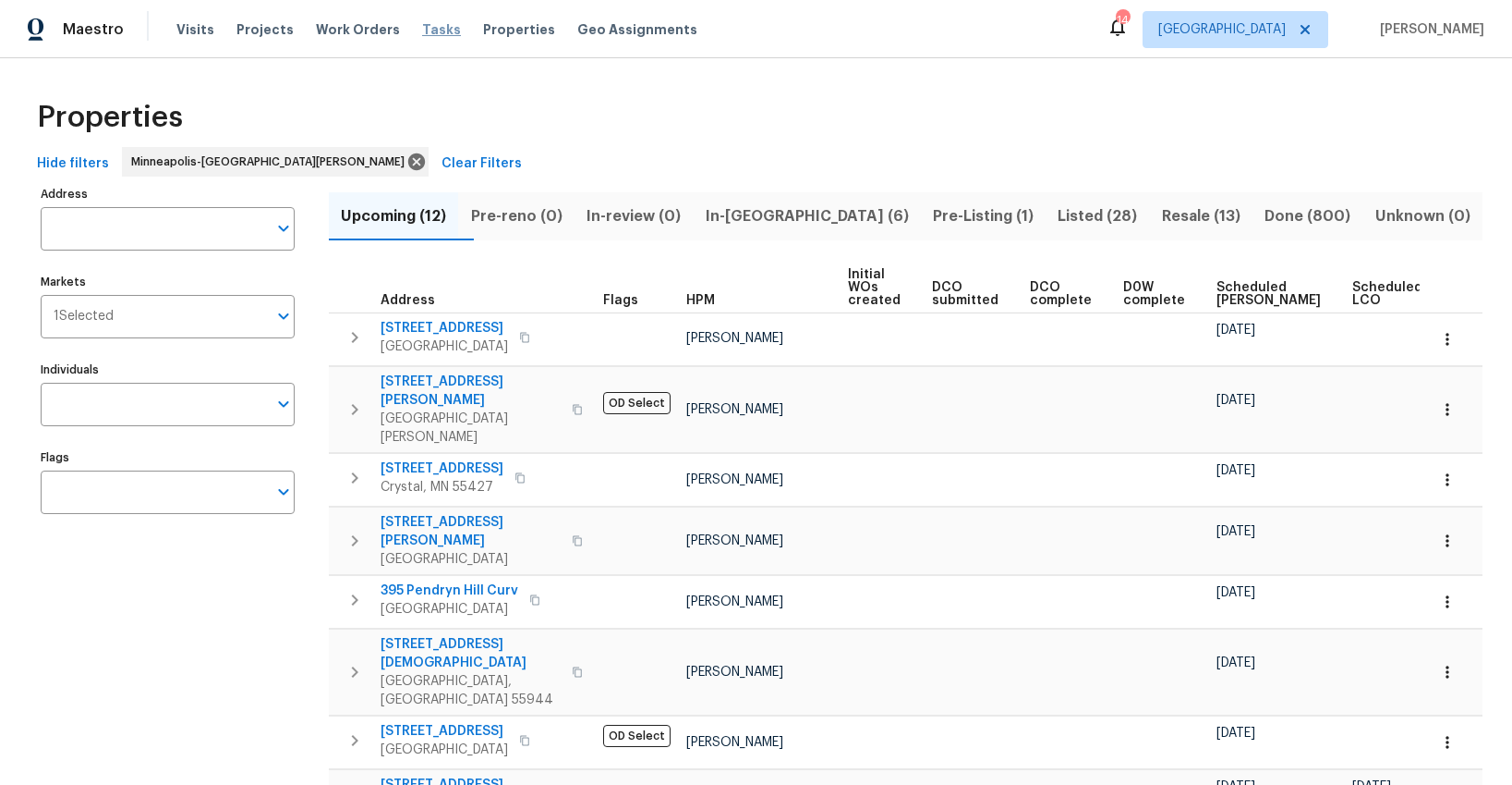
click at [422, 32] on span "Tasks" at bounding box center [441, 30] width 38 height 13
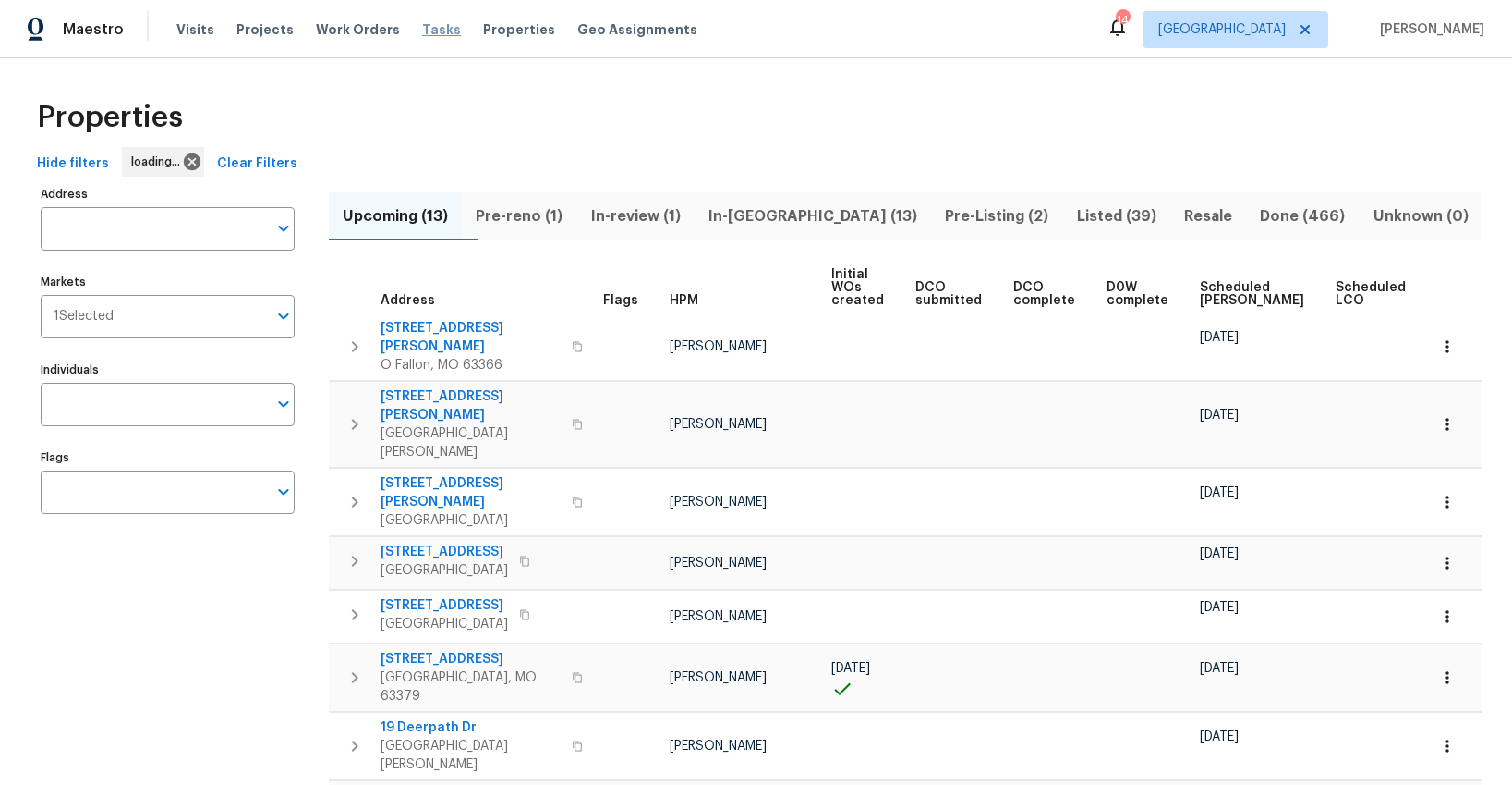
click at [427, 29] on span "Tasks" at bounding box center [441, 30] width 38 height 13
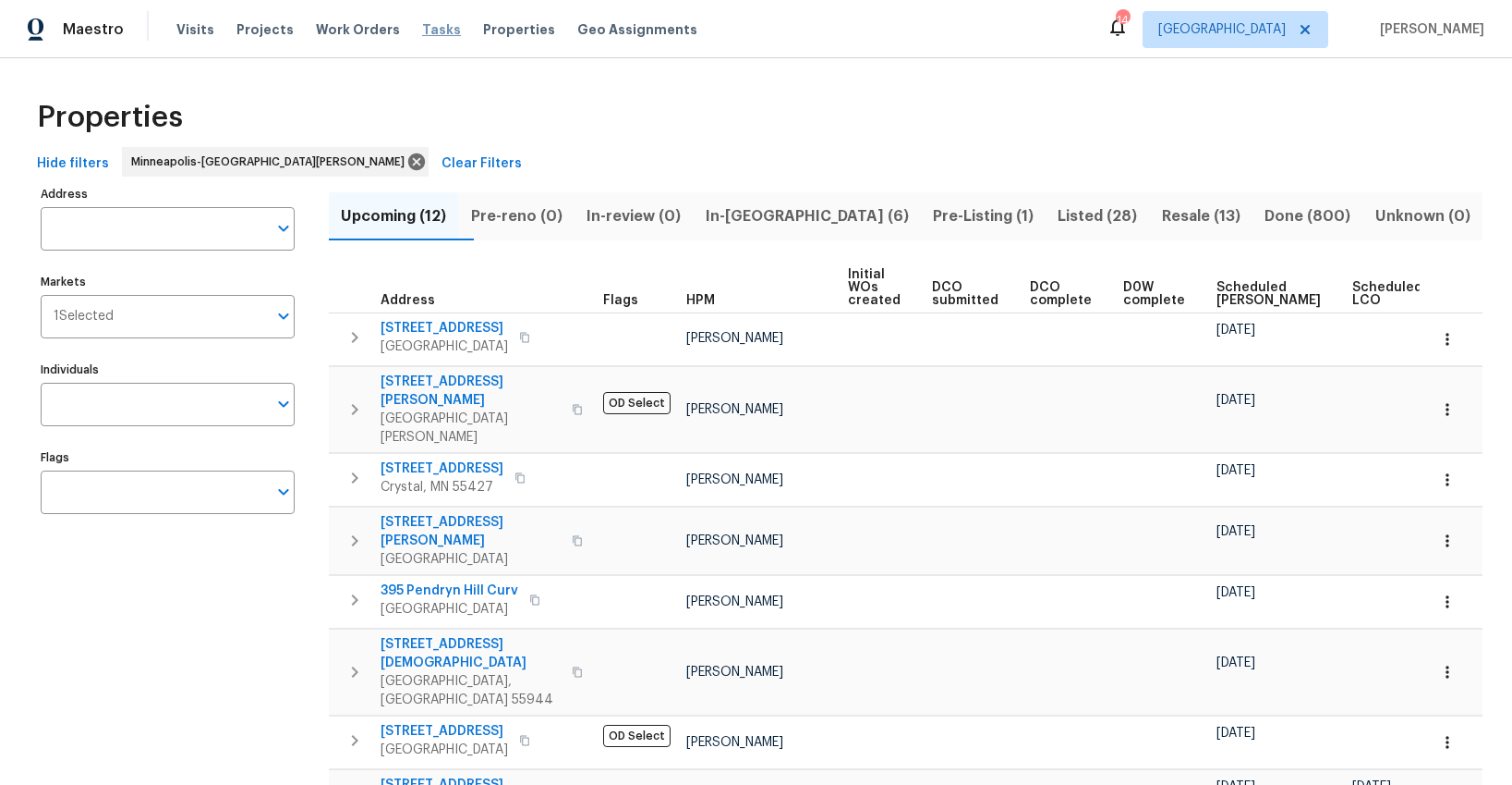
click at [428, 31] on span "Tasks" at bounding box center [441, 30] width 38 height 13
